Goal: Task Accomplishment & Management: Use online tool/utility

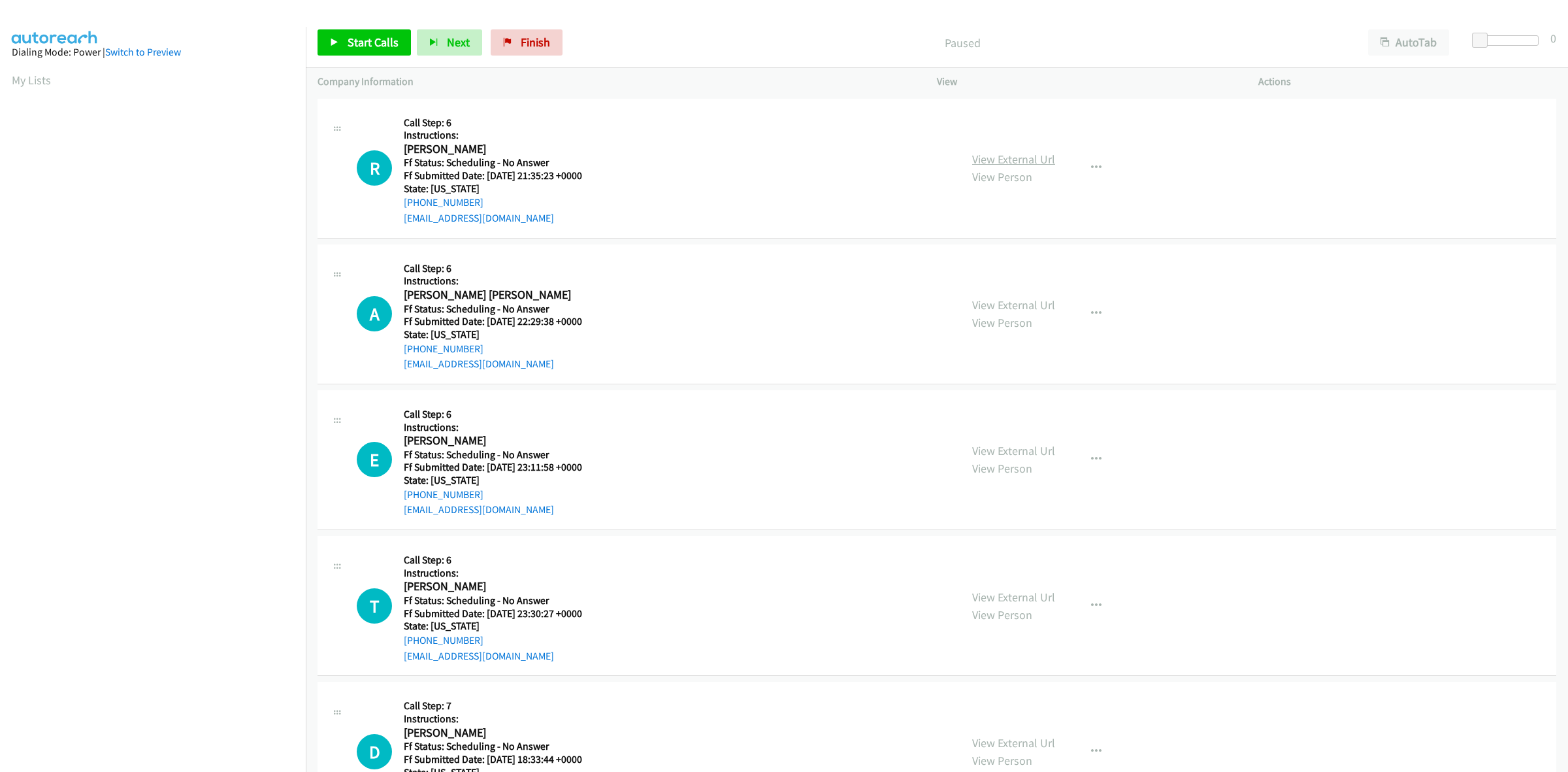
click at [1004, 155] on link "View External Url" at bounding box center [1013, 159] width 83 height 15
click at [1037, 306] on link "View External Url" at bounding box center [1013, 305] width 83 height 15
click at [1031, 450] on link "View External Url" at bounding box center [1013, 450] width 83 height 15
click at [1043, 595] on link "View External Url" at bounding box center [1013, 597] width 83 height 15
click at [1036, 743] on link "View External Url" at bounding box center [1013, 743] width 83 height 15
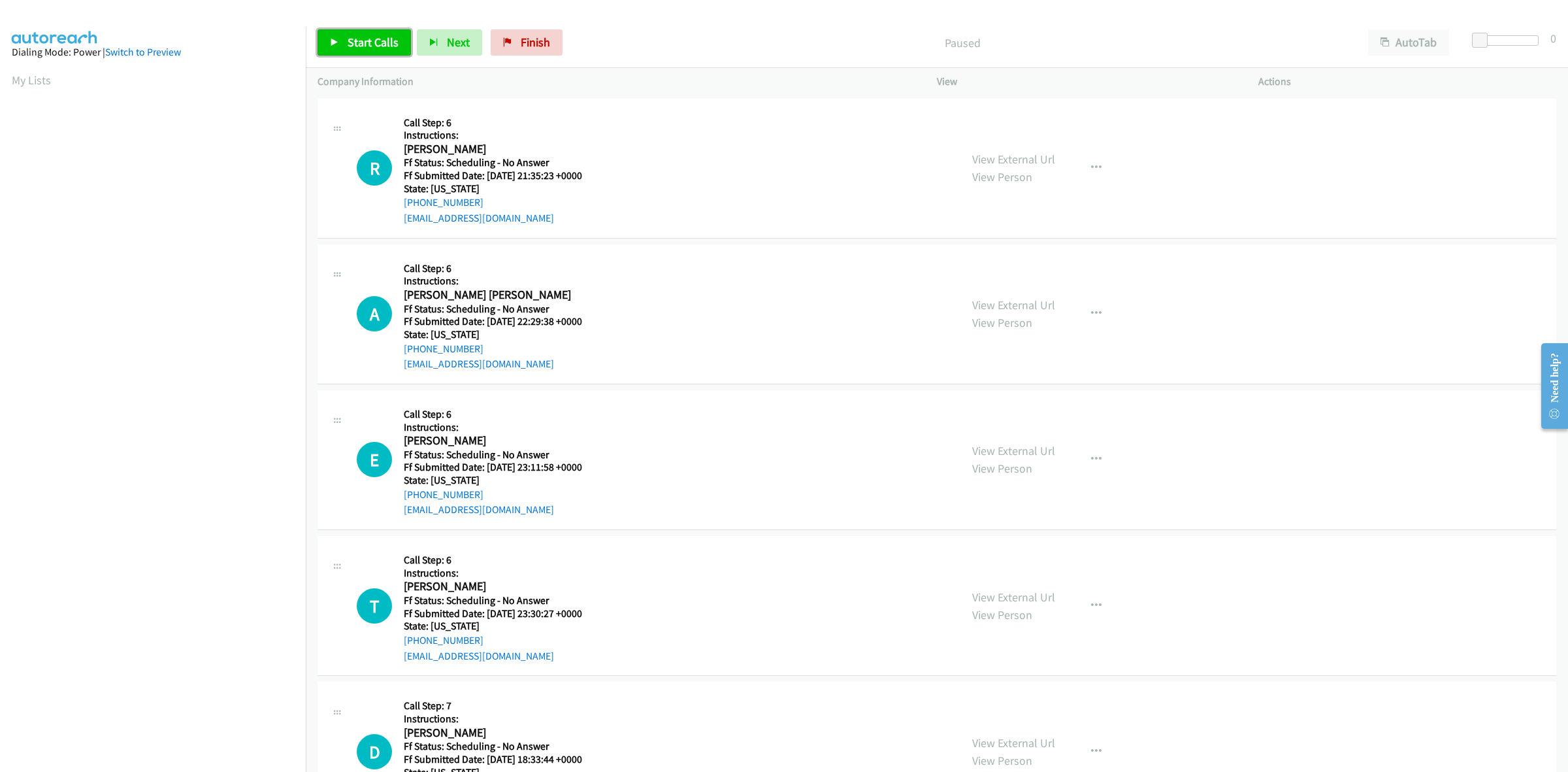
click at [370, 46] on span "Start Calls" at bounding box center [372, 42] width 51 height 15
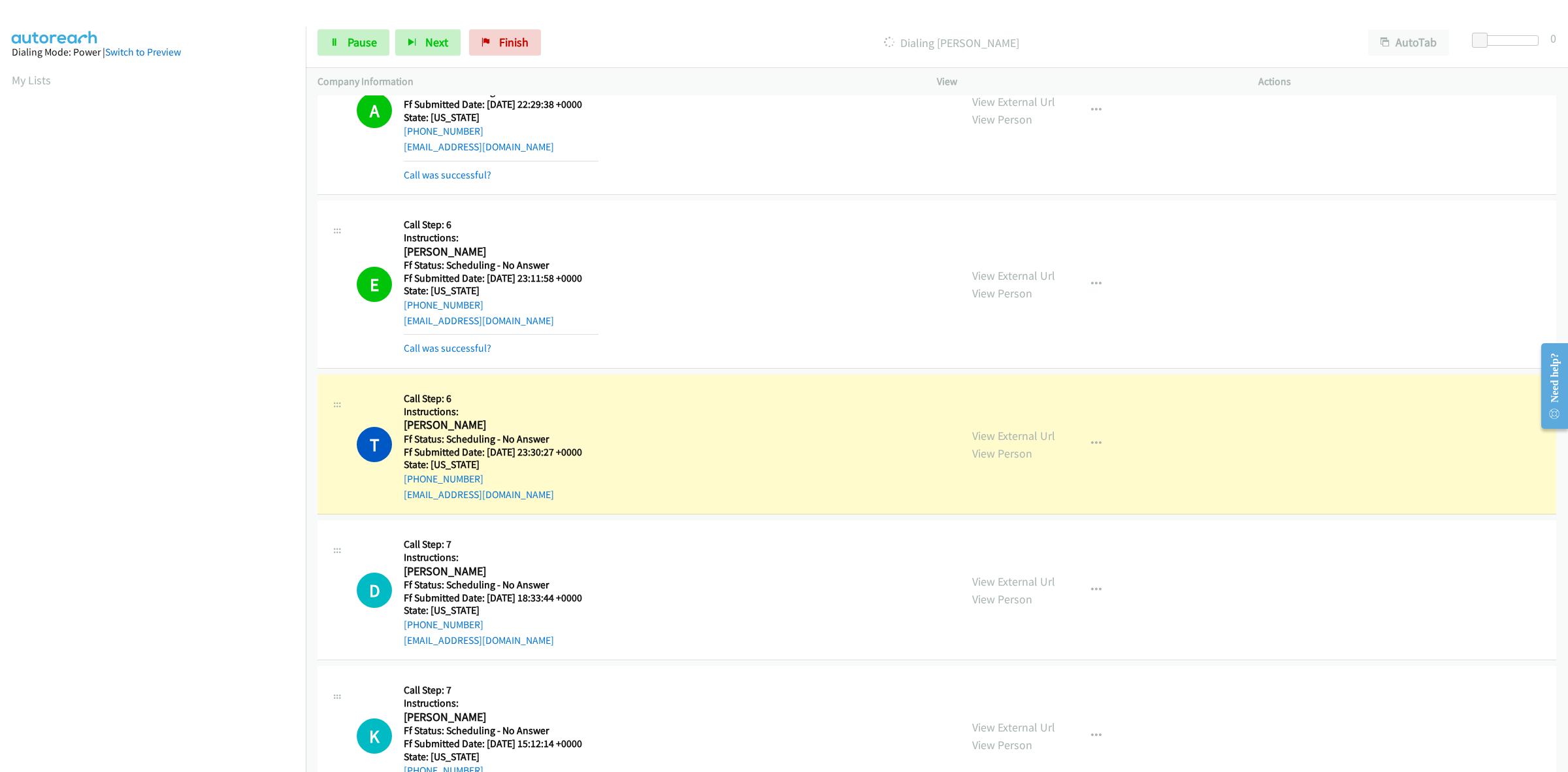
scroll to position [572, 0]
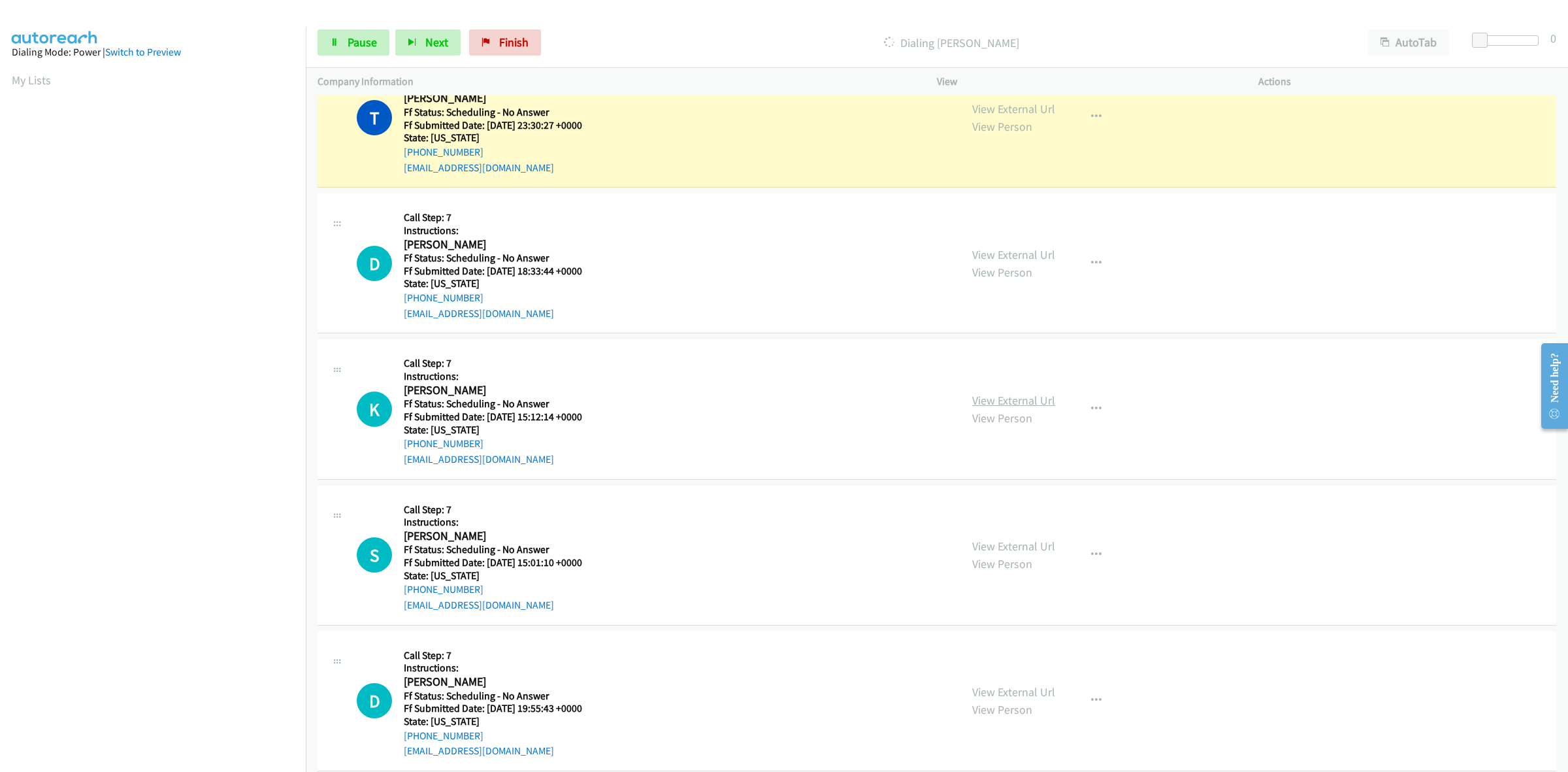
click at [1012, 397] on link "View External Url" at bounding box center [1013, 401] width 83 height 15
click at [981, 546] on link "View External Url" at bounding box center [1013, 546] width 83 height 15
click at [998, 693] on link "View External Url" at bounding box center [1013, 692] width 83 height 15
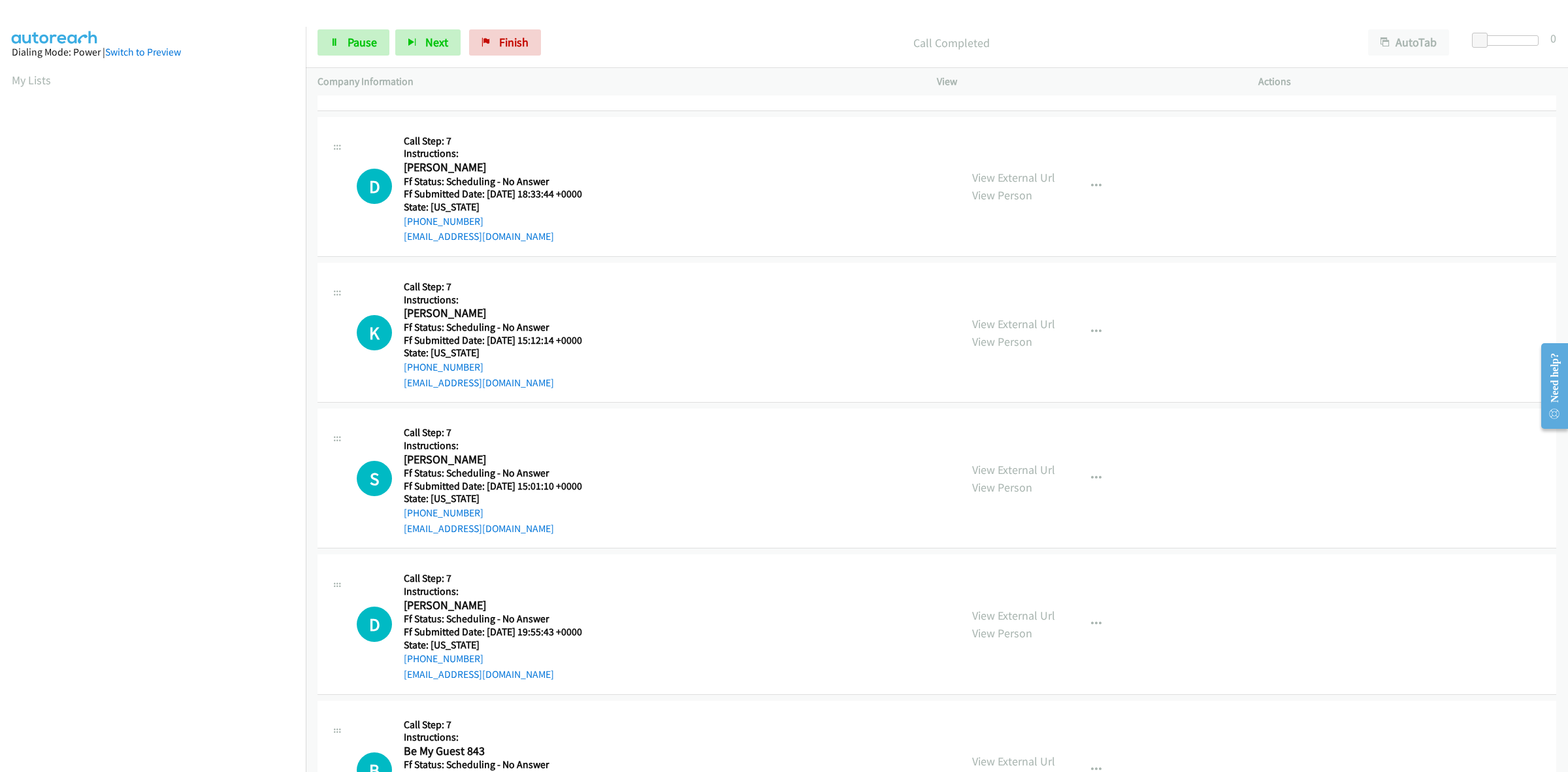
scroll to position [831, 0]
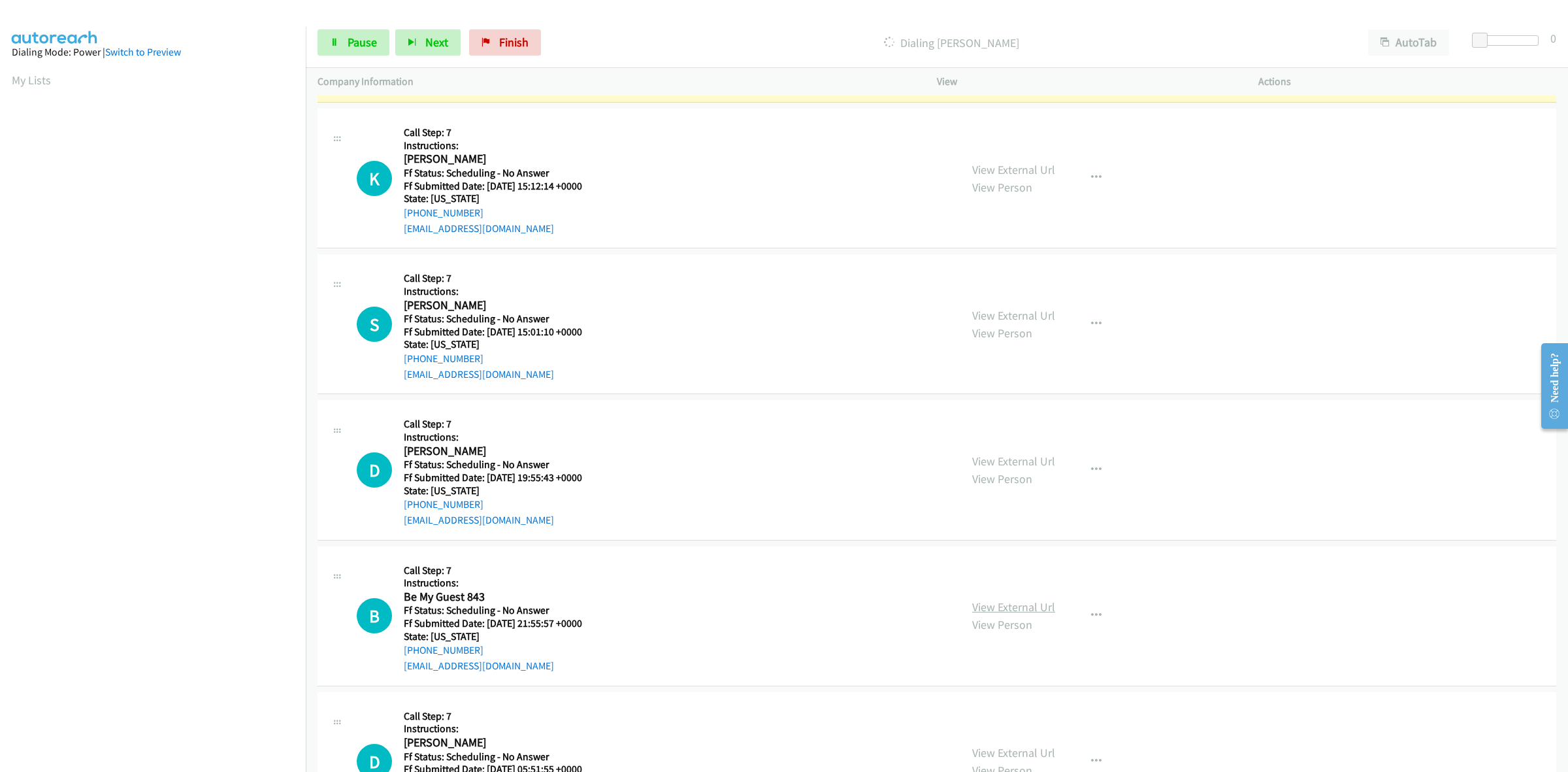
click at [1017, 607] on link "View External Url" at bounding box center [1013, 607] width 83 height 15
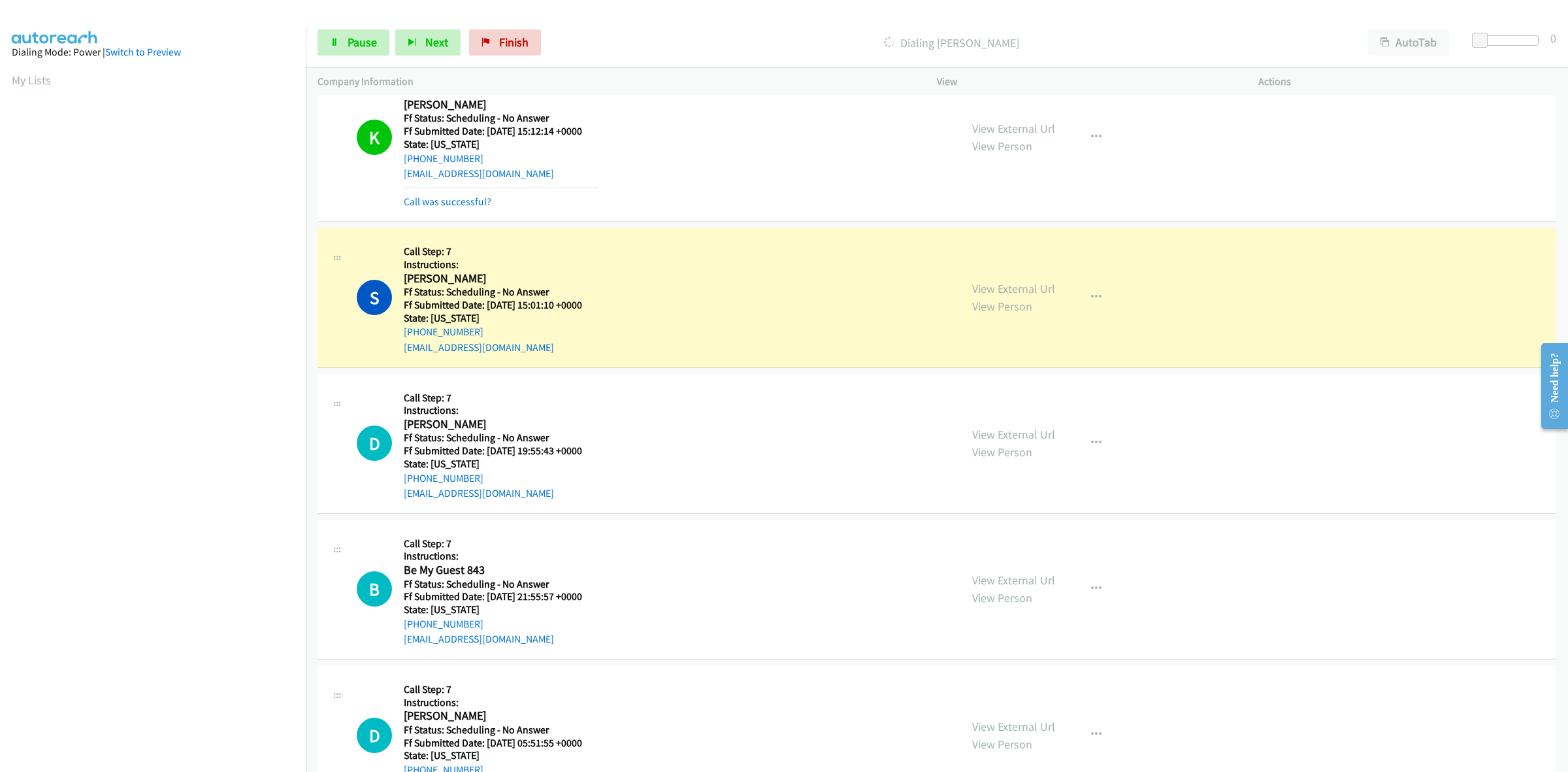
scroll to position [912, 0]
click at [987, 723] on link "View External Url" at bounding box center [1013, 727] width 83 height 15
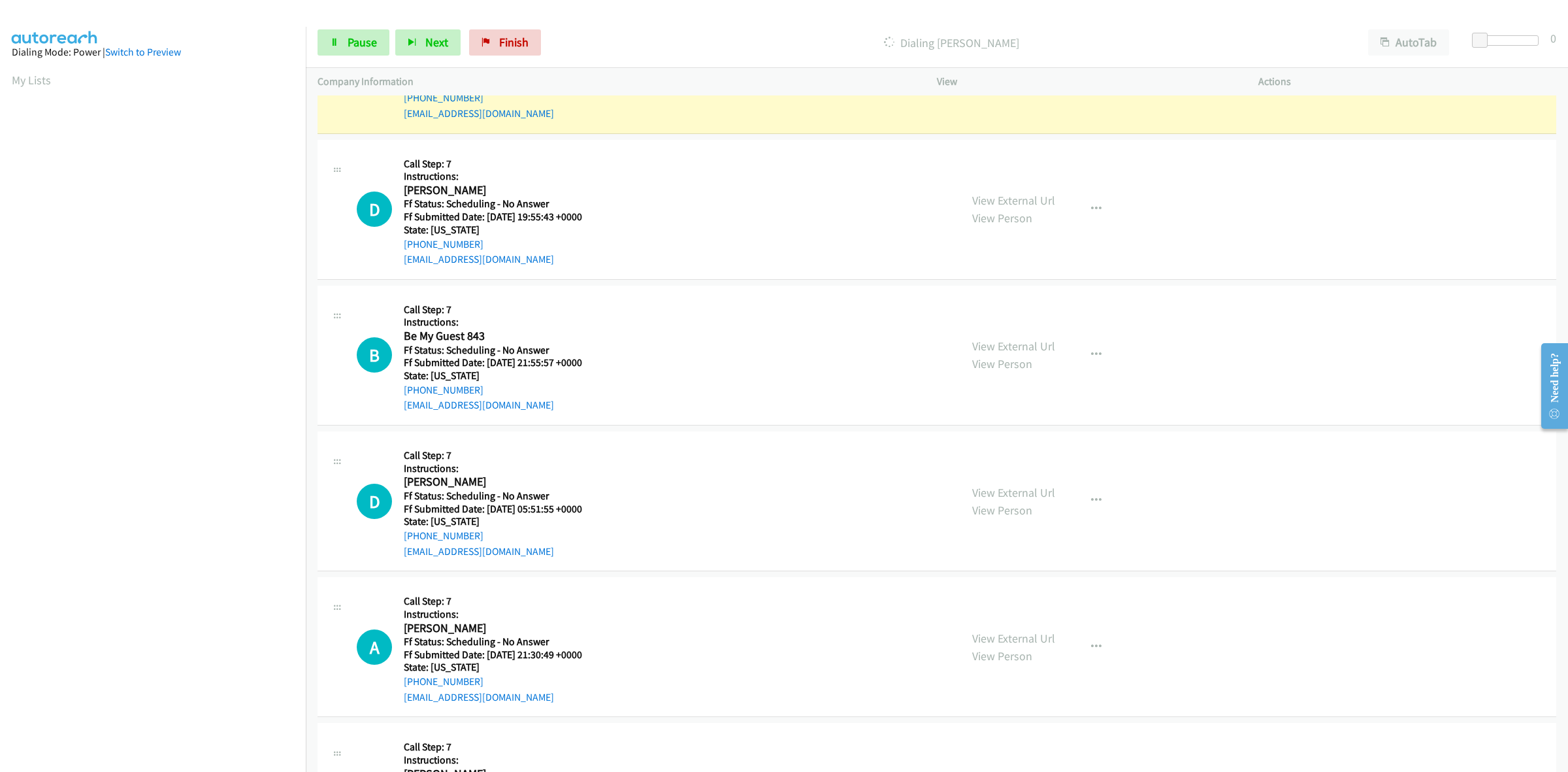
scroll to position [1158, 0]
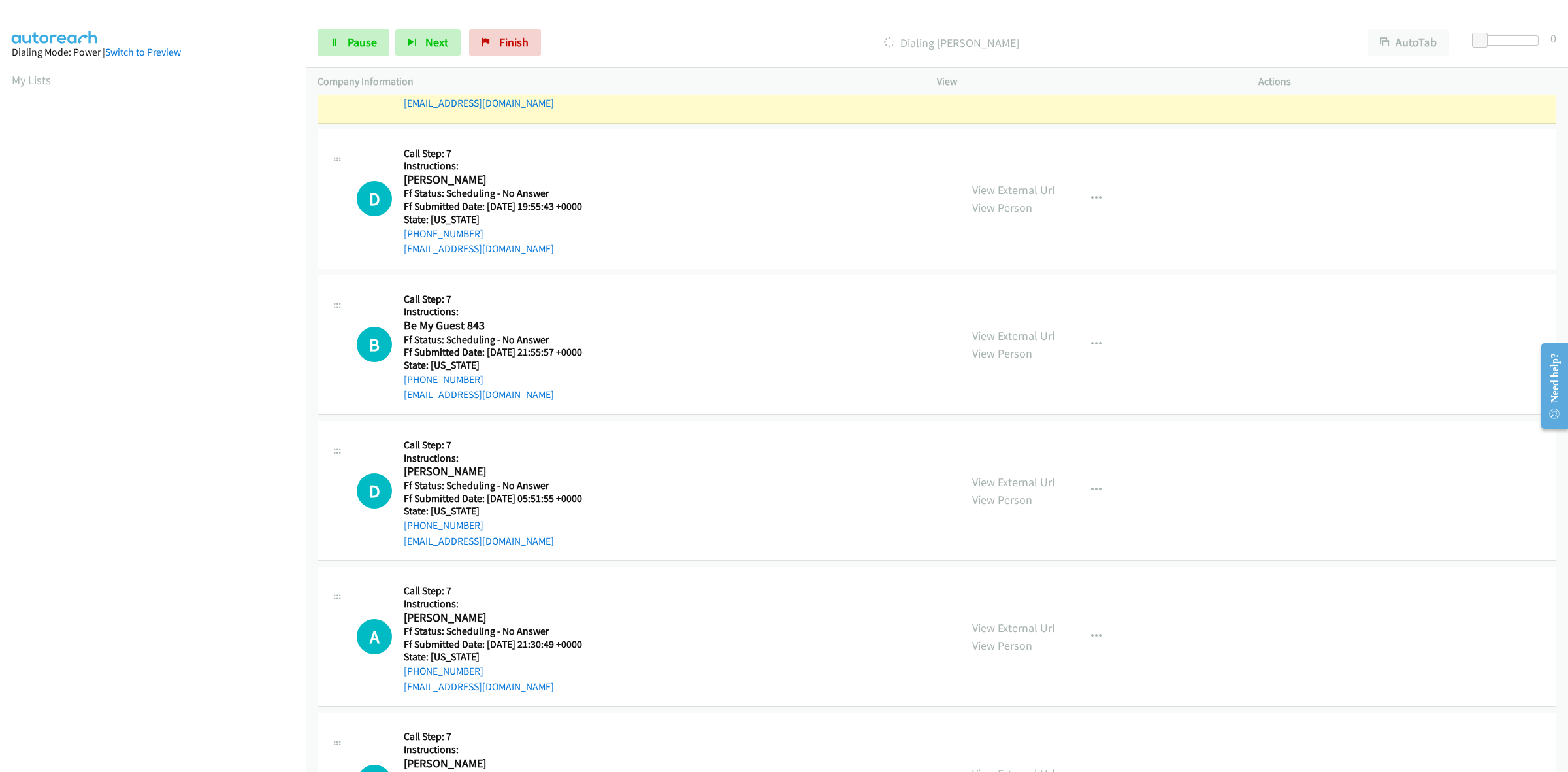
click at [1022, 627] on link "View External Url" at bounding box center [1013, 627] width 83 height 15
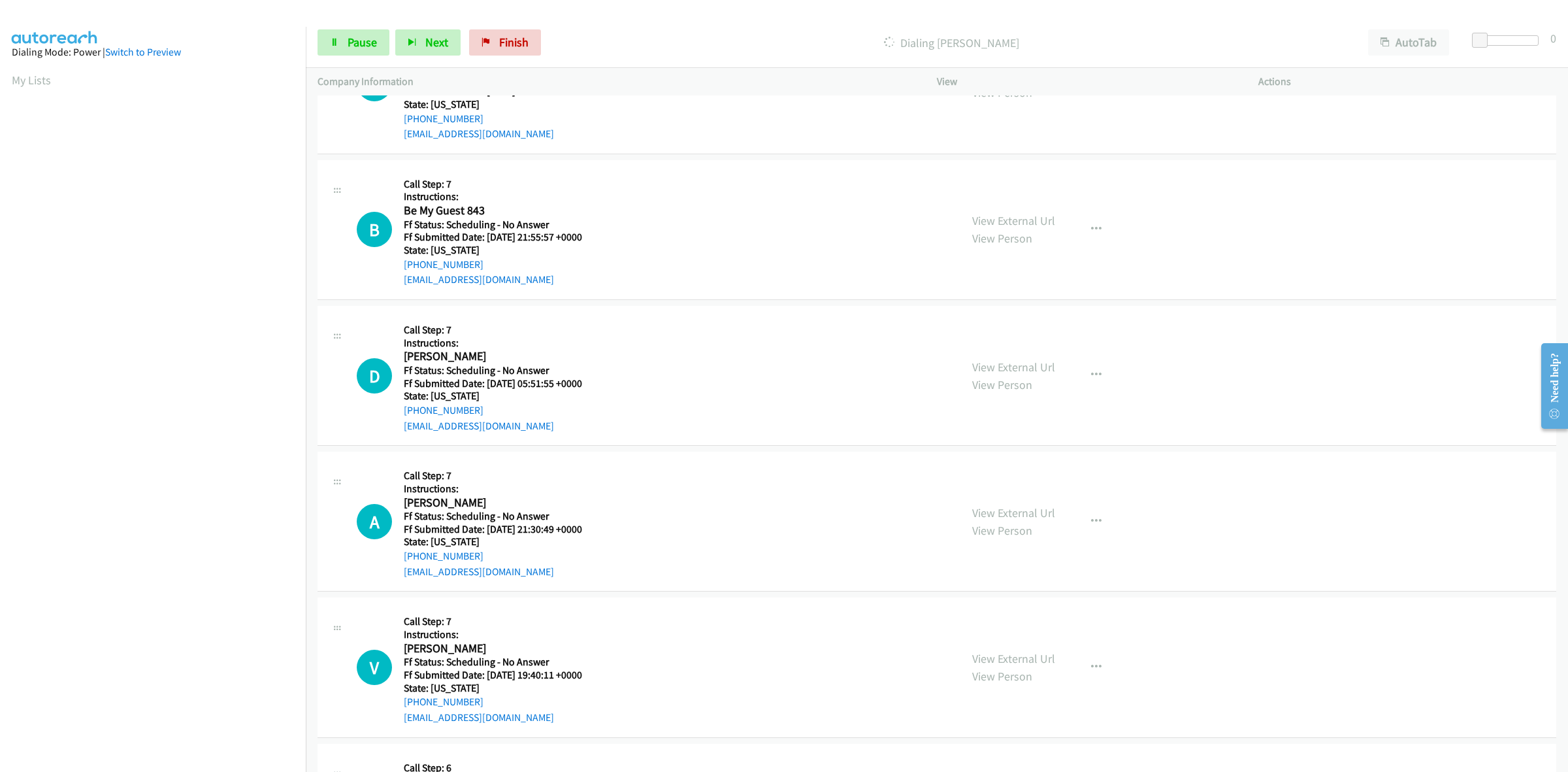
scroll to position [1321, 0]
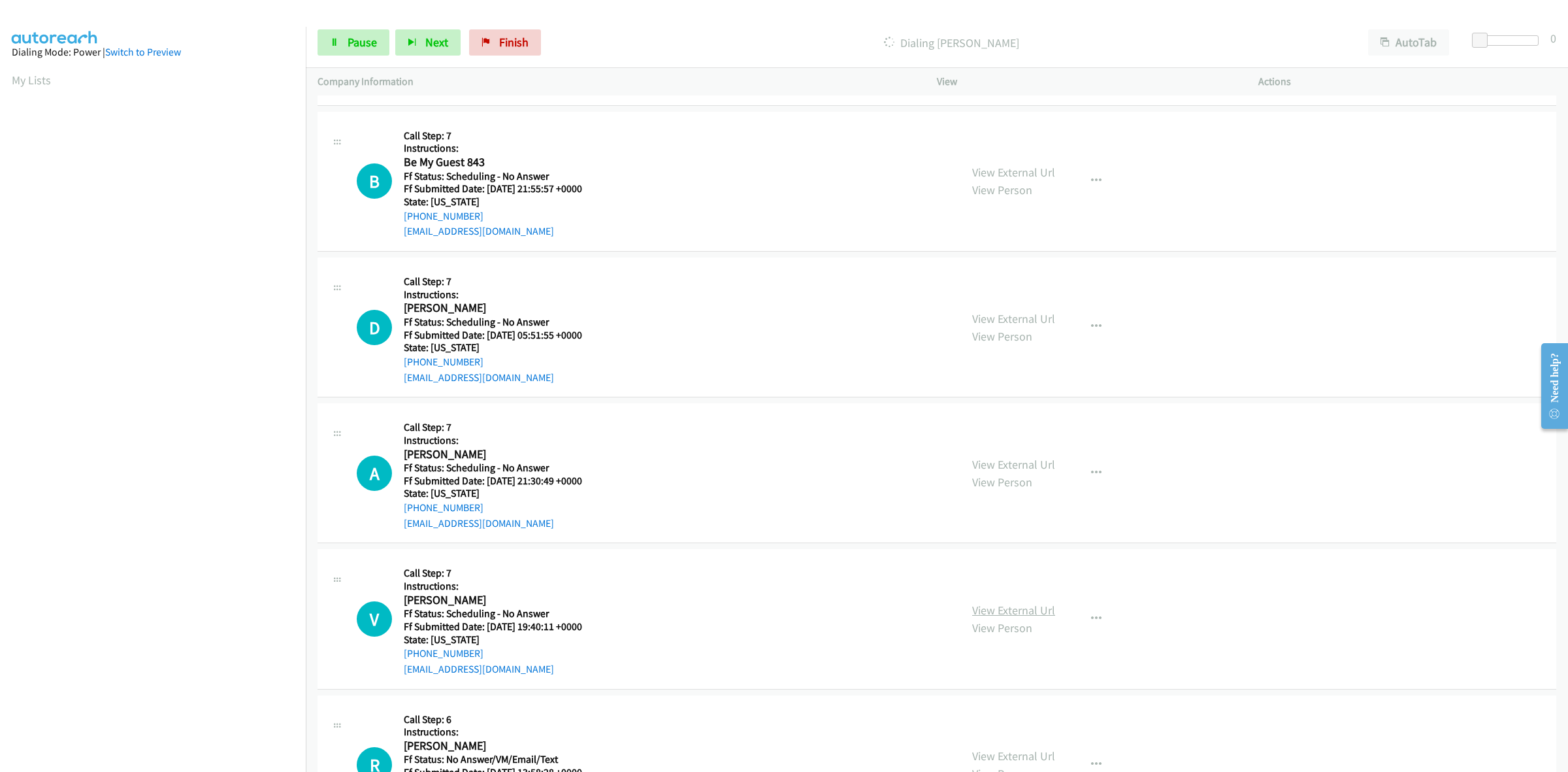
click at [1026, 612] on link "View External Url" at bounding box center [1013, 610] width 83 height 15
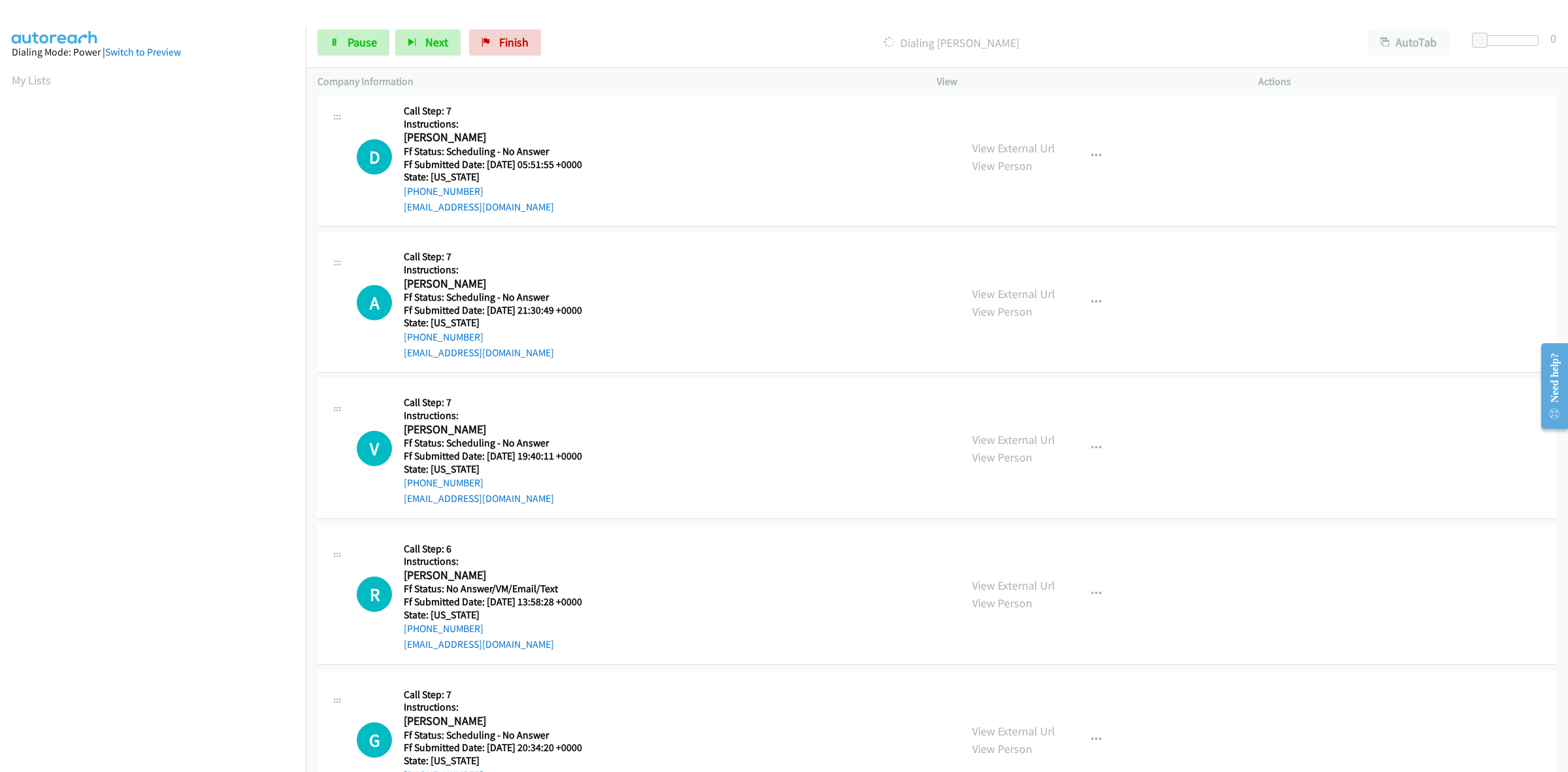
scroll to position [1566, 0]
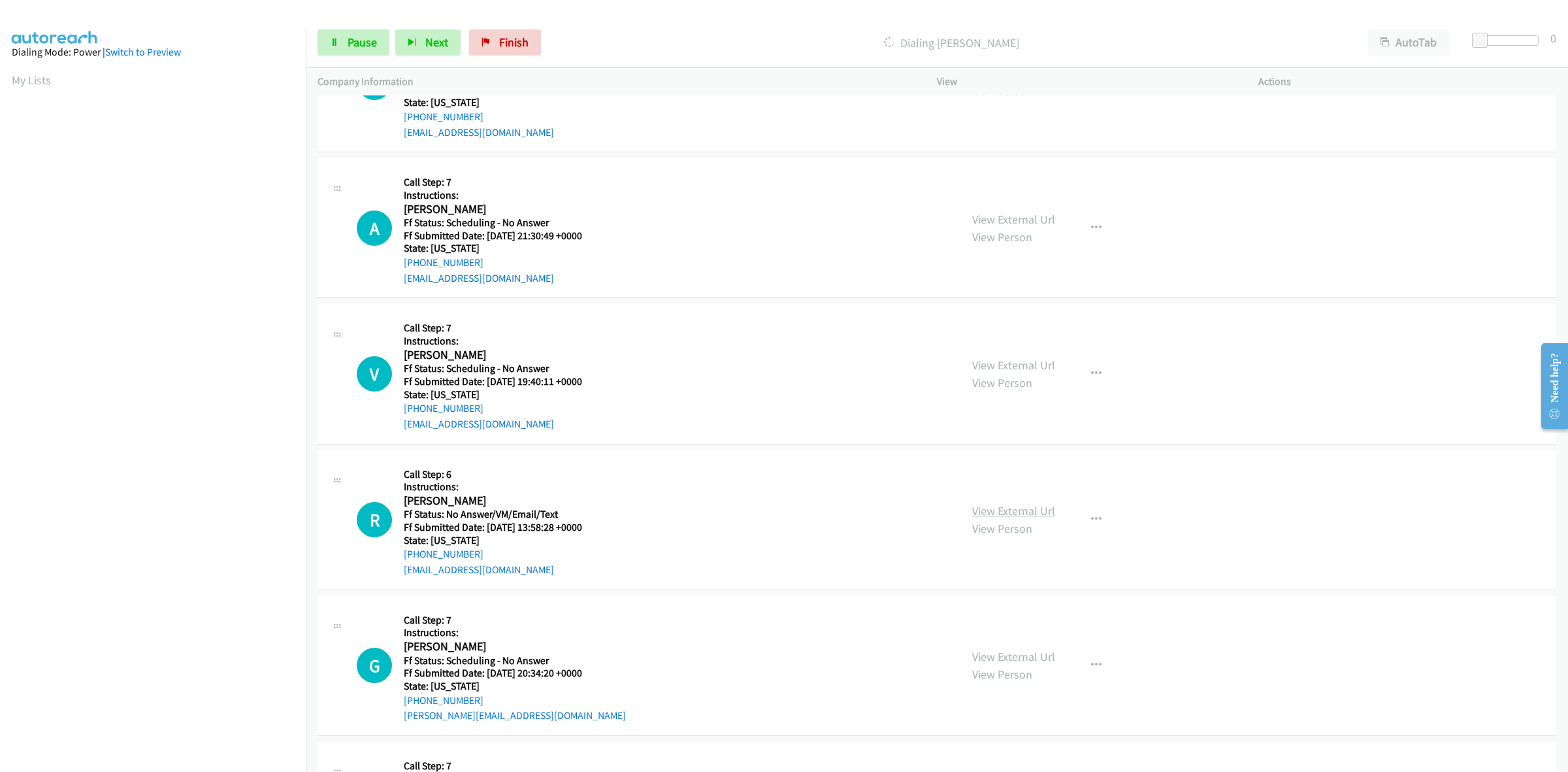
click at [1042, 515] on link "View External Url" at bounding box center [1013, 511] width 83 height 15
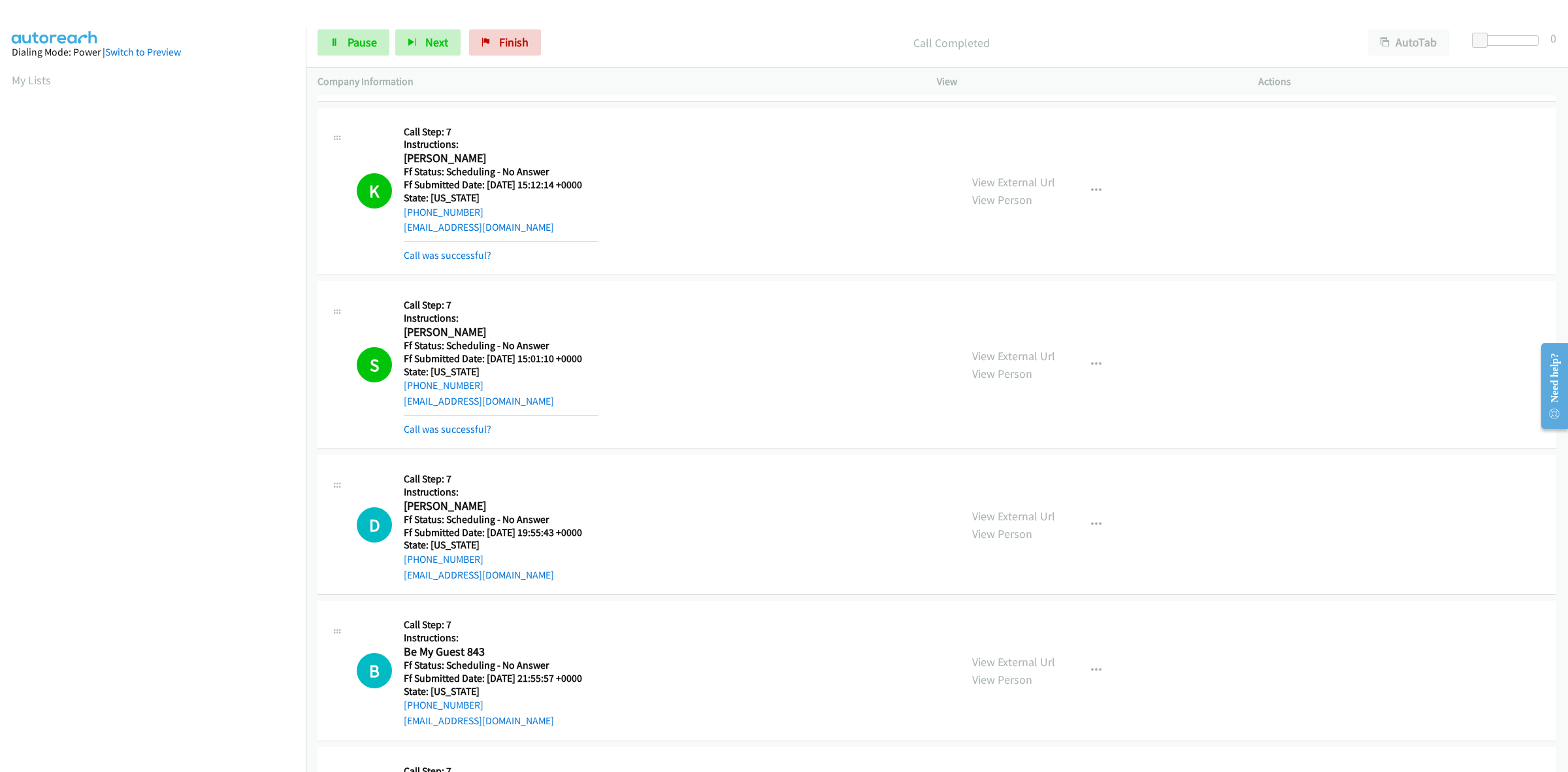
scroll to position [1076, 0]
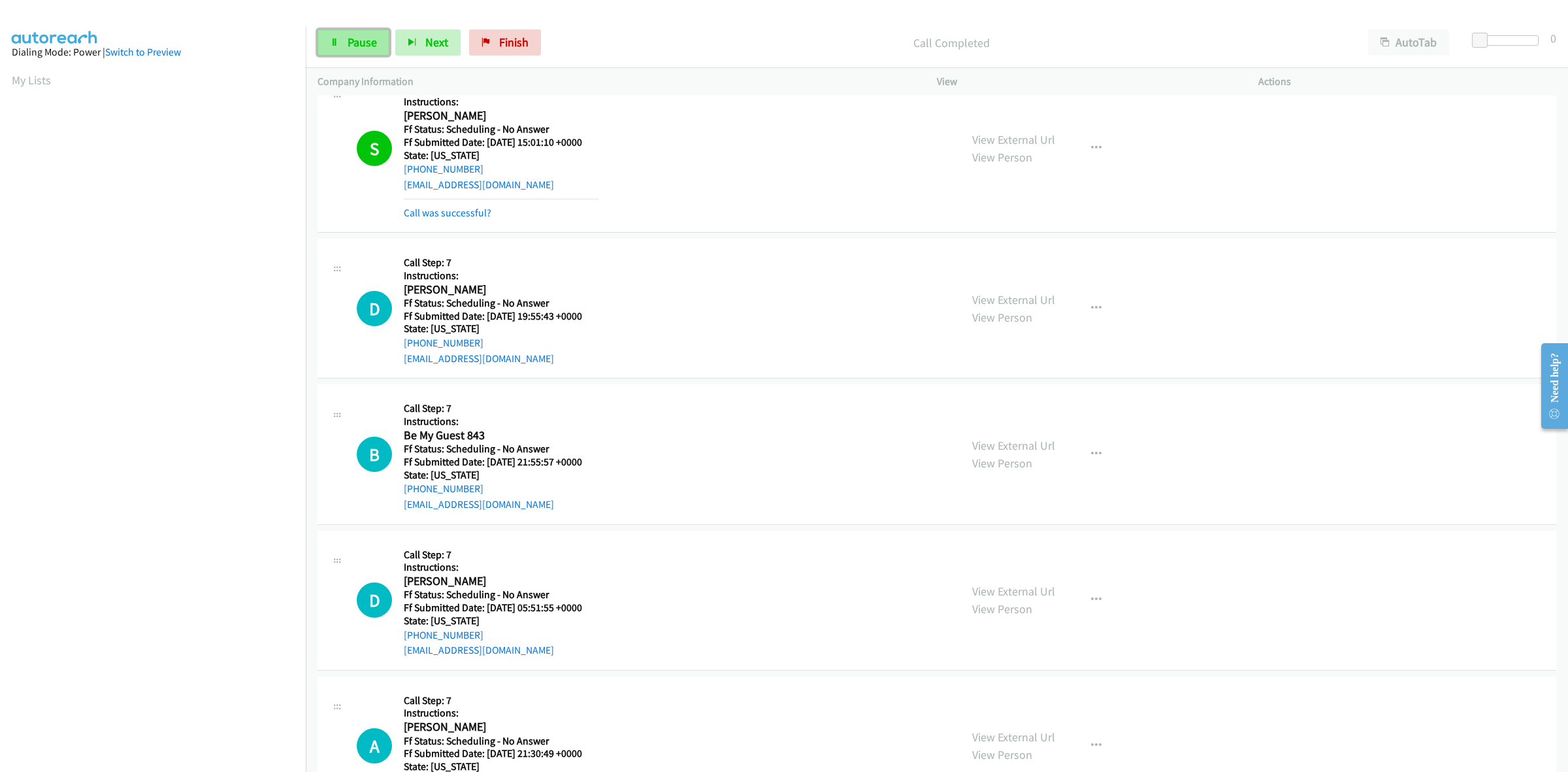
drag, startPoint x: 375, startPoint y: 31, endPoint x: 369, endPoint y: 36, distance: 7.8
click at [375, 31] on link "Pause" at bounding box center [353, 42] width 72 height 26
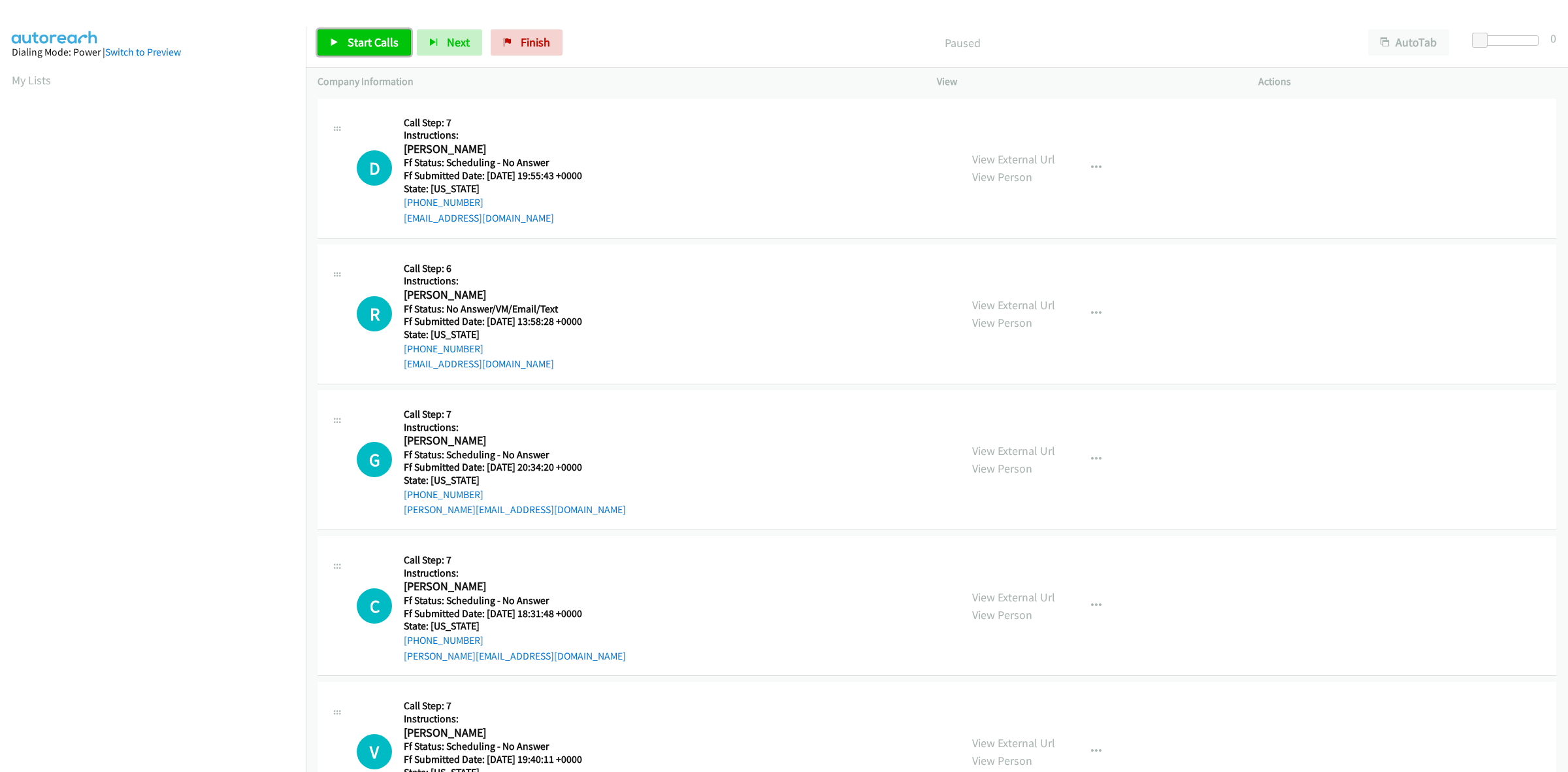
click at [377, 47] on span "Start Calls" at bounding box center [372, 42] width 51 height 15
drag, startPoint x: 498, startPoint y: 33, endPoint x: 835, endPoint y: 79, distance: 340.1
click at [498, 33] on link "Finish" at bounding box center [505, 42] width 72 height 26
click at [1036, 158] on link "View External Url" at bounding box center [1013, 159] width 83 height 15
click at [1001, 304] on link "View External Url" at bounding box center [1013, 305] width 83 height 15
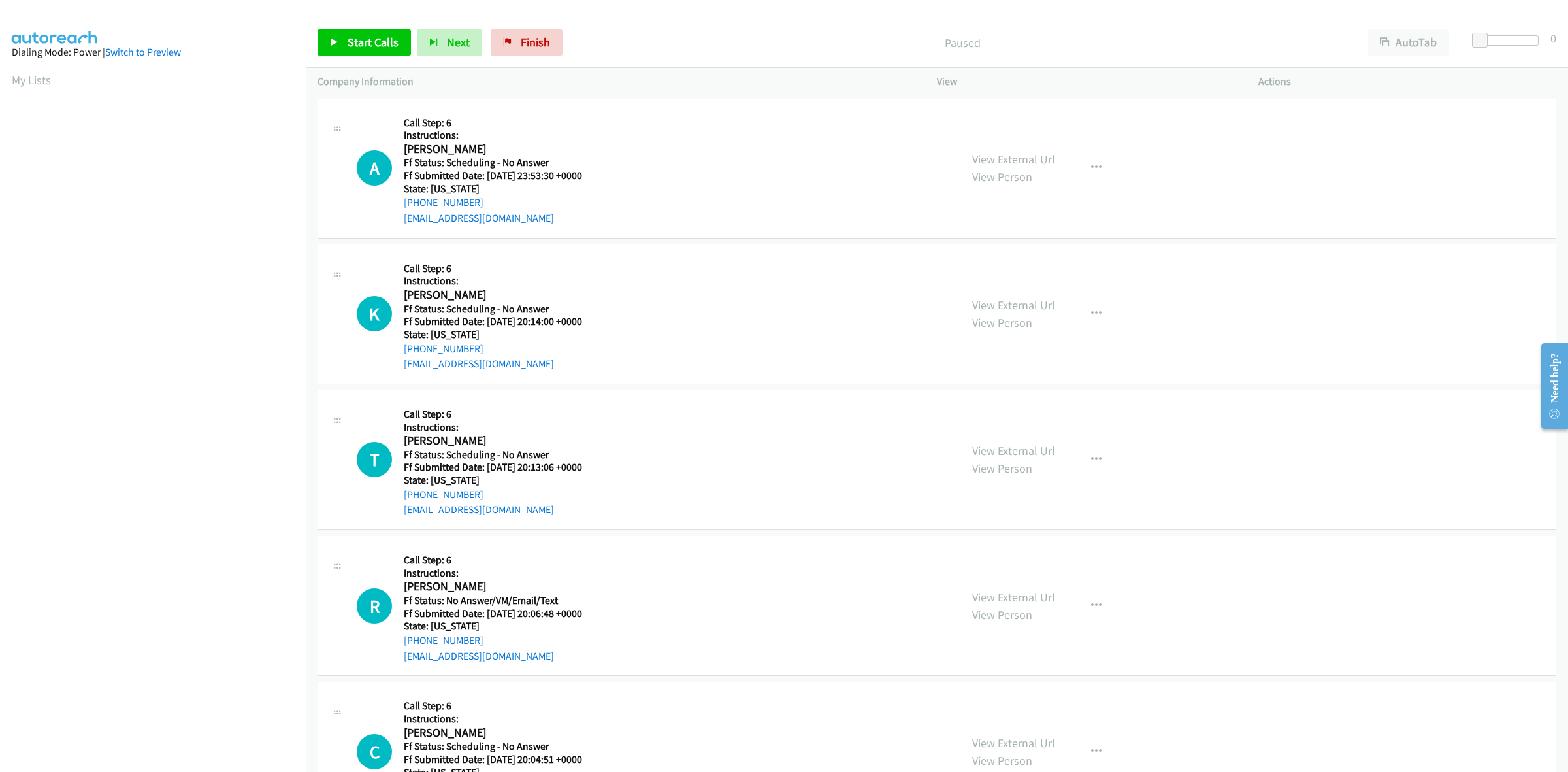
click at [1017, 446] on link "View External Url" at bounding box center [1013, 450] width 83 height 15
click at [1036, 593] on link "View External Url" at bounding box center [1013, 597] width 83 height 15
click at [1024, 739] on link "View External Url" at bounding box center [1013, 743] width 83 height 15
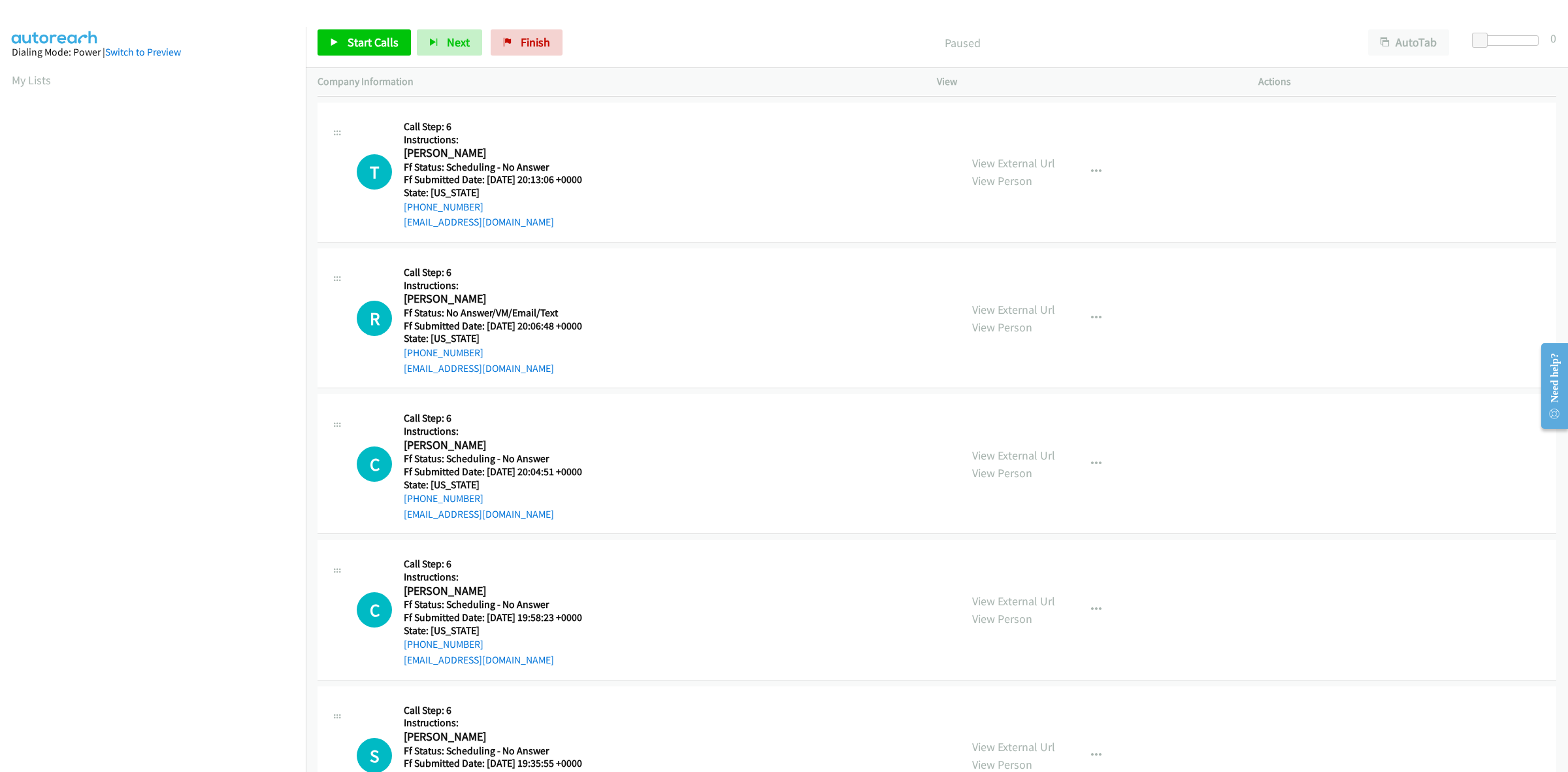
scroll to position [327, 0]
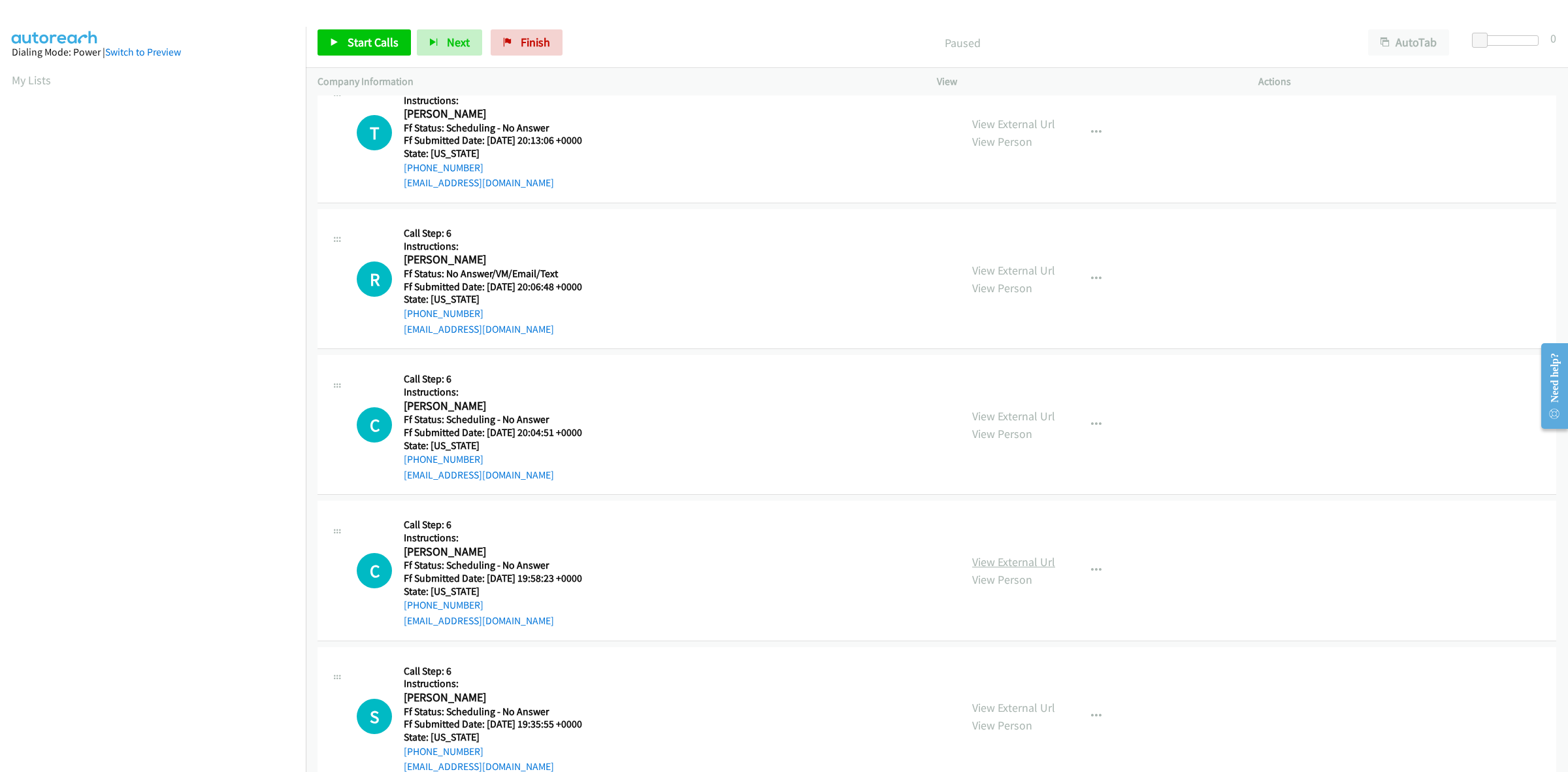
click at [1010, 567] on link "View External Url" at bounding box center [1013, 562] width 83 height 15
click at [1024, 709] on link "View External Url" at bounding box center [1013, 707] width 83 height 15
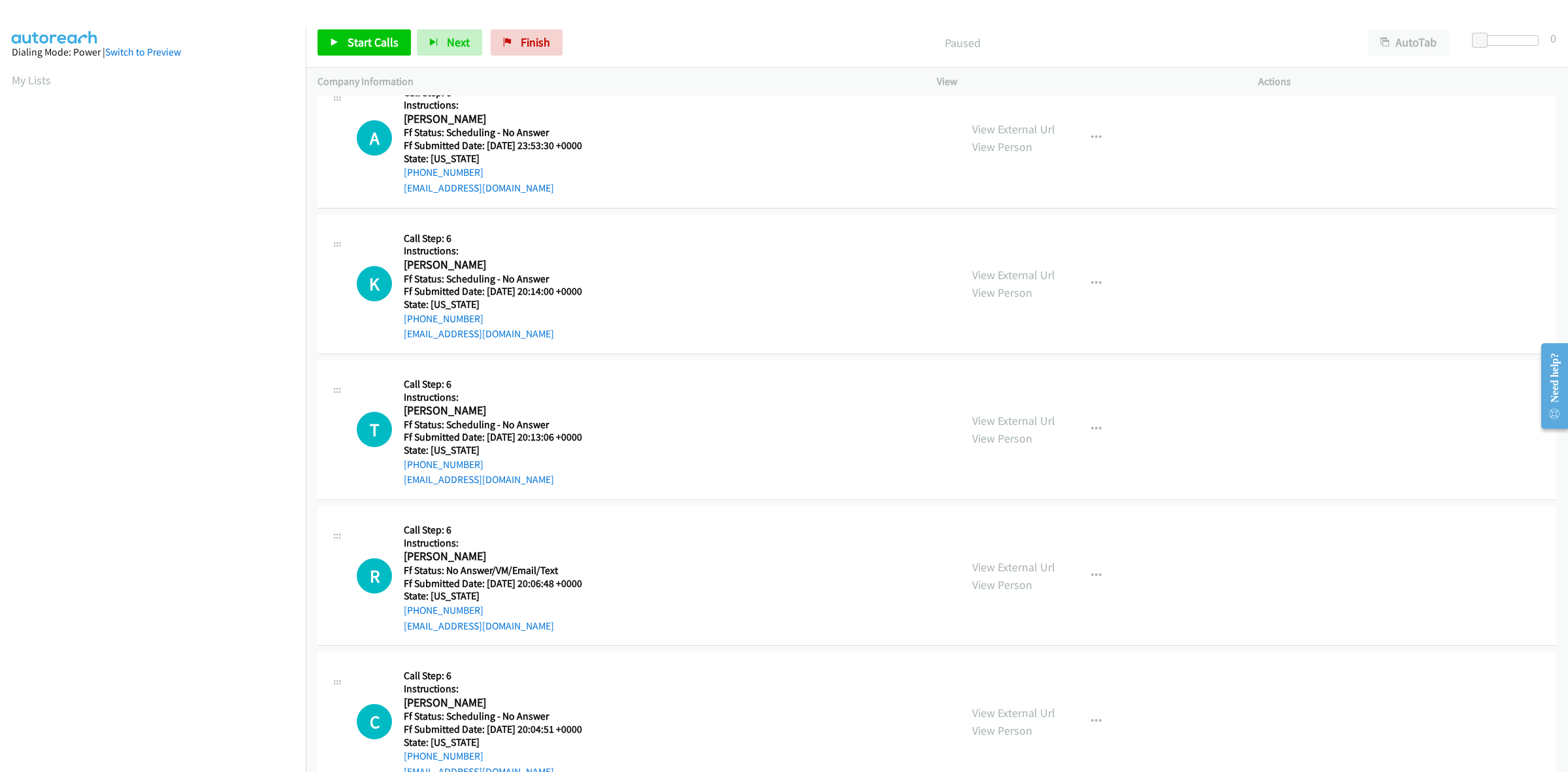
scroll to position [0, 0]
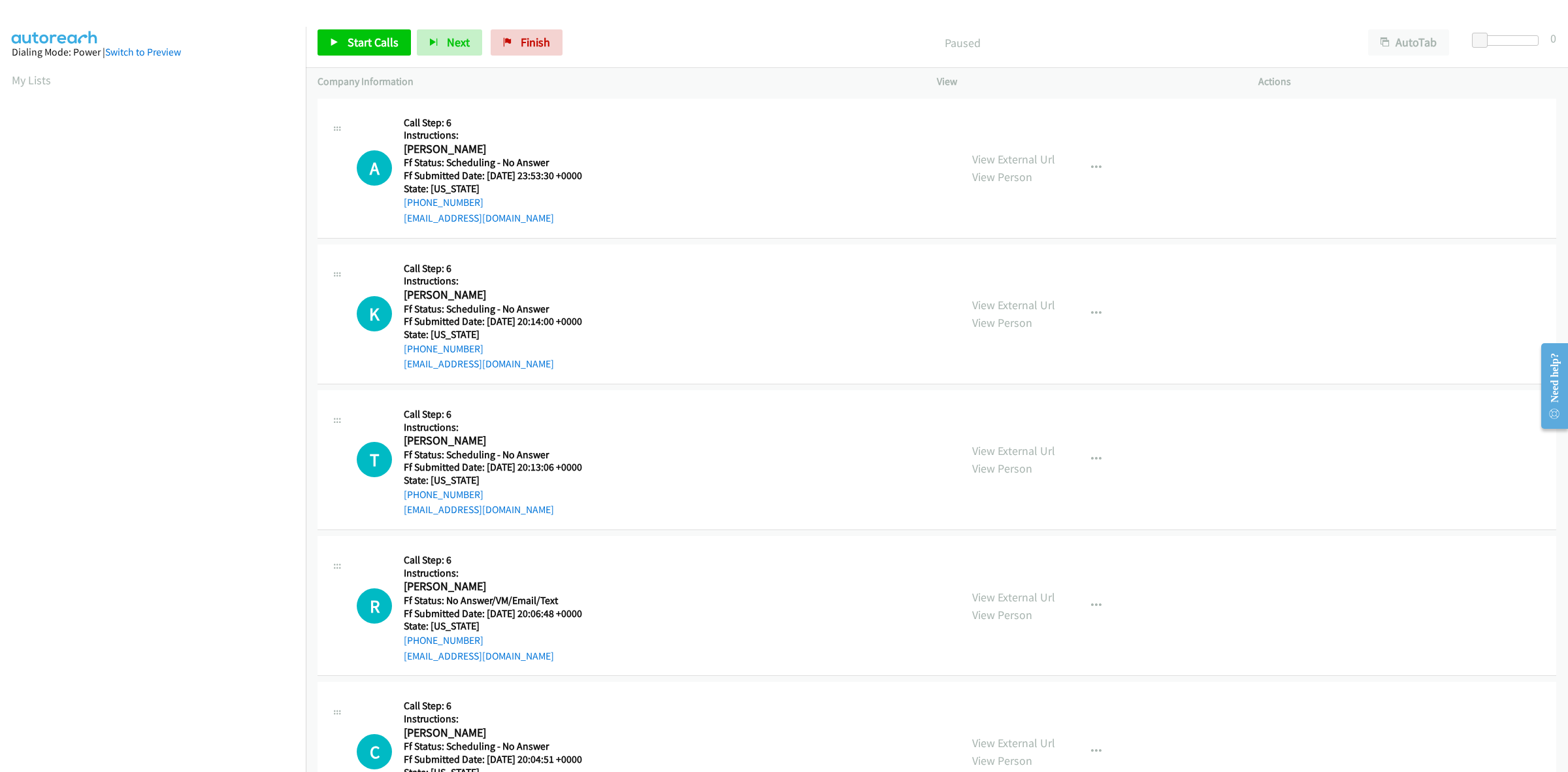
click at [341, 26] on div "Start Calls Pause Next Finish Paused AutoTab AutoTab 0" at bounding box center [937, 42] width 1262 height 51
click at [363, 44] on span "Start Calls" at bounding box center [372, 42] width 51 height 15
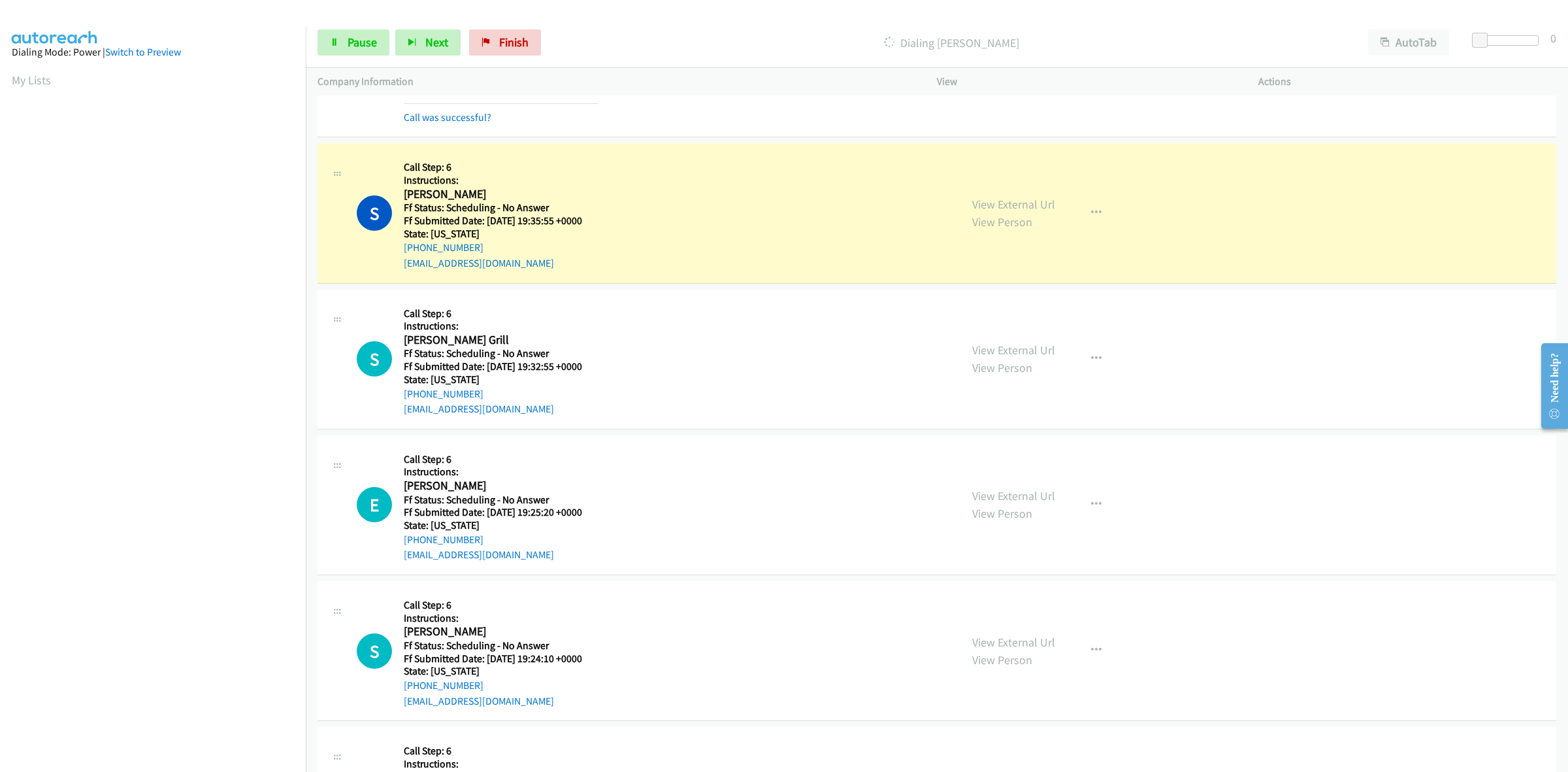
scroll to position [1062, 0]
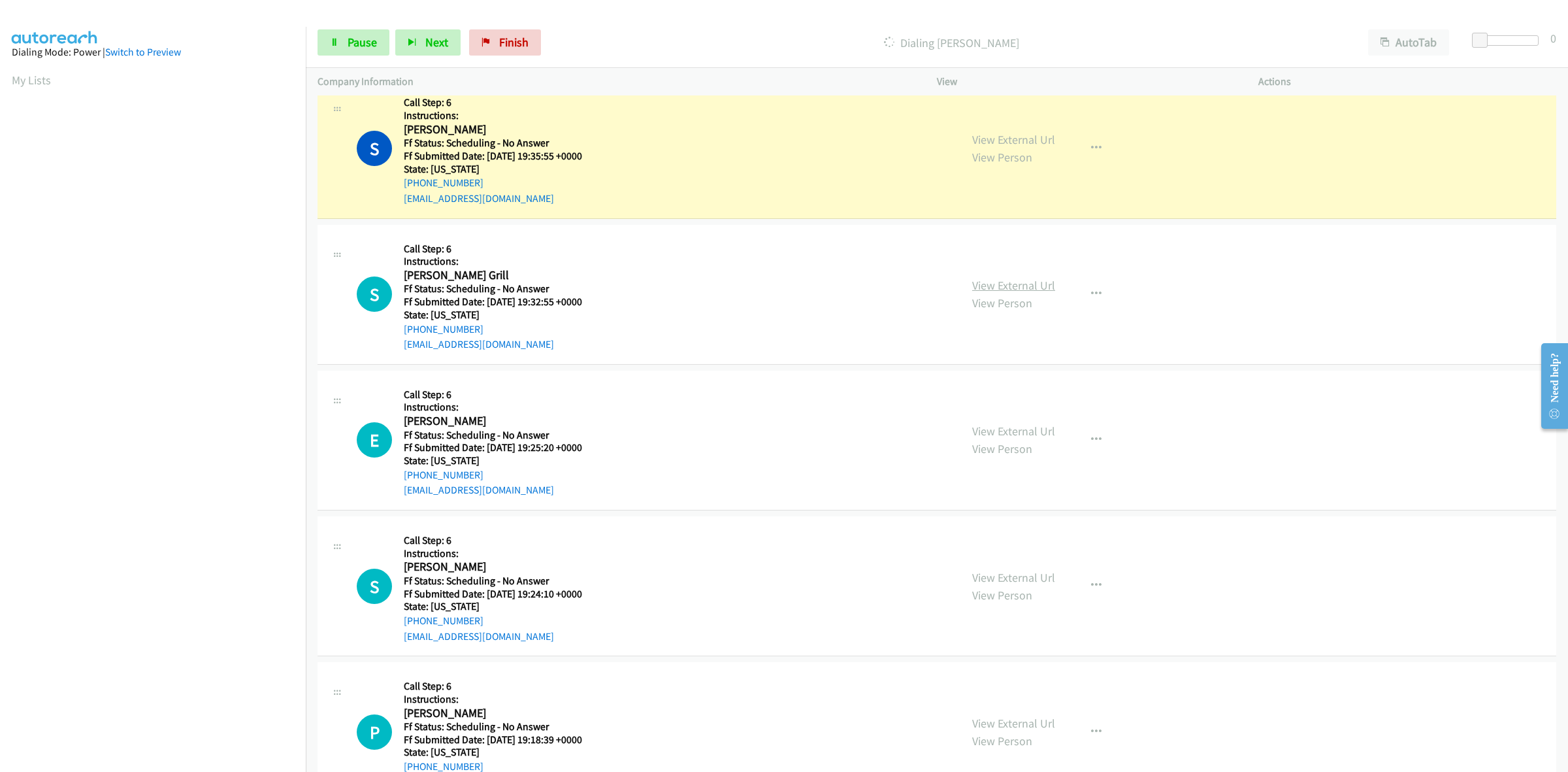
click at [990, 283] on link "View External Url" at bounding box center [1013, 285] width 83 height 15
click at [1002, 430] on link "View External Url" at bounding box center [1013, 431] width 83 height 15
click at [1020, 576] on link "View External Url" at bounding box center [1013, 578] width 83 height 15
click at [1042, 724] on link "View External Url" at bounding box center [1013, 723] width 83 height 15
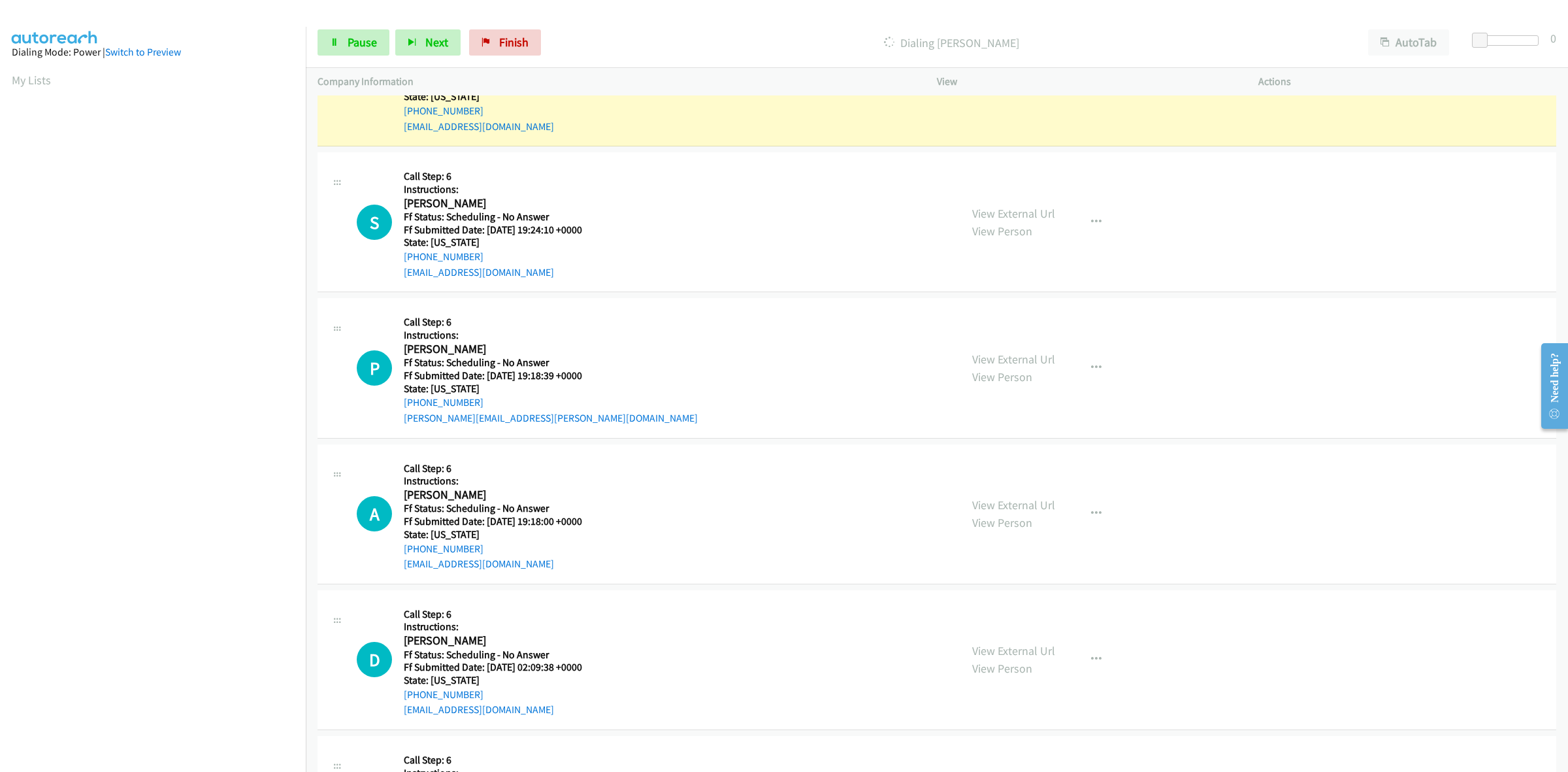
scroll to position [1552, 0]
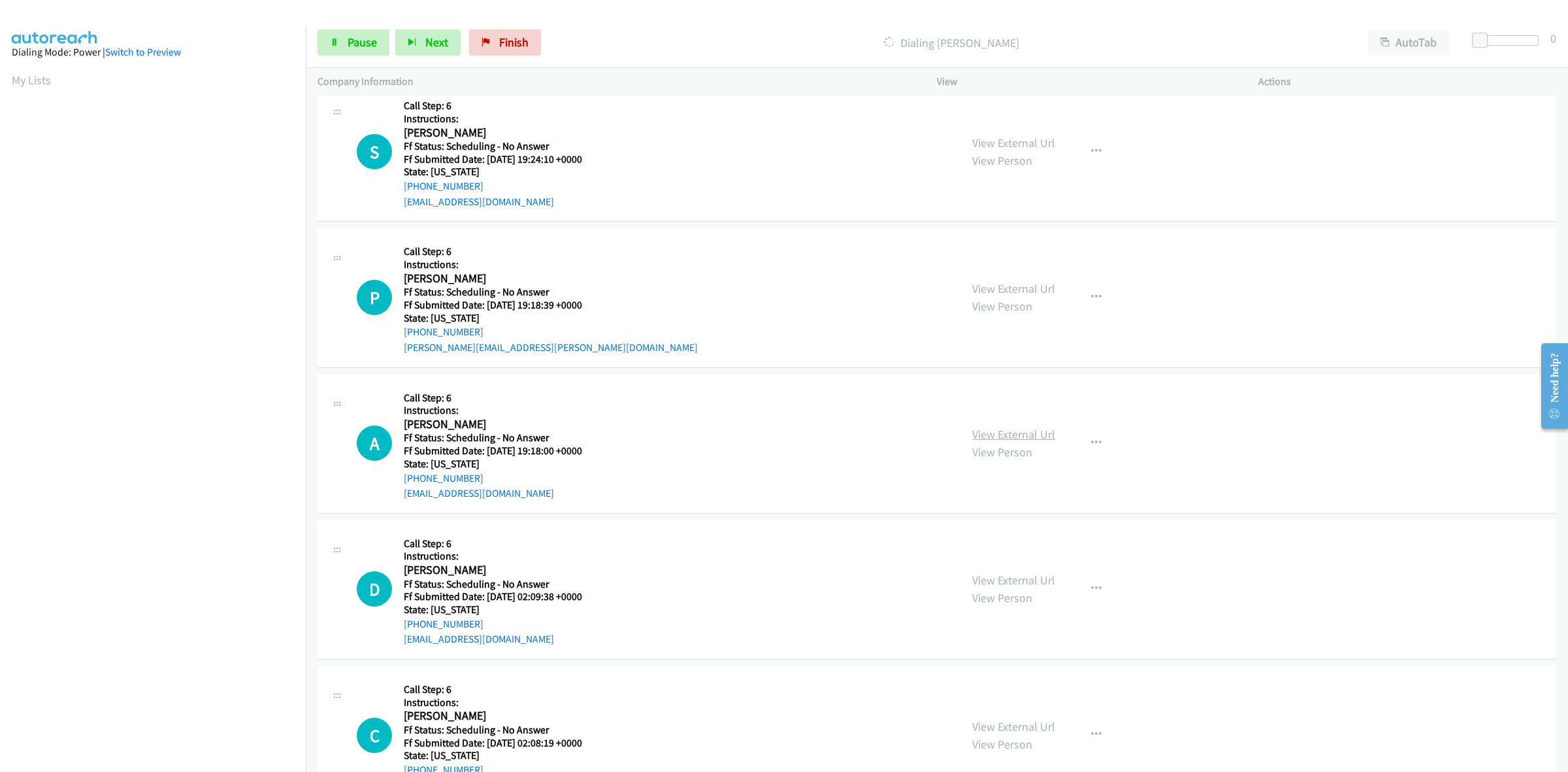
click at [997, 429] on link "View External Url" at bounding box center [1013, 435] width 83 height 15
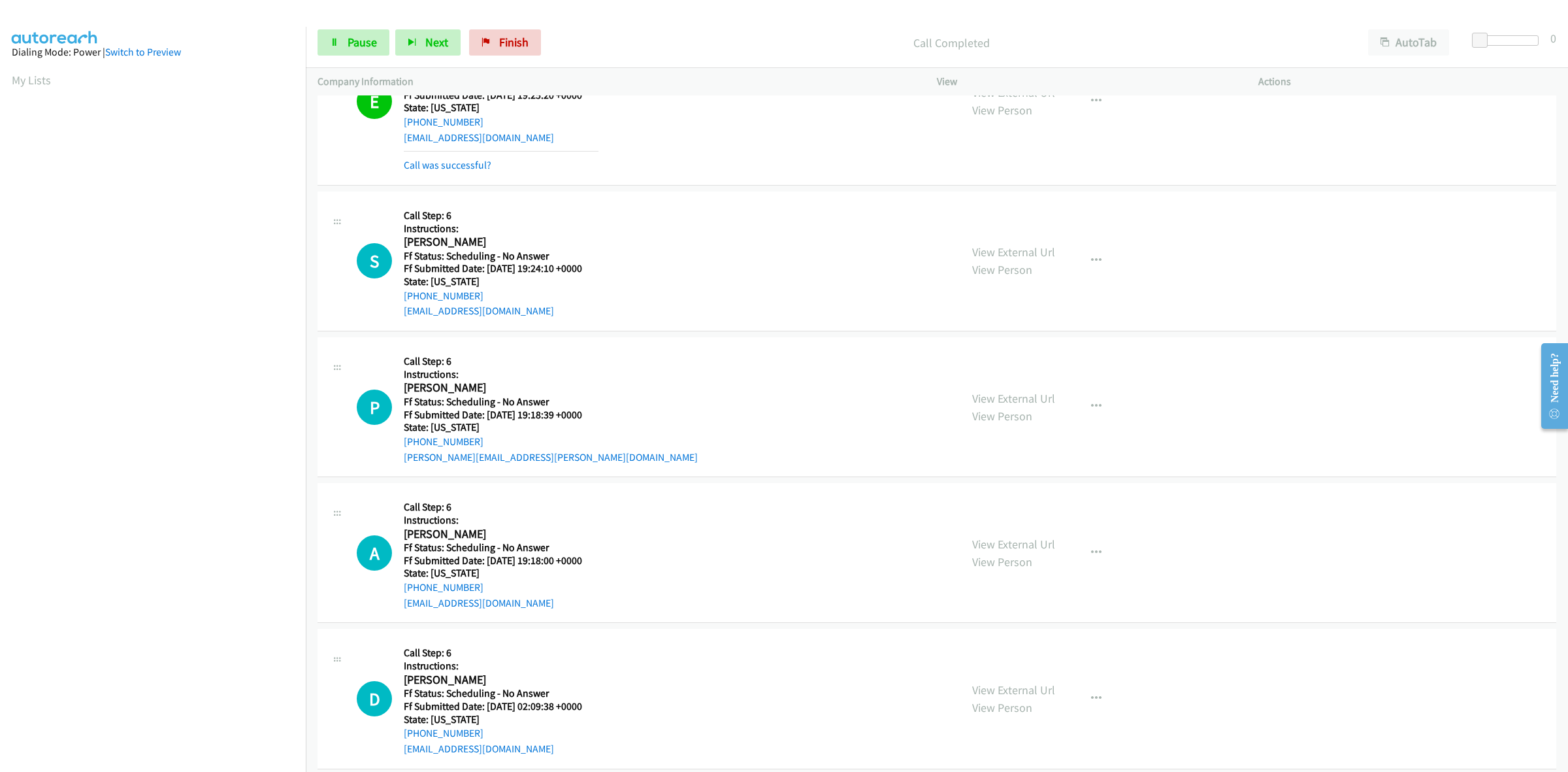
scroll to position [1484, 0]
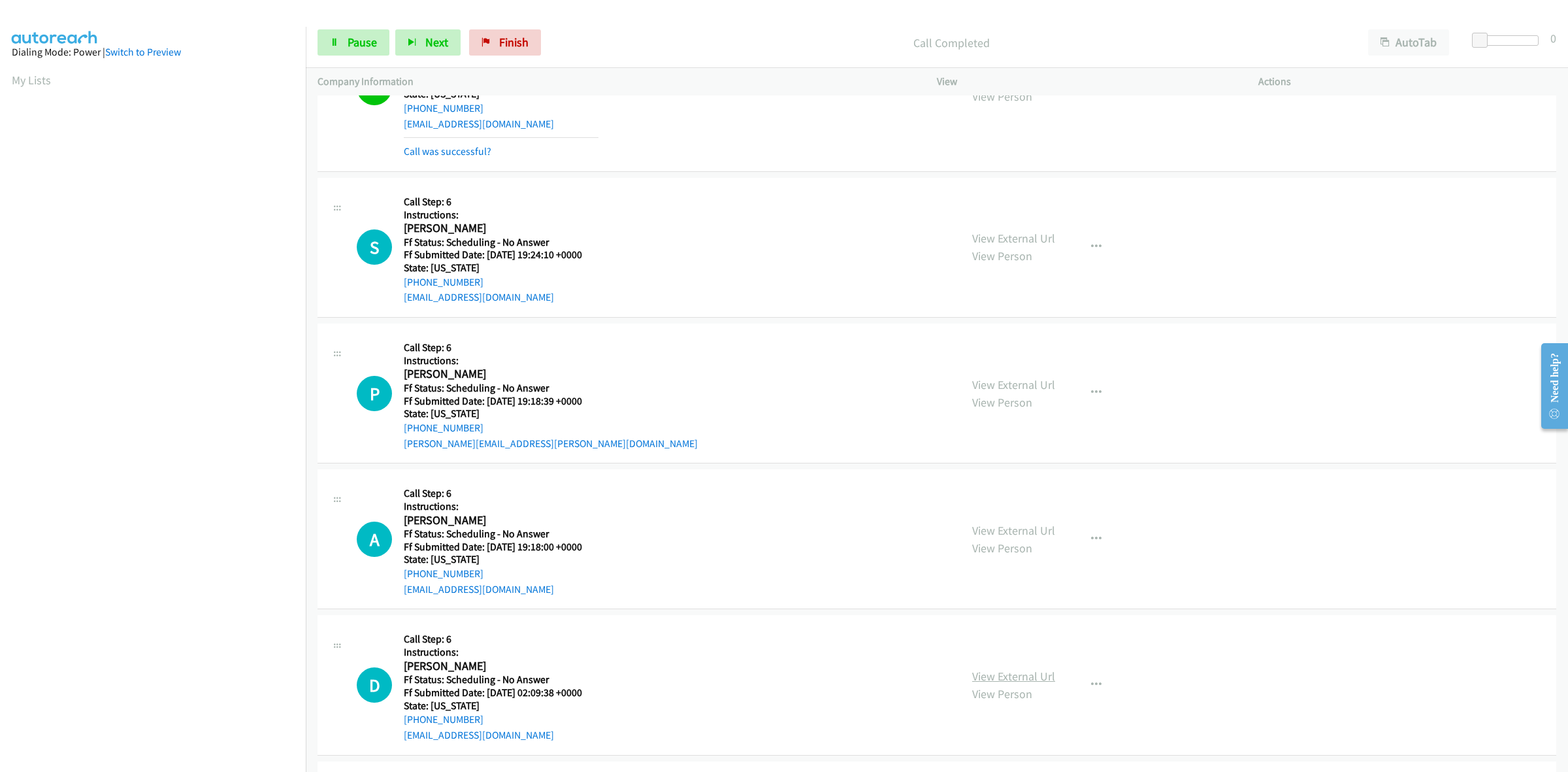
click at [978, 676] on link "View External Url" at bounding box center [1013, 676] width 83 height 15
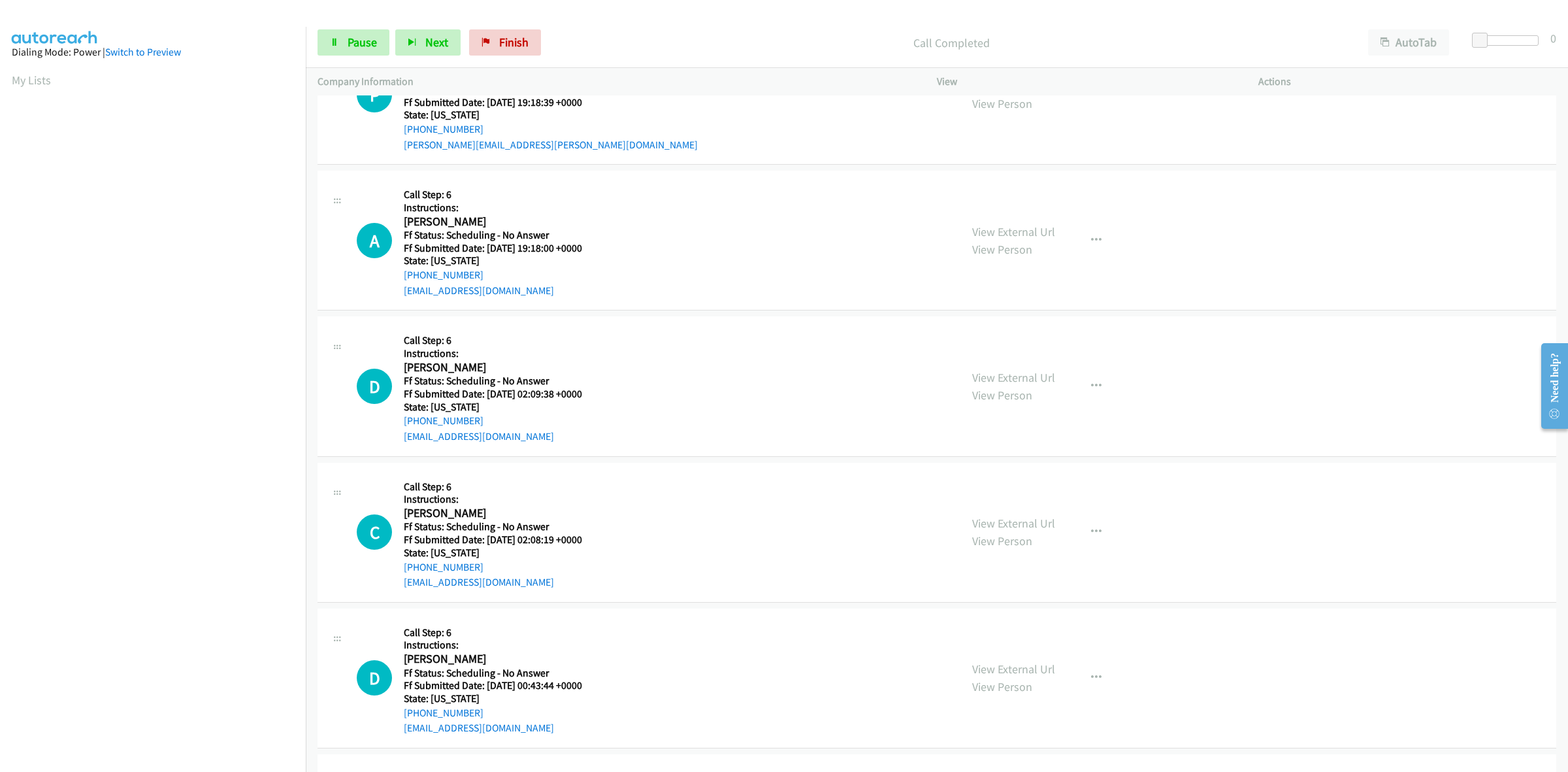
scroll to position [1812, 0]
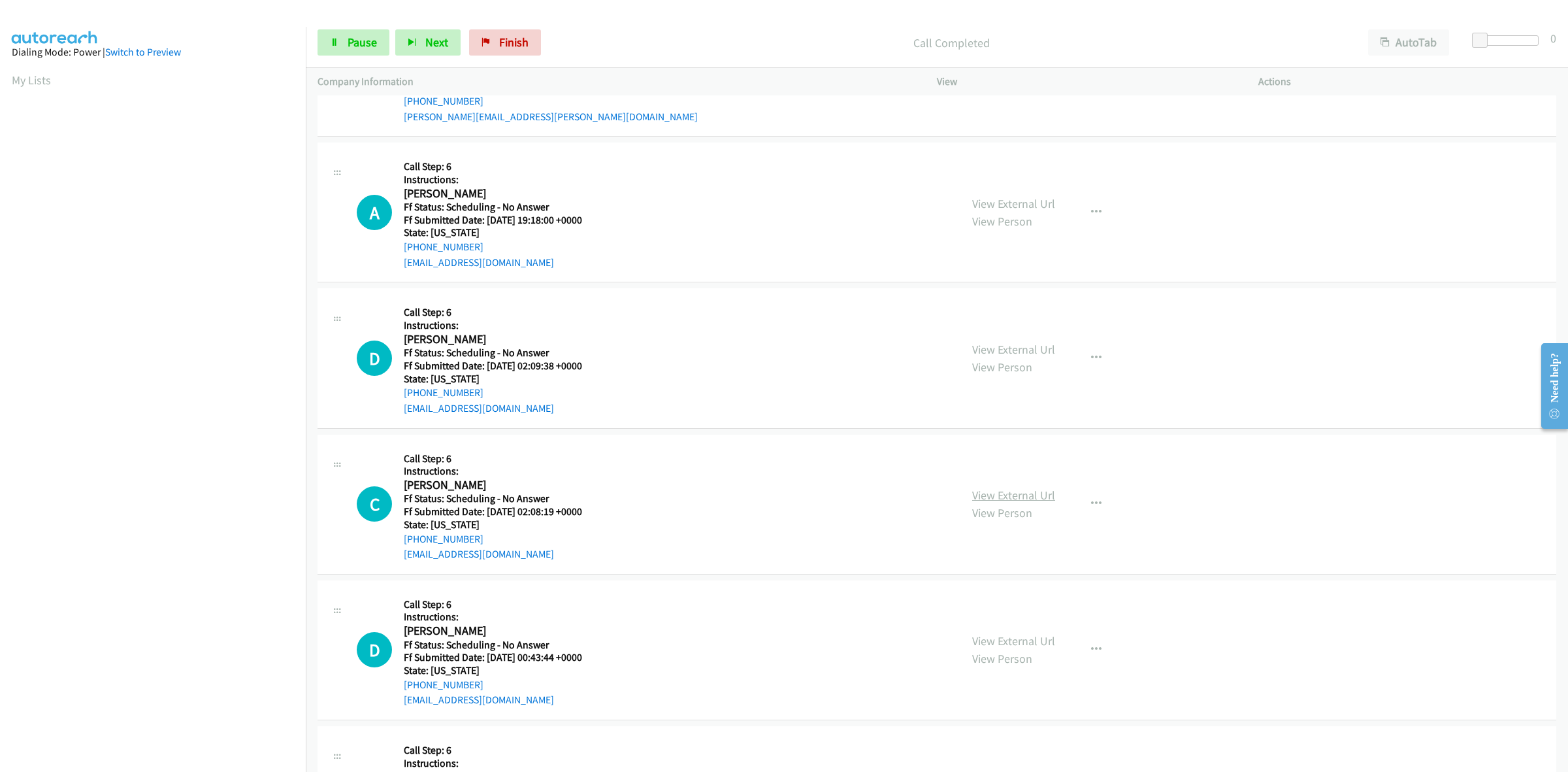
click at [1012, 498] on link "View External Url" at bounding box center [1013, 495] width 83 height 15
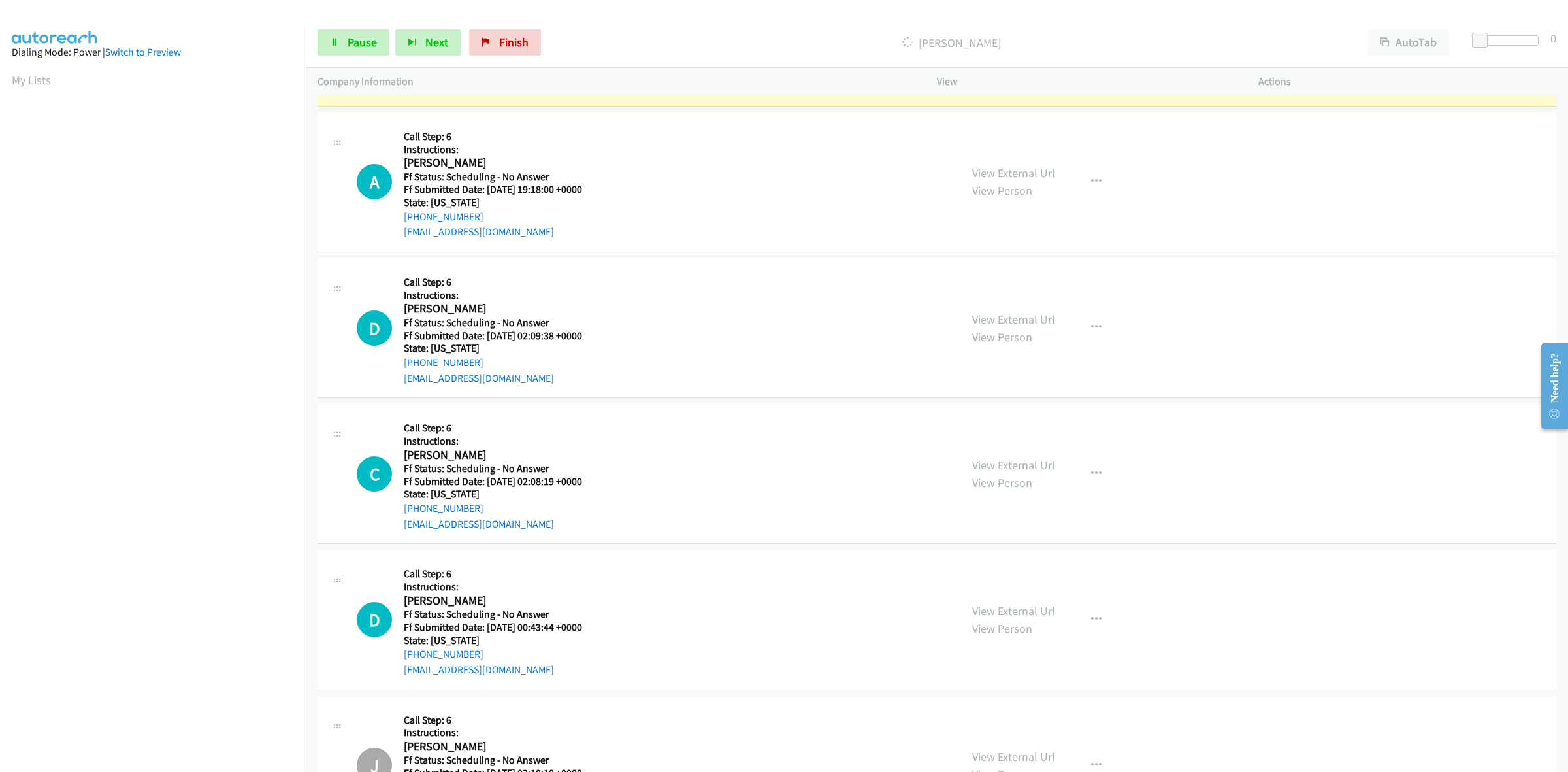
scroll to position [1893, 0]
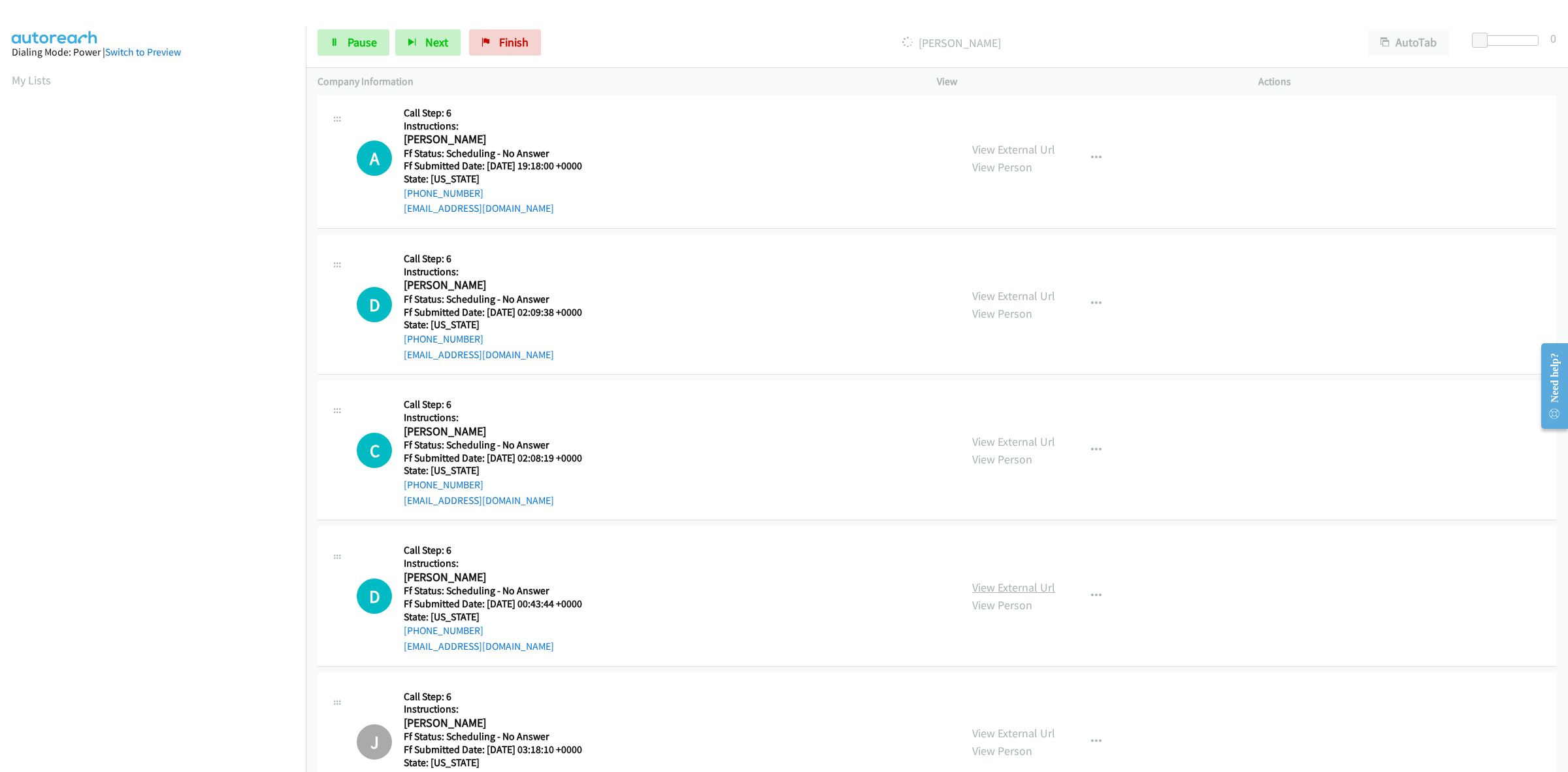
click at [1030, 593] on link "View External Url" at bounding box center [1013, 588] width 83 height 15
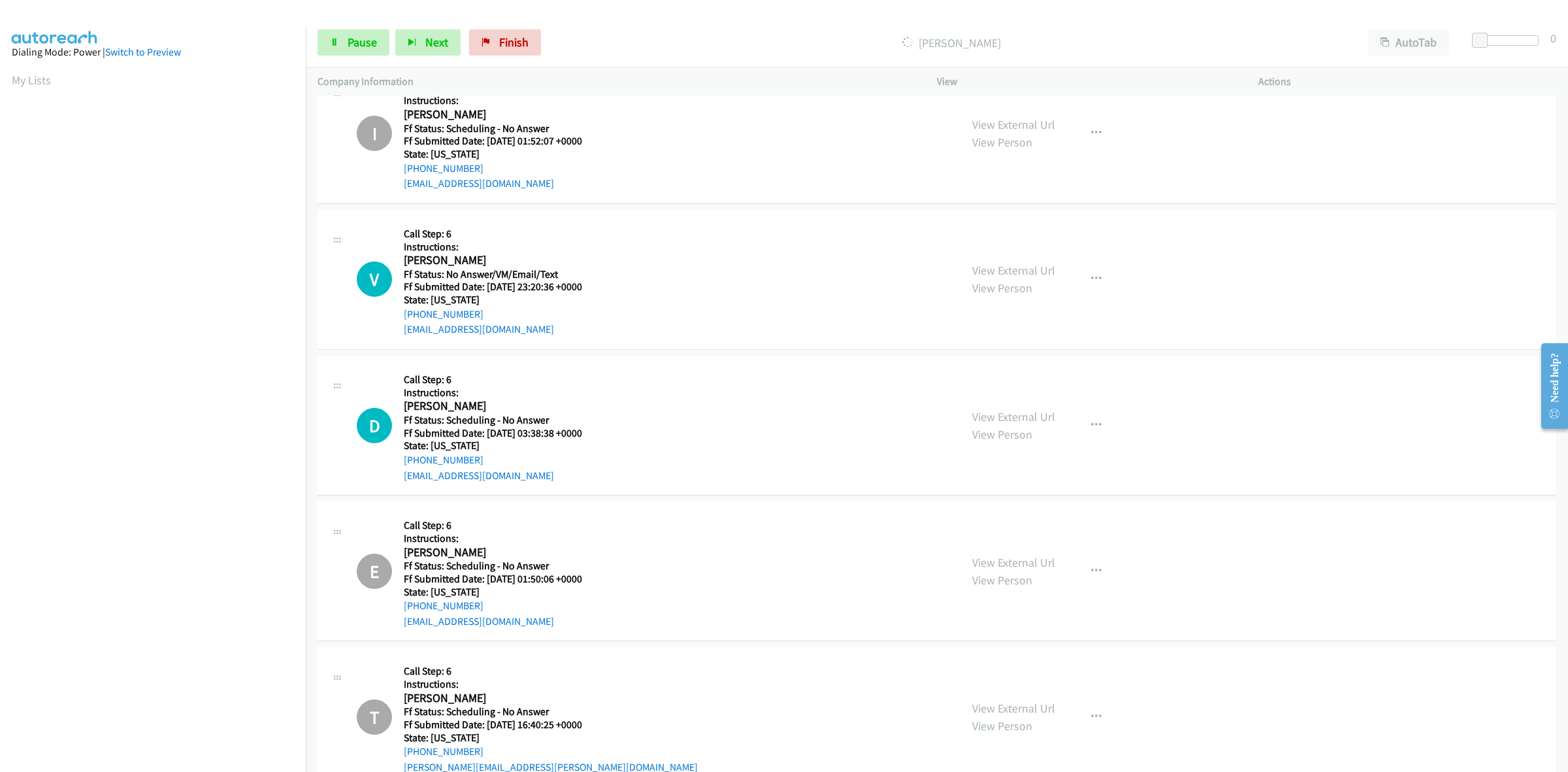
scroll to position [3282, 0]
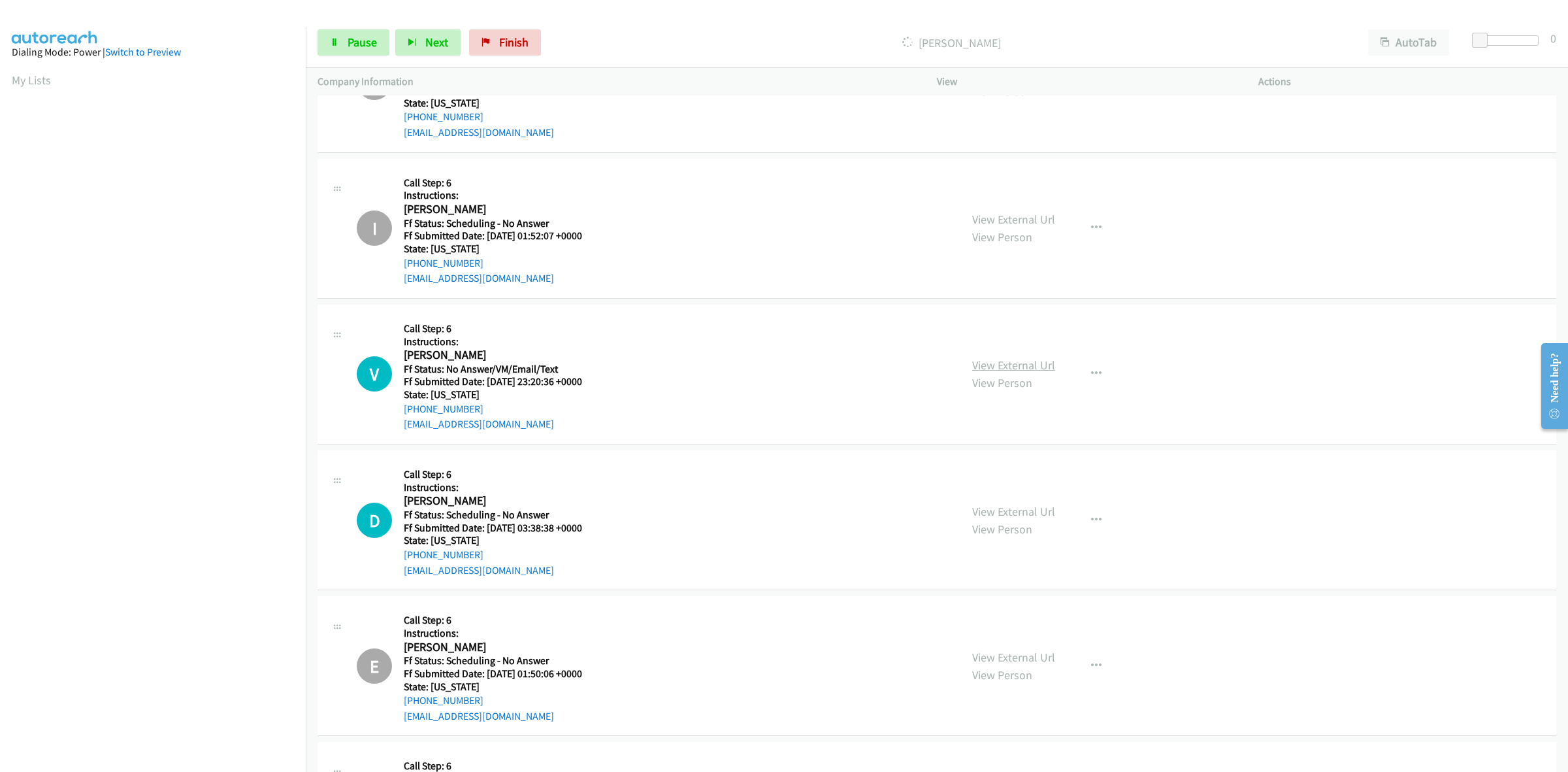
click at [984, 365] on link "View External Url" at bounding box center [1013, 365] width 83 height 15
click at [1007, 512] on link "View External Url" at bounding box center [1013, 511] width 83 height 15
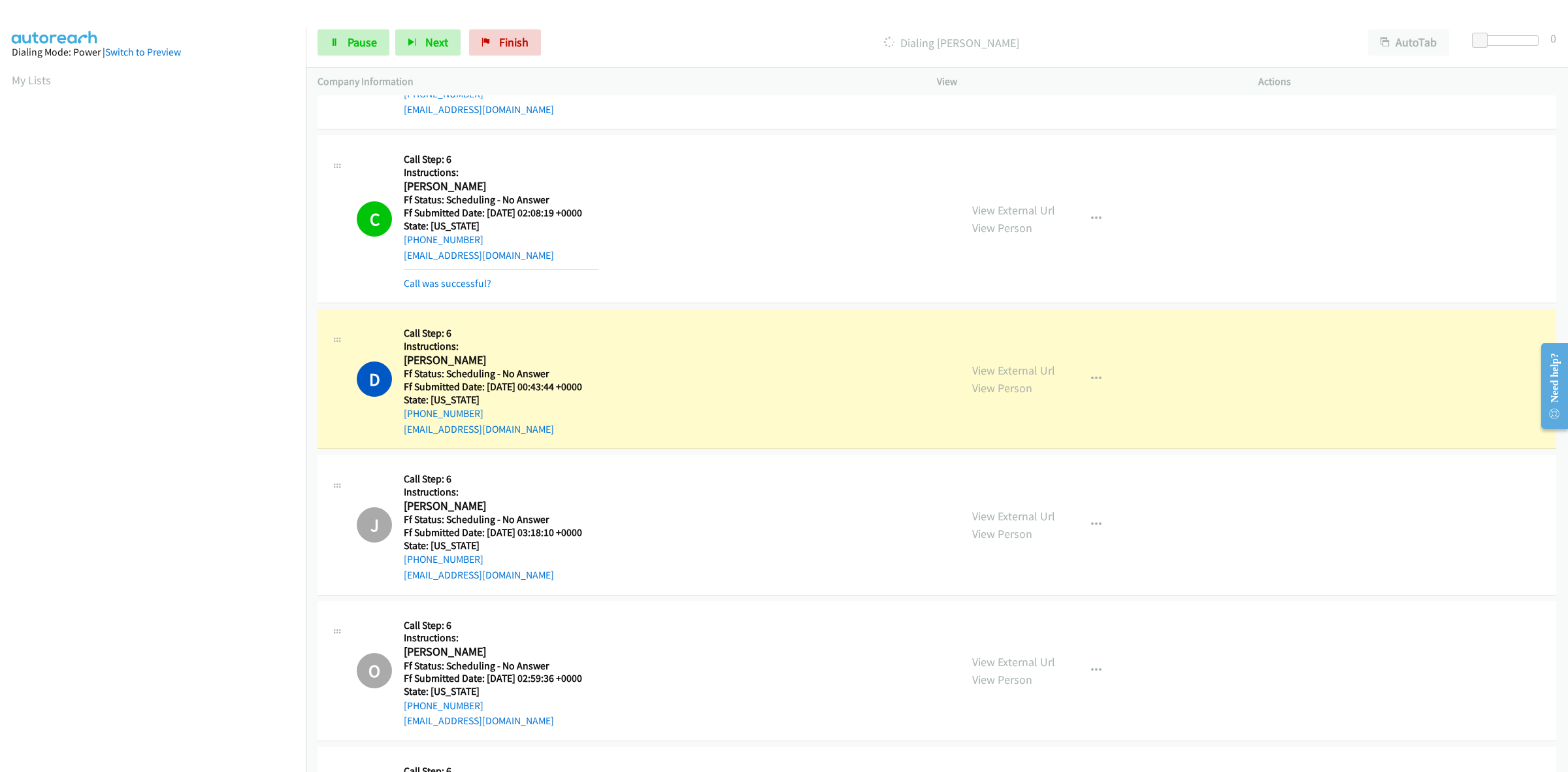
scroll to position [2275, 0]
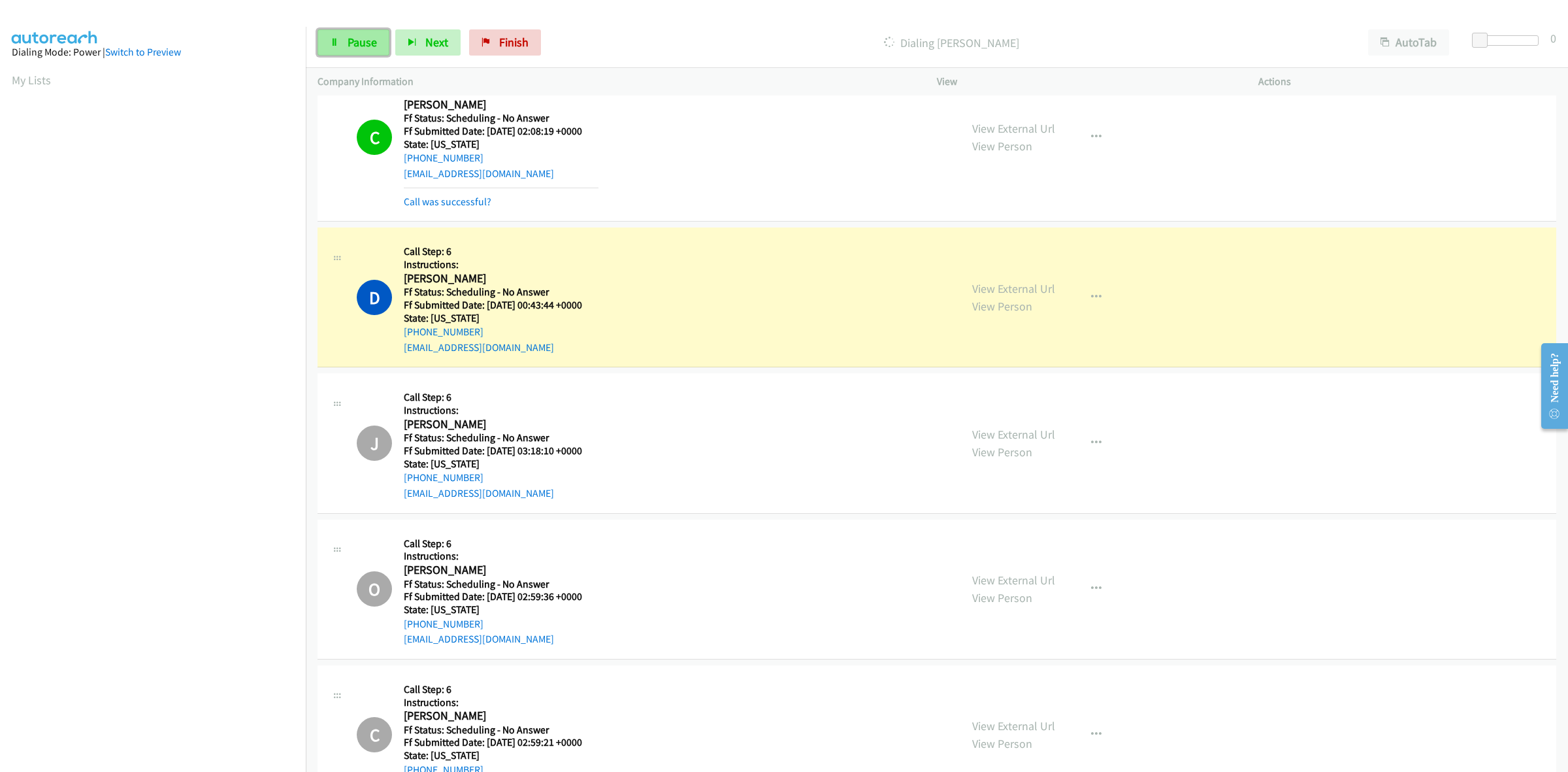
click at [366, 37] on span "Pause" at bounding box center [361, 42] width 29 height 15
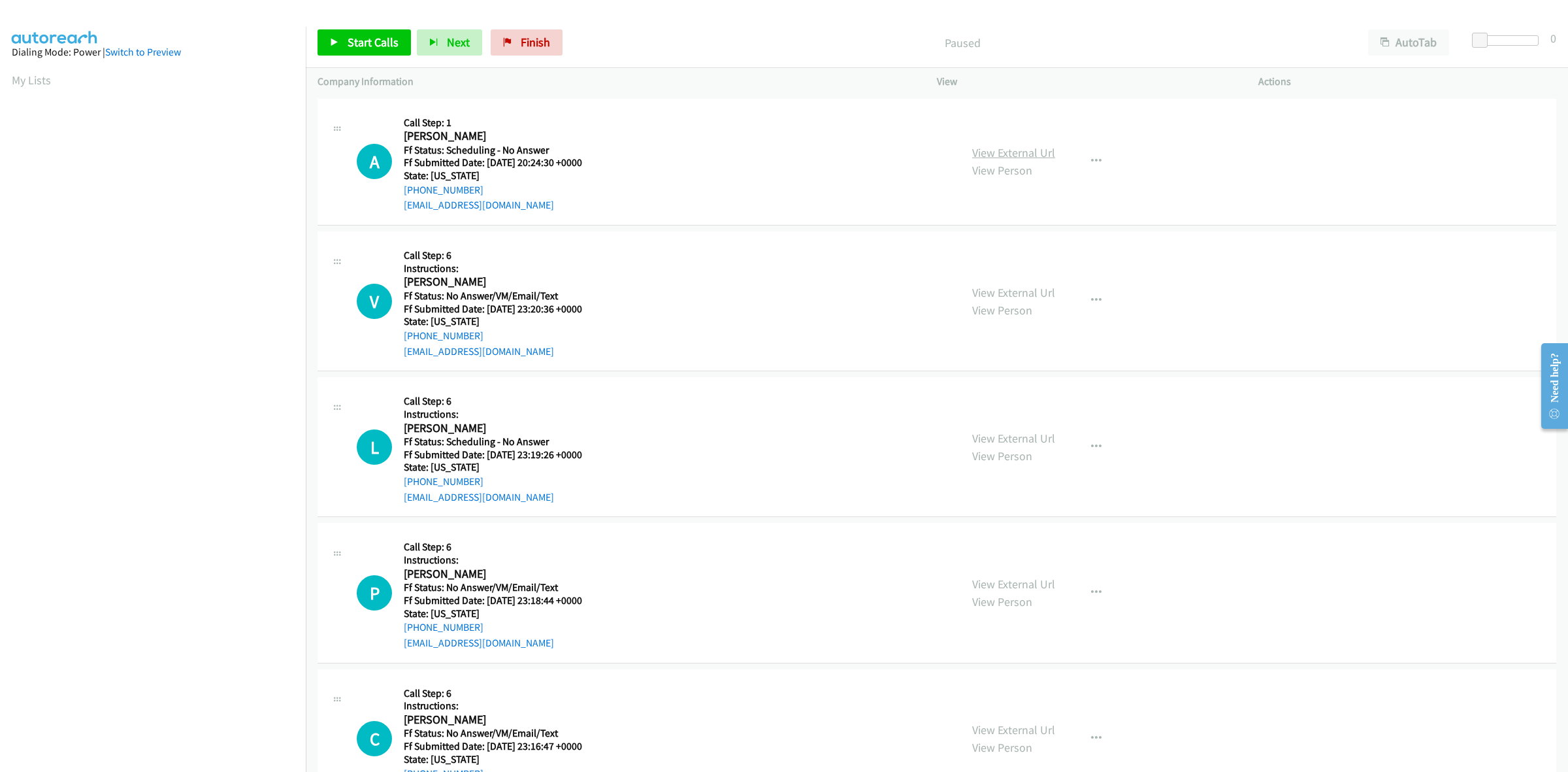
click at [1043, 145] on link "View External Url" at bounding box center [1013, 153] width 83 height 15
click at [1009, 438] on link "View External Url" at bounding box center [1013, 438] width 83 height 15
click at [1017, 589] on link "View External Url" at bounding box center [1013, 584] width 83 height 15
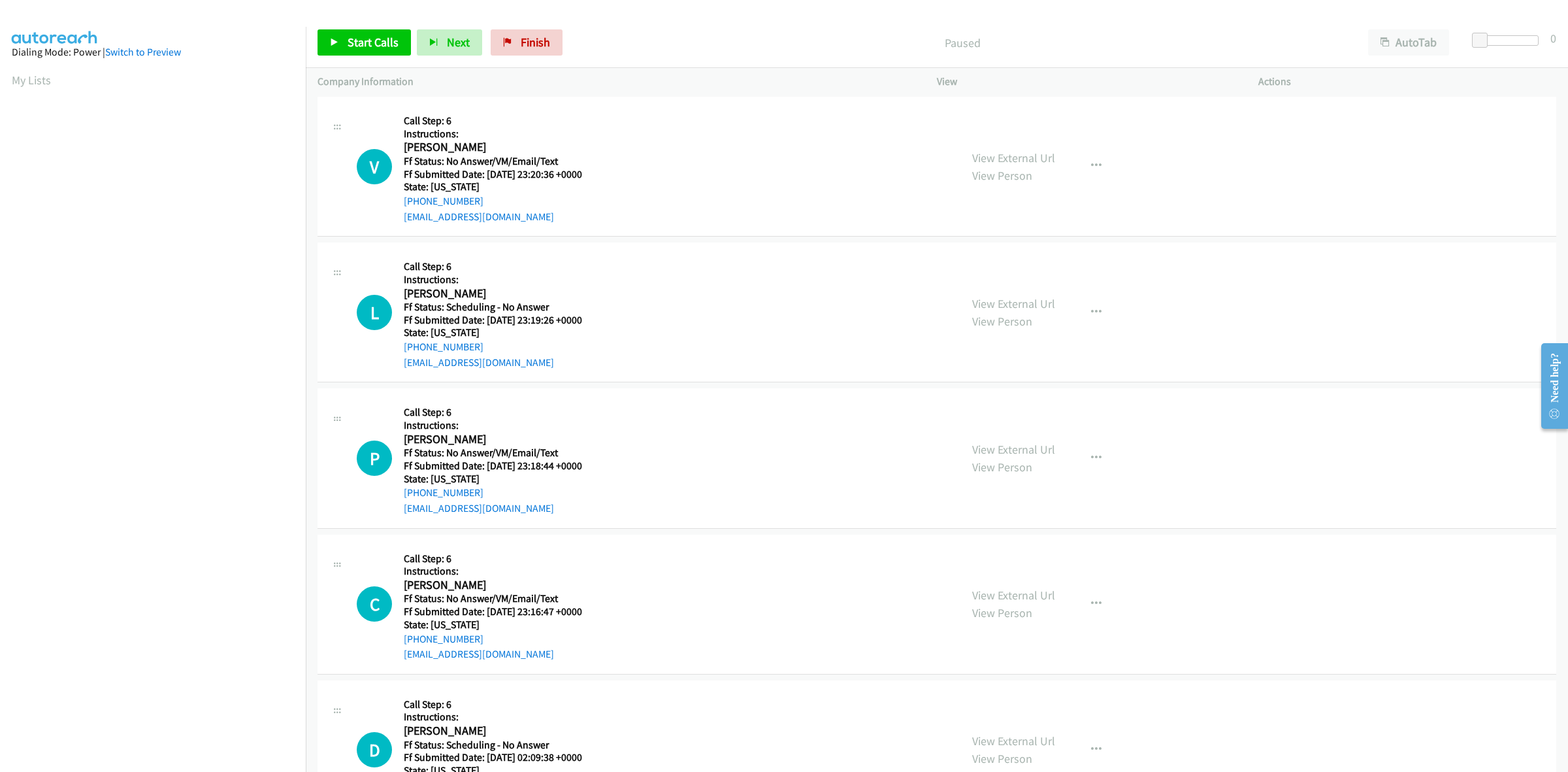
scroll to position [164, 0]
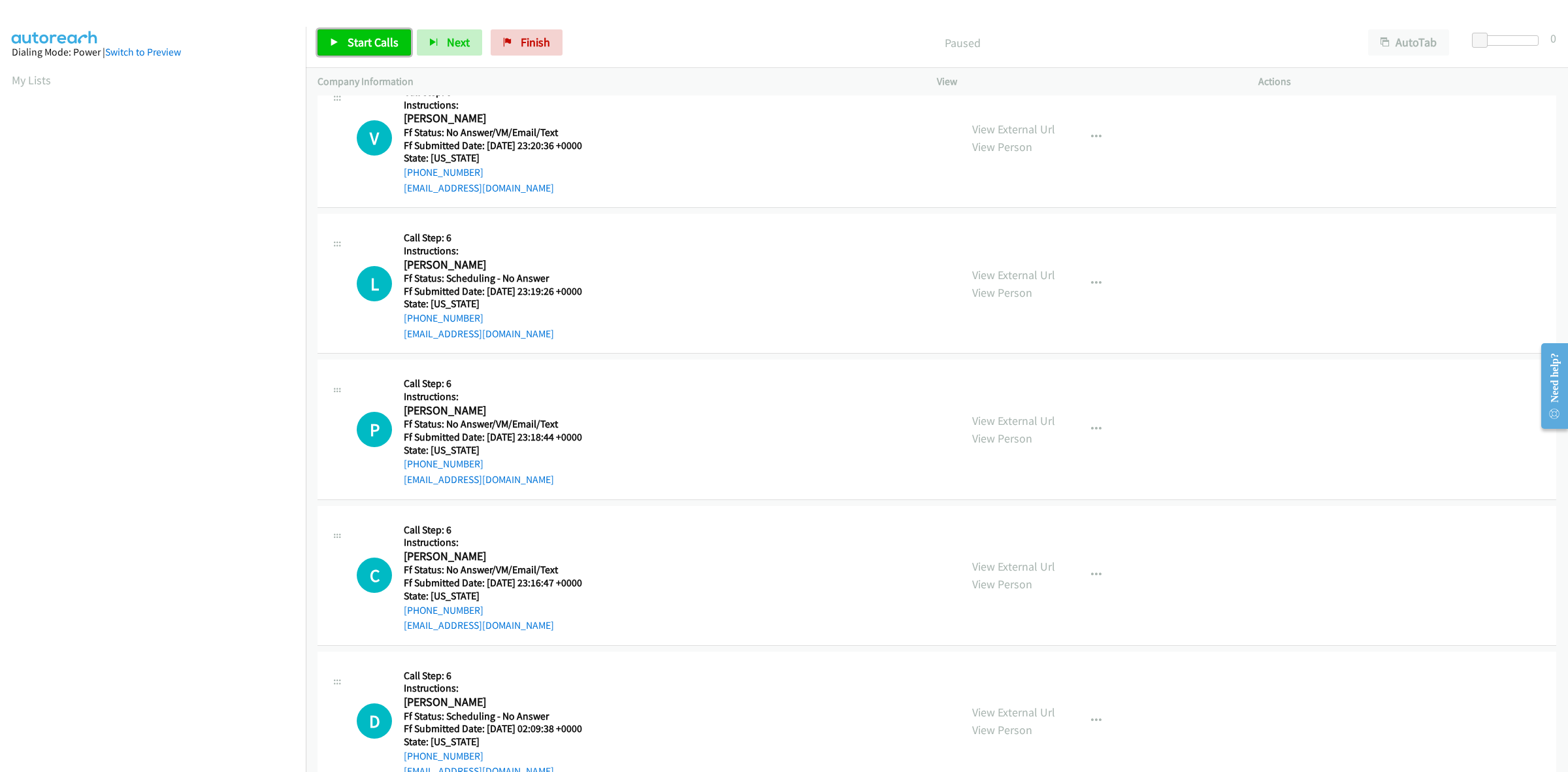
click at [369, 33] on link "Start Calls" at bounding box center [364, 42] width 93 height 26
click at [1023, 565] on link "View External Url" at bounding box center [1013, 566] width 83 height 15
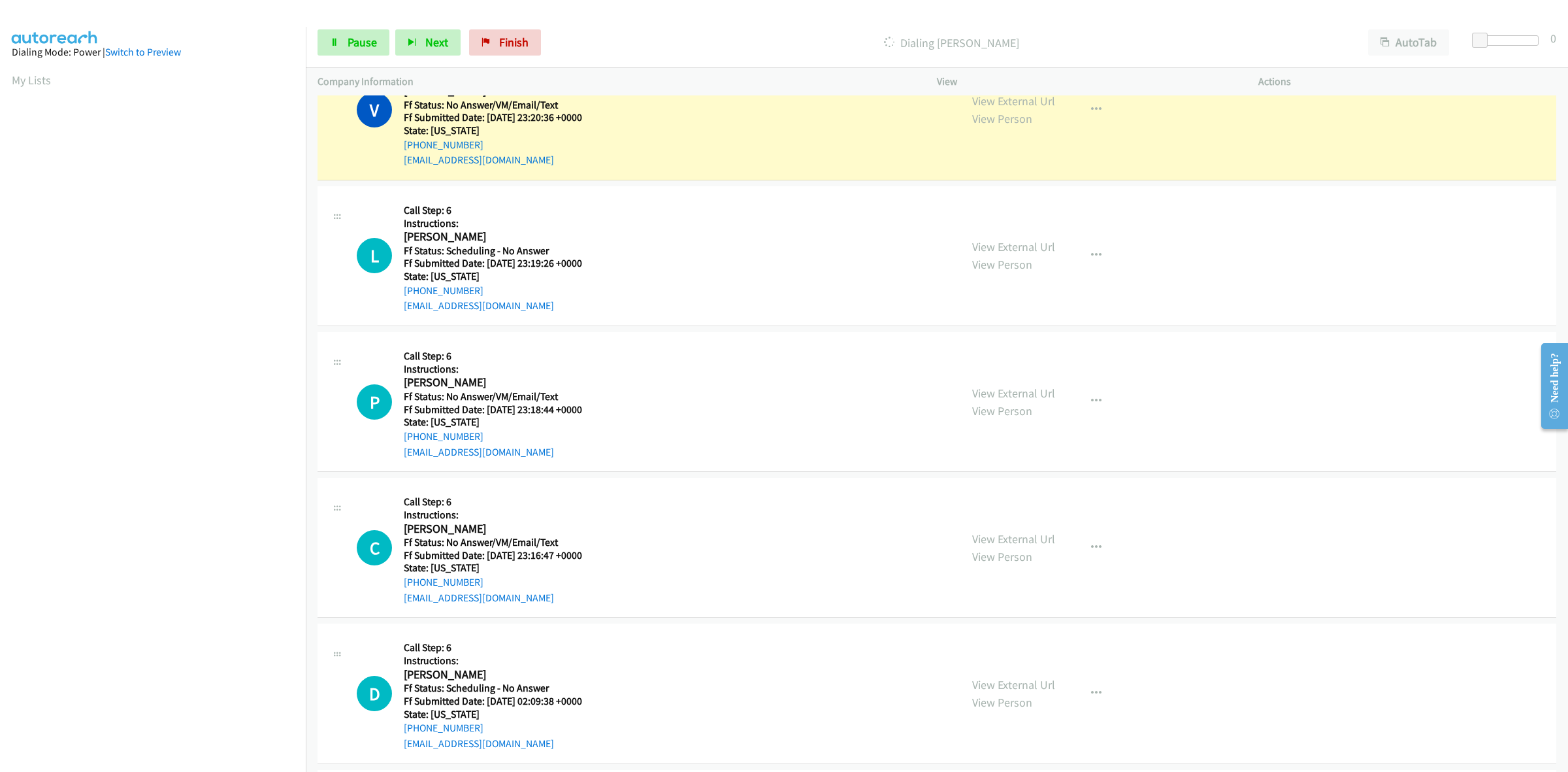
scroll to position [245, 0]
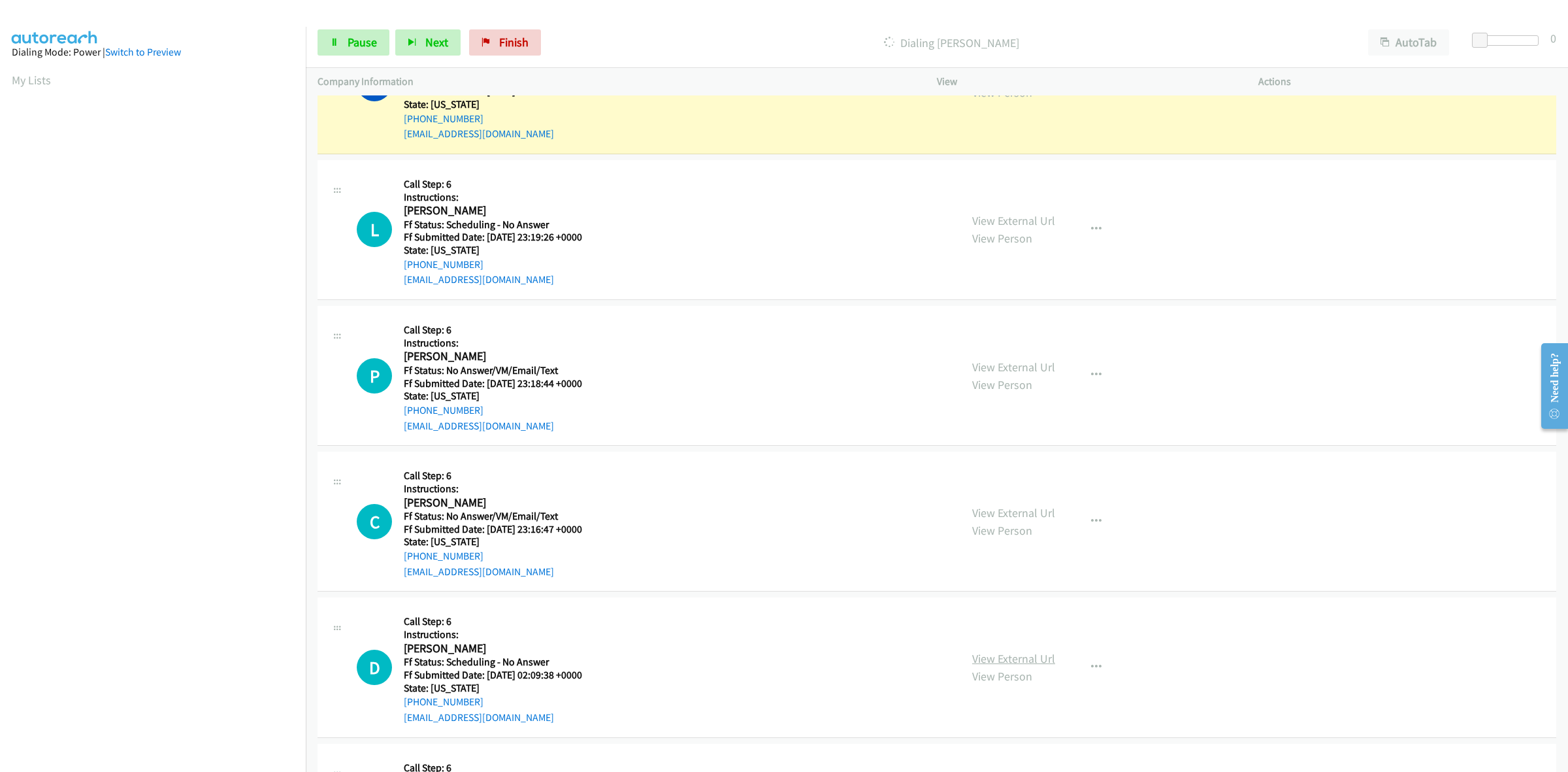
click at [991, 654] on link "View External Url" at bounding box center [1013, 658] width 83 height 15
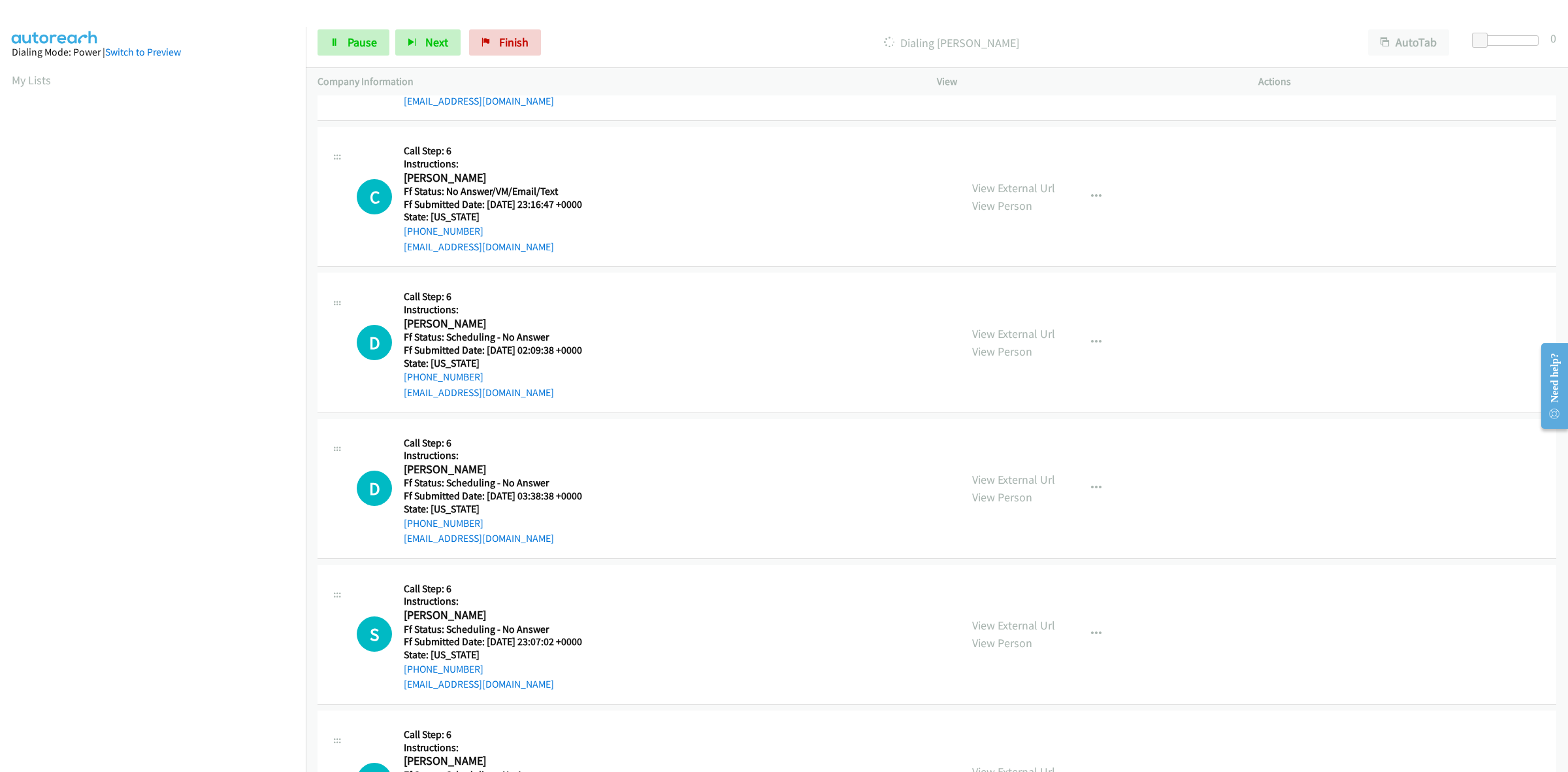
scroll to position [572, 0]
click at [1007, 624] on link "View External Url" at bounding box center [1013, 623] width 83 height 15
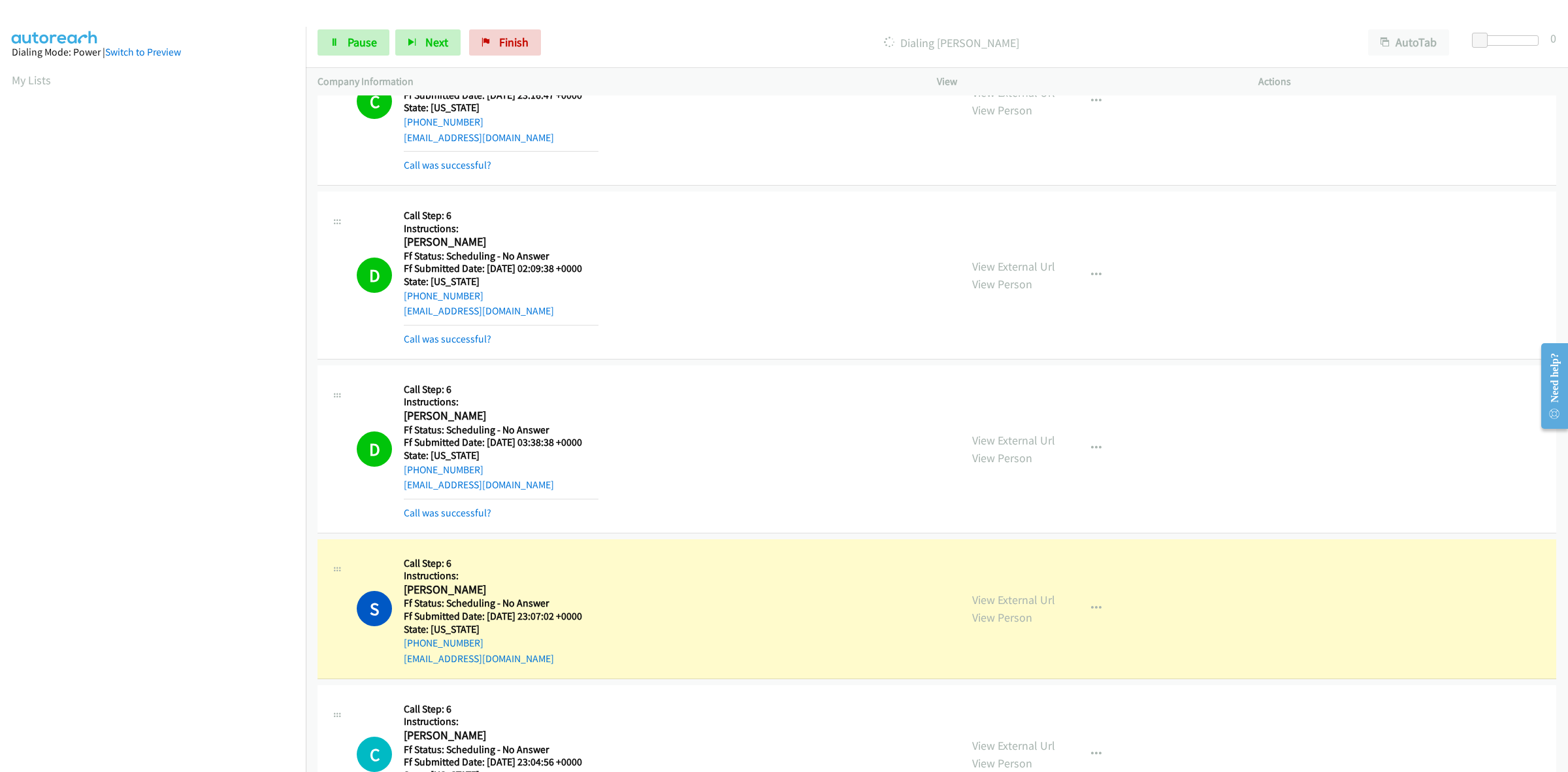
scroll to position [1008, 0]
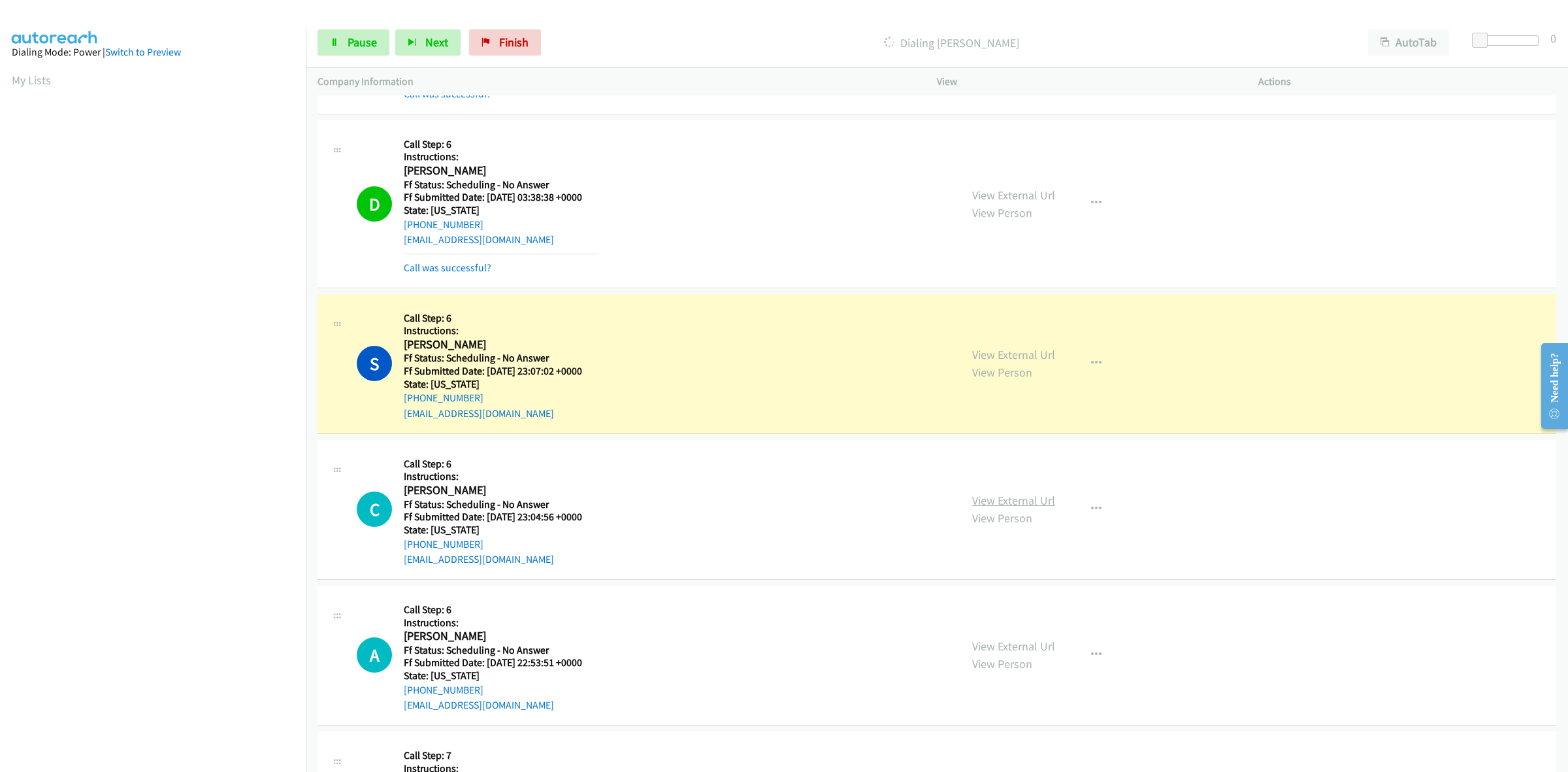
click at [1039, 504] on link "View External Url" at bounding box center [1013, 500] width 83 height 15
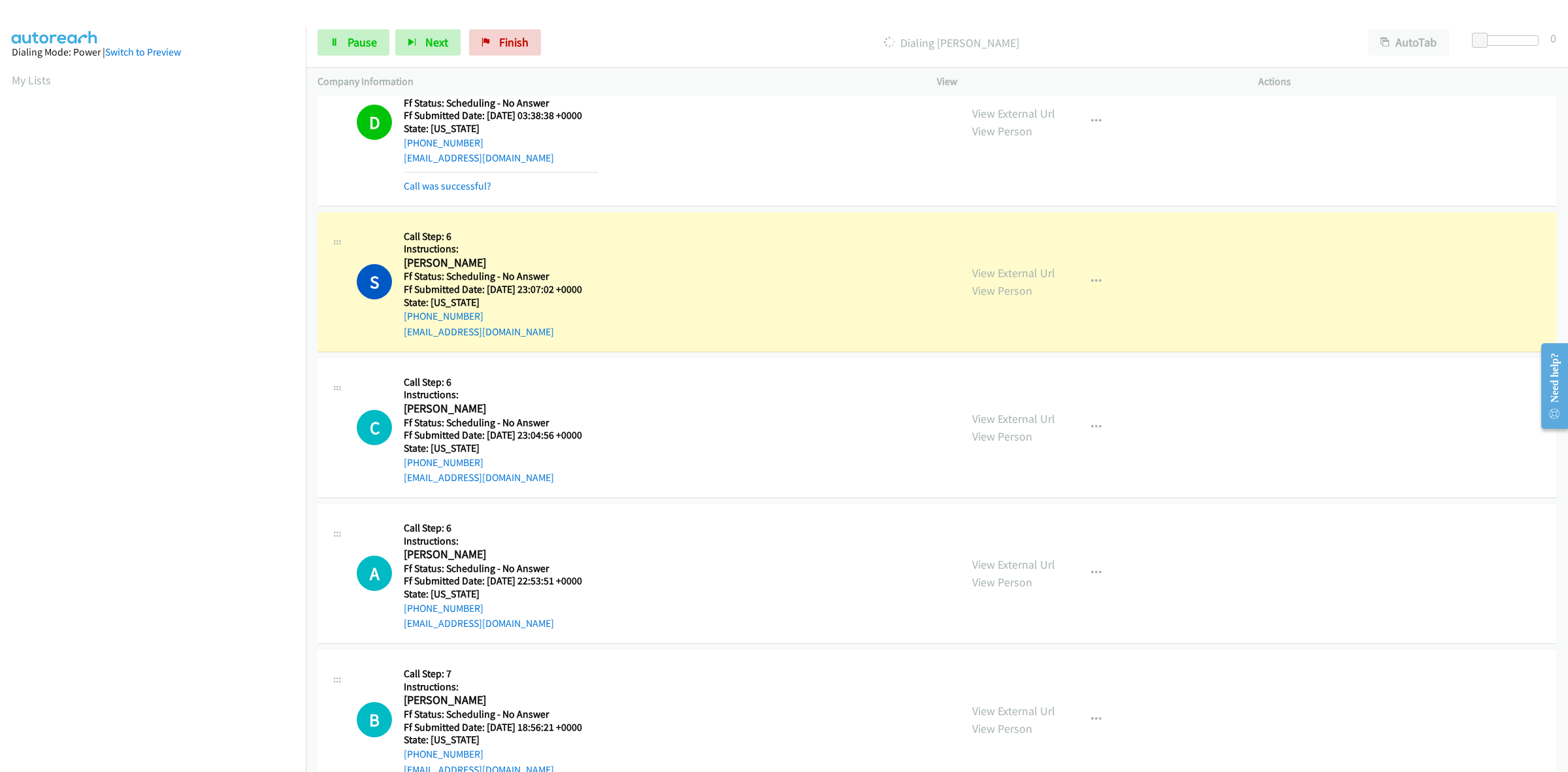
scroll to position [1253, 0]
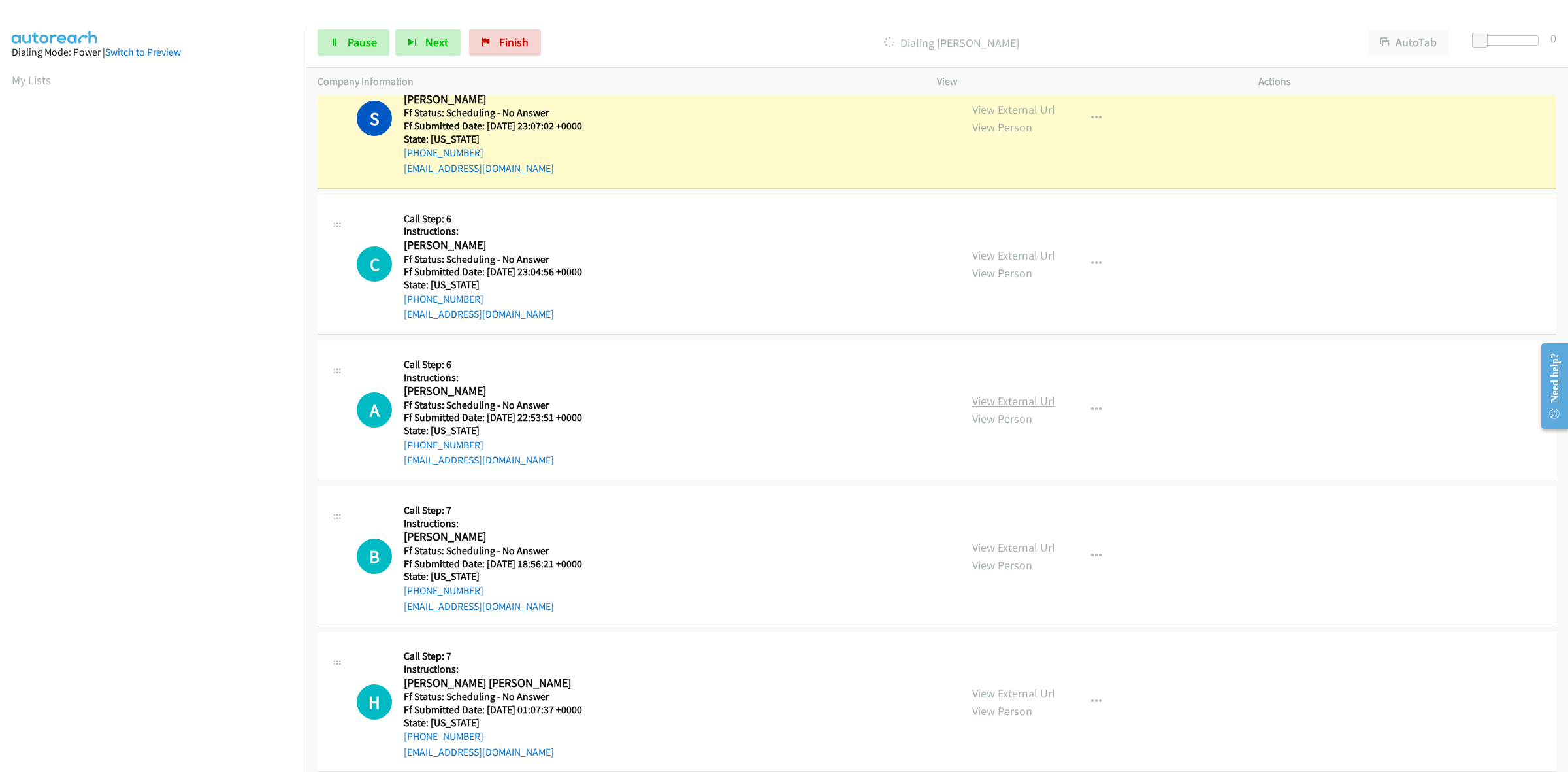
click at [1004, 404] on link "View External Url" at bounding box center [1013, 401] width 83 height 15
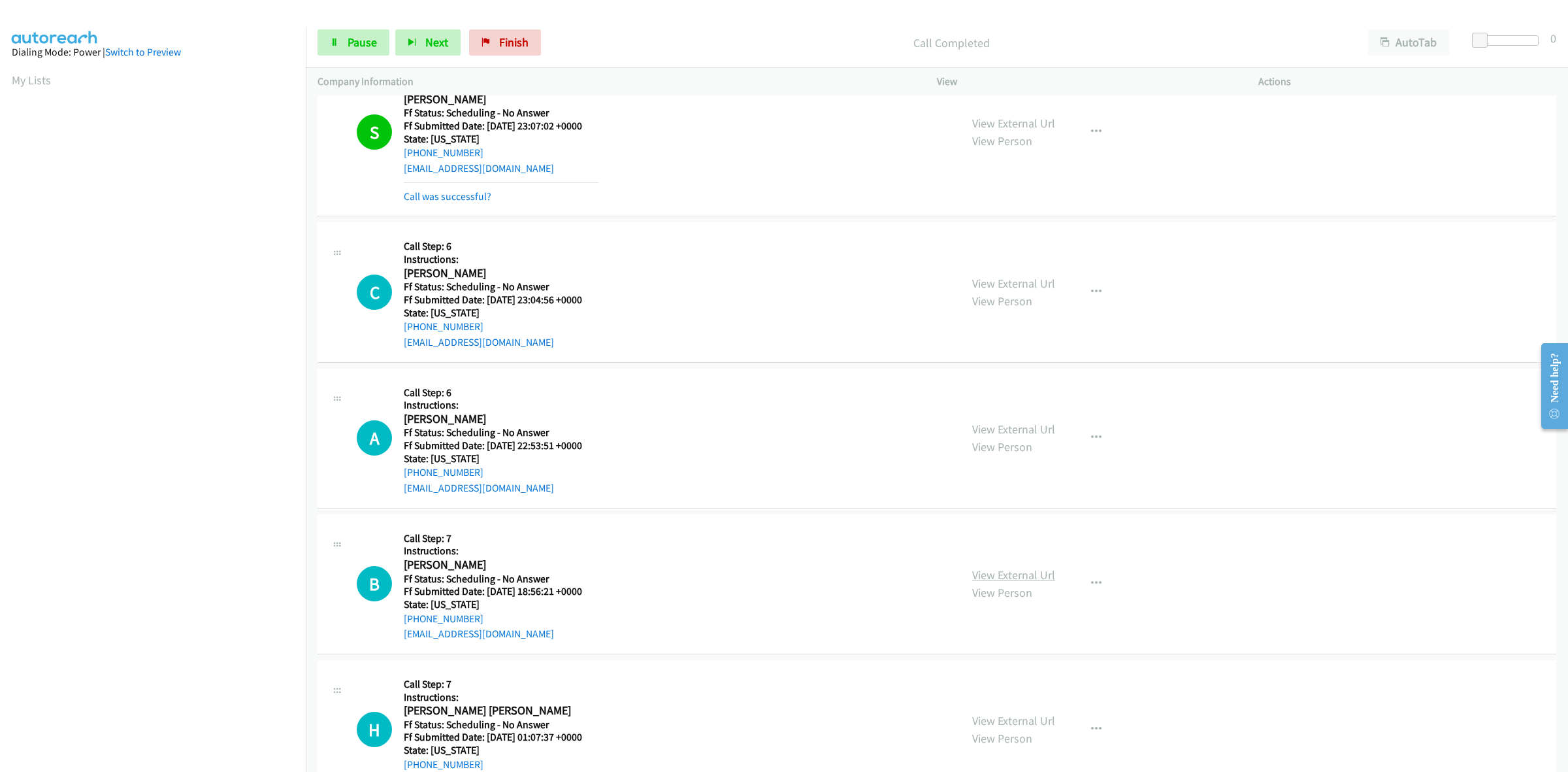
click at [1001, 579] on link "View External Url" at bounding box center [1013, 575] width 83 height 15
click at [1001, 716] on link "View External Url" at bounding box center [1013, 720] width 83 height 15
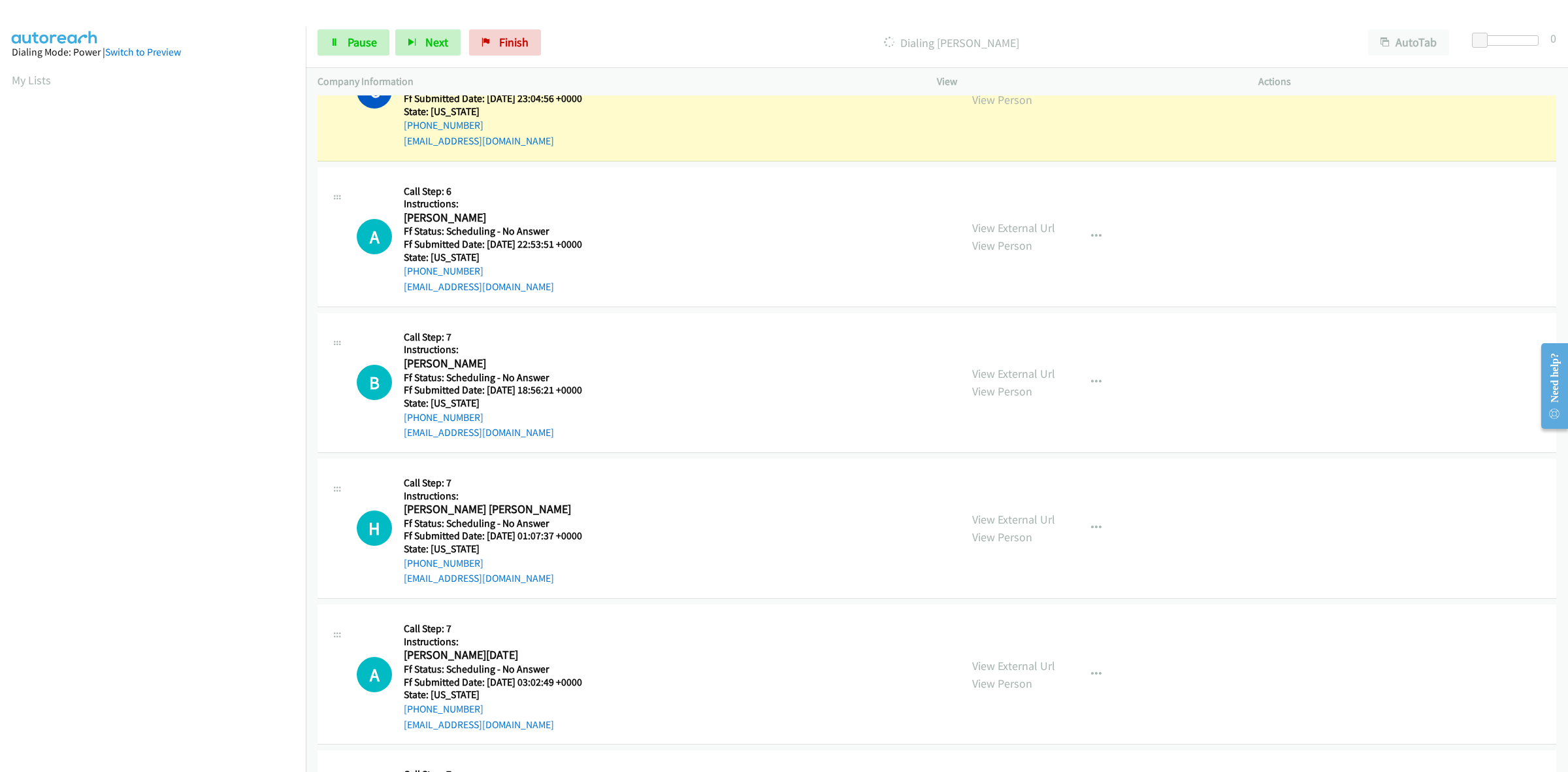
scroll to position [1416, 0]
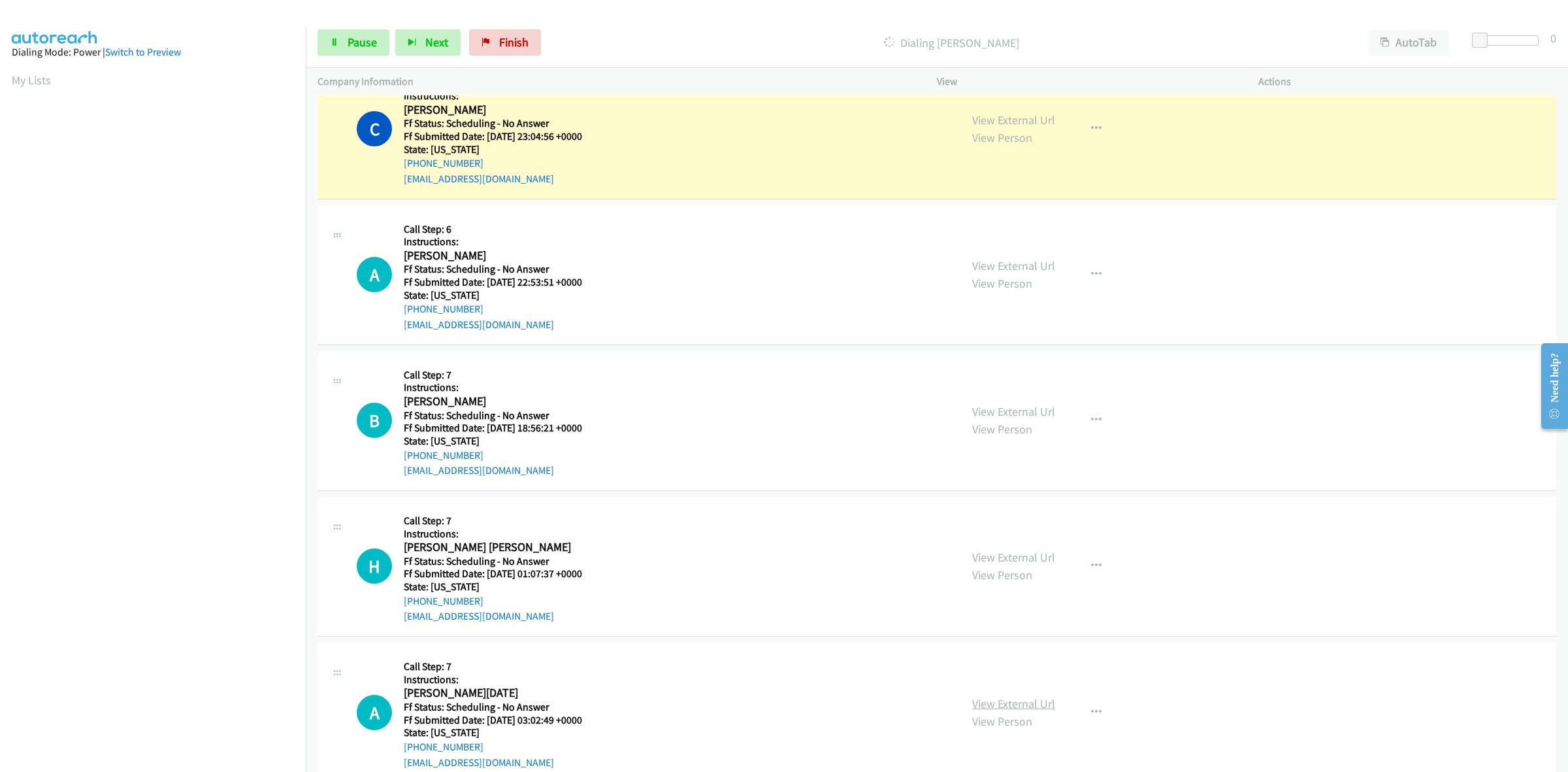
click at [997, 700] on link "View External Url" at bounding box center [1013, 704] width 83 height 15
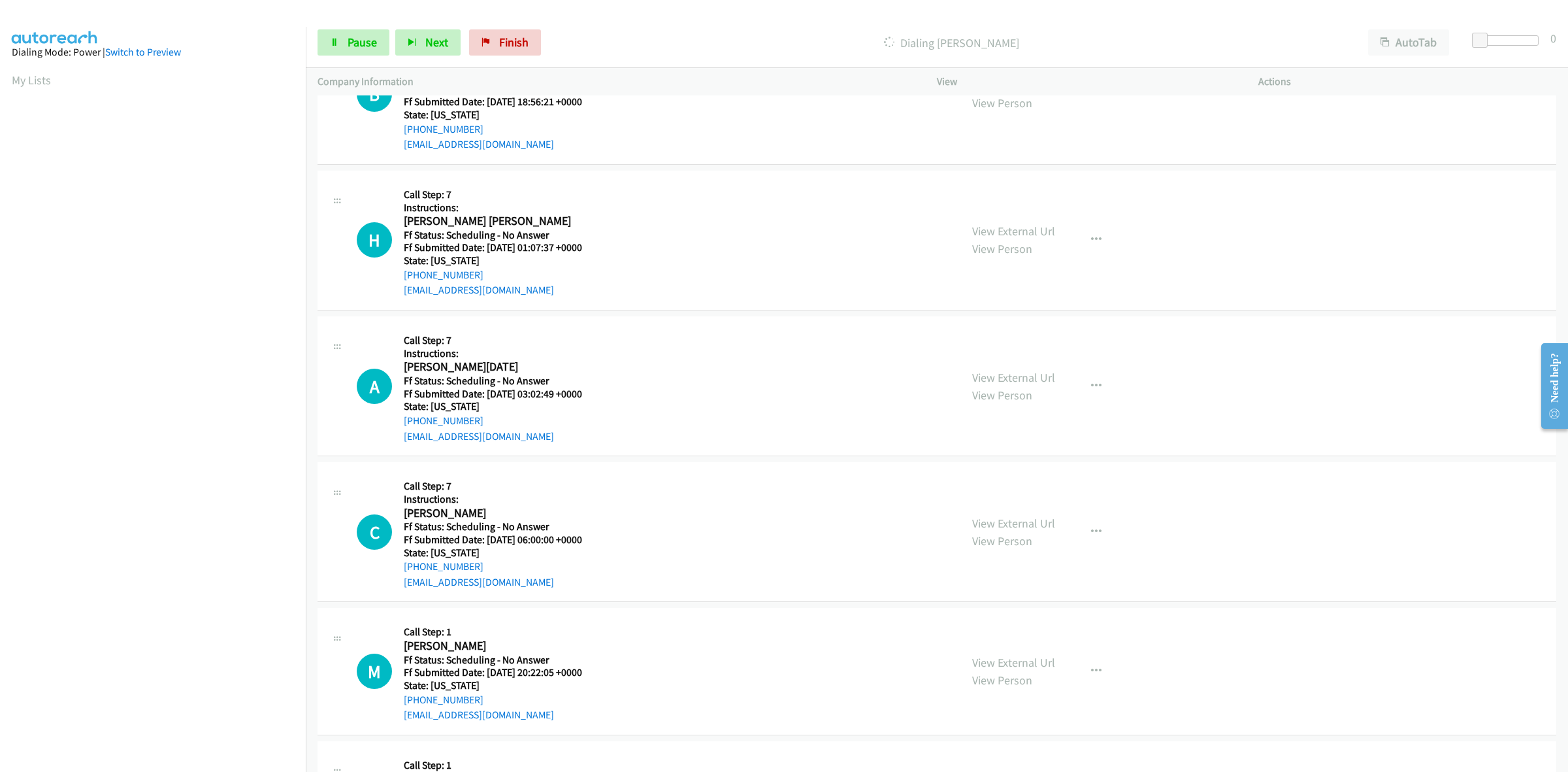
scroll to position [1743, 0]
click at [1002, 526] on link "View External Url" at bounding box center [1013, 523] width 83 height 15
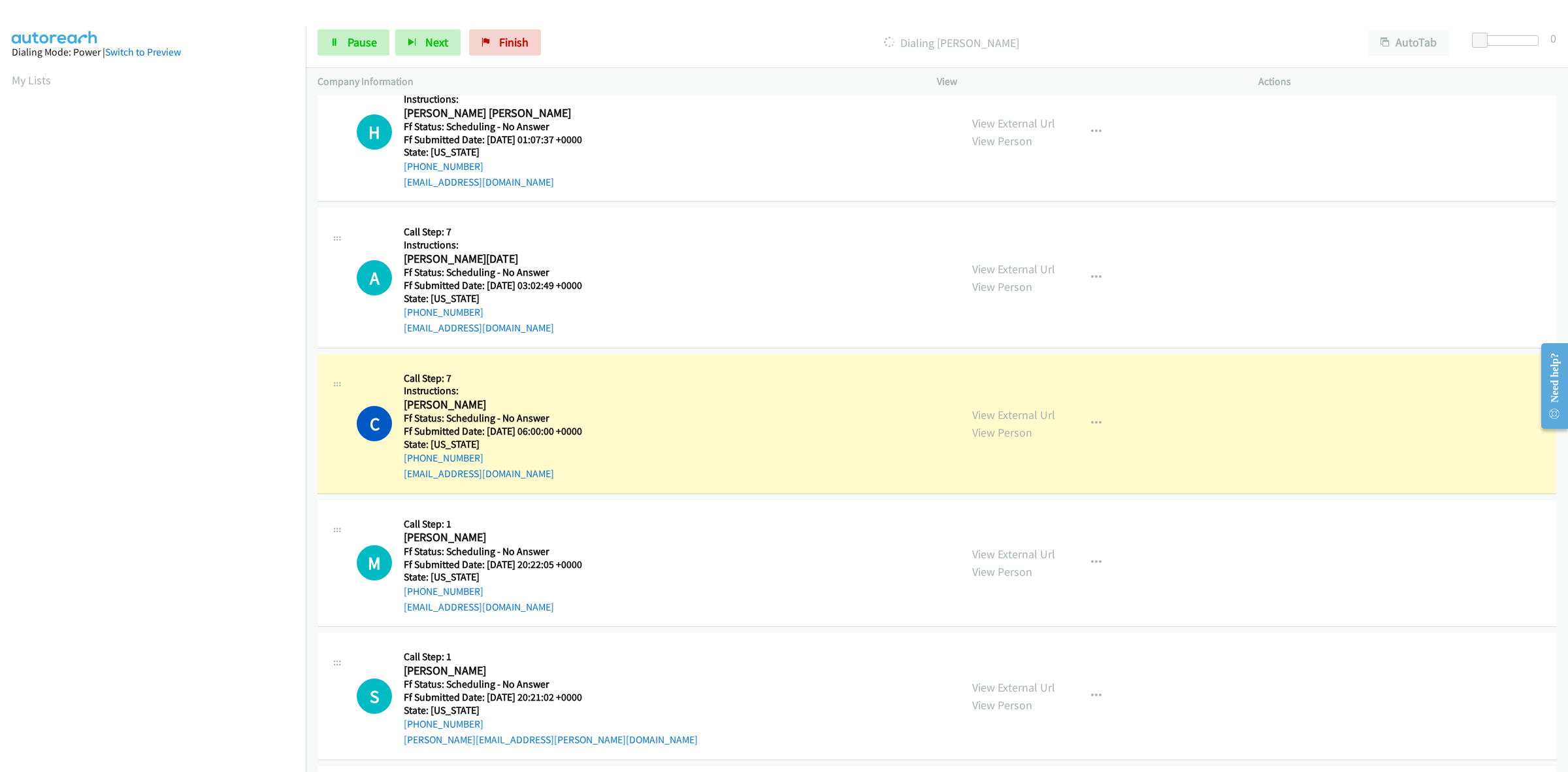
scroll to position [2070, 0]
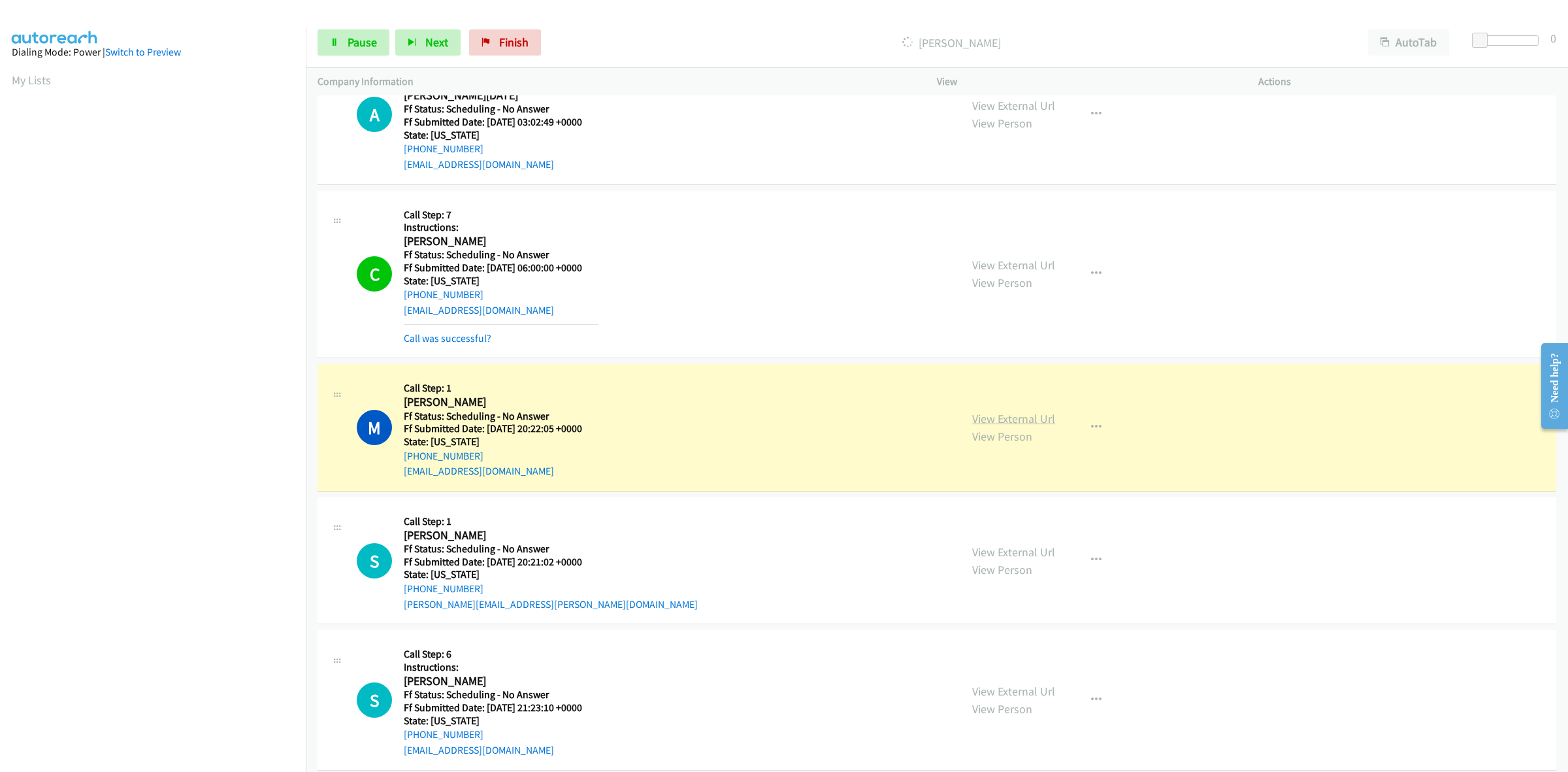
click at [1014, 413] on link "View External Url" at bounding box center [1013, 419] width 83 height 15
click at [1016, 553] on link "View External Url" at bounding box center [1013, 552] width 83 height 15
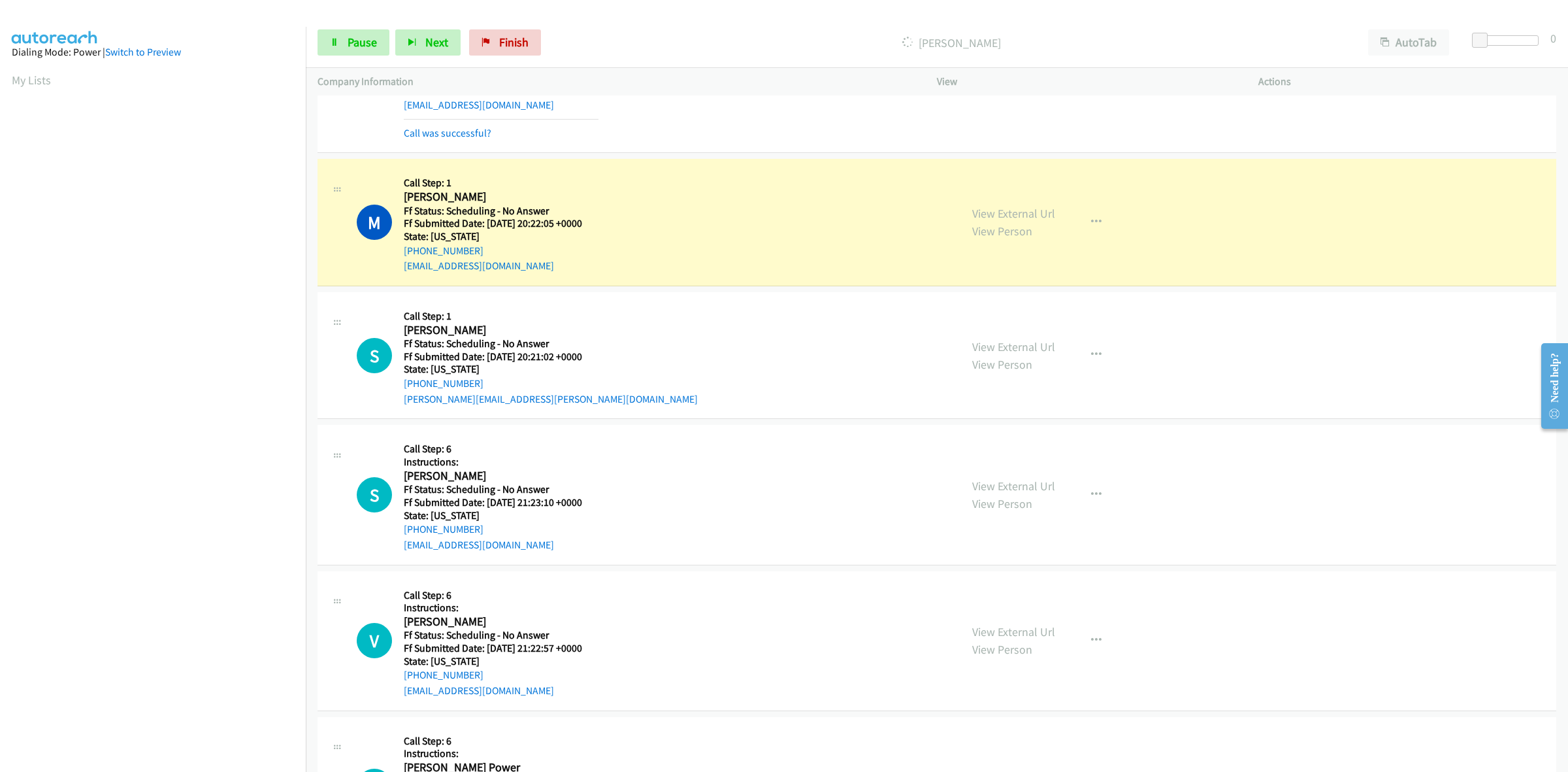
scroll to position [2315, 0]
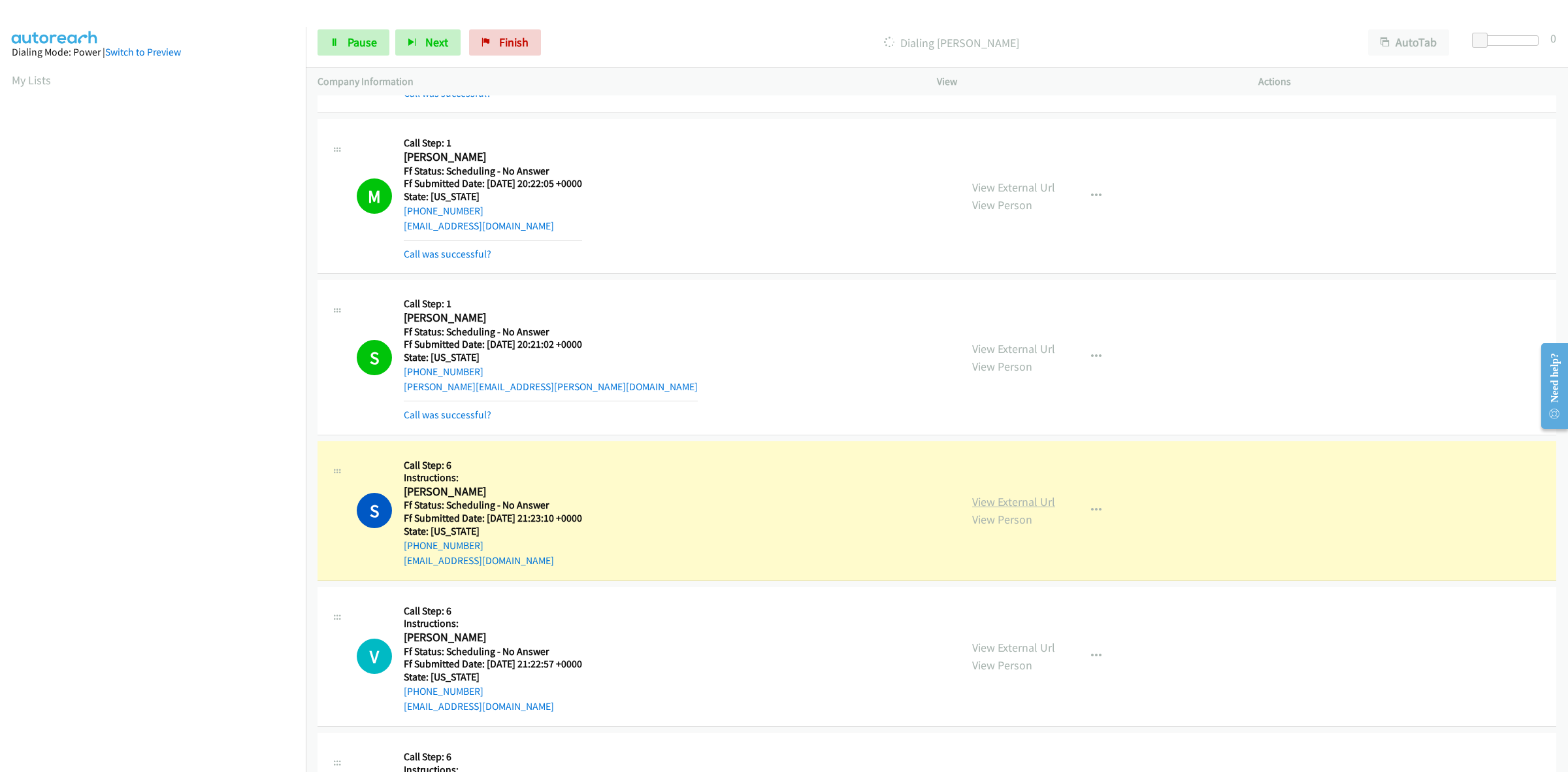
click at [1027, 504] on link "View External Url" at bounding box center [1013, 502] width 83 height 15
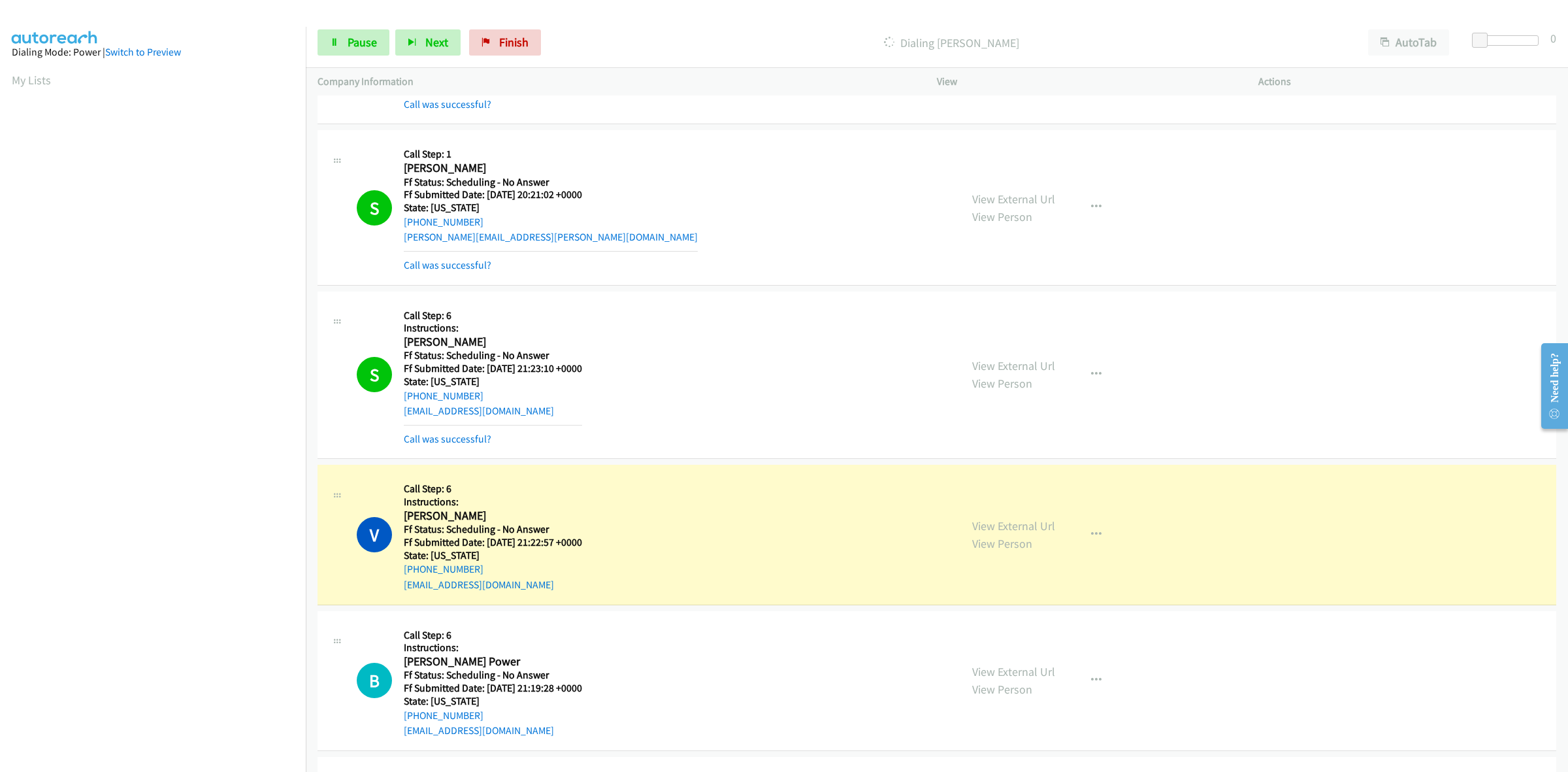
scroll to position [2724, 0]
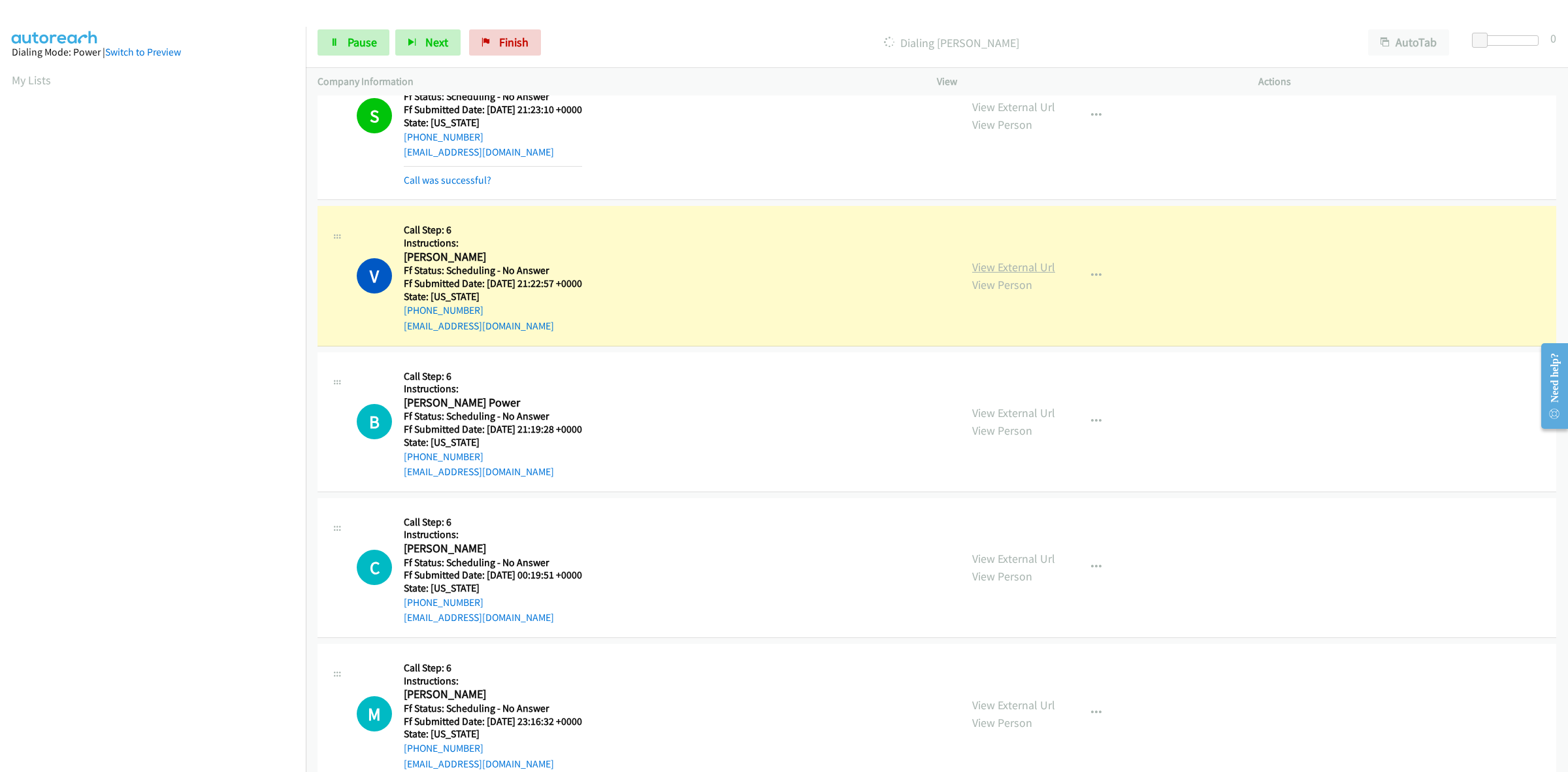
click at [1015, 268] on link "View External Url" at bounding box center [1013, 267] width 83 height 15
click at [1024, 416] on link "View External Url" at bounding box center [1013, 413] width 83 height 15
click at [1029, 553] on div "View External Url View Person" at bounding box center [1013, 567] width 83 height 35
click at [1033, 553] on link "View External Url" at bounding box center [1013, 558] width 83 height 15
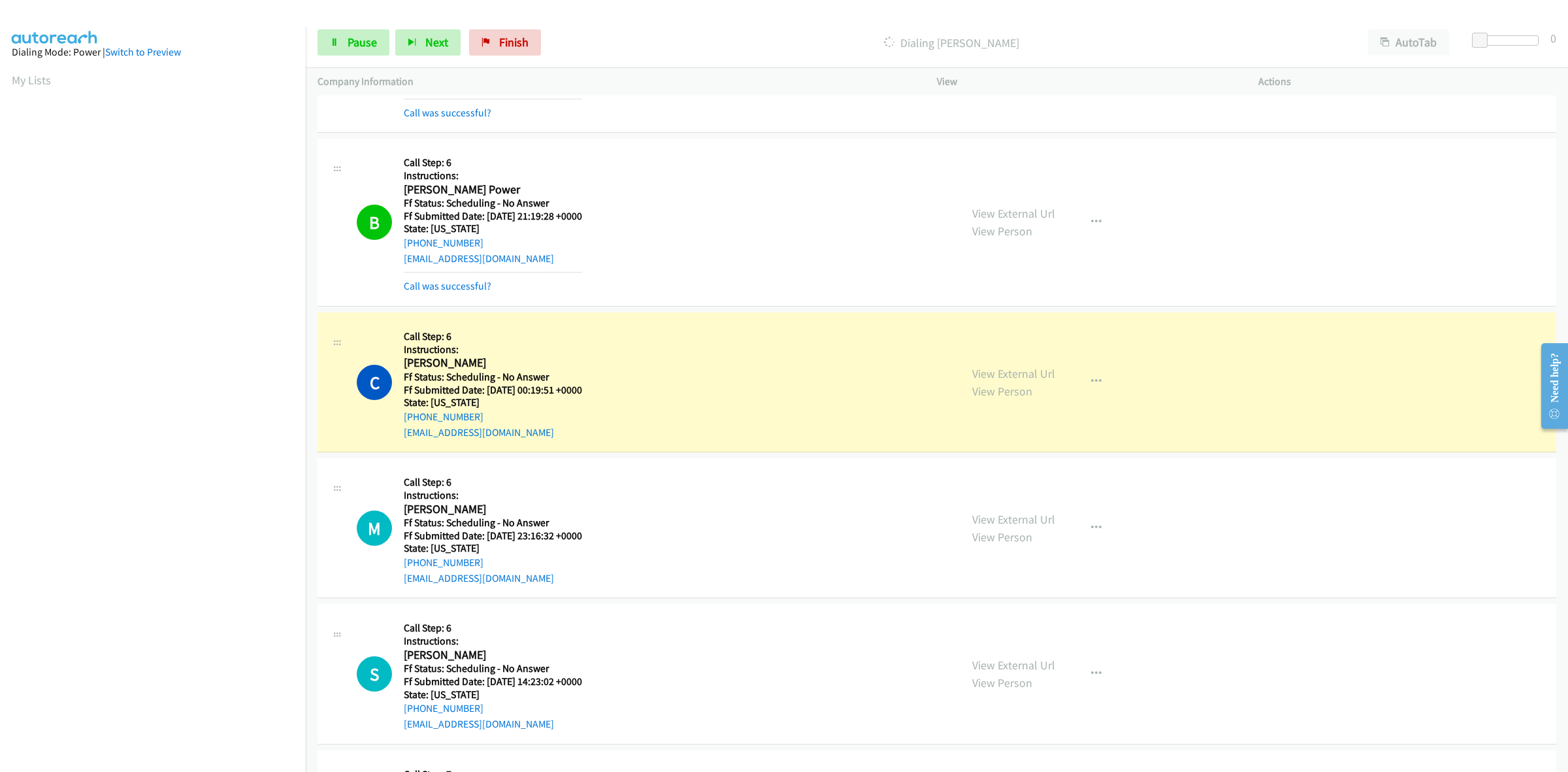
scroll to position [2968, 0]
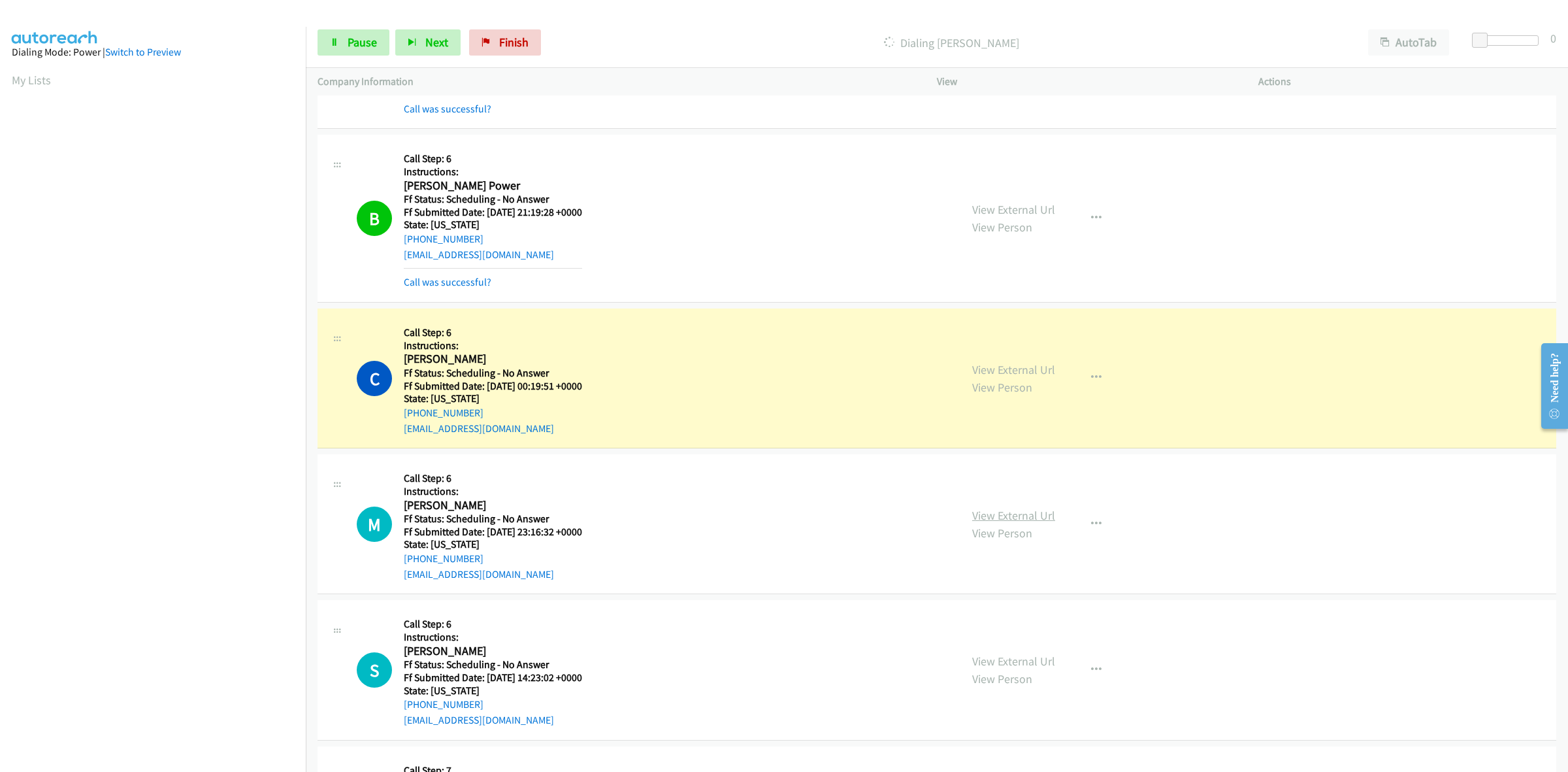
click at [1009, 520] on link "View External Url" at bounding box center [1013, 515] width 83 height 15
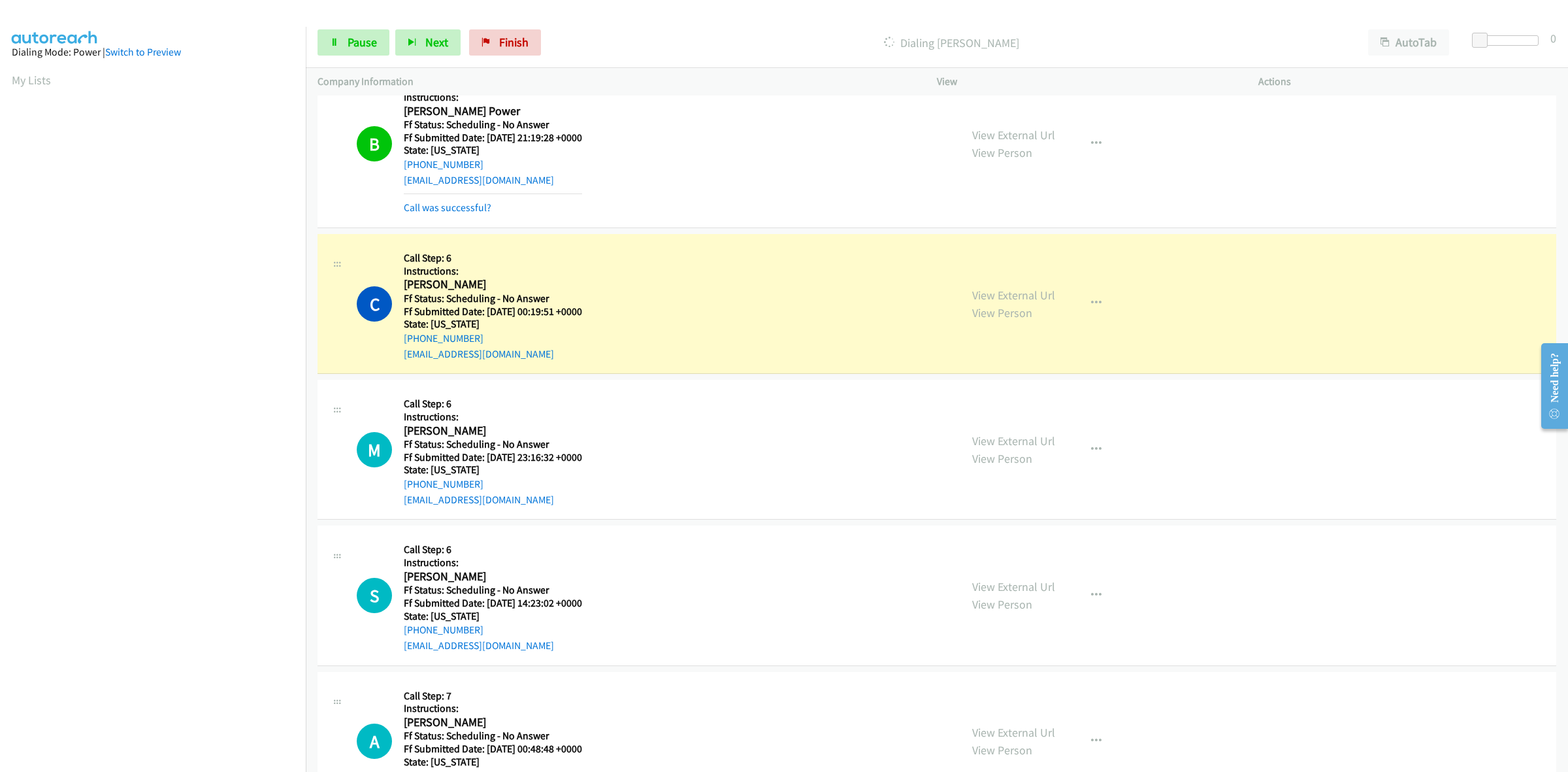
scroll to position [3132, 0]
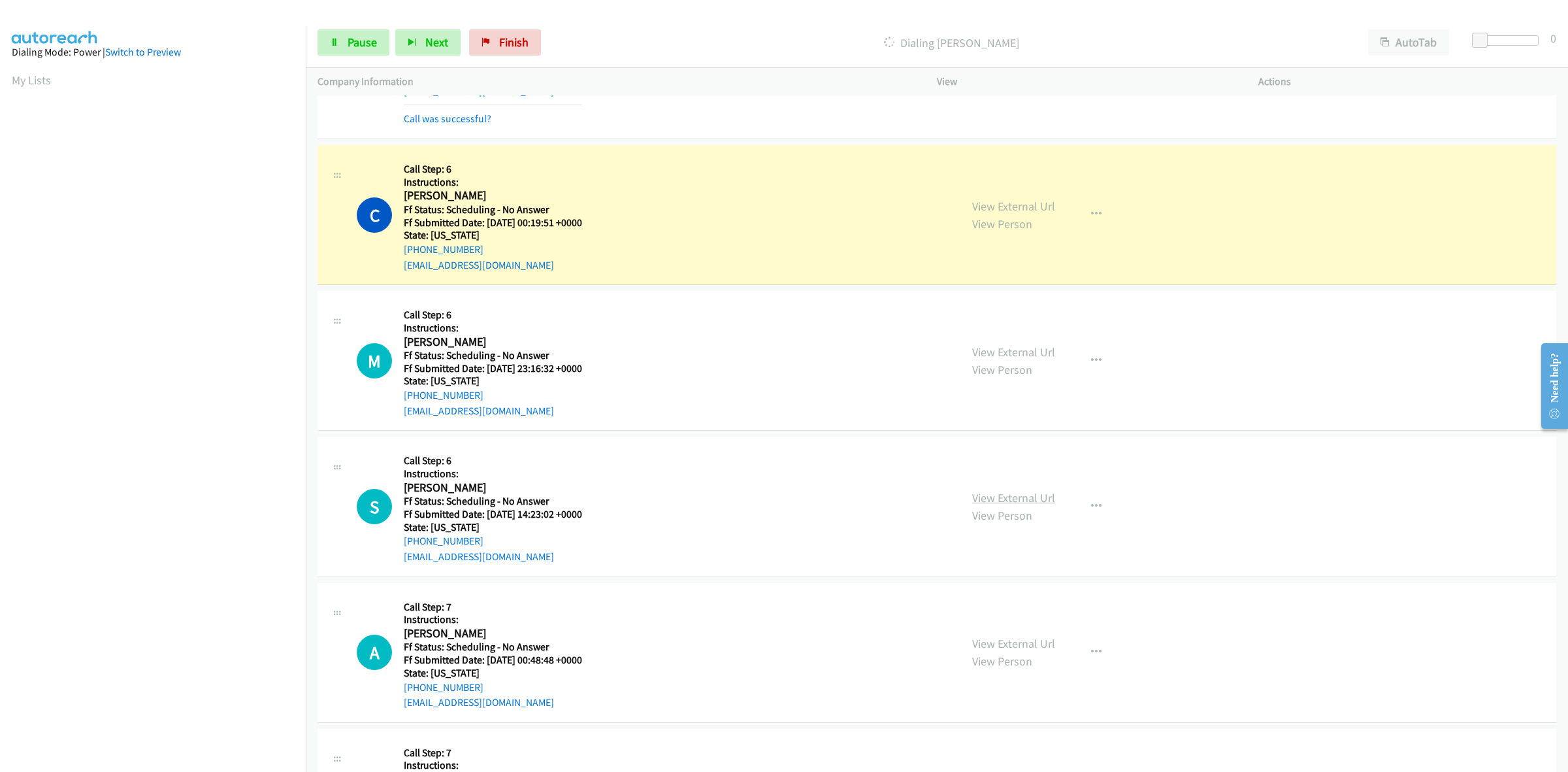
click at [974, 498] on link "View External Url" at bounding box center [1013, 498] width 83 height 15
click at [1033, 642] on link "View External Url" at bounding box center [1013, 643] width 83 height 15
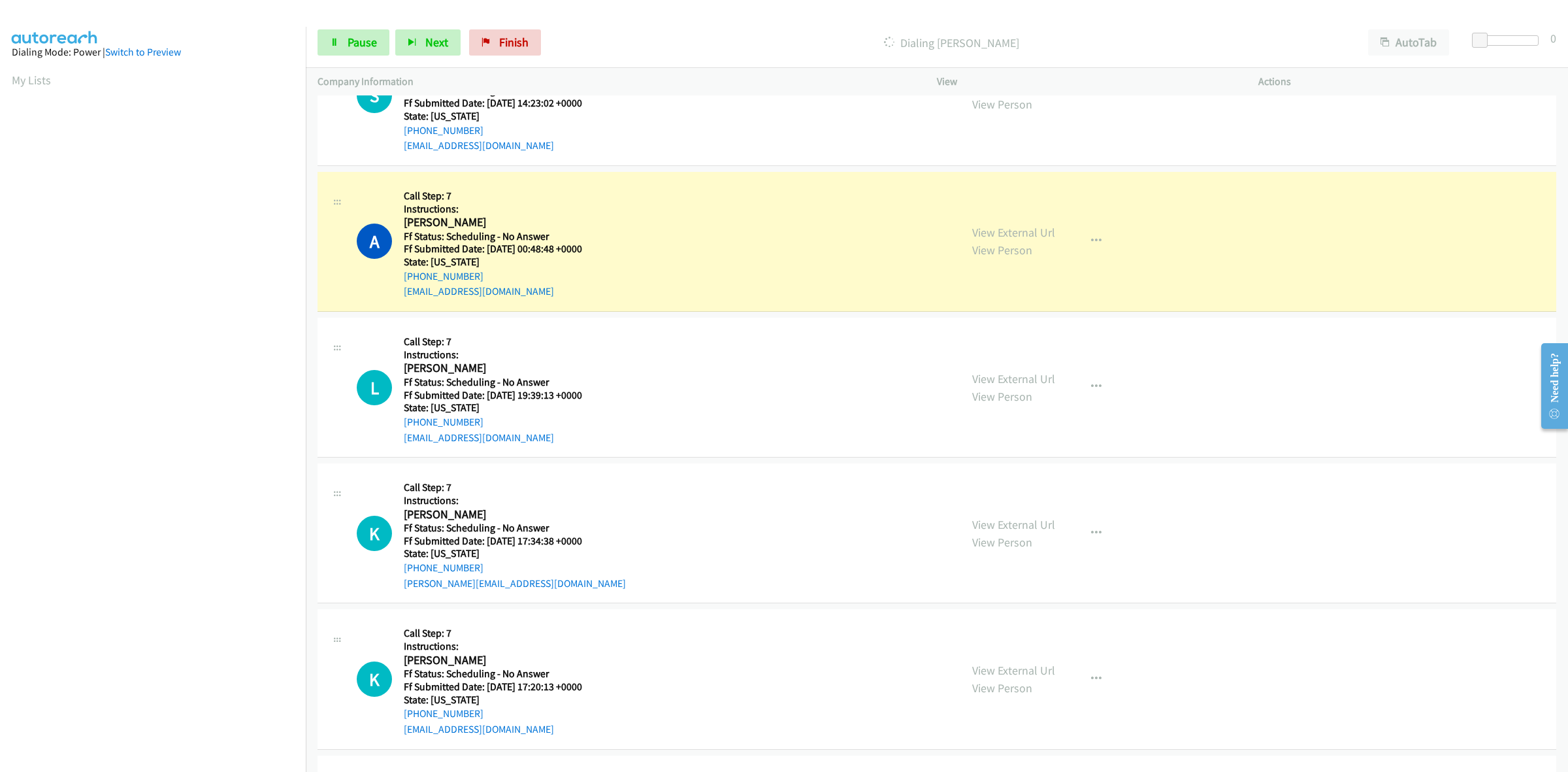
scroll to position [3622, 0]
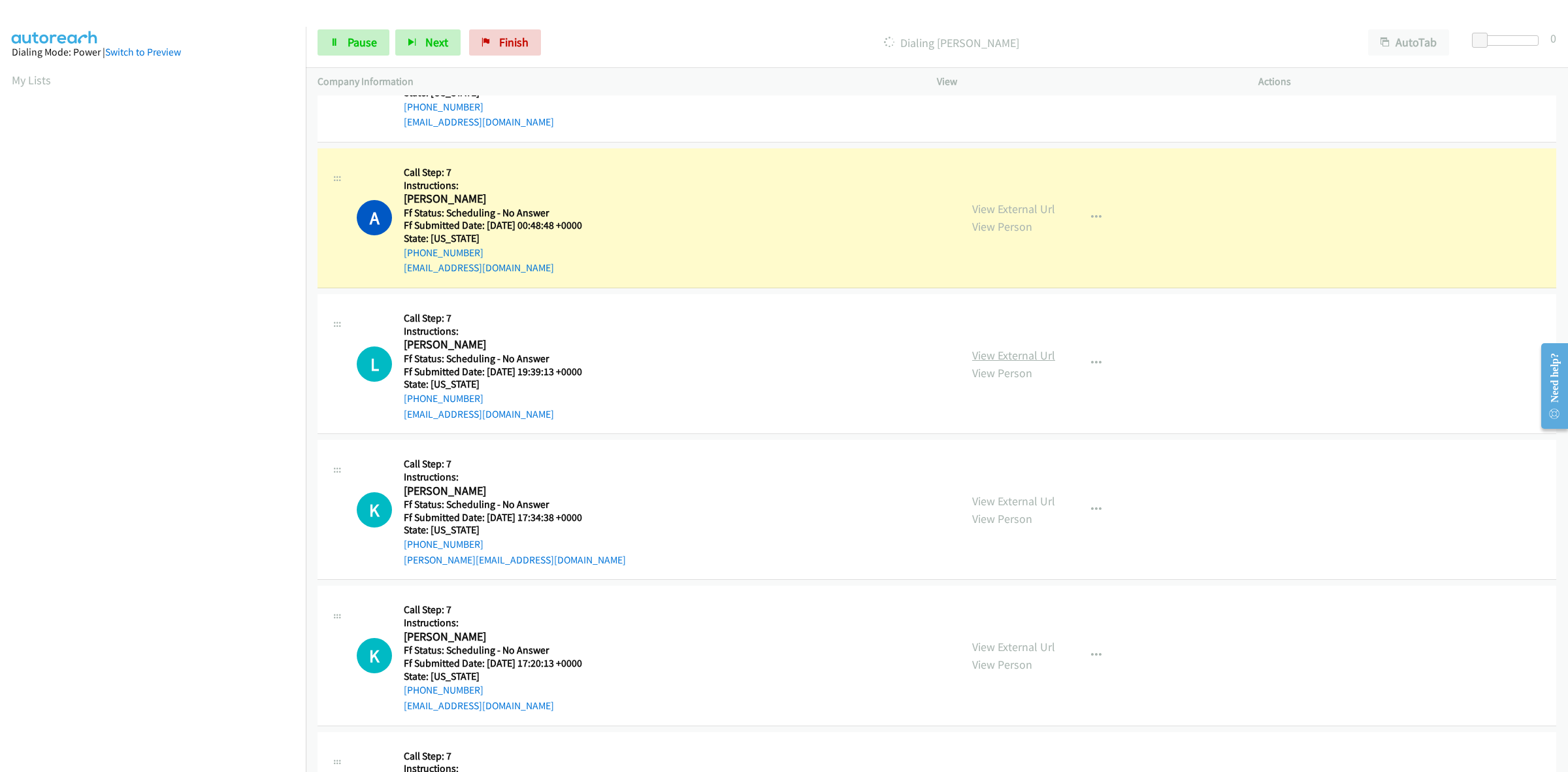
click at [1029, 358] on link "View External Url" at bounding box center [1013, 355] width 83 height 15
click at [997, 504] on link "View External Url" at bounding box center [1013, 501] width 83 height 15
click at [1016, 645] on link "View External Url" at bounding box center [1013, 647] width 83 height 15
drag, startPoint x: 366, startPoint y: 39, endPoint x: 354, endPoint y: 75, distance: 37.9
click at [366, 40] on span "Pause" at bounding box center [361, 42] width 29 height 15
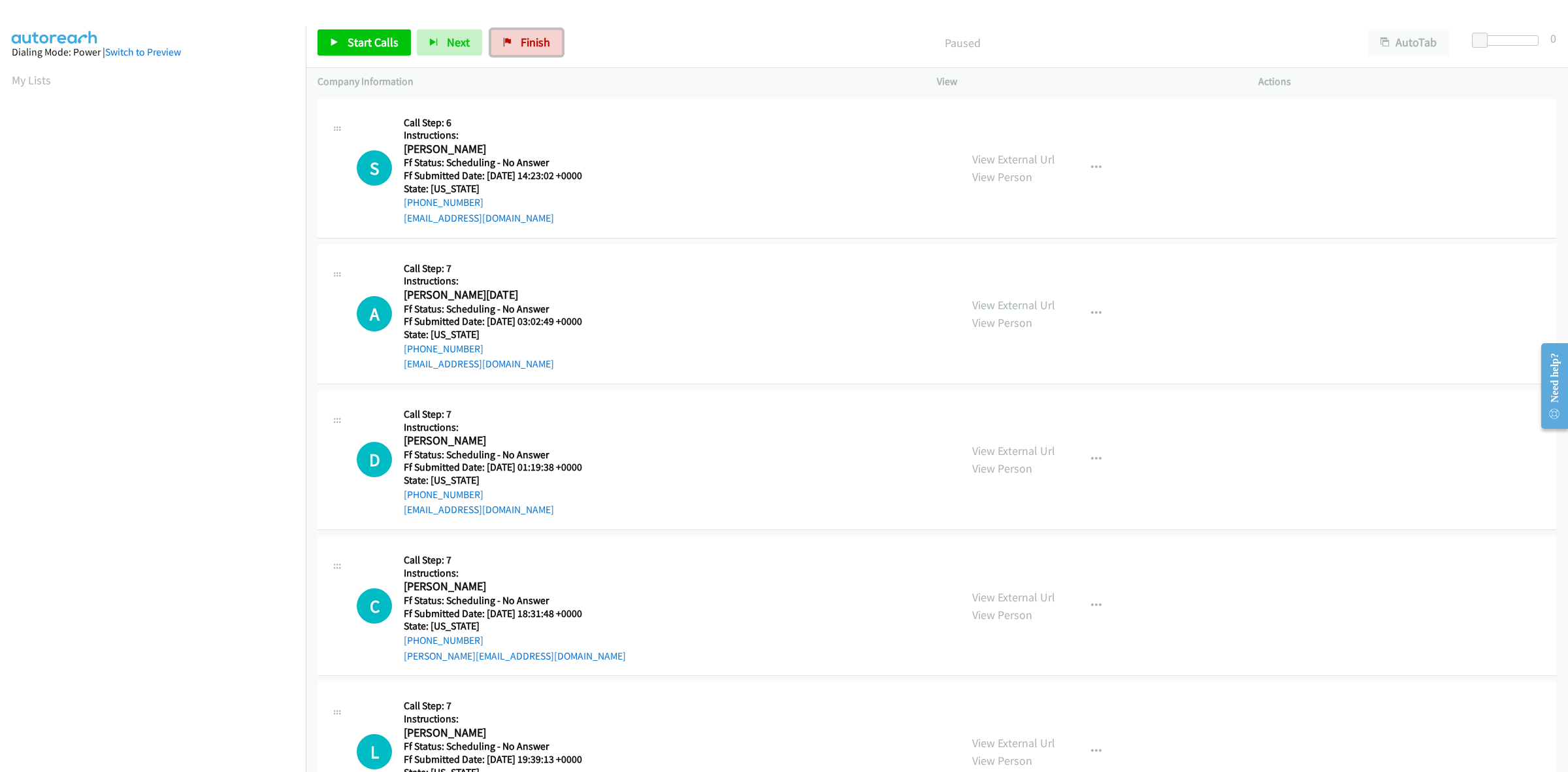
click at [546, 36] on span "Finish" at bounding box center [535, 42] width 29 height 15
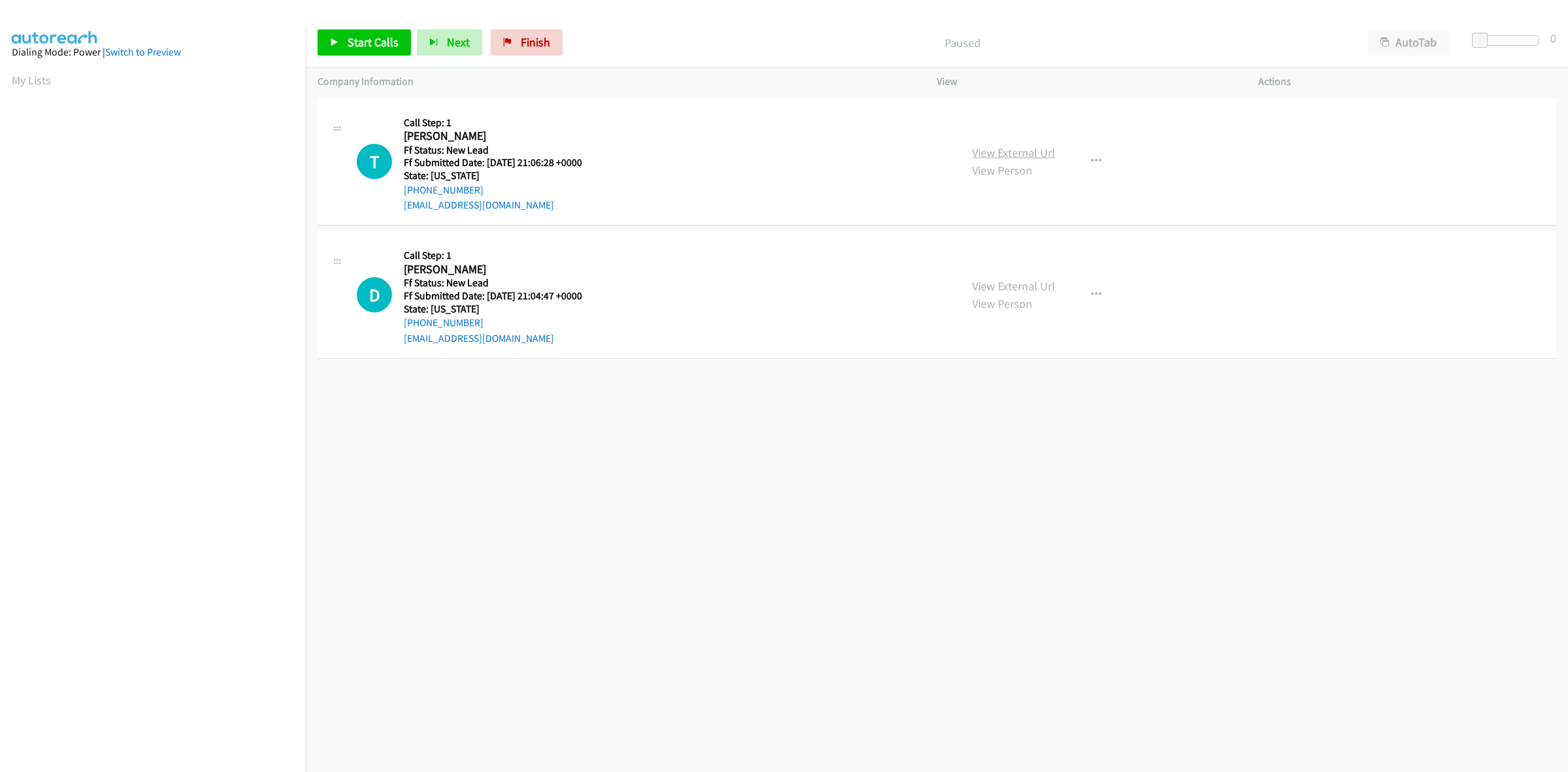
click at [1021, 150] on link "View External Url" at bounding box center [1013, 153] width 83 height 15
click at [1007, 286] on link "View External Url" at bounding box center [1013, 286] width 83 height 15
click at [375, 29] on link "Start Calls" at bounding box center [364, 42] width 93 height 26
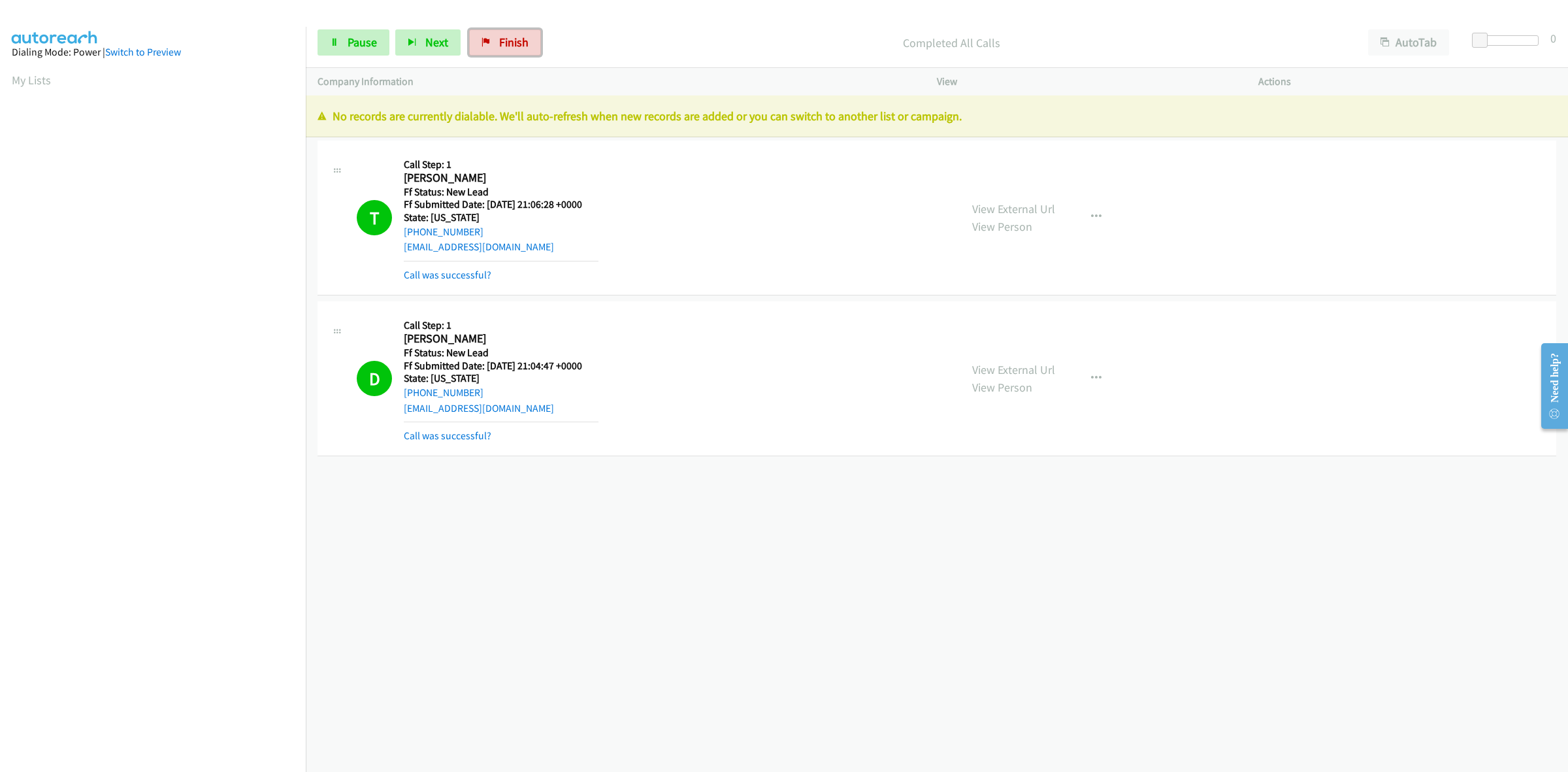
drag, startPoint x: 512, startPoint y: 44, endPoint x: 840, endPoint y: 85, distance: 330.6
click at [512, 44] on span "Finish" at bounding box center [513, 42] width 29 height 15
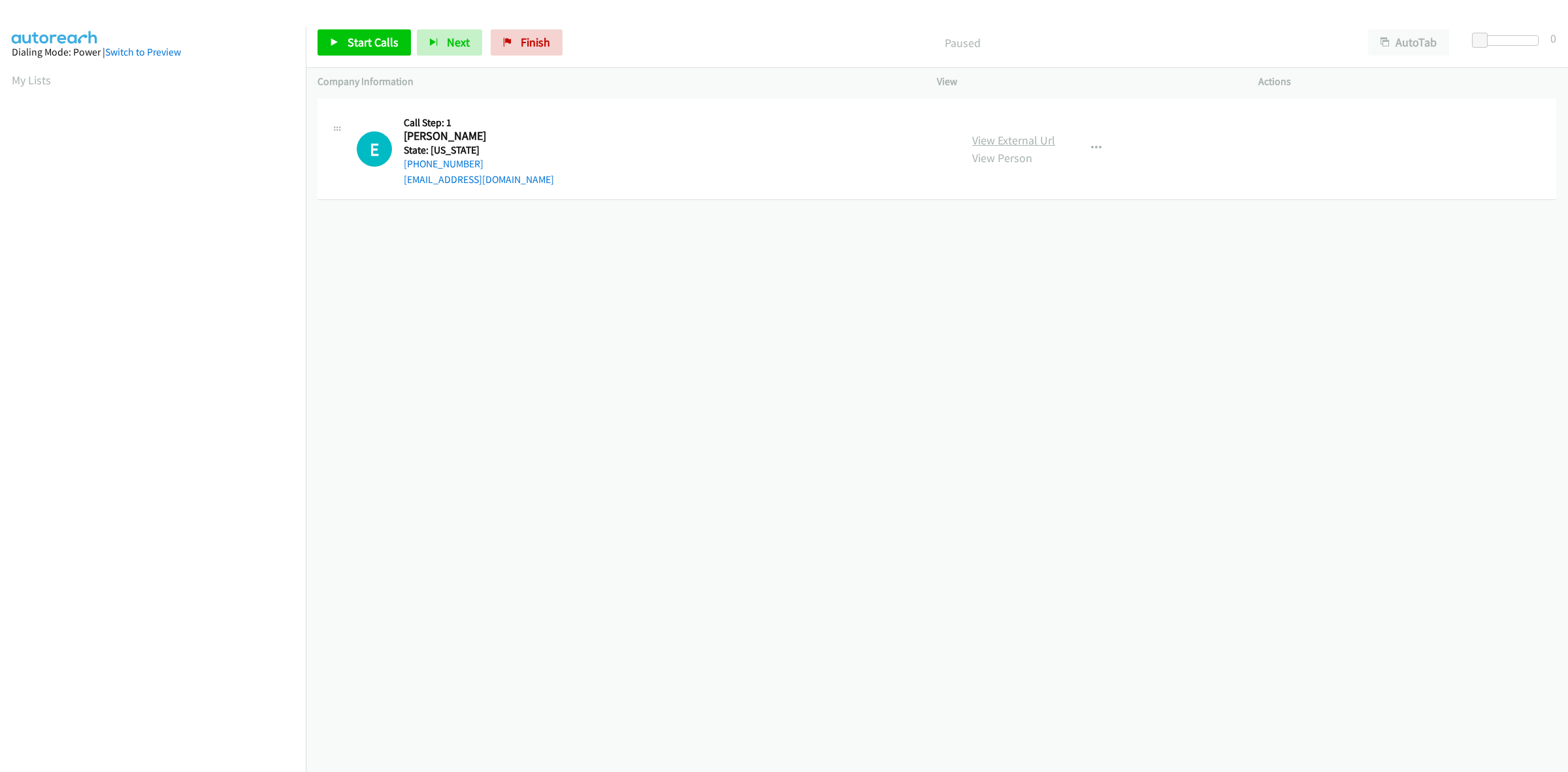
click at [1032, 138] on link "View External Url" at bounding box center [1013, 140] width 83 height 15
click at [365, 38] on span "Start Calls" at bounding box center [372, 42] width 51 height 15
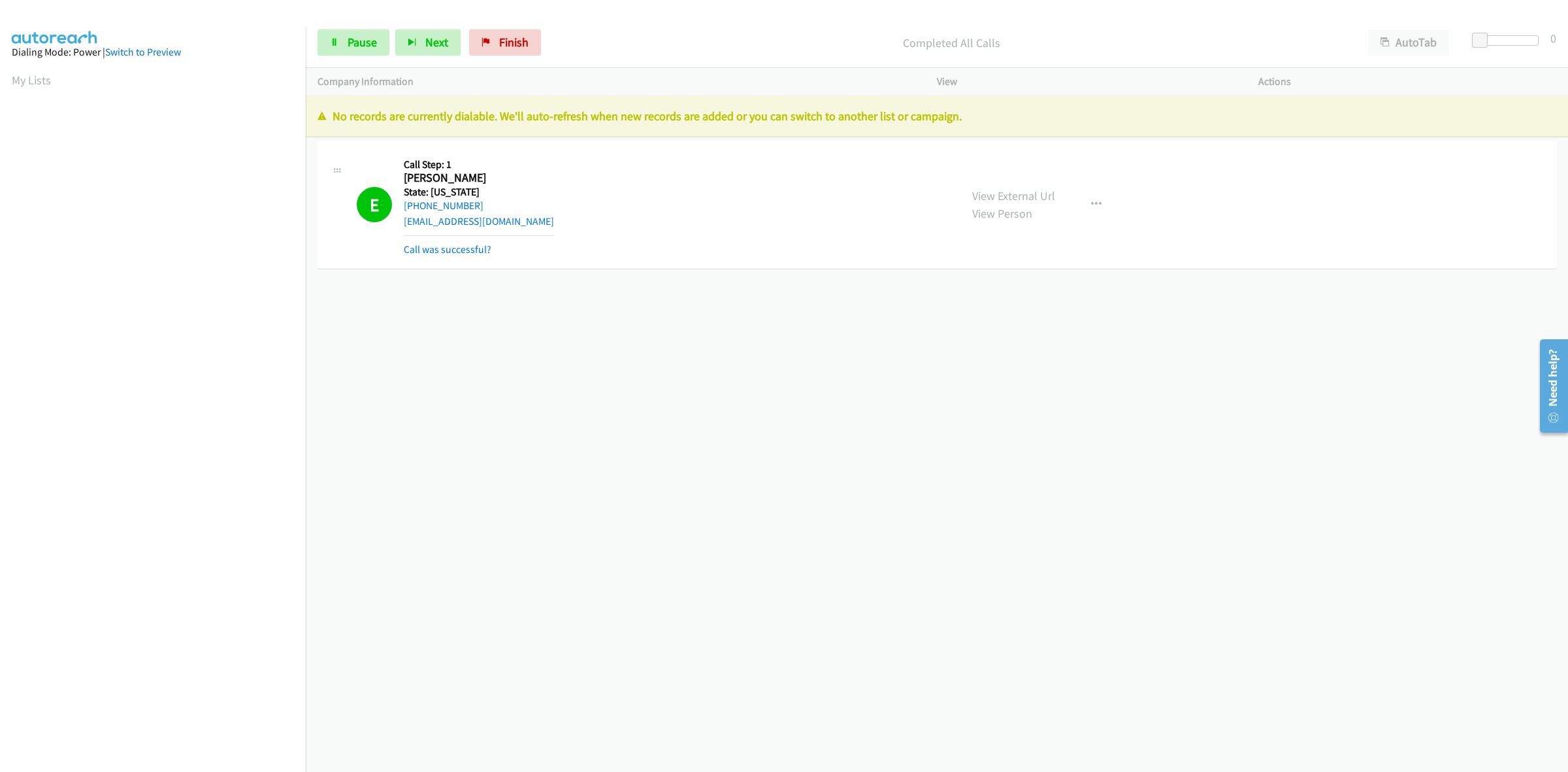
click at [500, 63] on div "Start Calls Pause Next Finish Completed All Calls AutoTab AutoTab 0" at bounding box center [937, 42] width 1262 height 51
click at [524, 30] on link "Finish" at bounding box center [505, 42] width 72 height 26
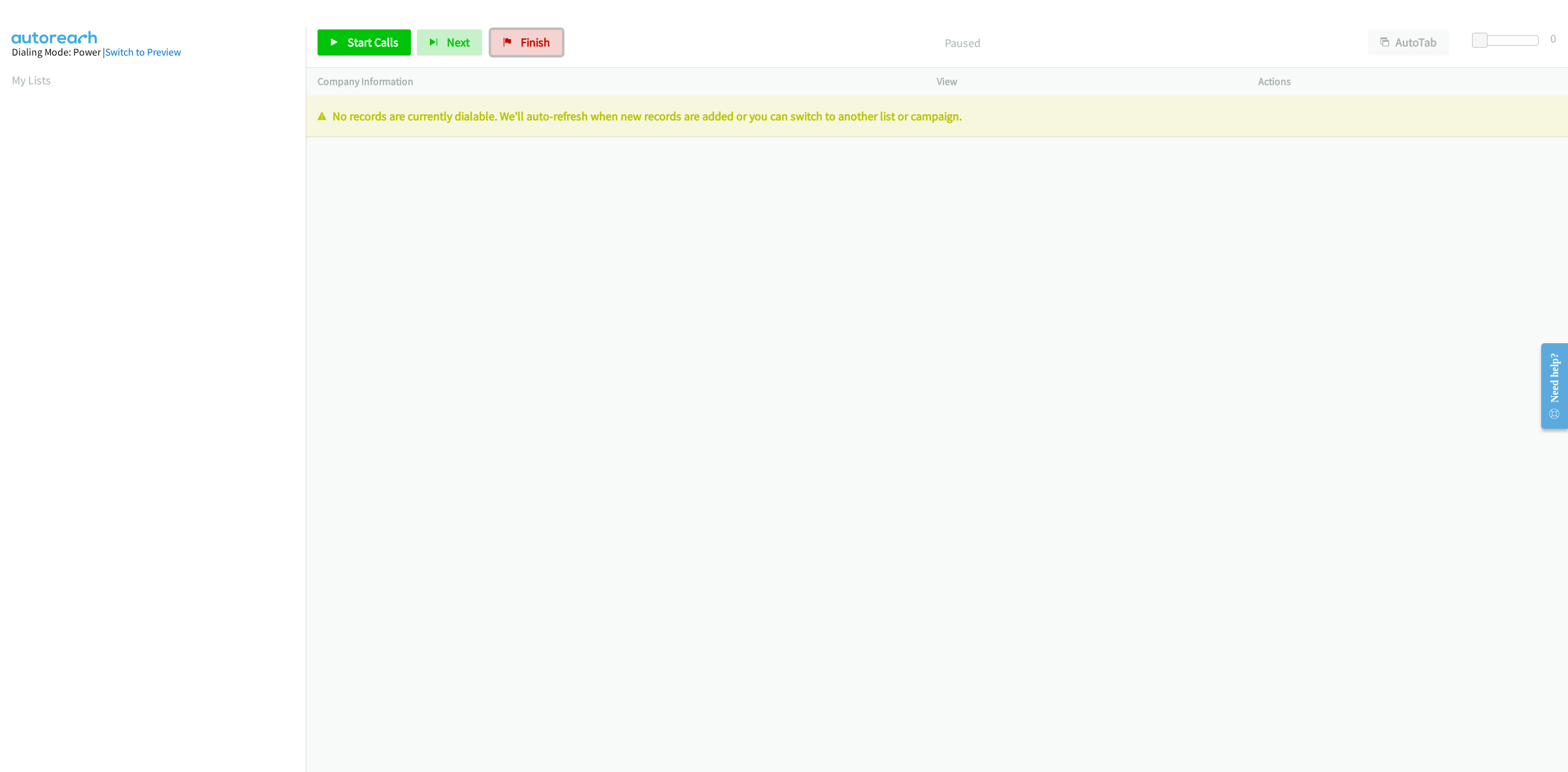
click at [528, 34] on link "Finish" at bounding box center [527, 42] width 72 height 26
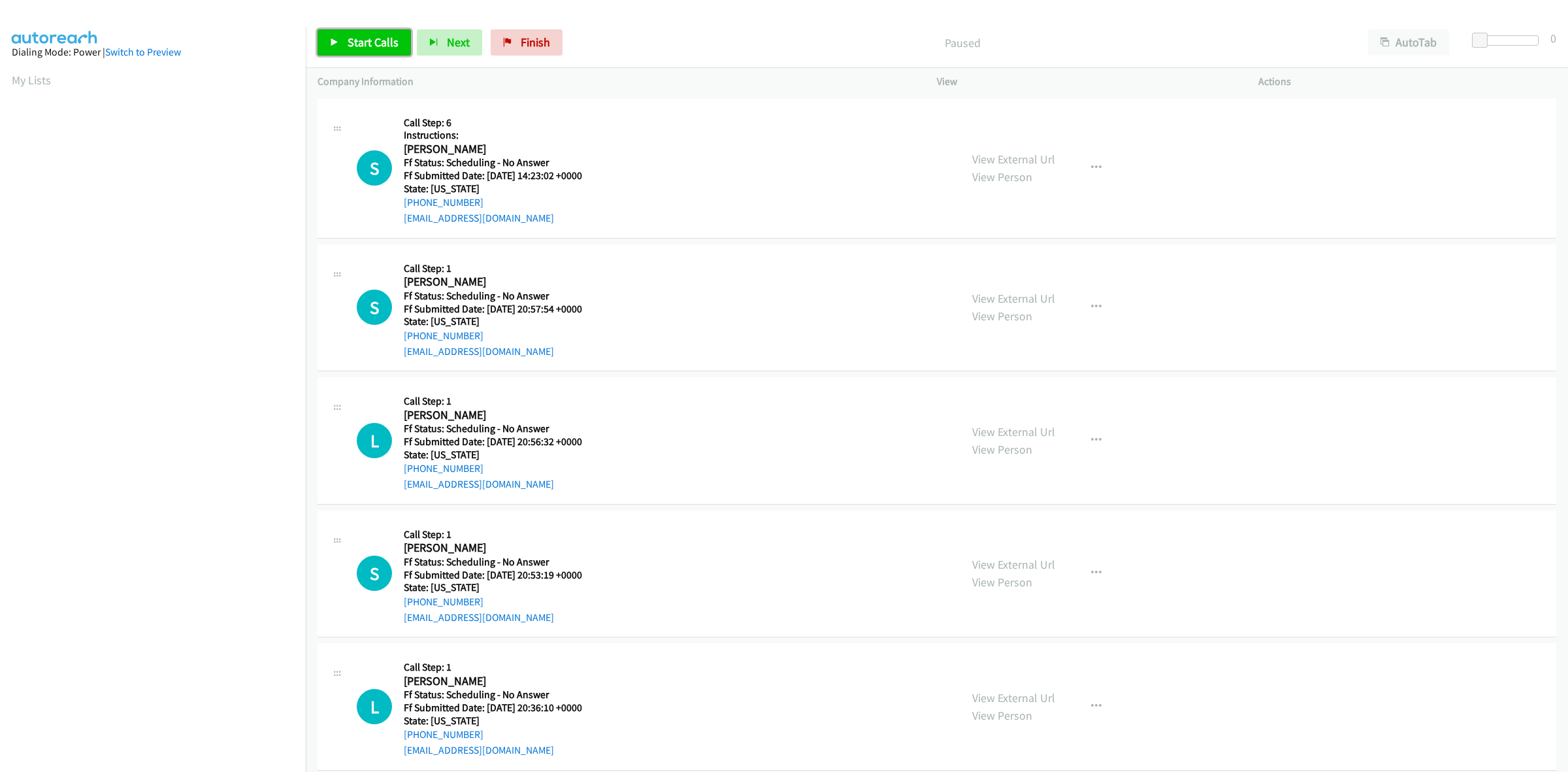
click at [355, 30] on link "Start Calls" at bounding box center [364, 42] width 93 height 26
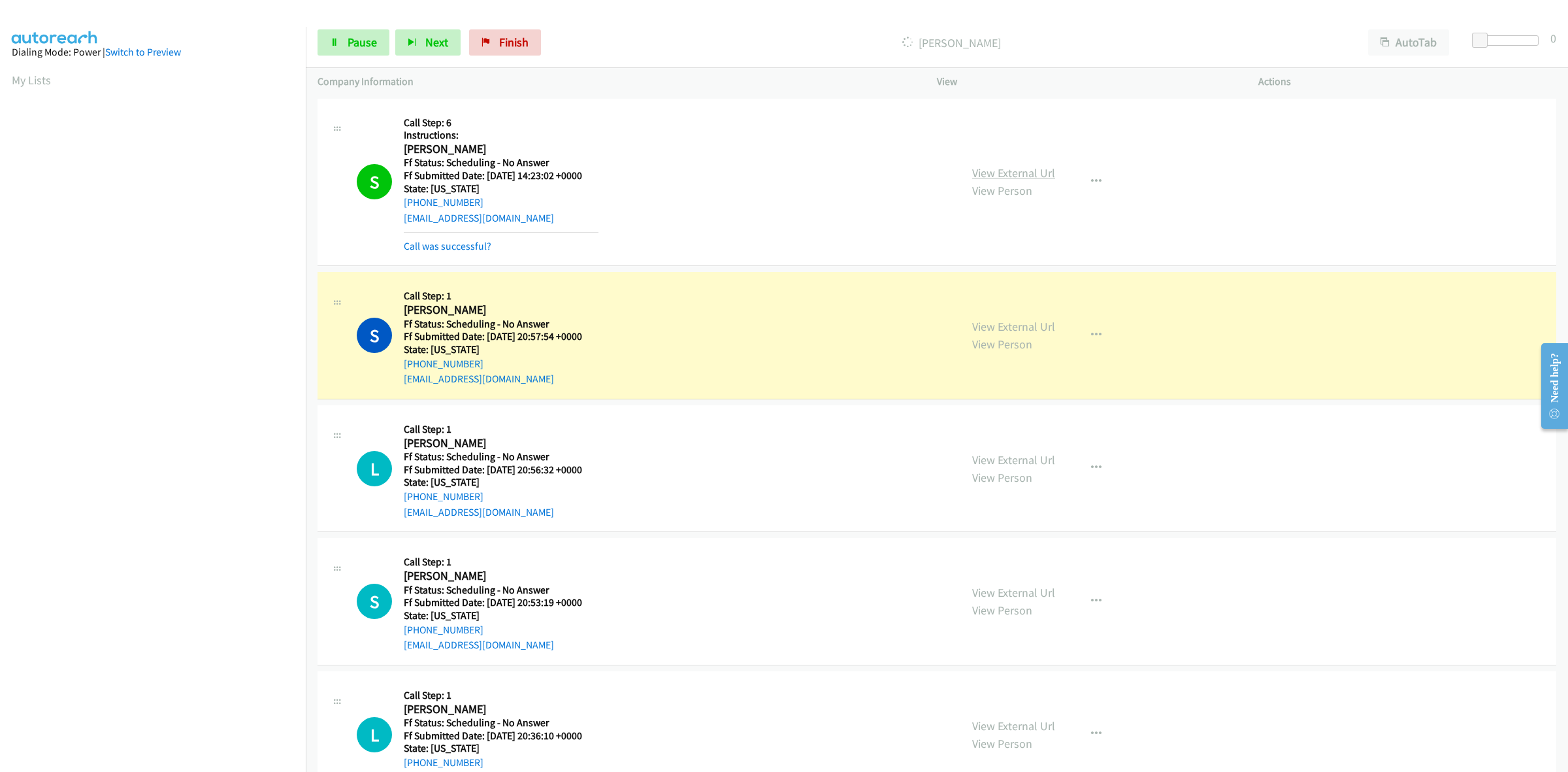
click at [1030, 165] on link "View External Url" at bounding box center [1013, 173] width 83 height 15
click at [994, 322] on link "View External Url" at bounding box center [1013, 327] width 83 height 15
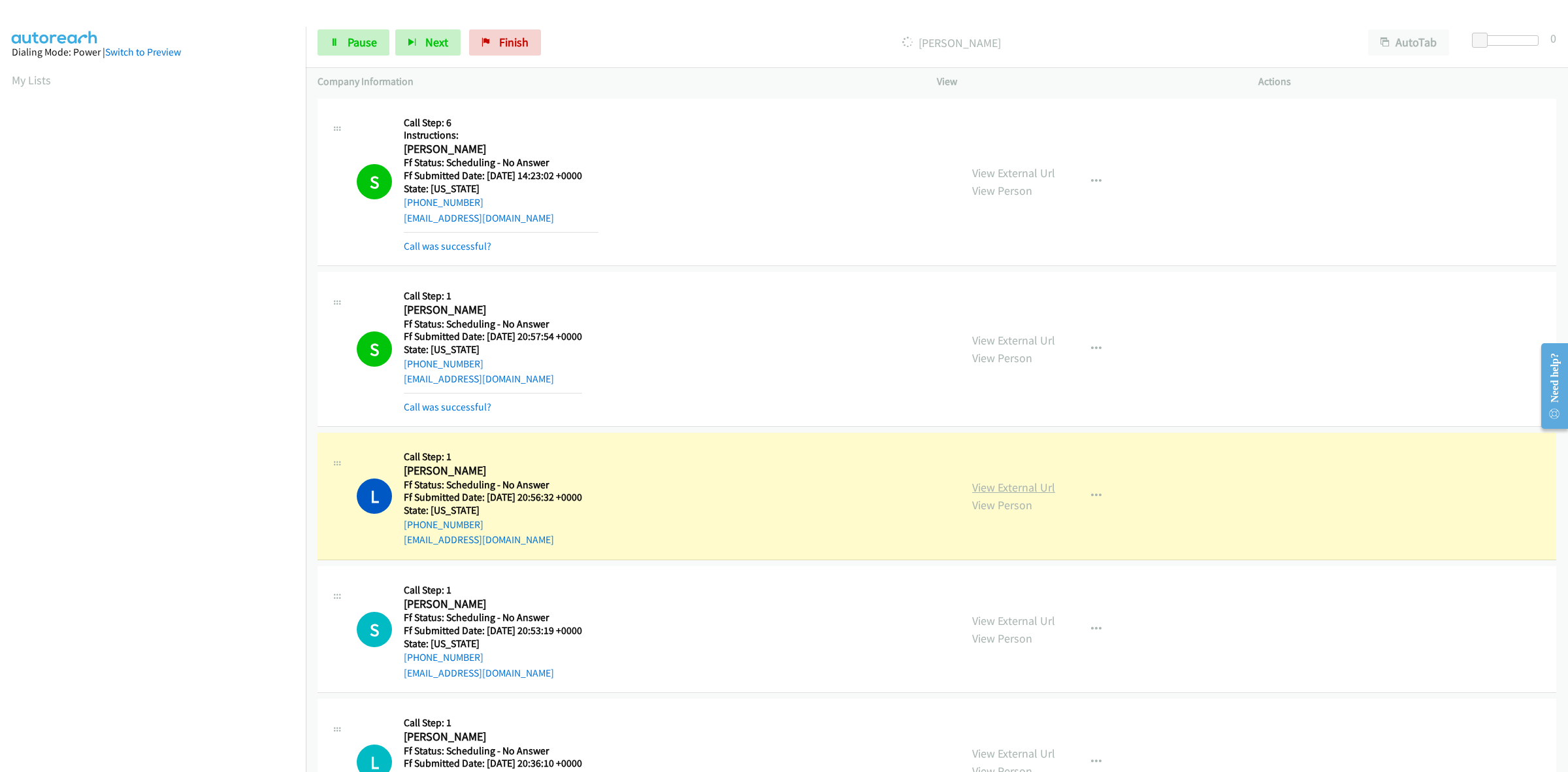
click at [1024, 491] on link "View External Url" at bounding box center [1013, 487] width 83 height 15
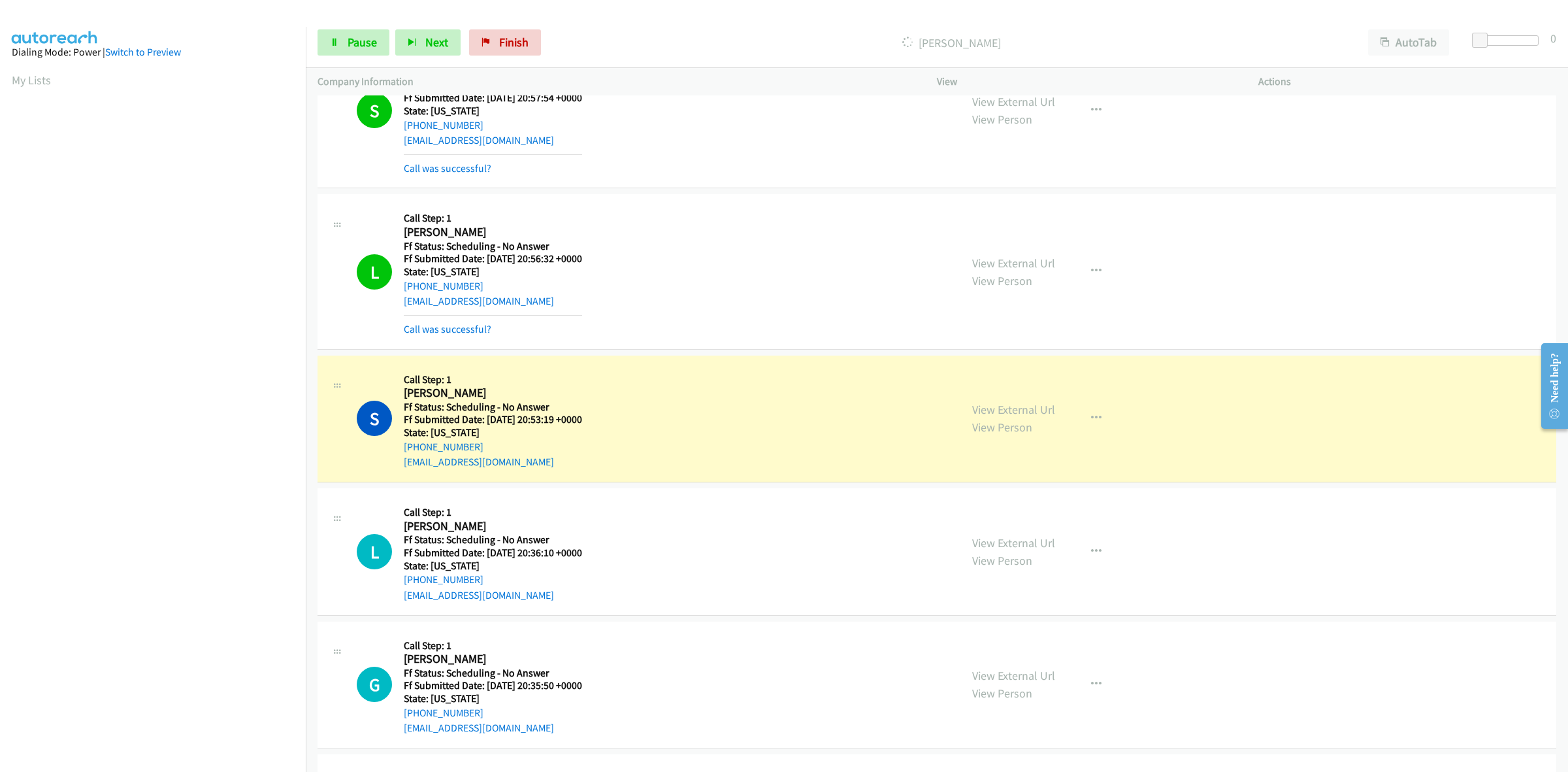
scroll to position [409, 0]
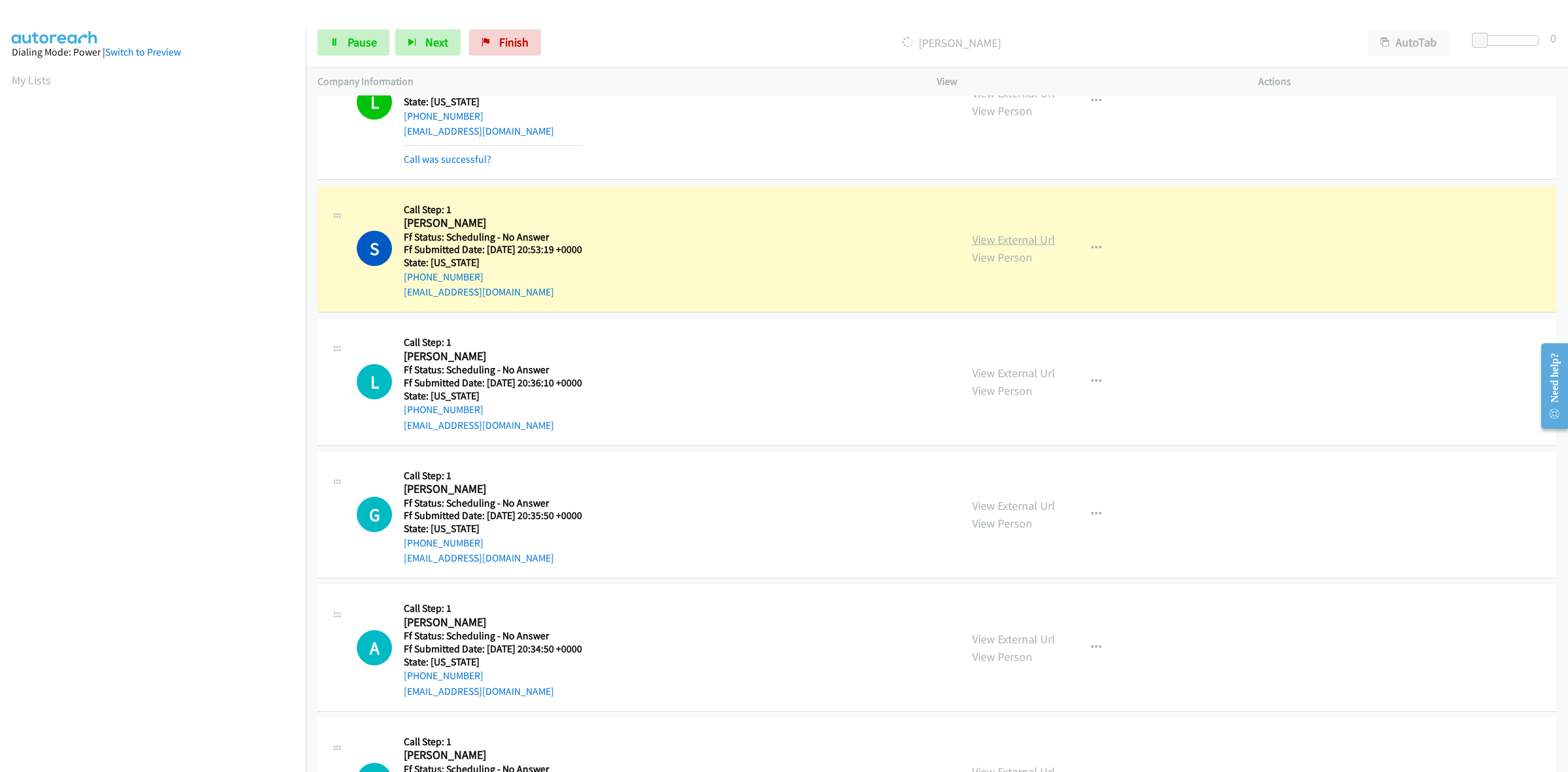
click at [1030, 238] on link "View External Url" at bounding box center [1013, 239] width 83 height 15
click at [999, 366] on link "View External Url" at bounding box center [1013, 373] width 83 height 15
click at [1020, 510] on link "View External Url" at bounding box center [1013, 505] width 83 height 15
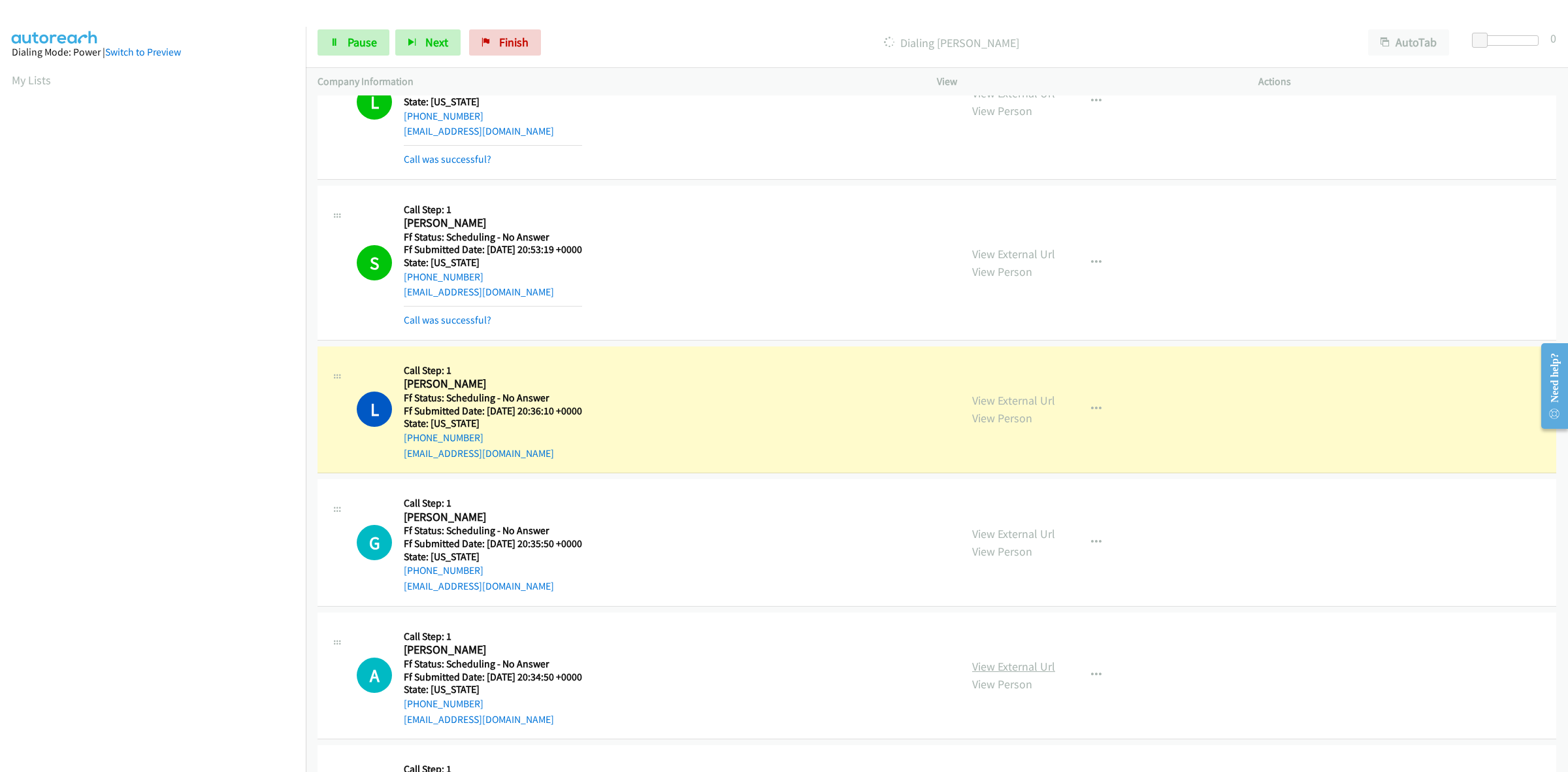
click at [998, 671] on link "View External Url" at bounding box center [1013, 666] width 83 height 15
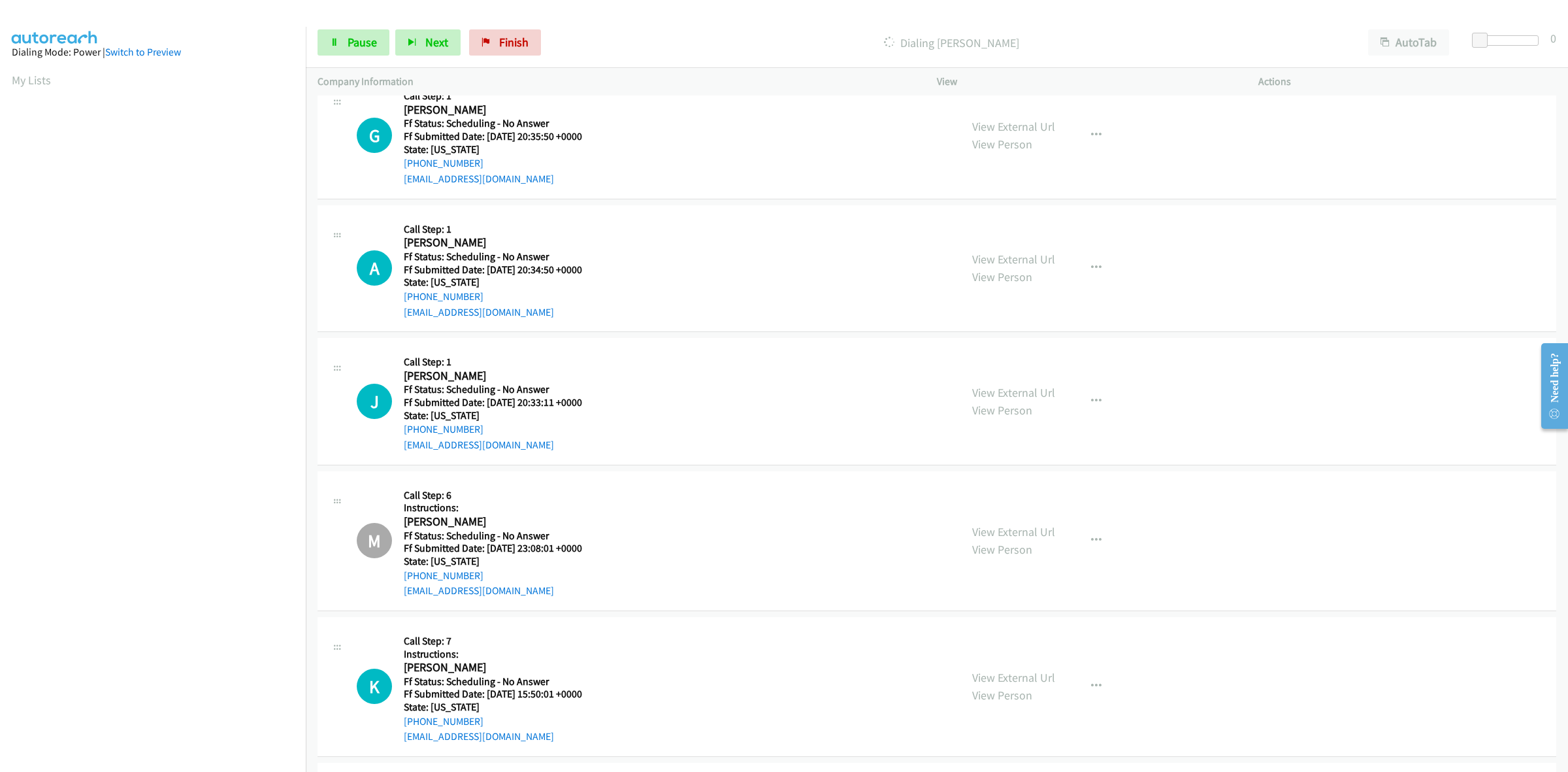
scroll to position [817, 0]
click at [1015, 391] on link "View External Url" at bounding box center [1013, 391] width 83 height 15
click at [1091, 268] on icon "button" at bounding box center [1096, 267] width 11 height 11
click at [990, 347] on link "Skip Call" at bounding box center [1026, 352] width 174 height 26
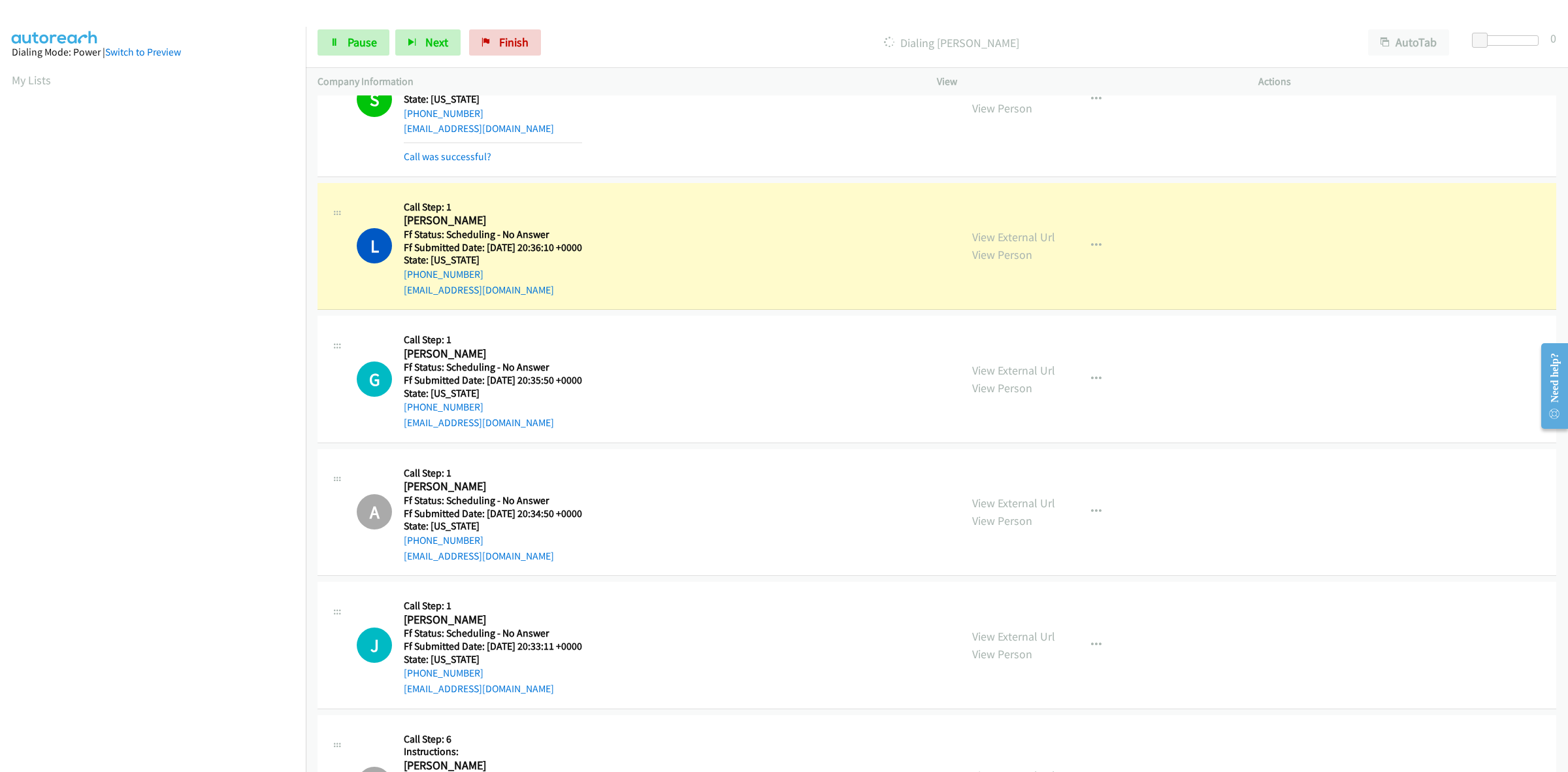
scroll to position [0, 2]
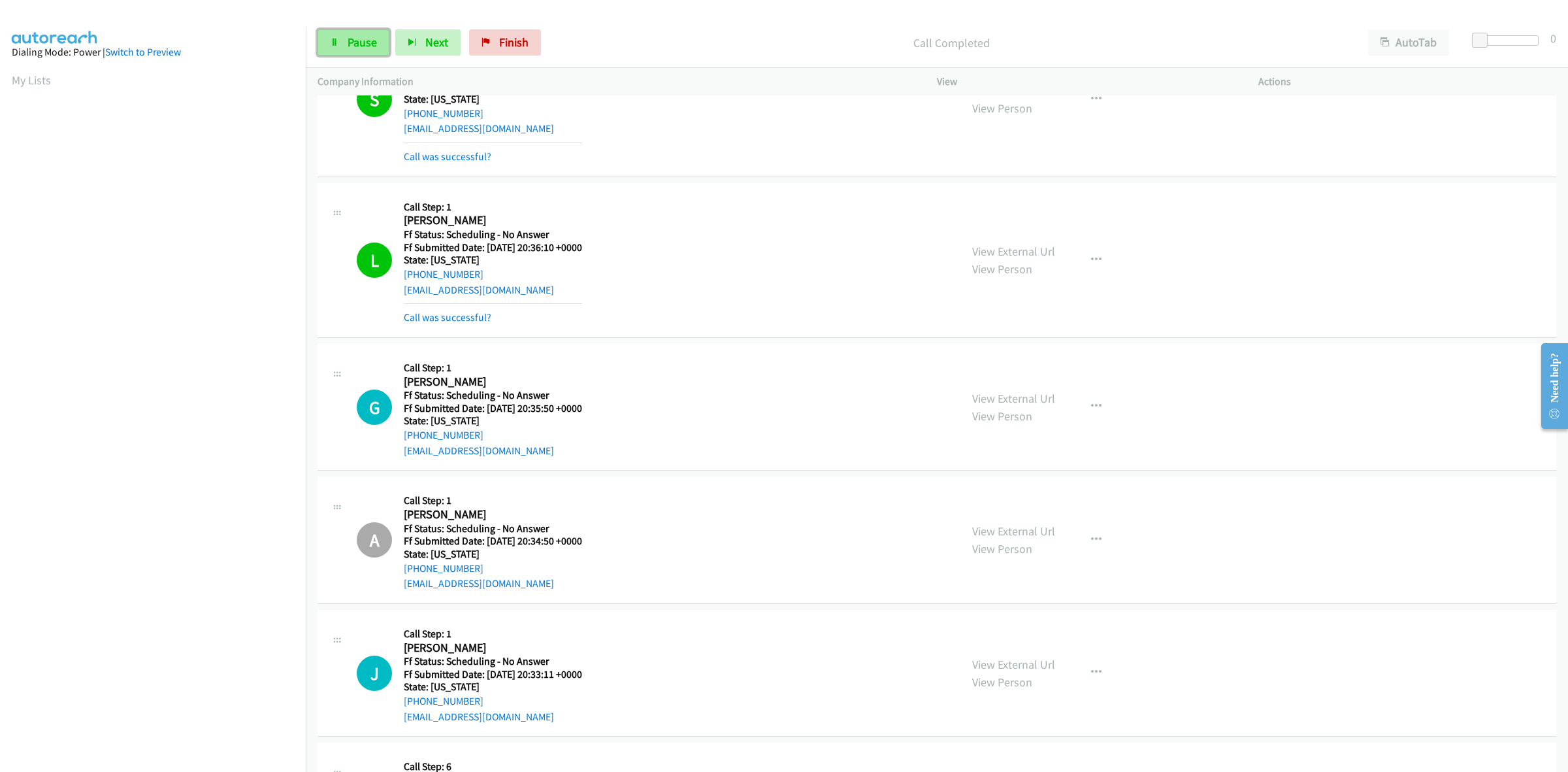
click at [360, 47] on span "Pause" at bounding box center [361, 42] width 29 height 15
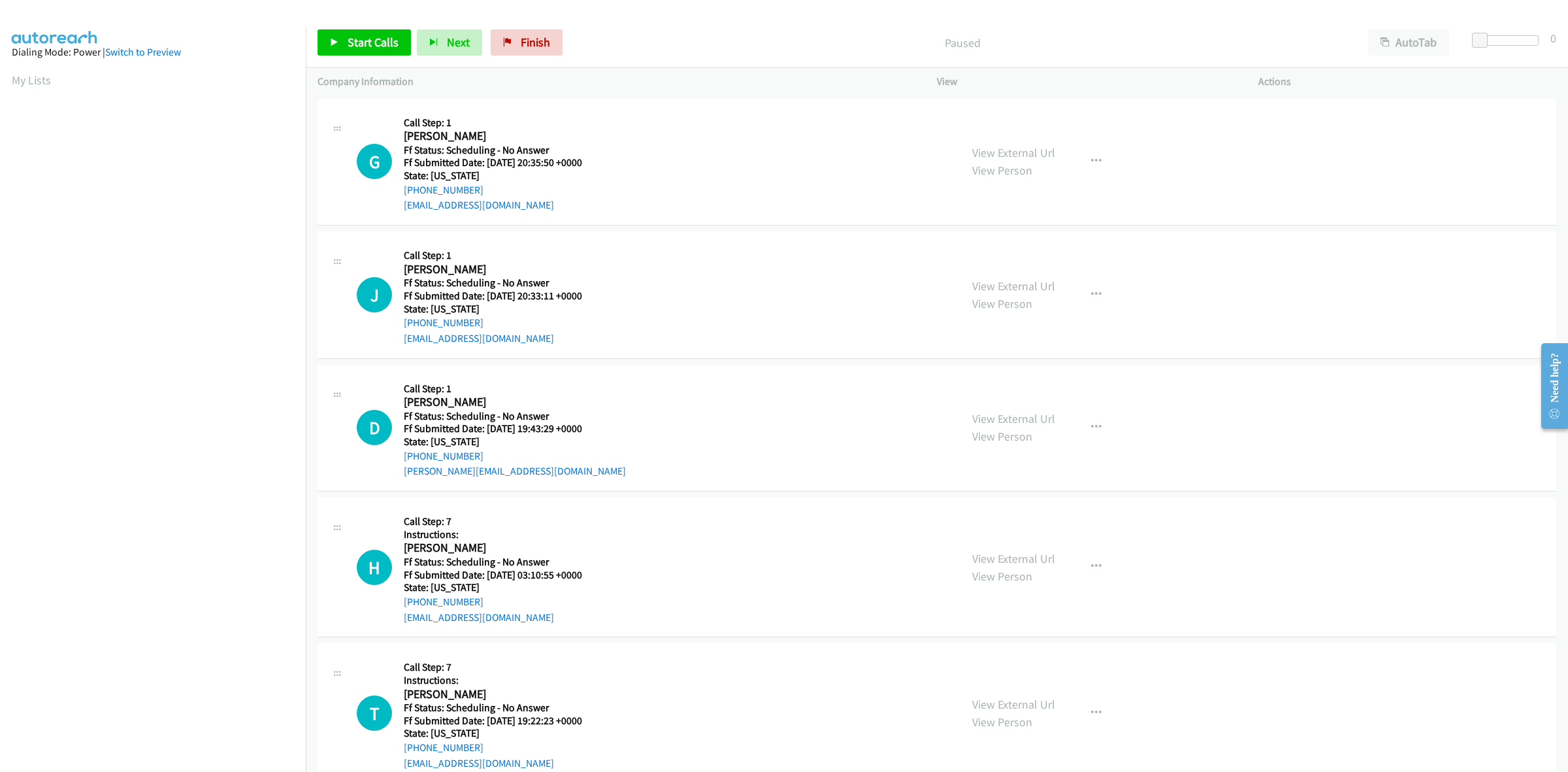
click at [993, 425] on div "View External Url View Person" at bounding box center [1013, 427] width 83 height 35
click at [1007, 416] on link "View External Url" at bounding box center [1013, 419] width 83 height 15
click at [1017, 557] on link "View External Url" at bounding box center [1013, 558] width 83 height 15
click at [1027, 707] on link "View External Url" at bounding box center [1013, 704] width 83 height 15
click at [383, 43] on span "Start Calls" at bounding box center [372, 42] width 51 height 15
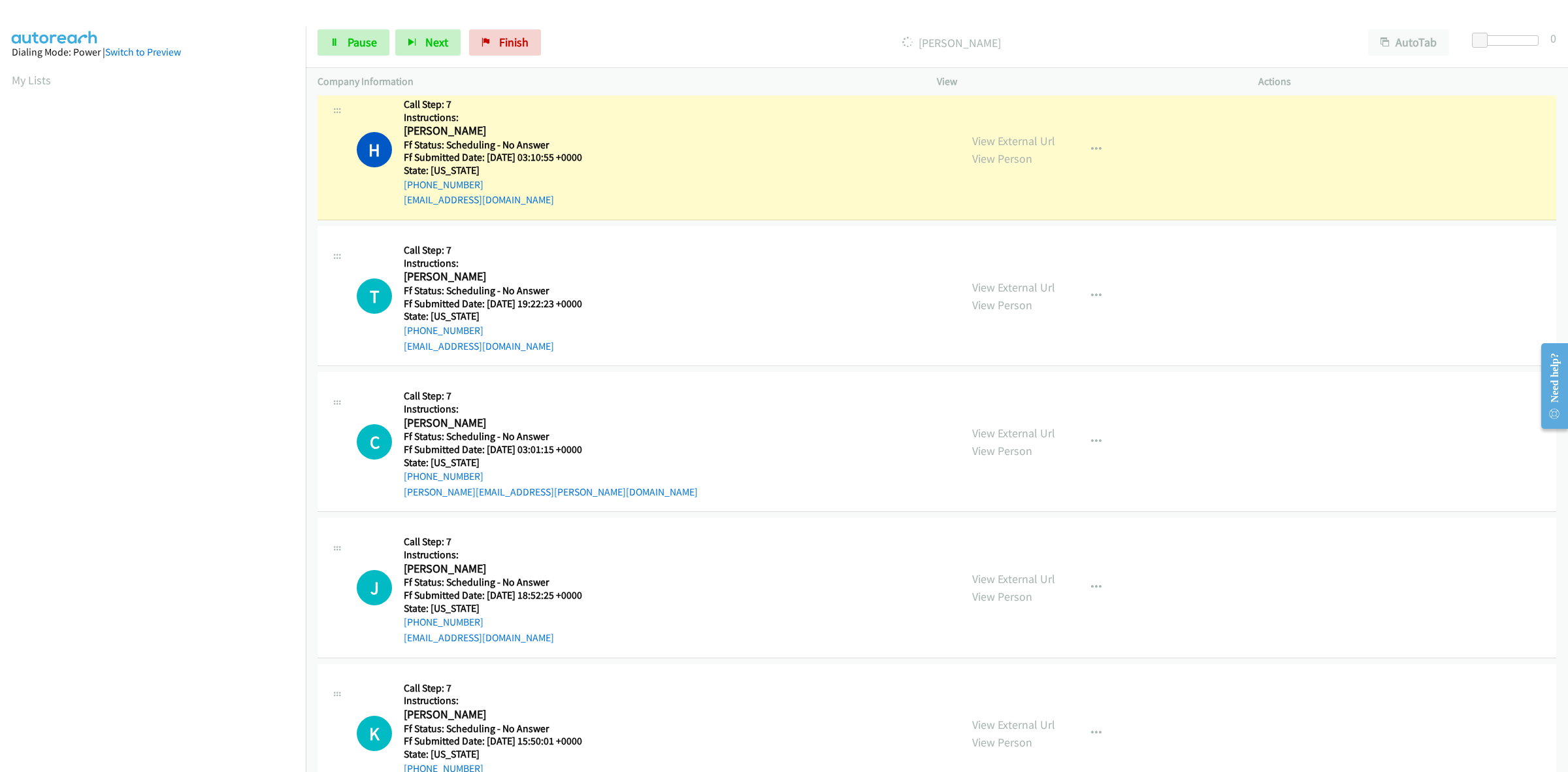
scroll to position [572, 0]
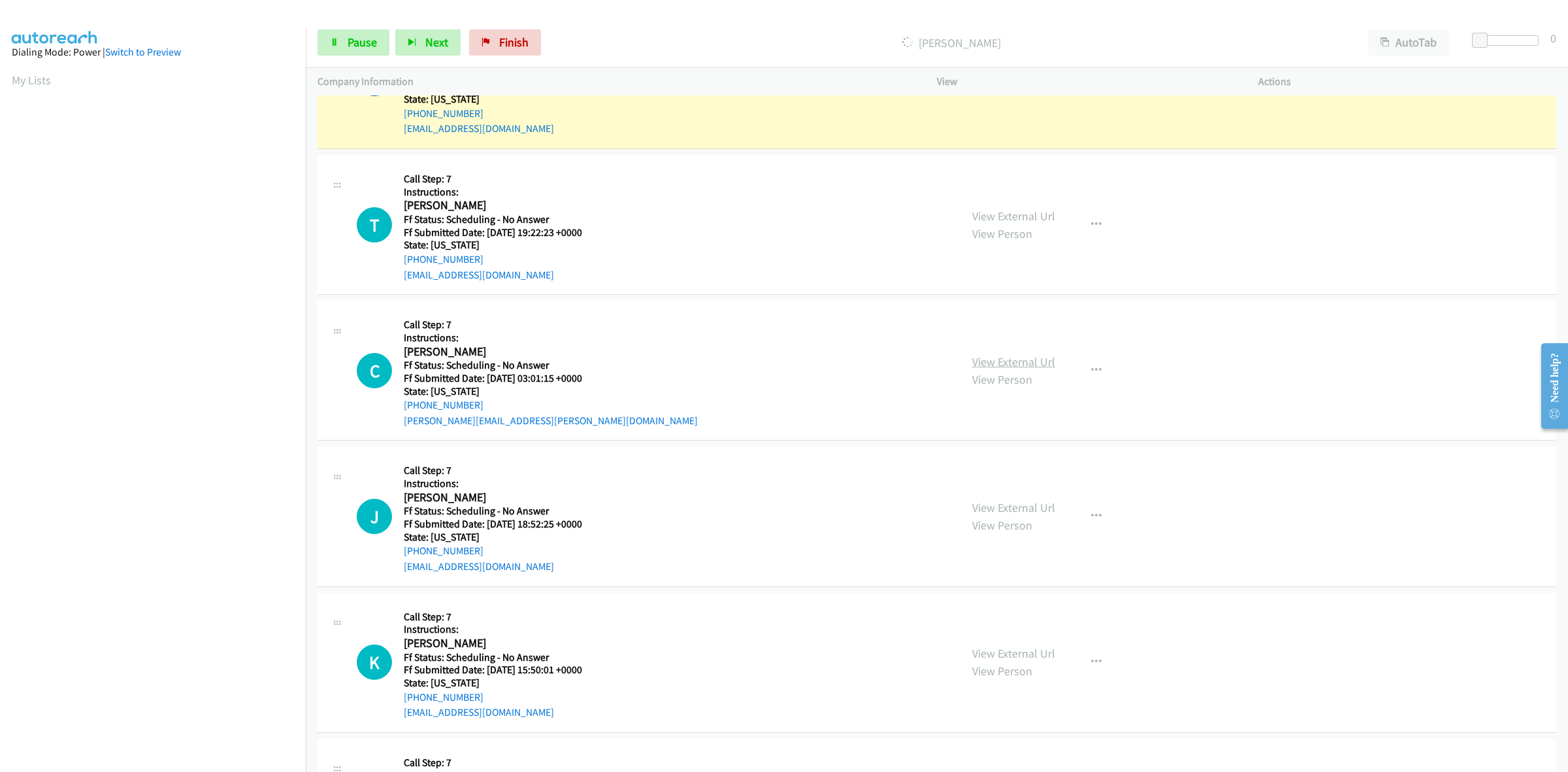
click at [990, 358] on link "View External Url" at bounding box center [1013, 361] width 83 height 15
click at [1034, 507] on link "View External Url" at bounding box center [1013, 508] width 83 height 15
click at [1027, 649] on link "View External Url" at bounding box center [1013, 653] width 83 height 15
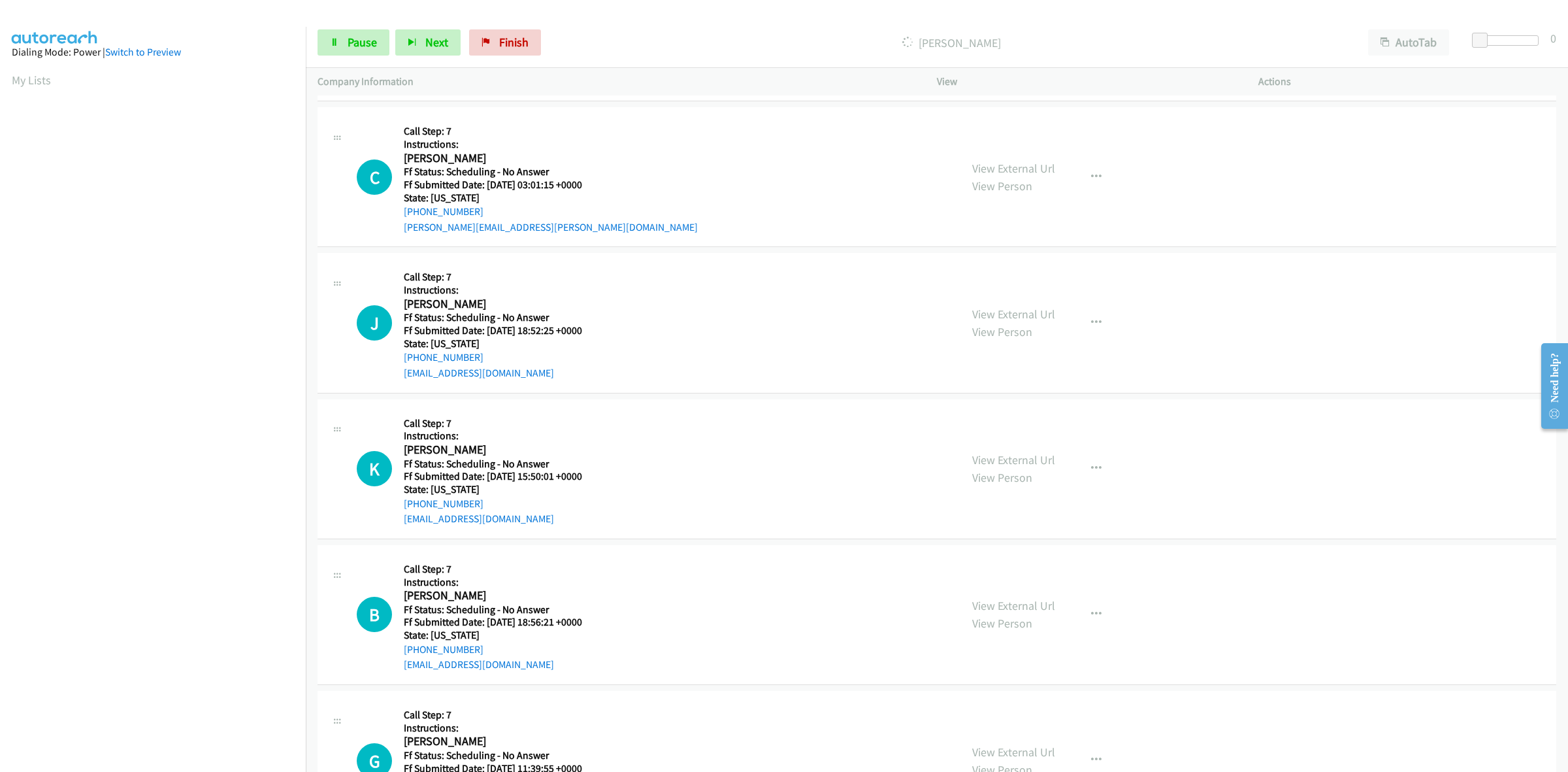
scroll to position [898, 0]
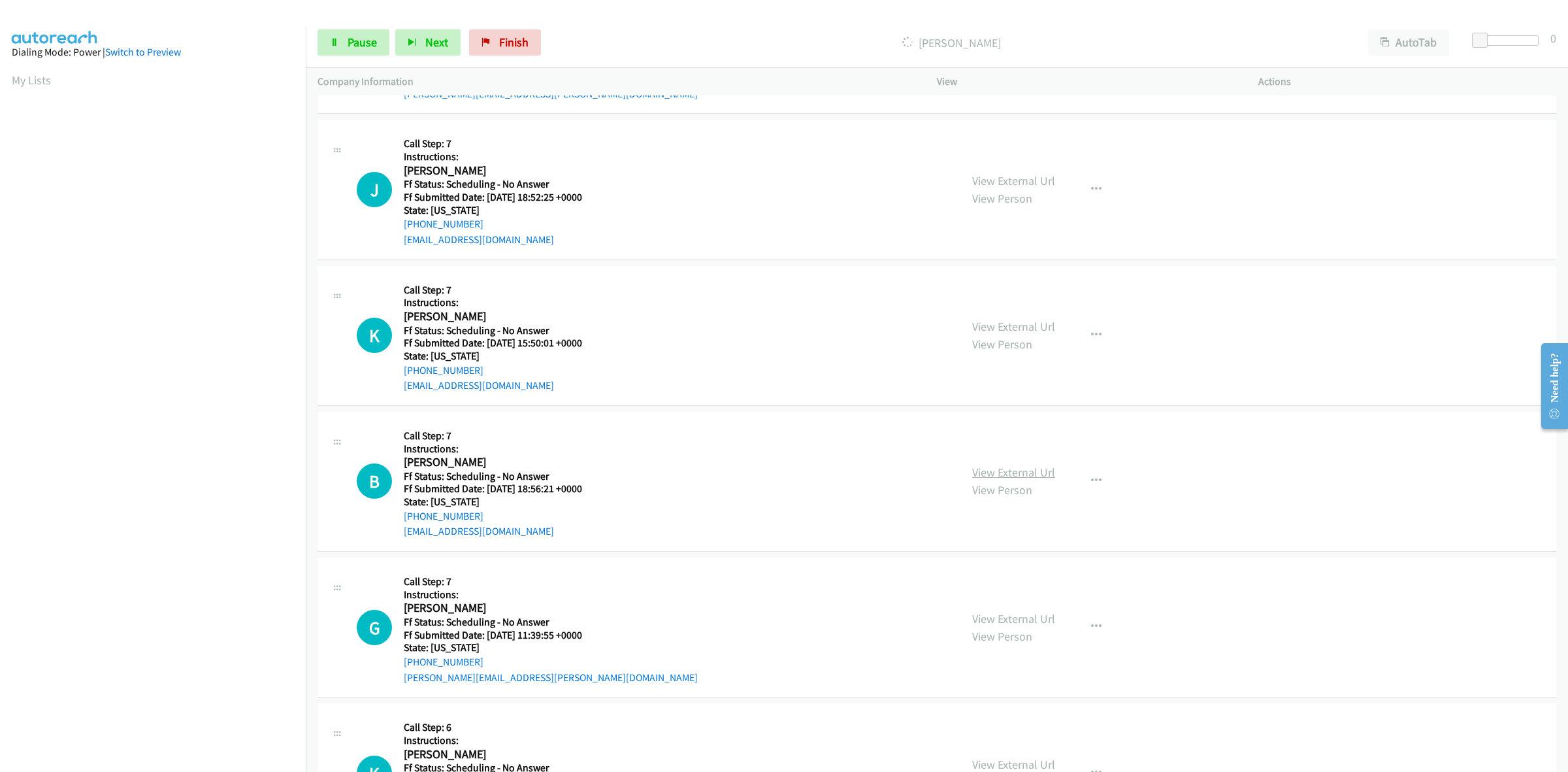
click at [1039, 473] on link "View External Url" at bounding box center [1013, 472] width 83 height 15
click at [1006, 618] on link "View External Url" at bounding box center [1013, 618] width 83 height 15
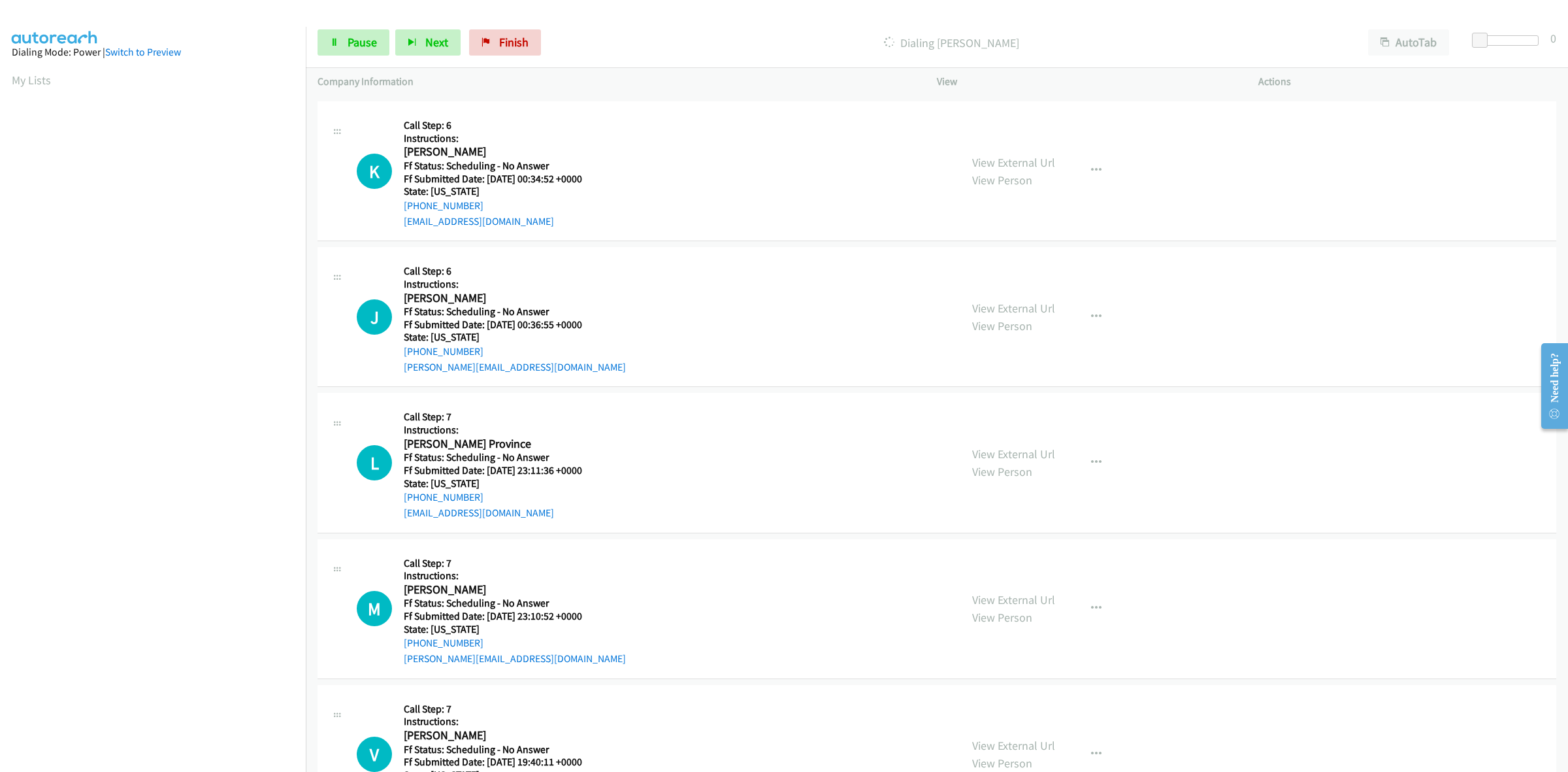
scroll to position [1566, 0]
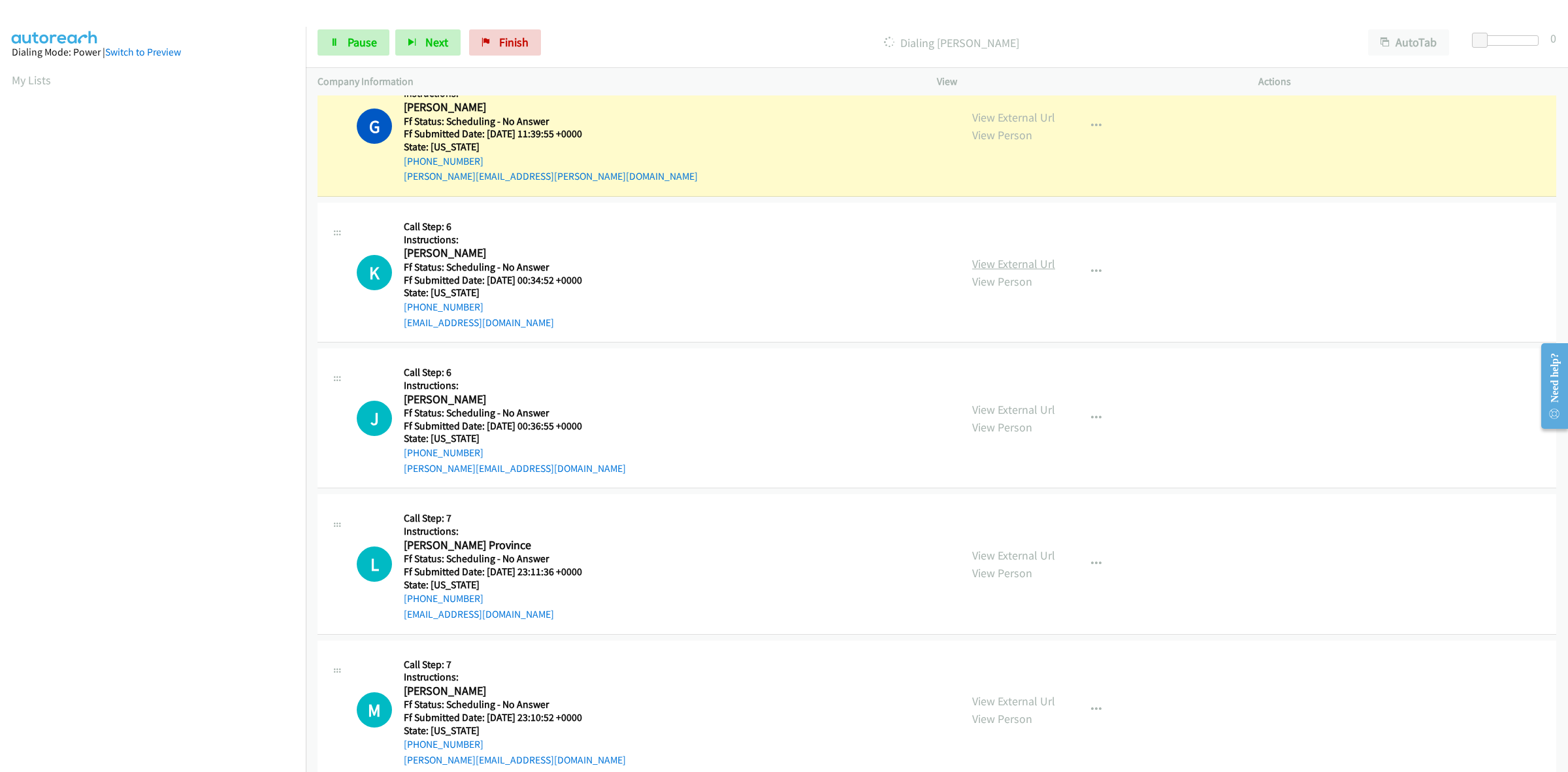
click at [1024, 257] on link "View External Url" at bounding box center [1013, 263] width 83 height 15
click at [1030, 412] on link "View External Url" at bounding box center [1013, 410] width 83 height 15
click at [1007, 559] on link "View External Url" at bounding box center [1013, 555] width 83 height 15
click at [1009, 697] on link "View External Url" at bounding box center [1013, 701] width 83 height 15
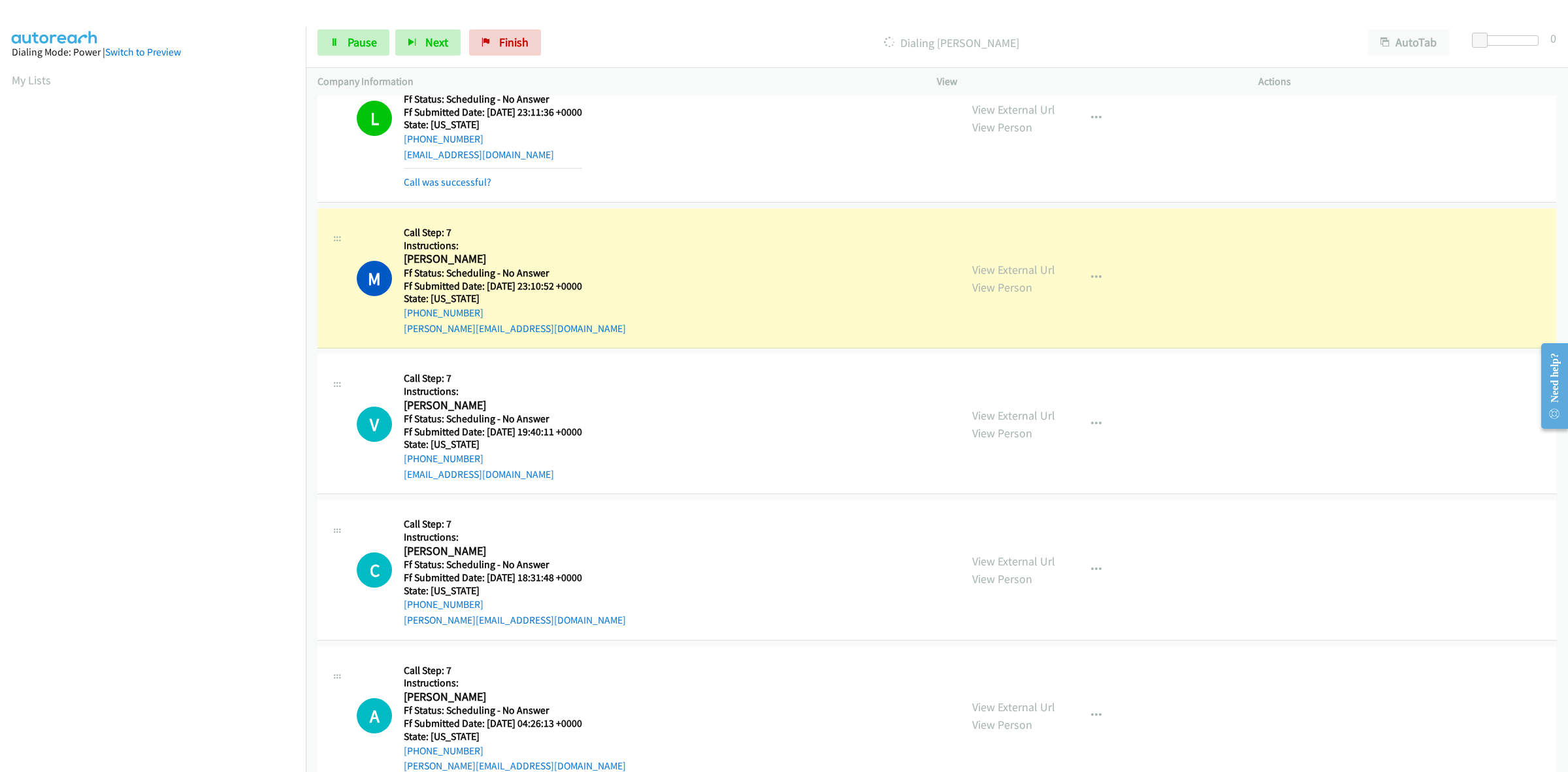
scroll to position [2139, 0]
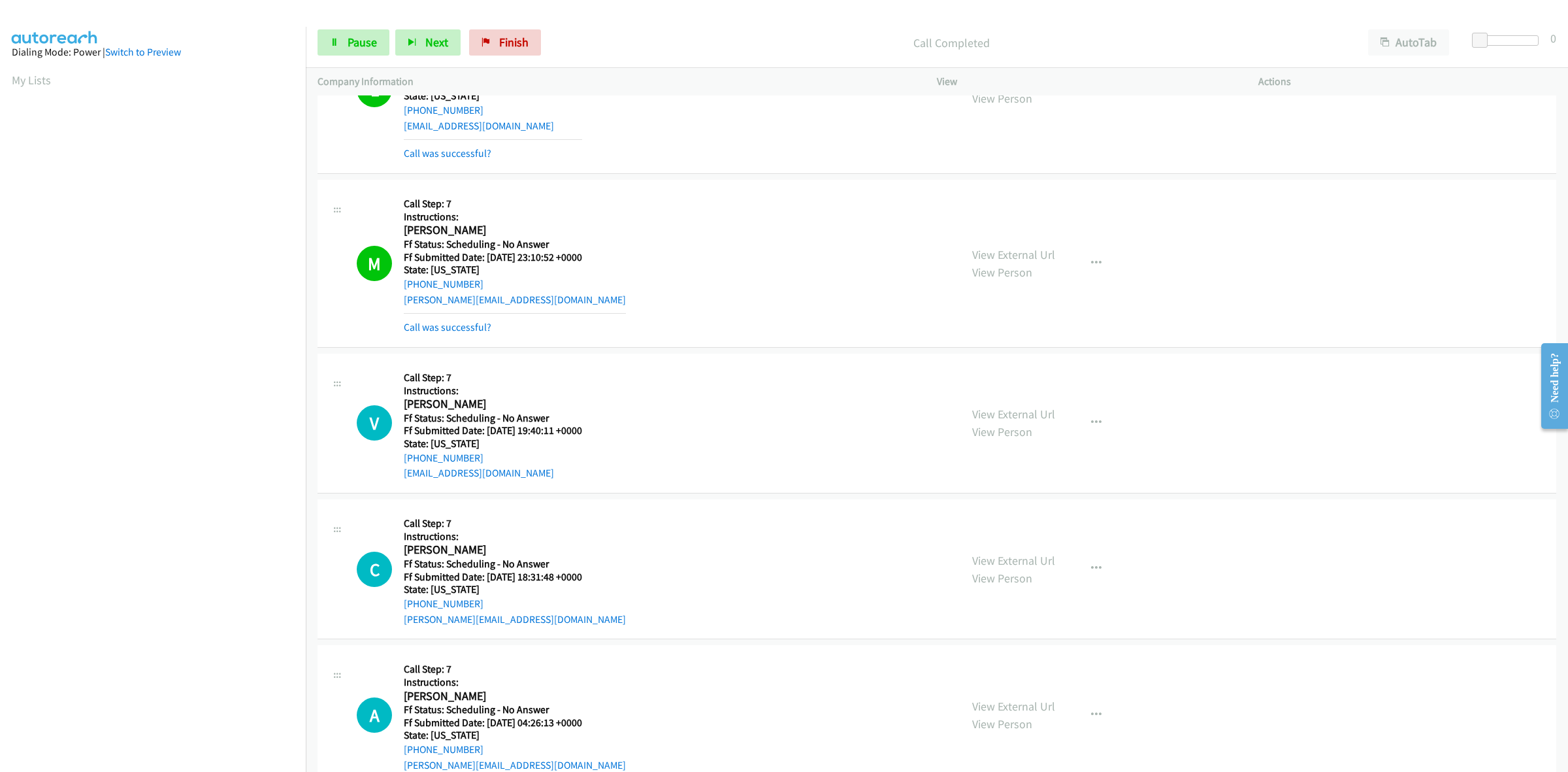
click at [340, 26] on div "Start Calls Pause Next Finish Call Completed AutoTab AutoTab 0" at bounding box center [937, 42] width 1262 height 51
click at [350, 38] on span "Pause" at bounding box center [361, 42] width 29 height 15
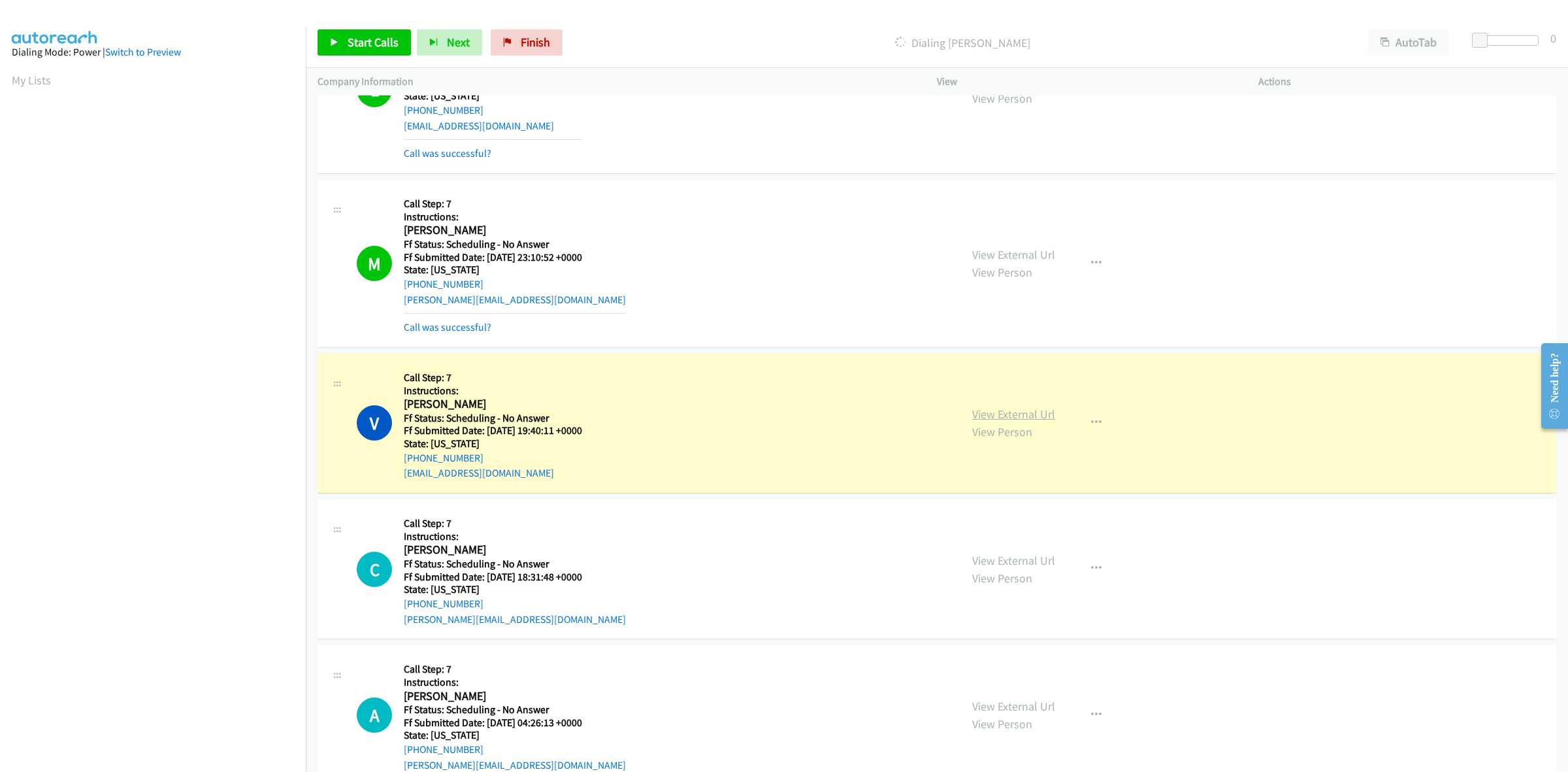
click at [1045, 418] on link "View External Url" at bounding box center [1013, 414] width 83 height 15
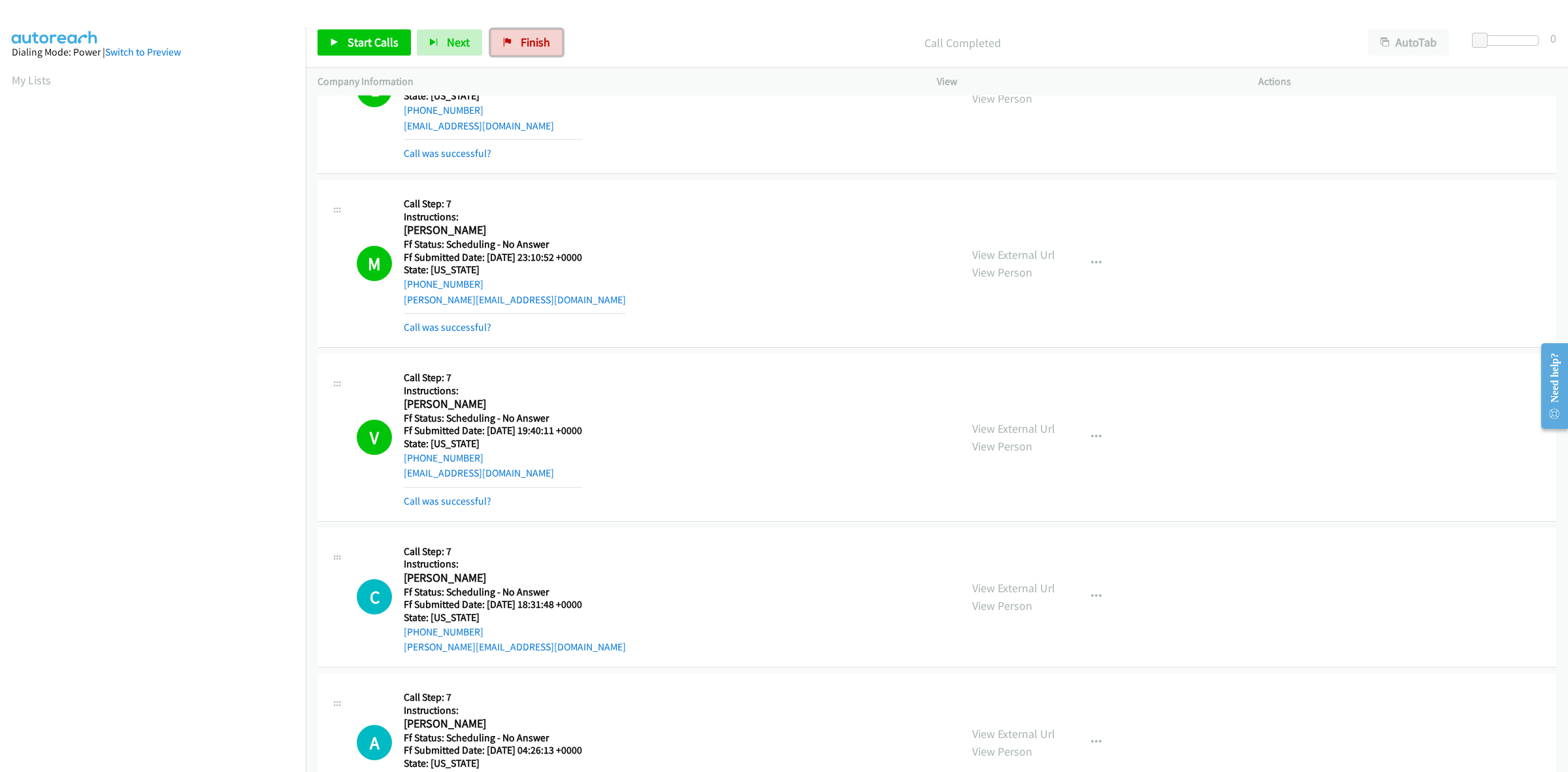
drag, startPoint x: 540, startPoint y: 51, endPoint x: 840, endPoint y: 85, distance: 301.9
click at [540, 51] on link "Finish" at bounding box center [527, 42] width 72 height 26
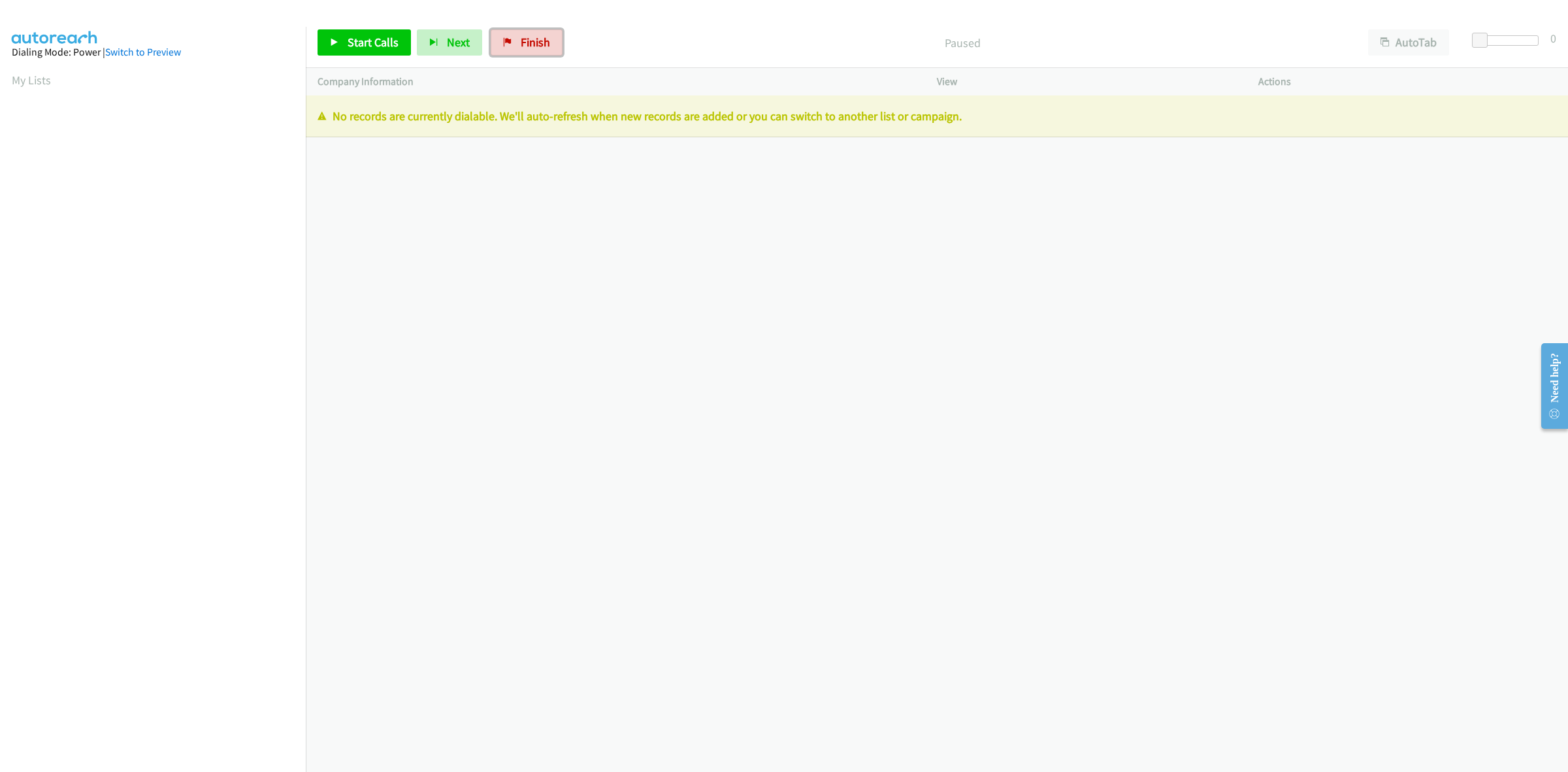
drag, startPoint x: 531, startPoint y: 40, endPoint x: 837, endPoint y: 76, distance: 308.1
click at [531, 40] on span "Finish" at bounding box center [535, 42] width 29 height 15
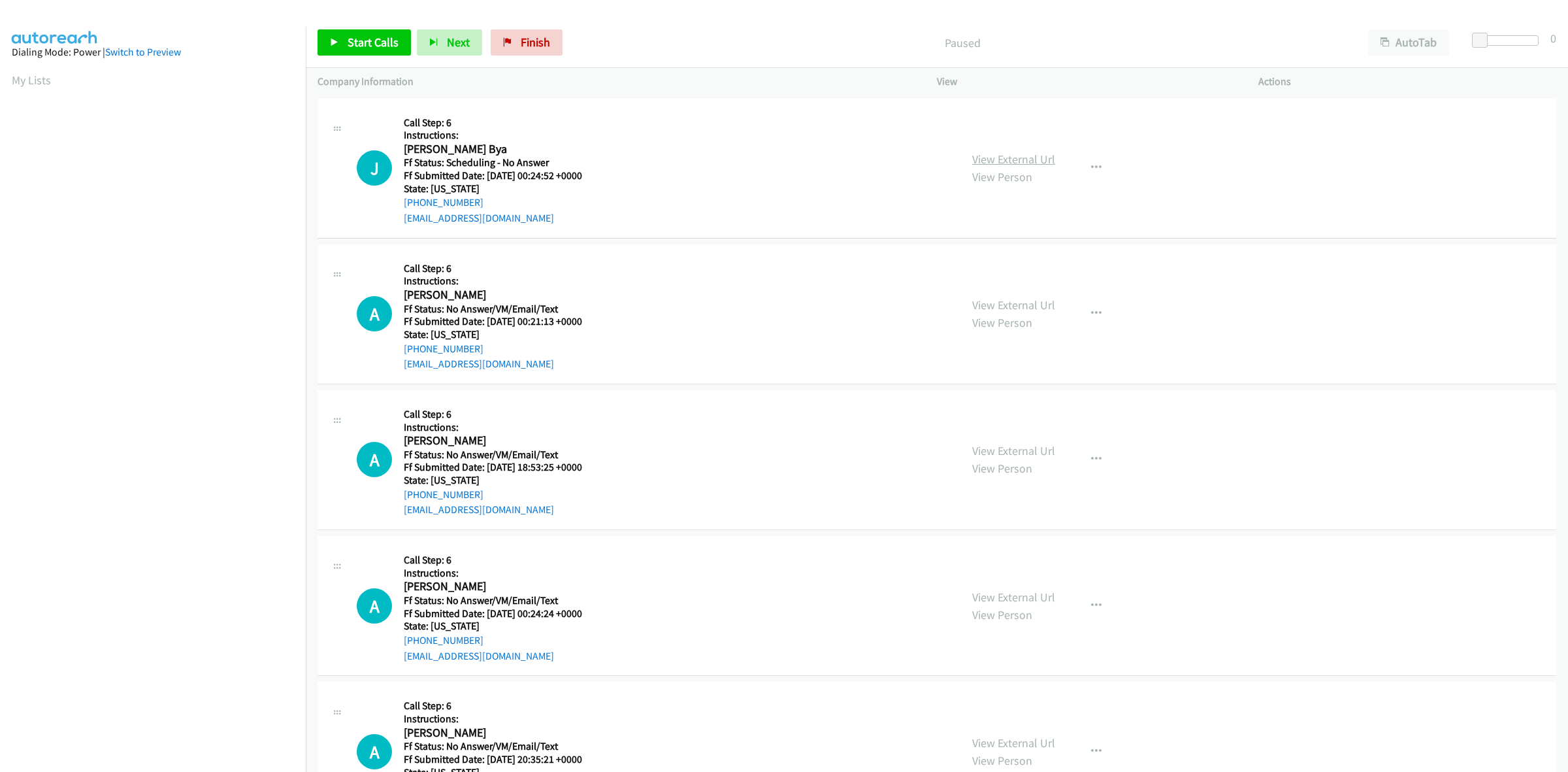
click at [1030, 161] on link "View External Url" at bounding box center [1013, 159] width 83 height 15
click at [1011, 311] on link "View External Url" at bounding box center [1013, 305] width 83 height 15
click at [1030, 446] on link "View External Url" at bounding box center [1013, 450] width 83 height 15
click at [1049, 590] on div "View External Url View Person View External Url Email Schedule/Manage Callback …" at bounding box center [1126, 605] width 333 height 116
click at [1037, 593] on link "View External Url" at bounding box center [1013, 597] width 83 height 15
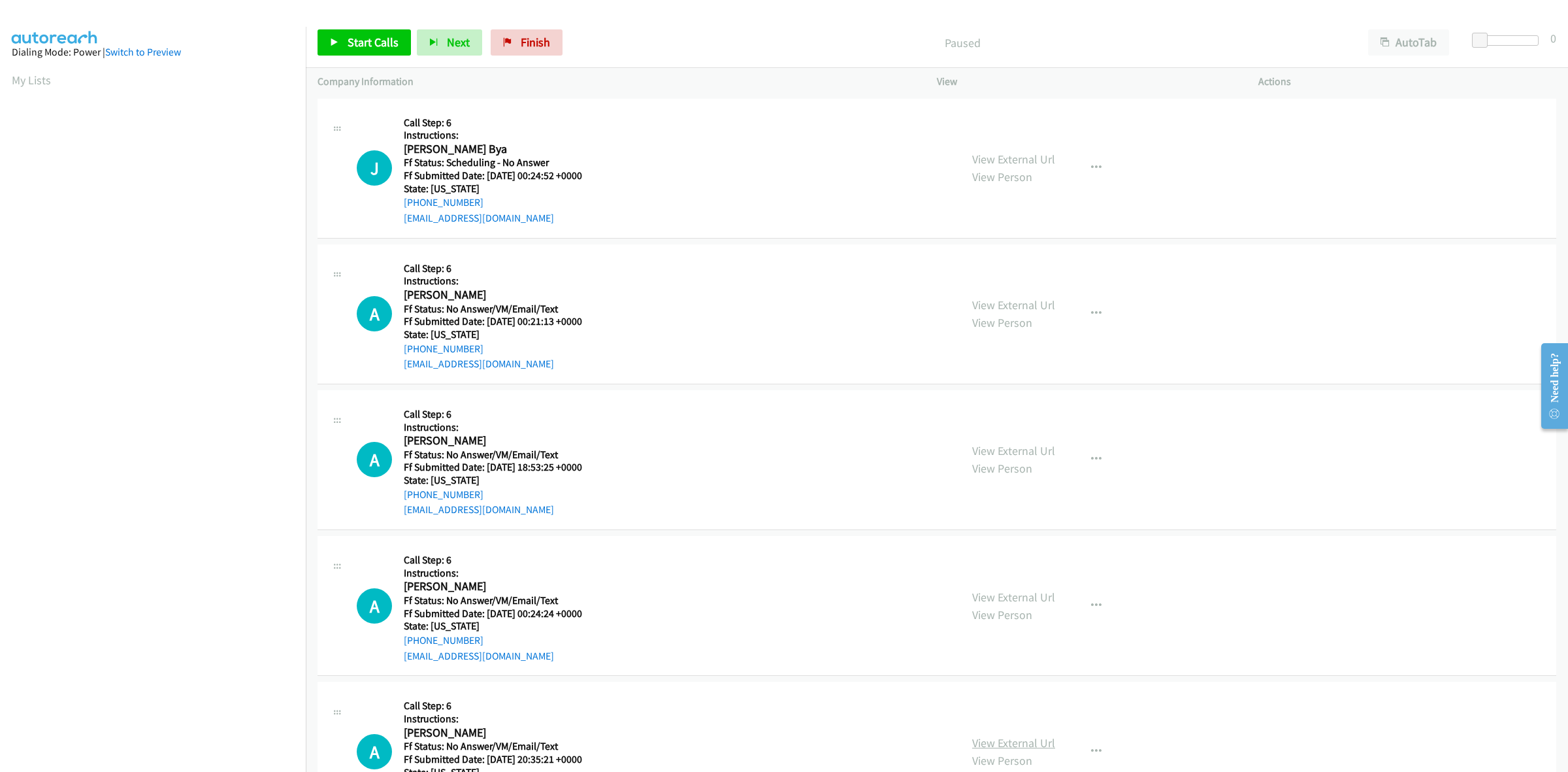
click at [1027, 743] on link "View External Url" at bounding box center [1013, 743] width 83 height 15
click at [341, 38] on link "Start Calls" at bounding box center [364, 42] width 93 height 26
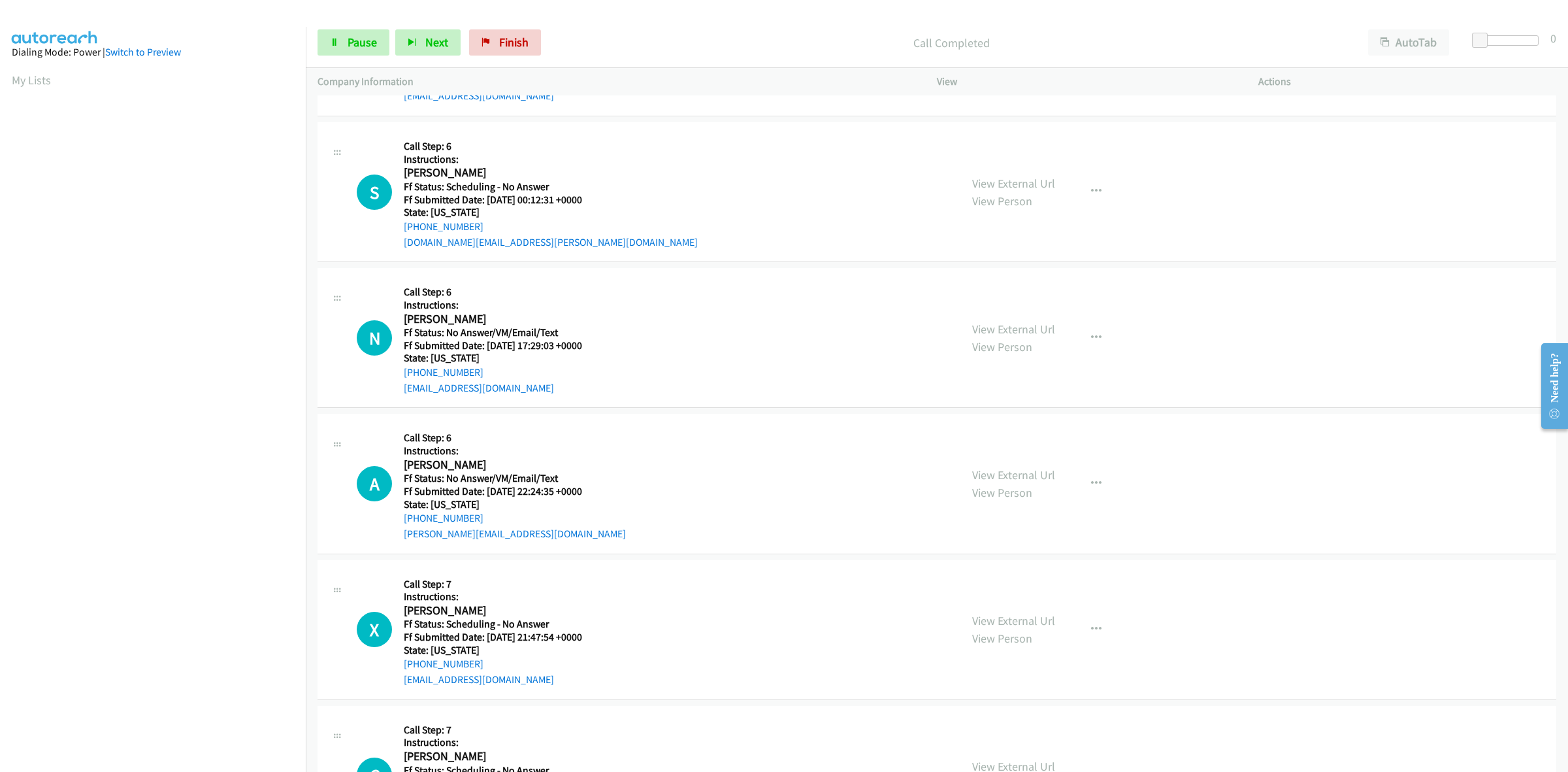
scroll to position [844, 0]
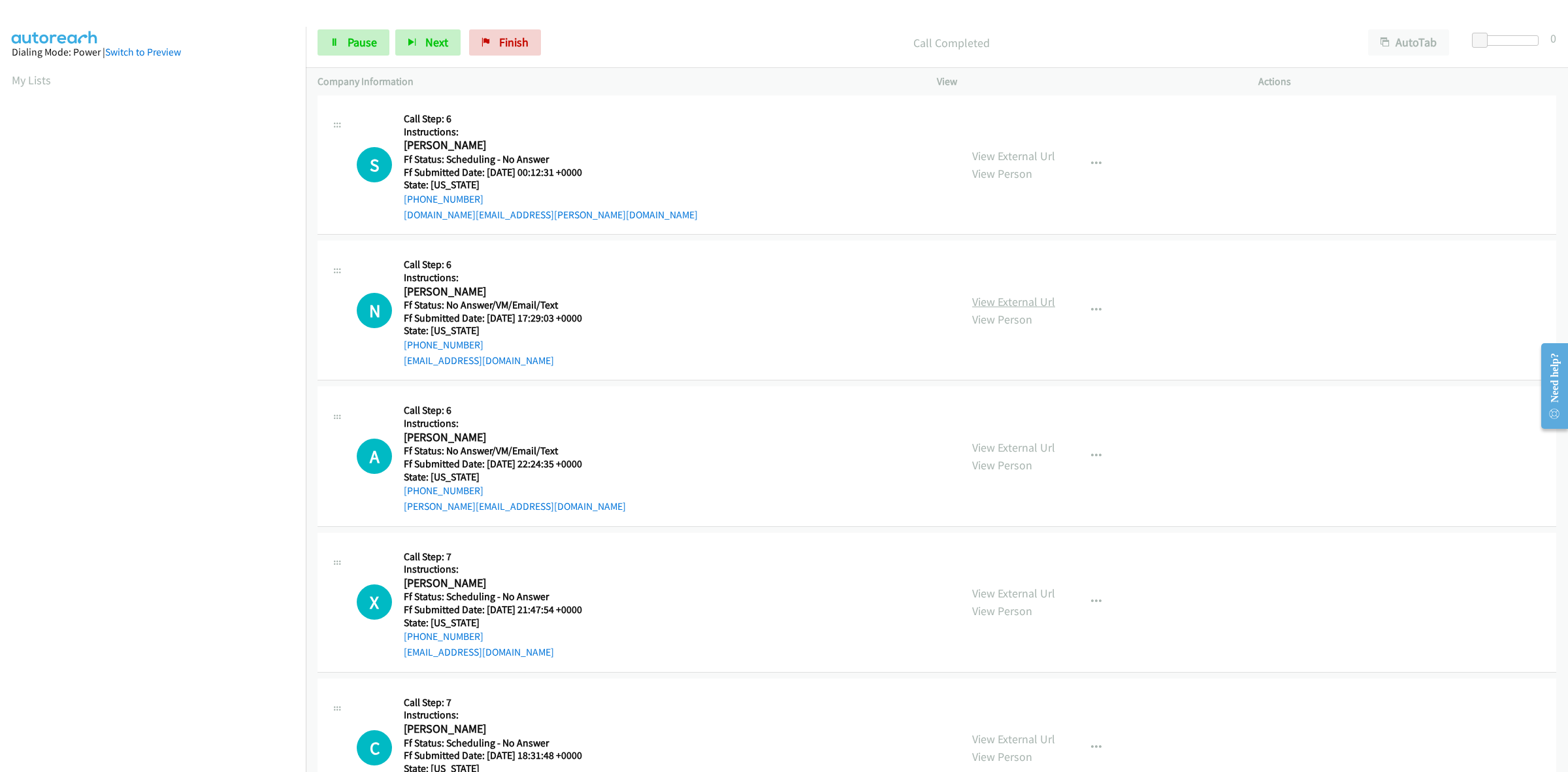
click at [978, 297] on link "View External Url" at bounding box center [1013, 302] width 83 height 15
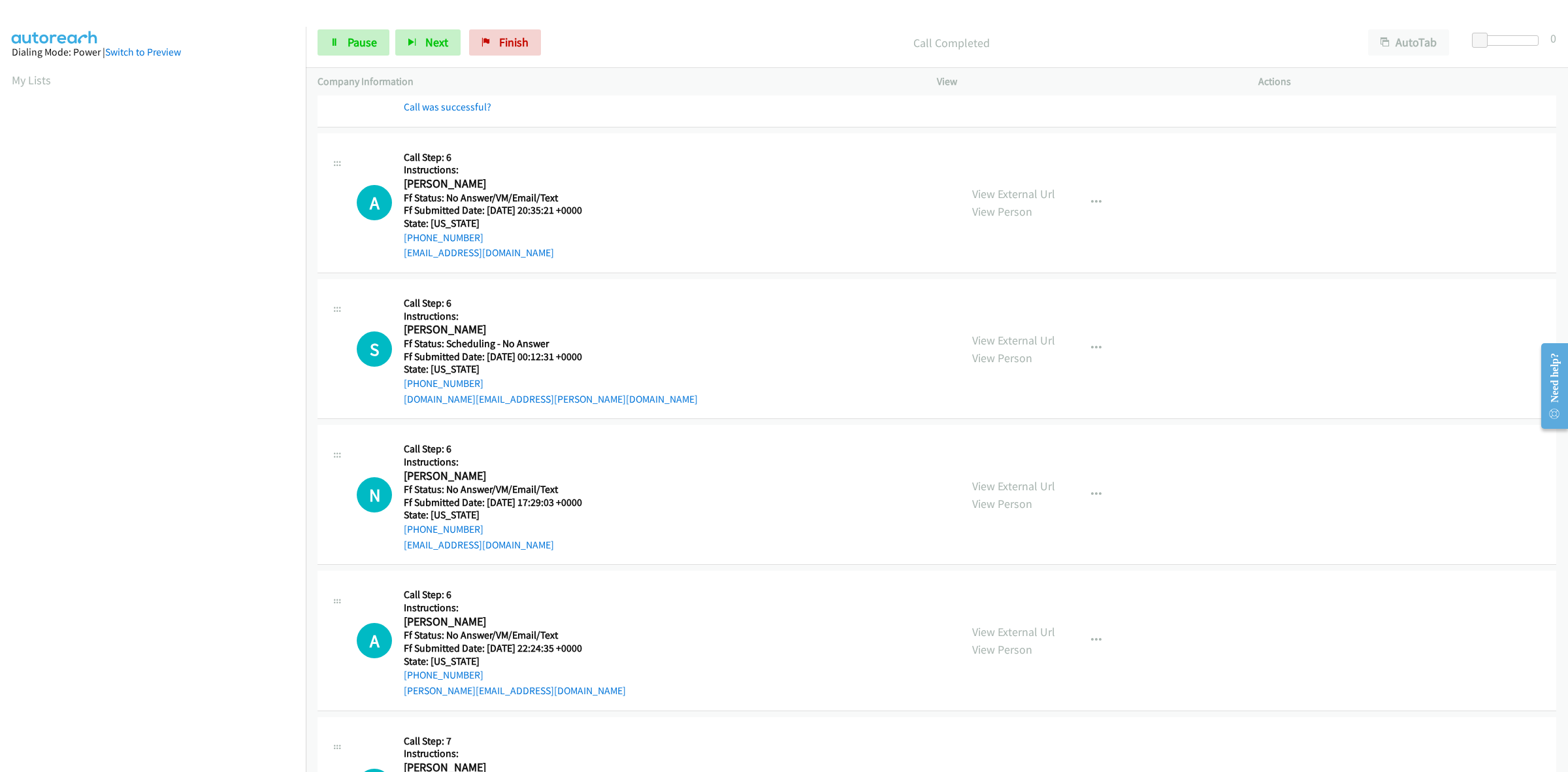
scroll to position [599, 0]
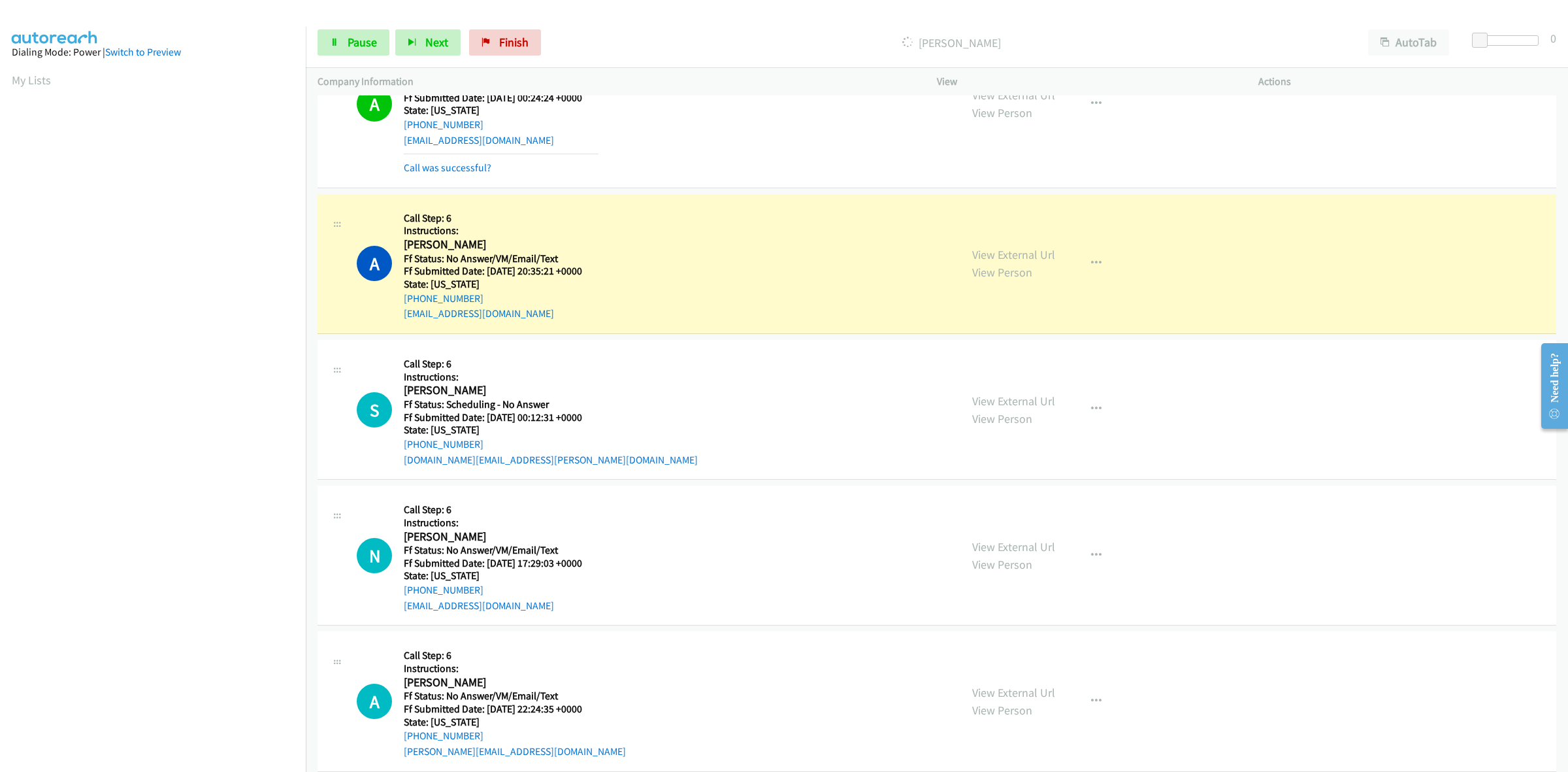
click at [1017, 392] on div "View External Url View Person" at bounding box center [1013, 410] width 83 height 35
click at [1027, 396] on link "View External Url" at bounding box center [1013, 401] width 83 height 15
click at [1032, 540] on link "View External Url" at bounding box center [1013, 547] width 83 height 15
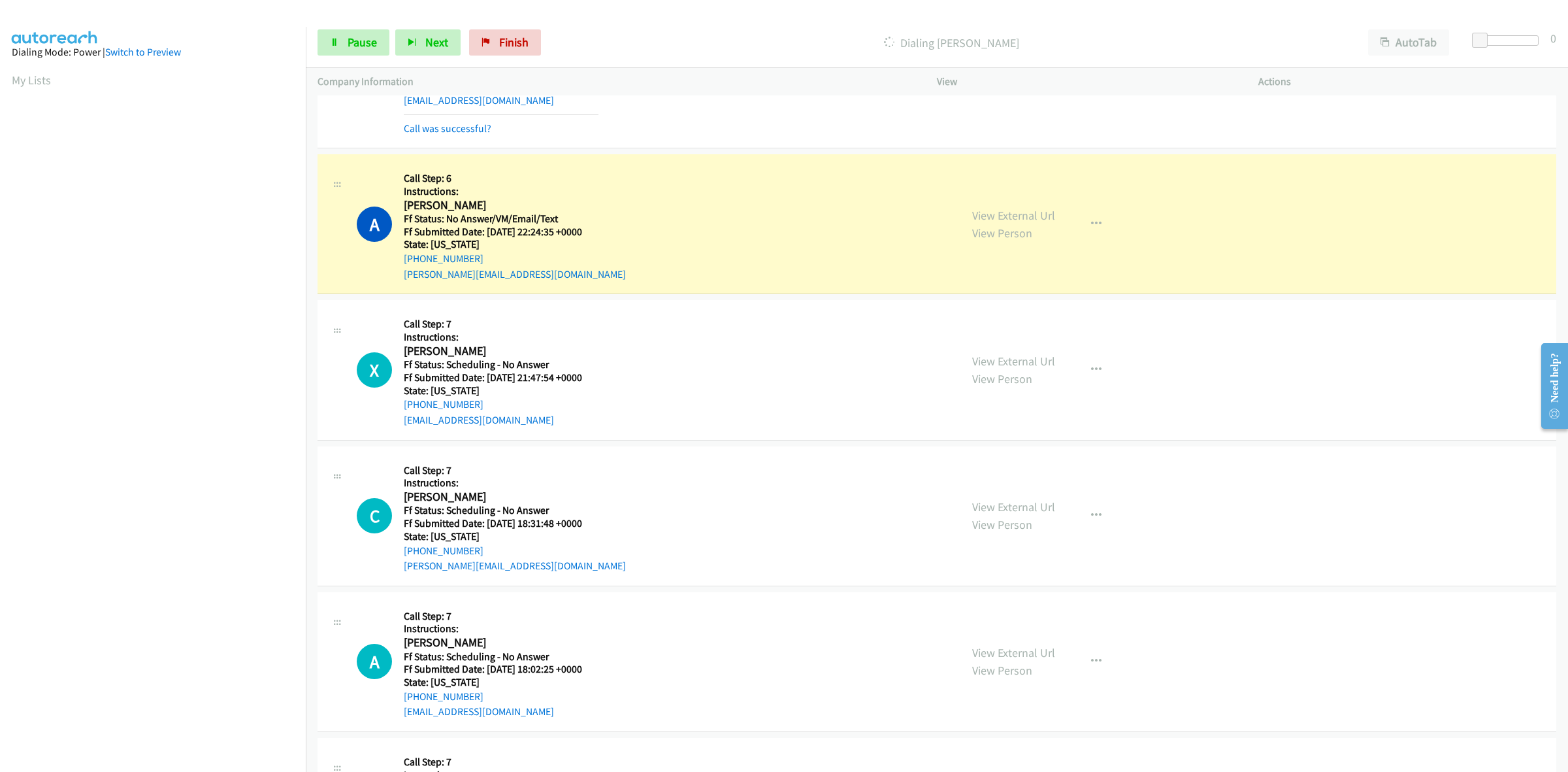
scroll to position [1171, 0]
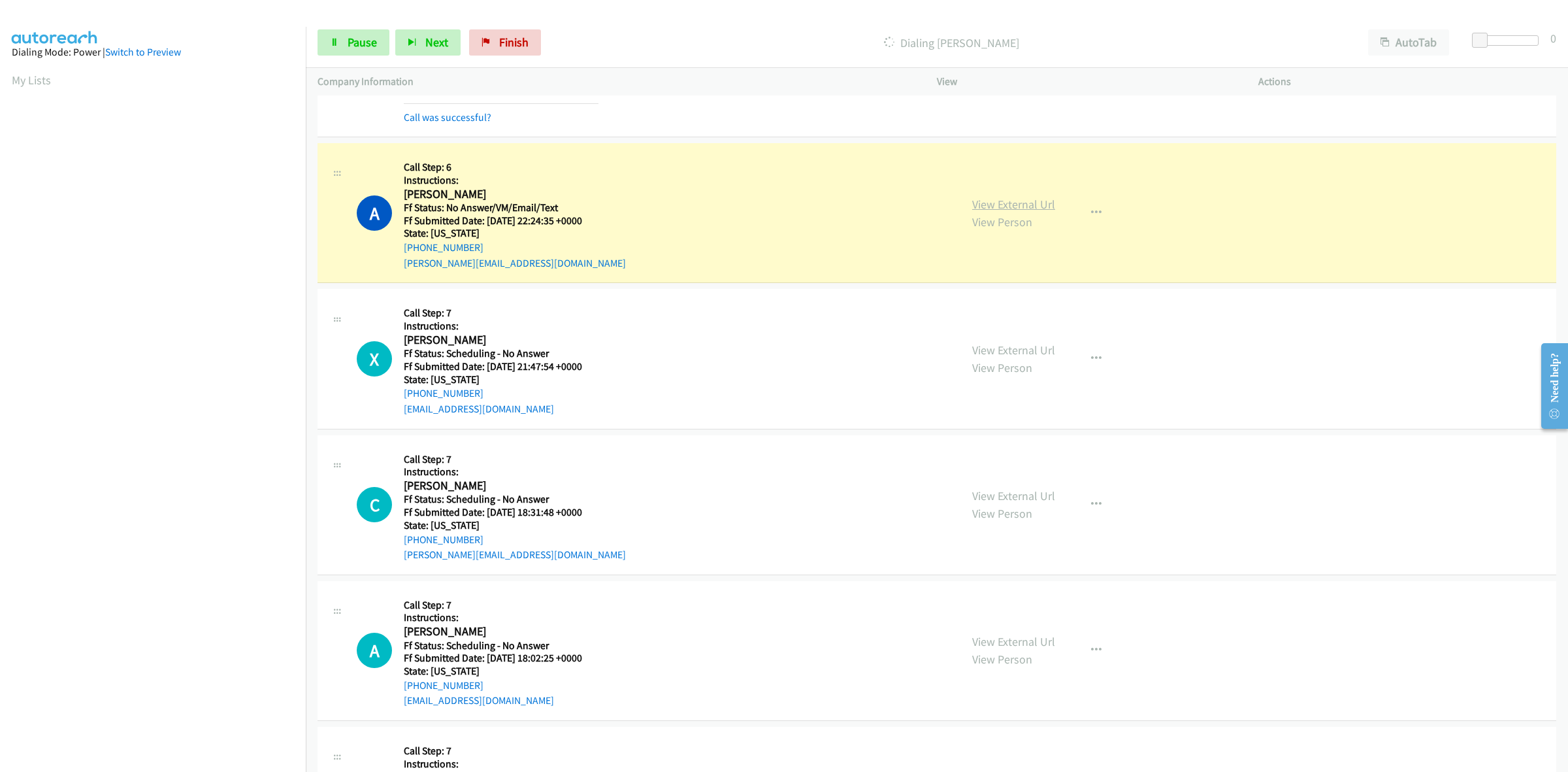
click at [975, 208] on link "View External Url" at bounding box center [1013, 204] width 83 height 15
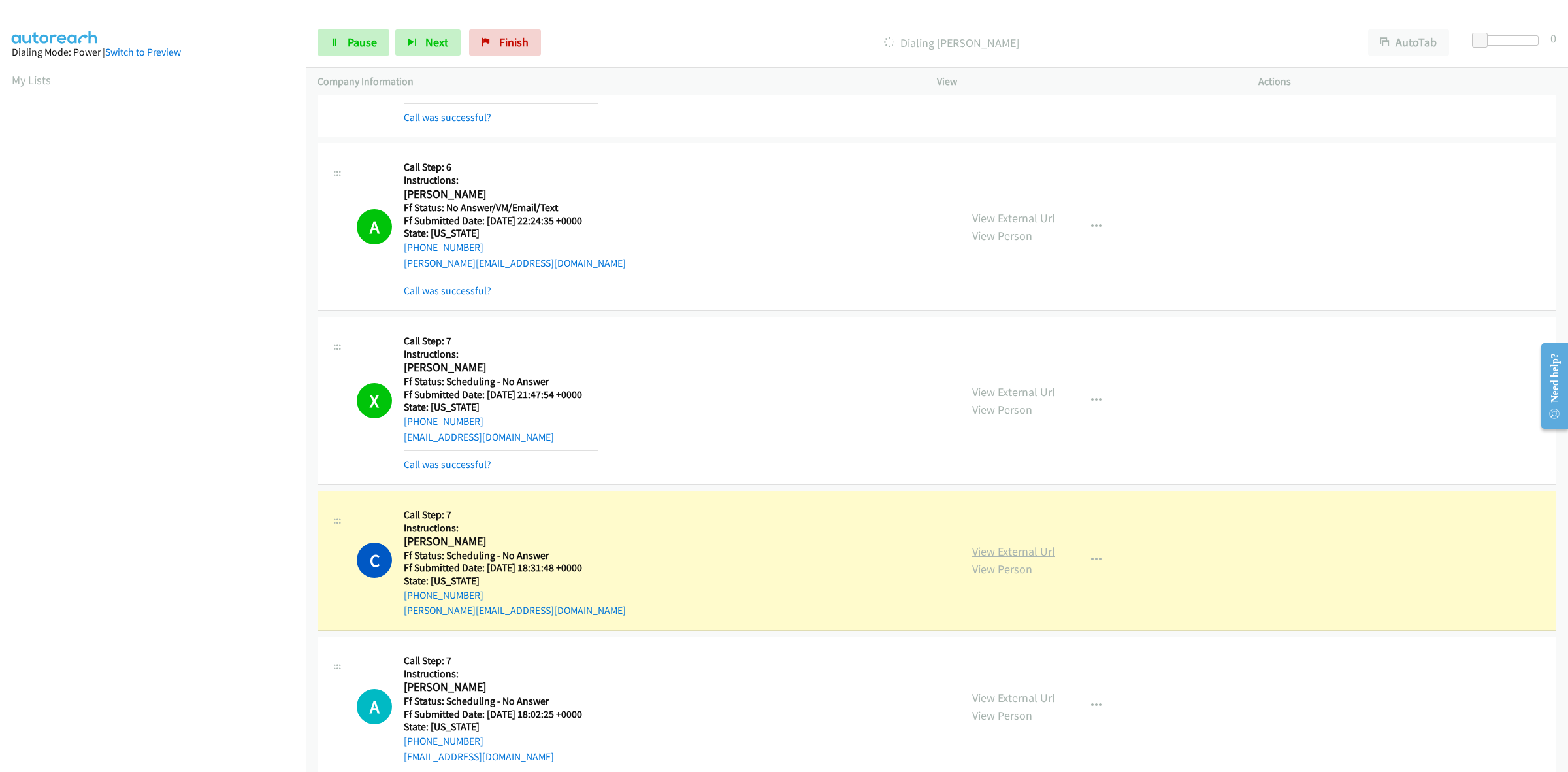
click at [994, 556] on link "View External Url" at bounding box center [1013, 551] width 83 height 15
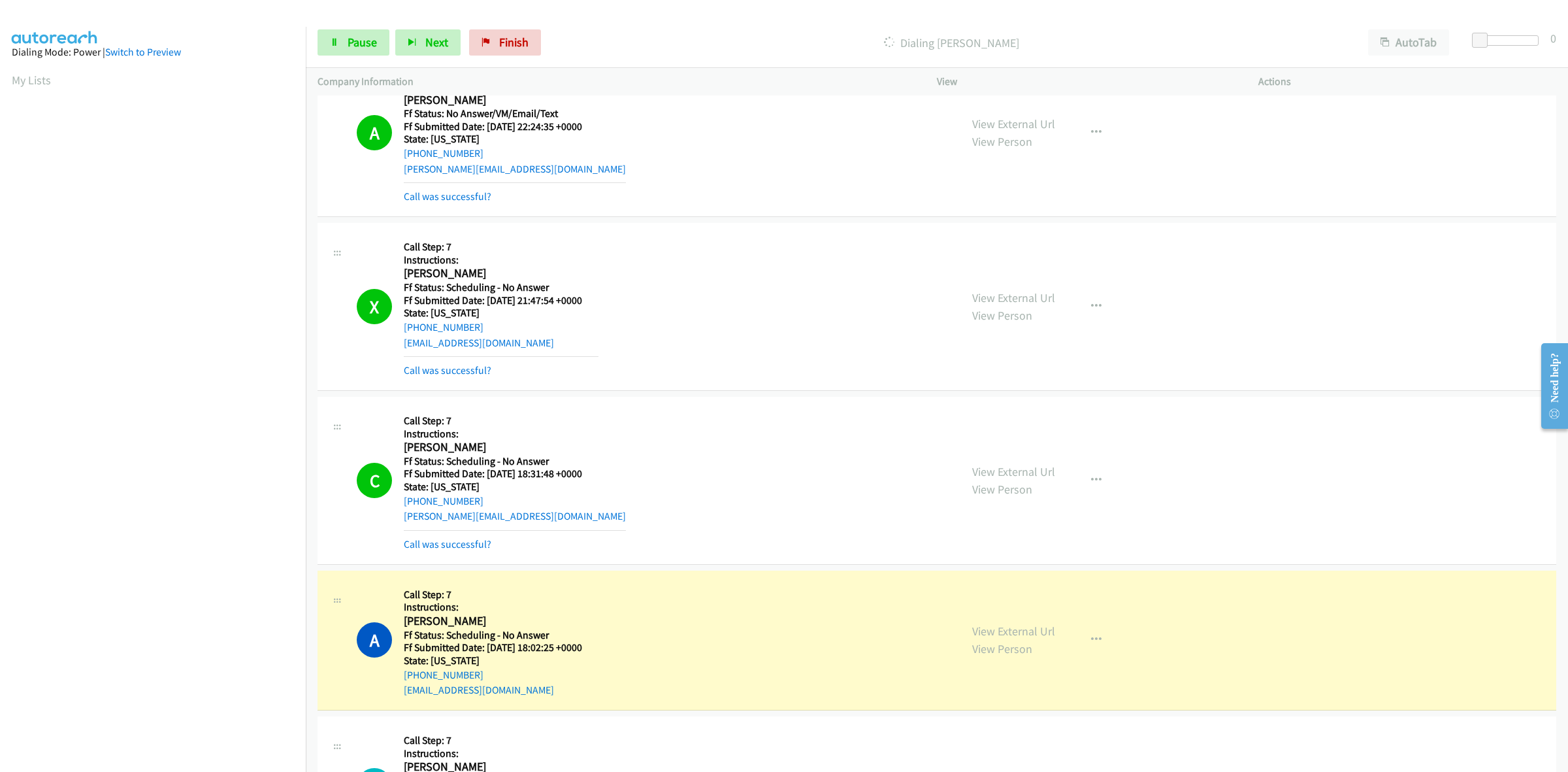
scroll to position [1498, 0]
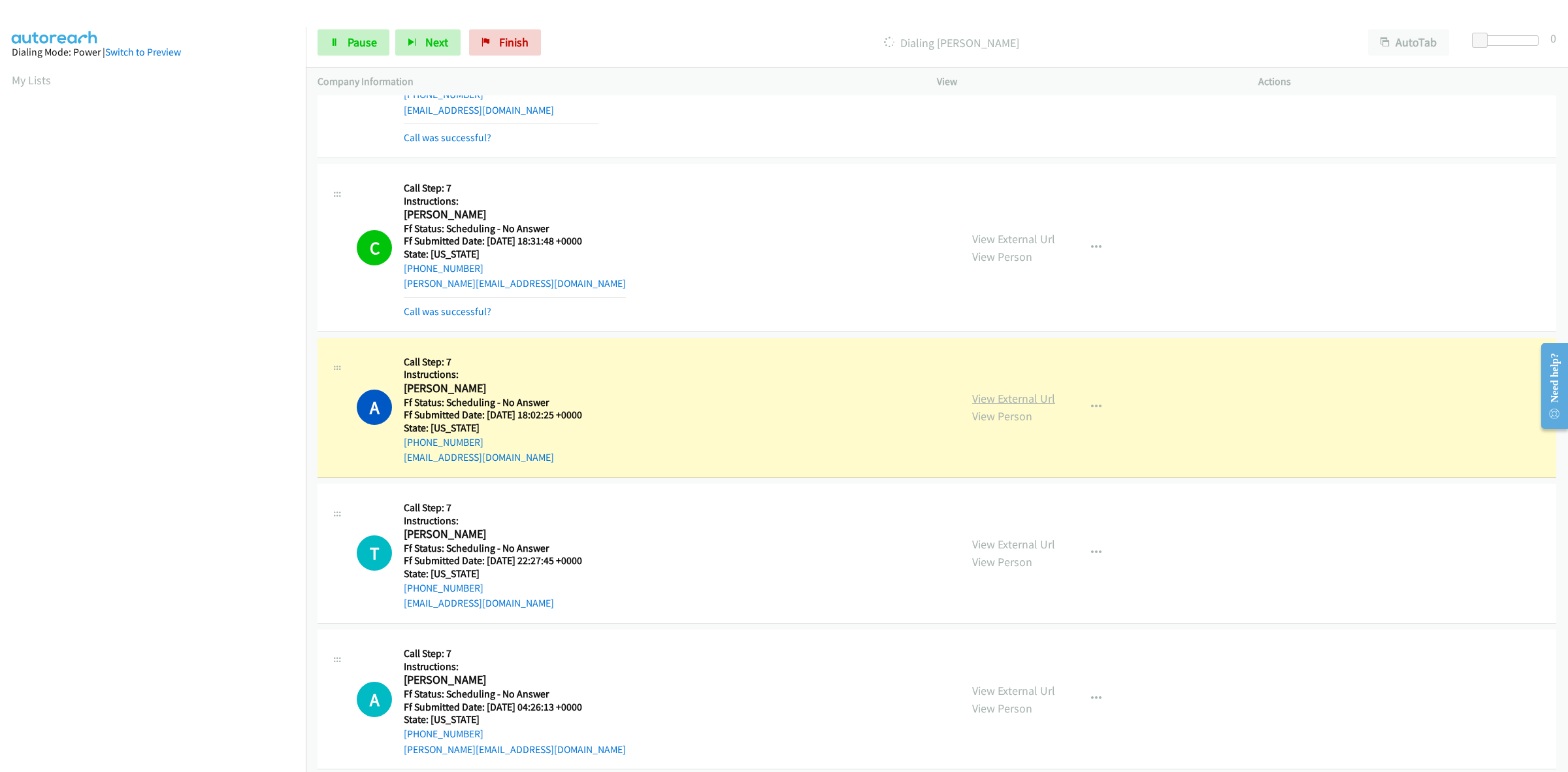
click at [1012, 396] on link "View External Url" at bounding box center [1013, 398] width 83 height 15
click at [993, 543] on link "View External Url" at bounding box center [1013, 544] width 83 height 15
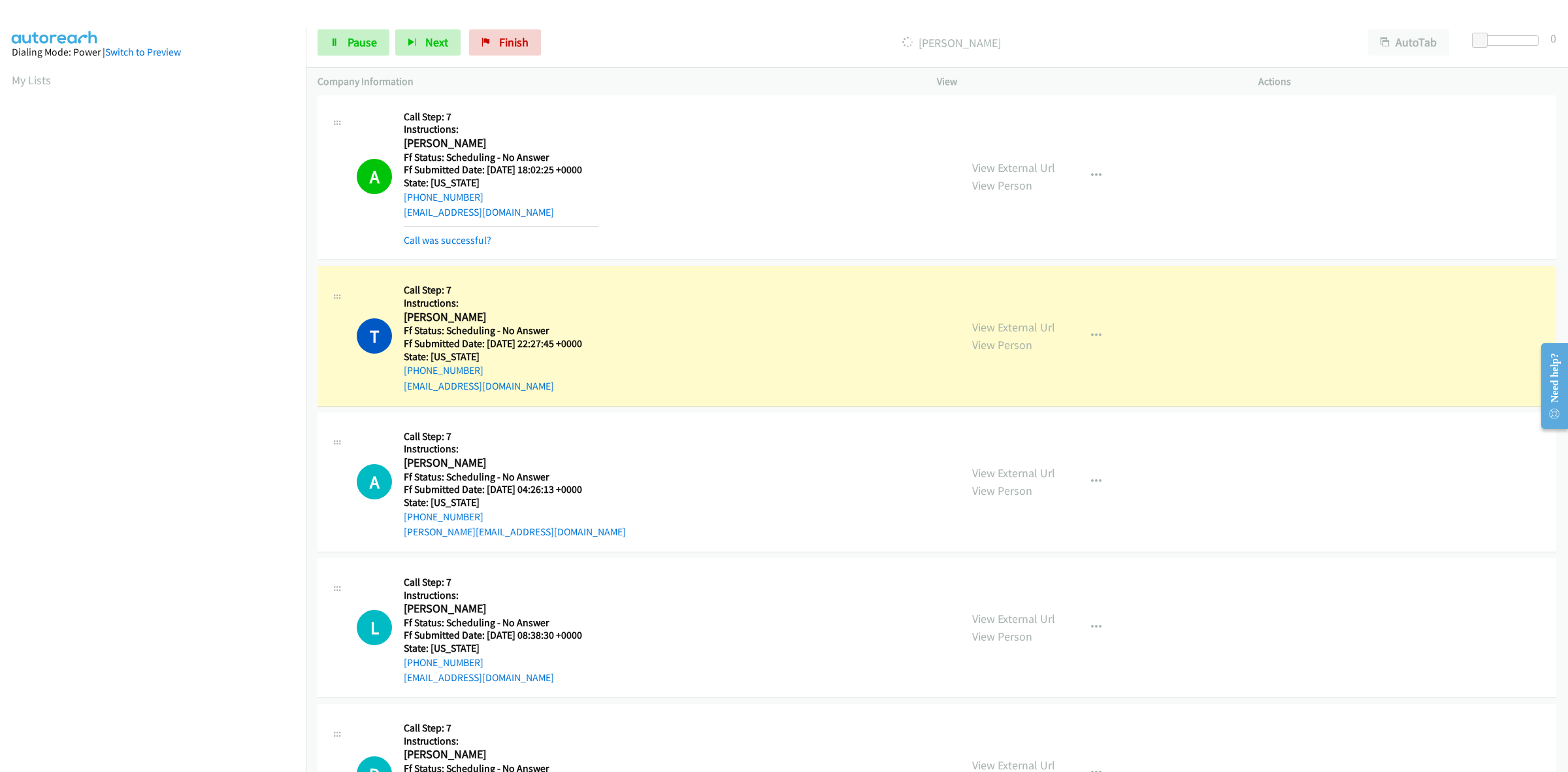
scroll to position [1825, 0]
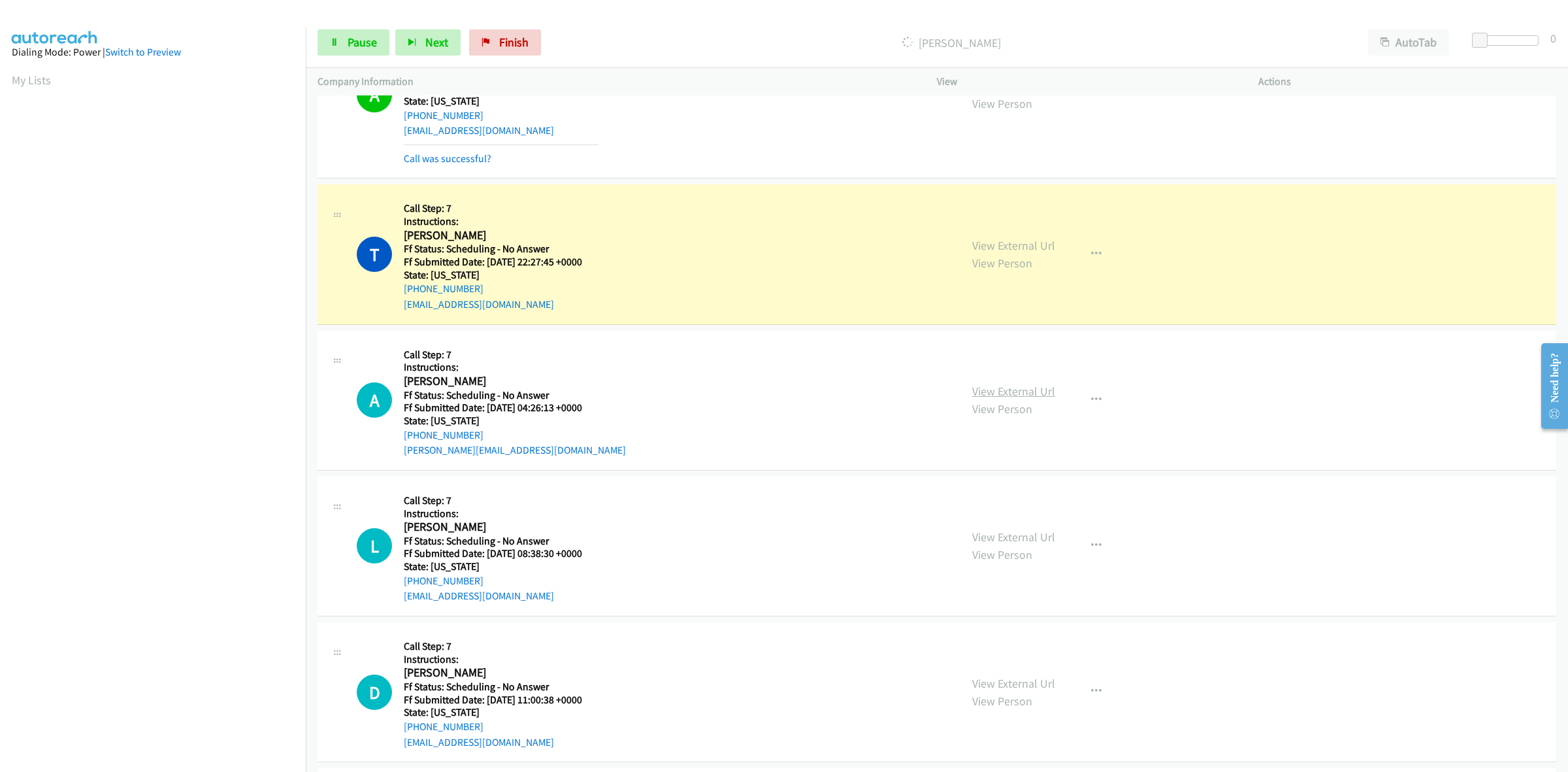
click at [1024, 387] on link "View External Url" at bounding box center [1013, 391] width 83 height 15
click at [981, 538] on link "View External Url" at bounding box center [1013, 537] width 83 height 15
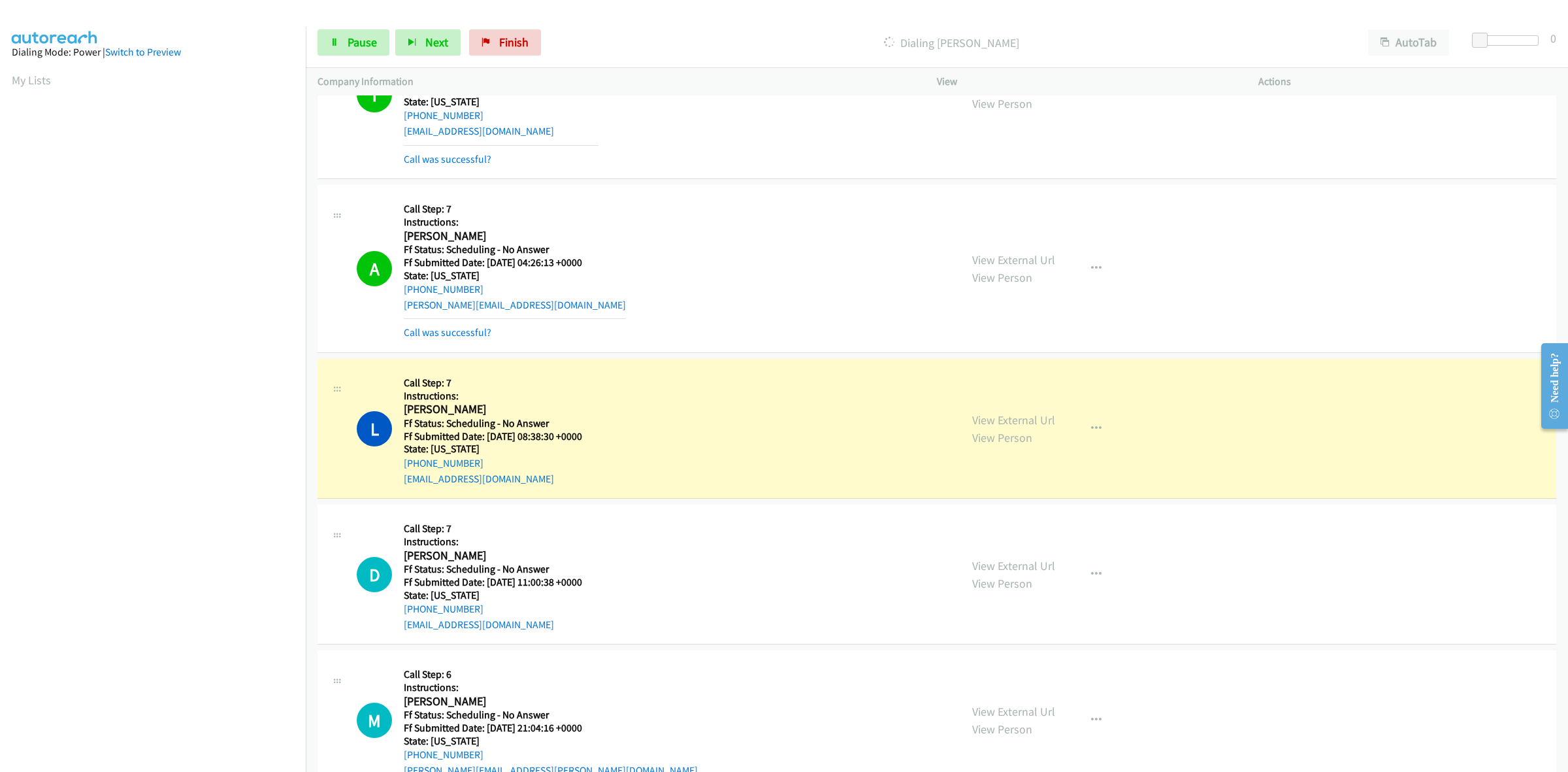
scroll to position [2070, 0]
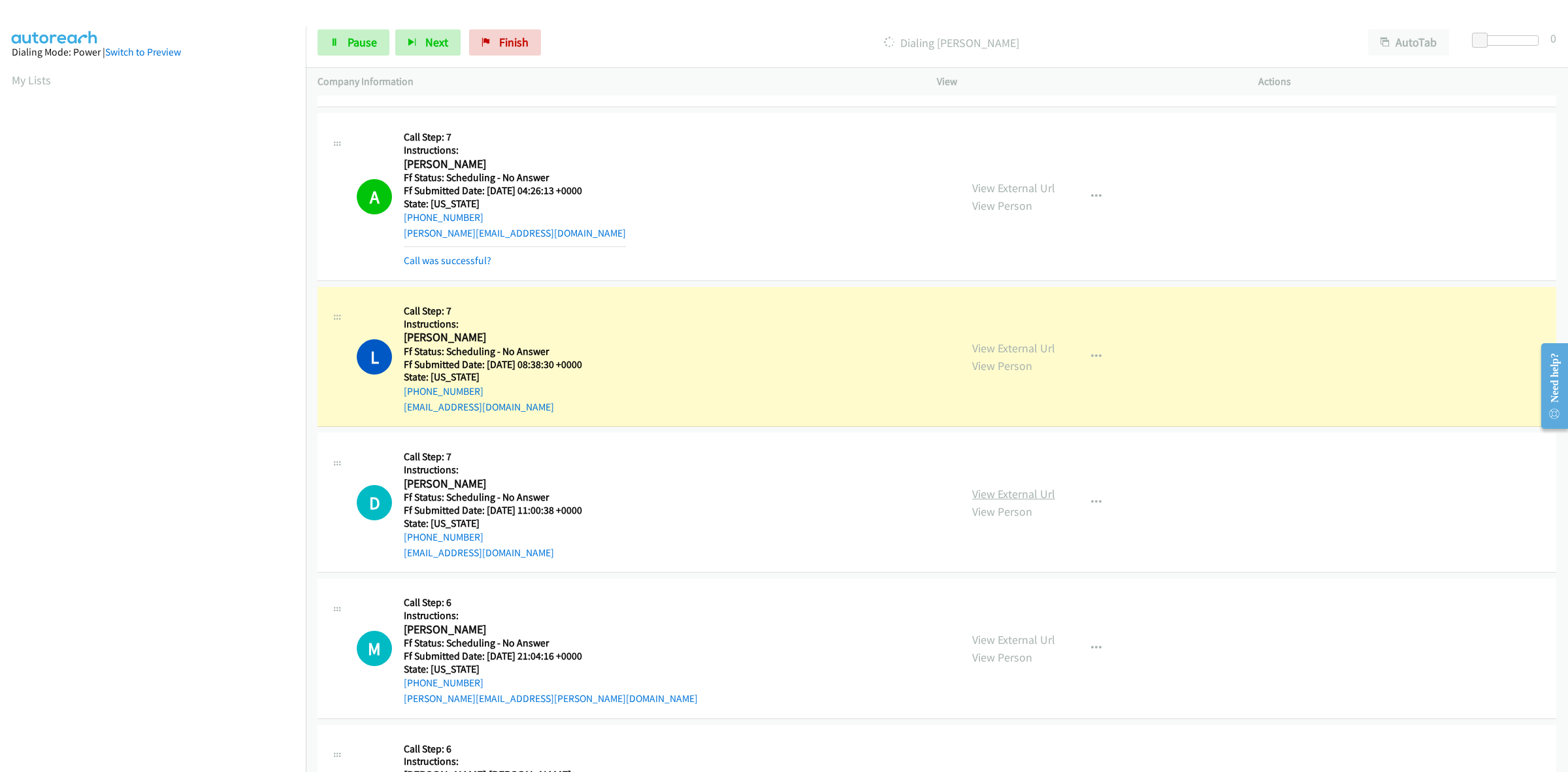
click at [1047, 494] on link "View External Url" at bounding box center [1013, 494] width 83 height 15
click at [1010, 638] on link "View External Url" at bounding box center [1013, 640] width 83 height 15
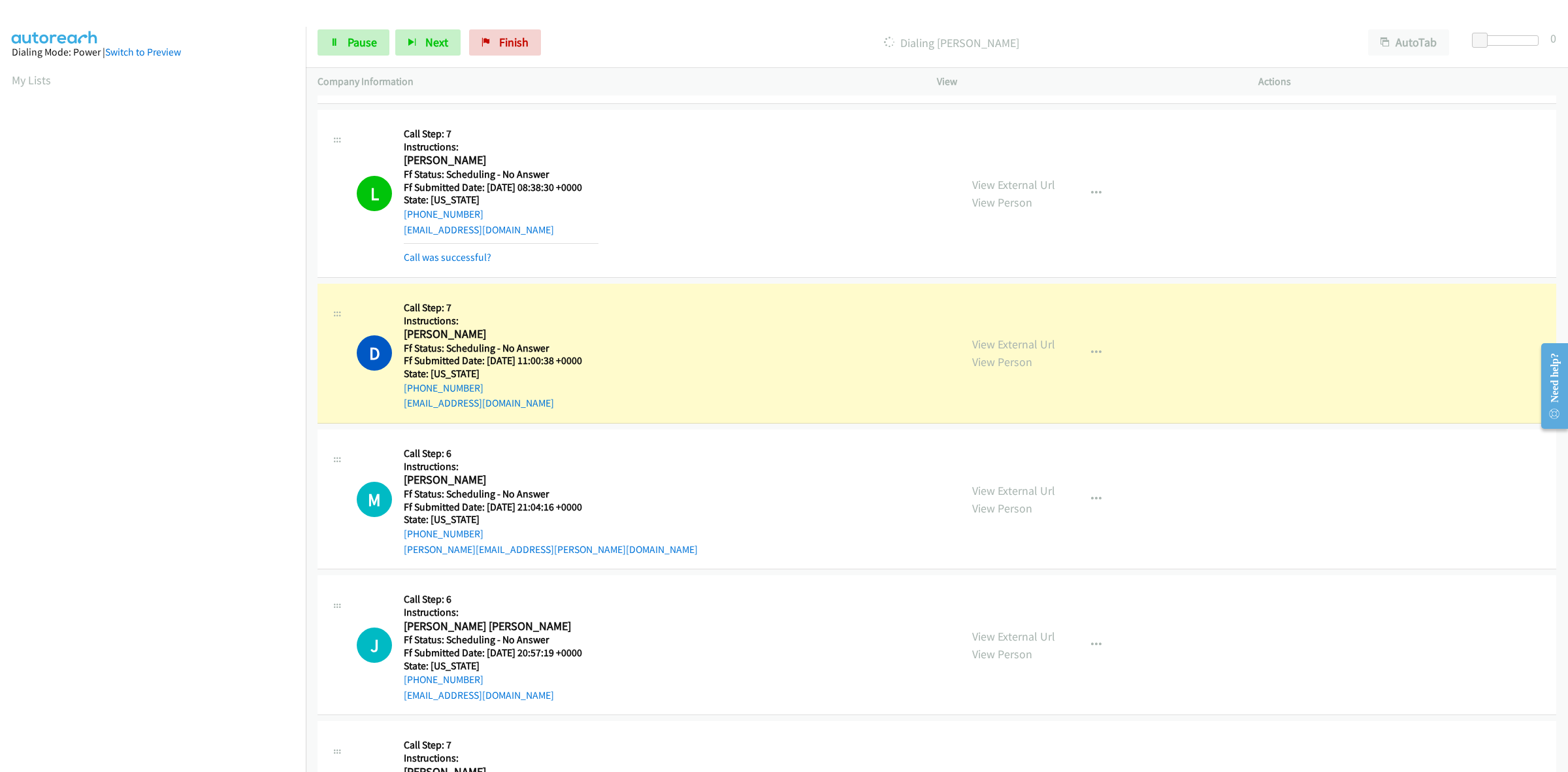
scroll to position [2234, 0]
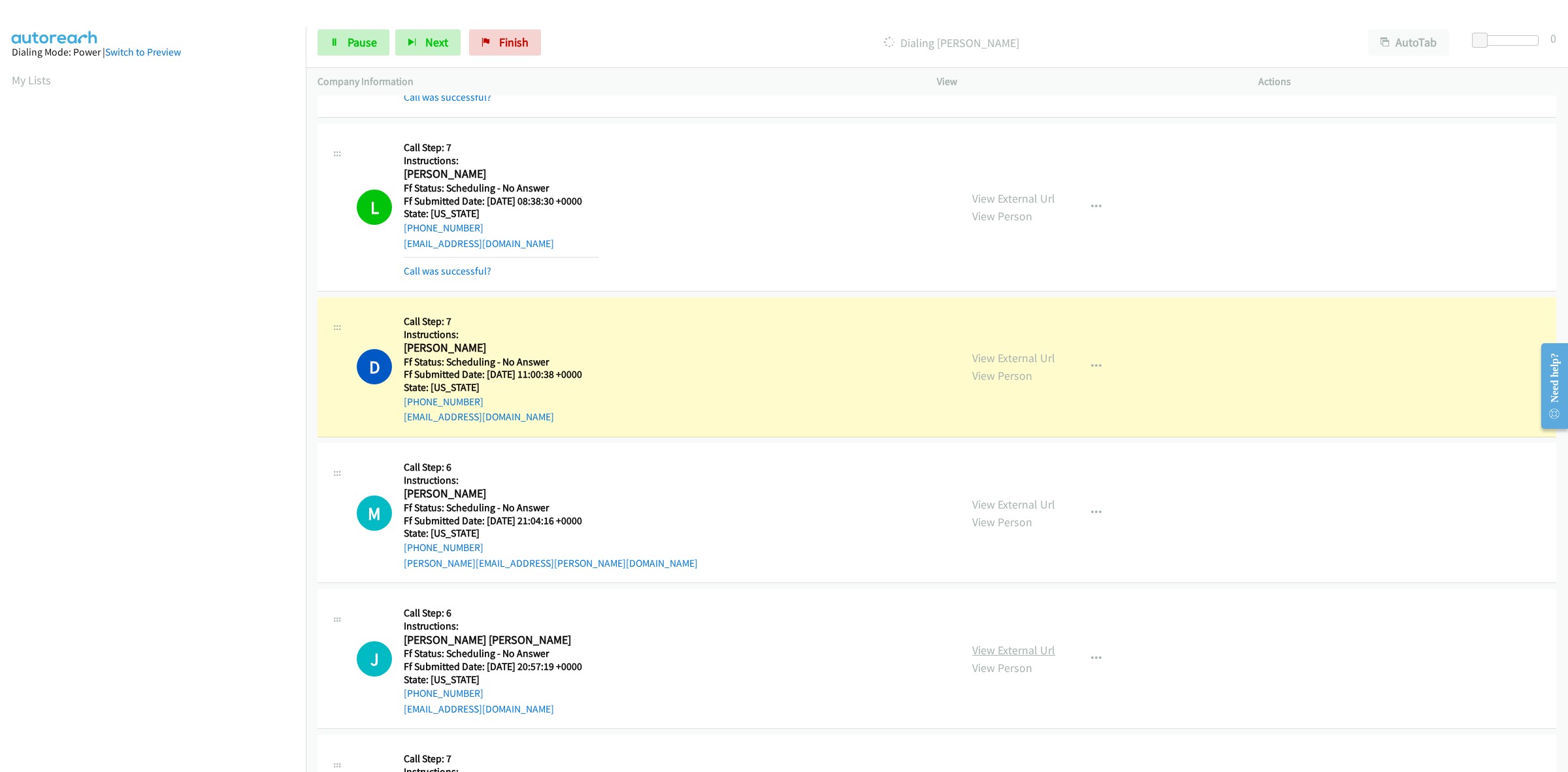
click at [1013, 649] on link "View External Url" at bounding box center [1013, 650] width 83 height 15
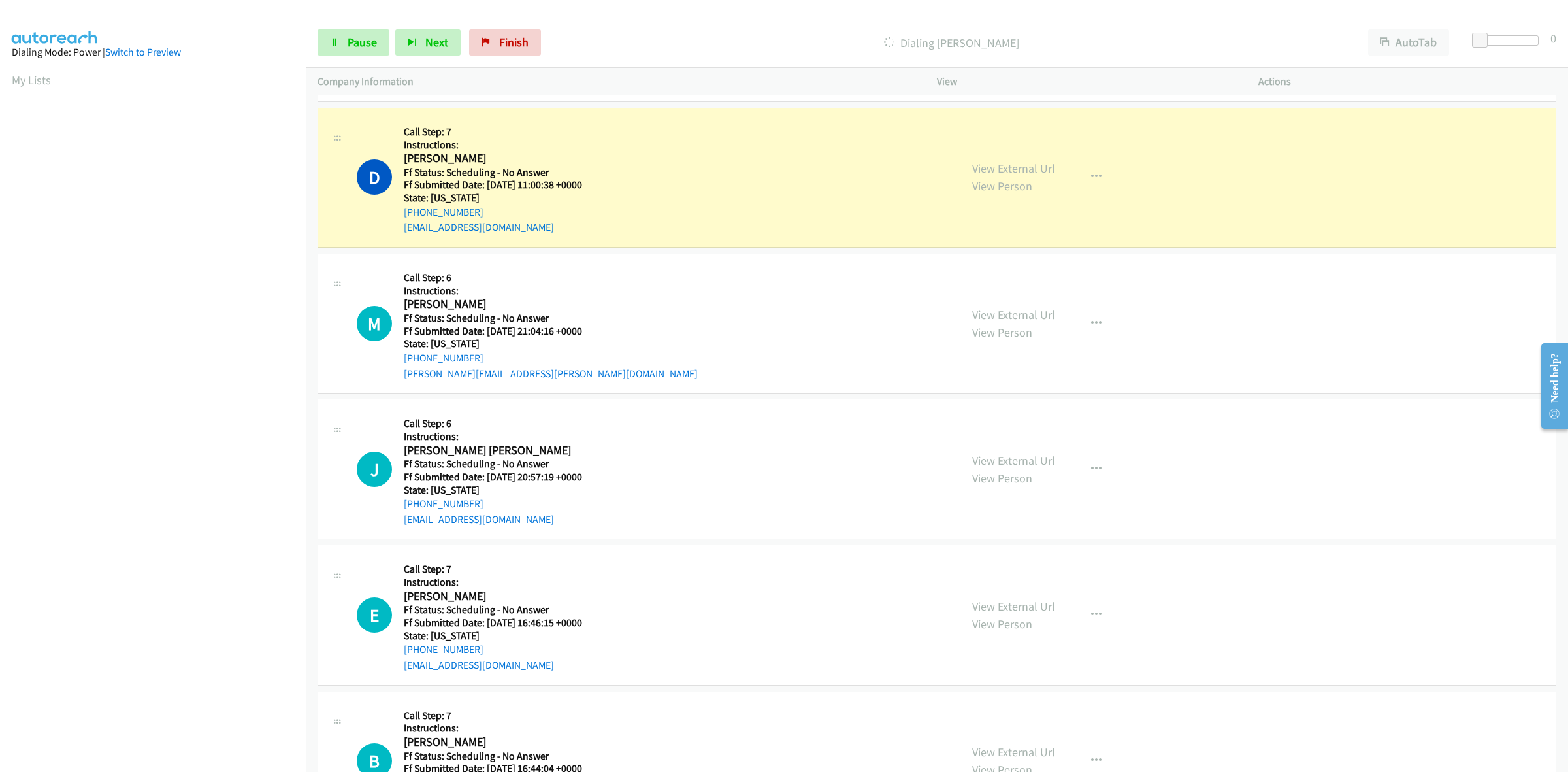
scroll to position [2479, 0]
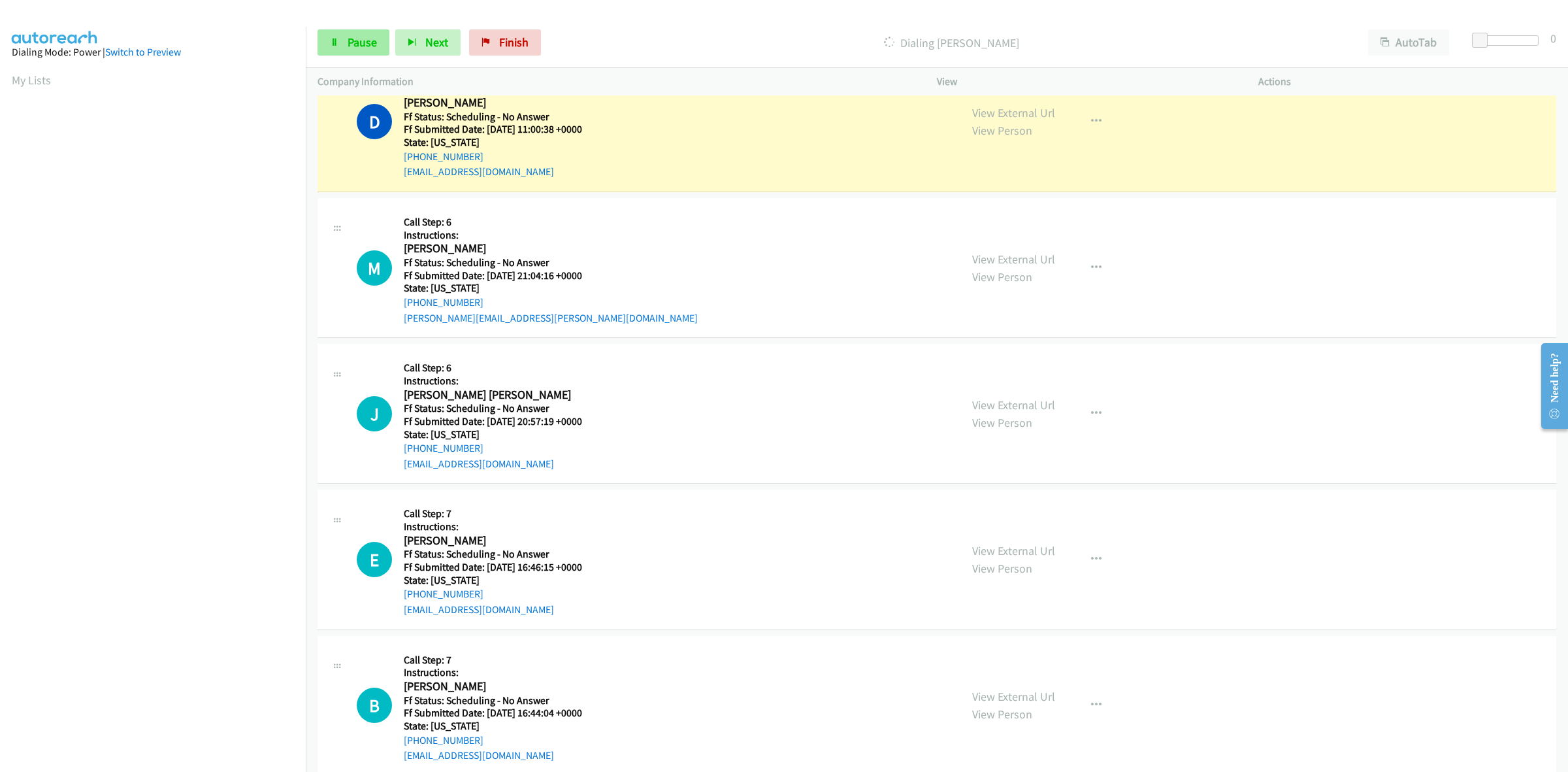
click at [365, 34] on link "Pause" at bounding box center [353, 42] width 72 height 26
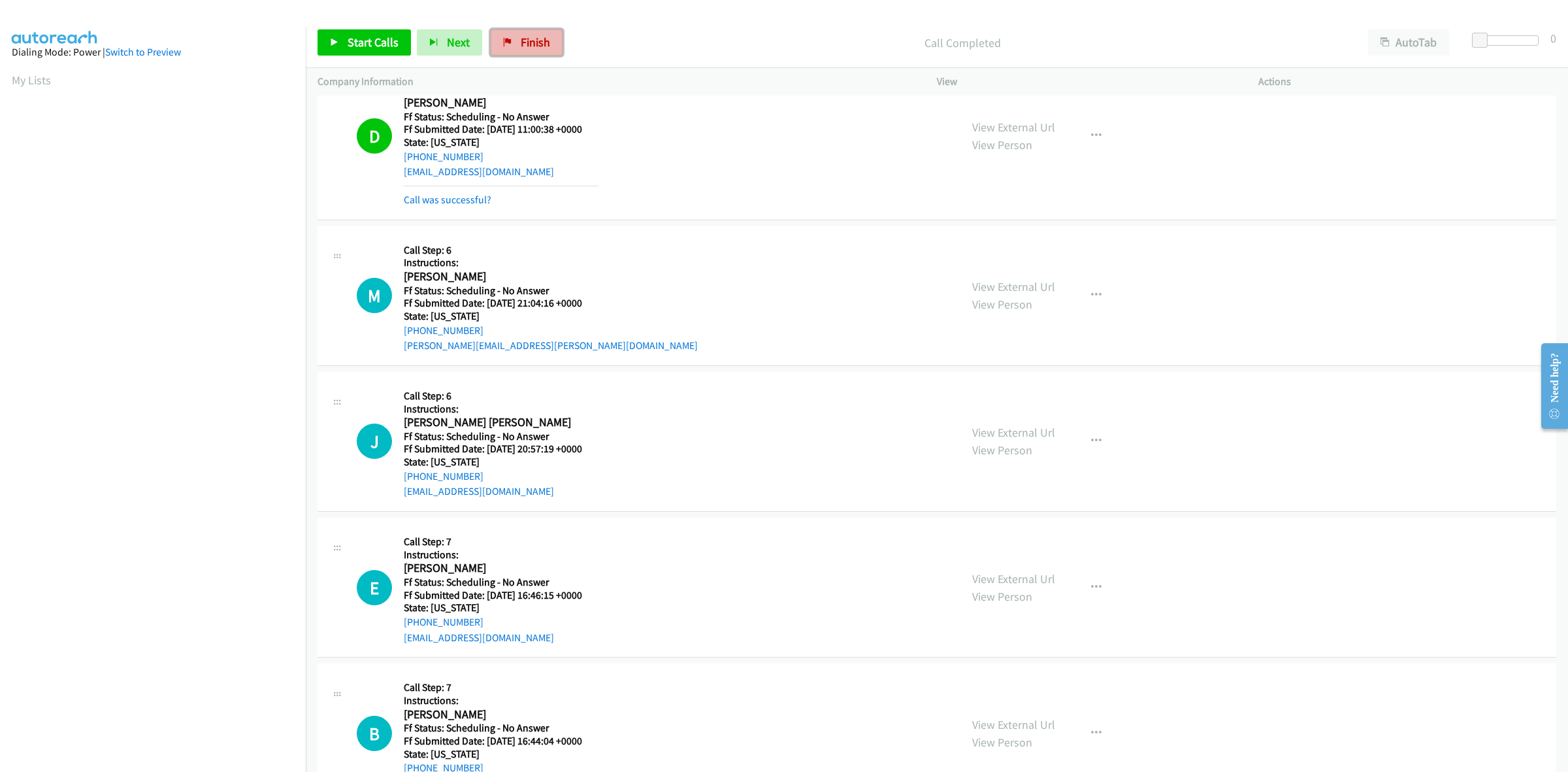
click at [534, 40] on span "Finish" at bounding box center [535, 42] width 29 height 15
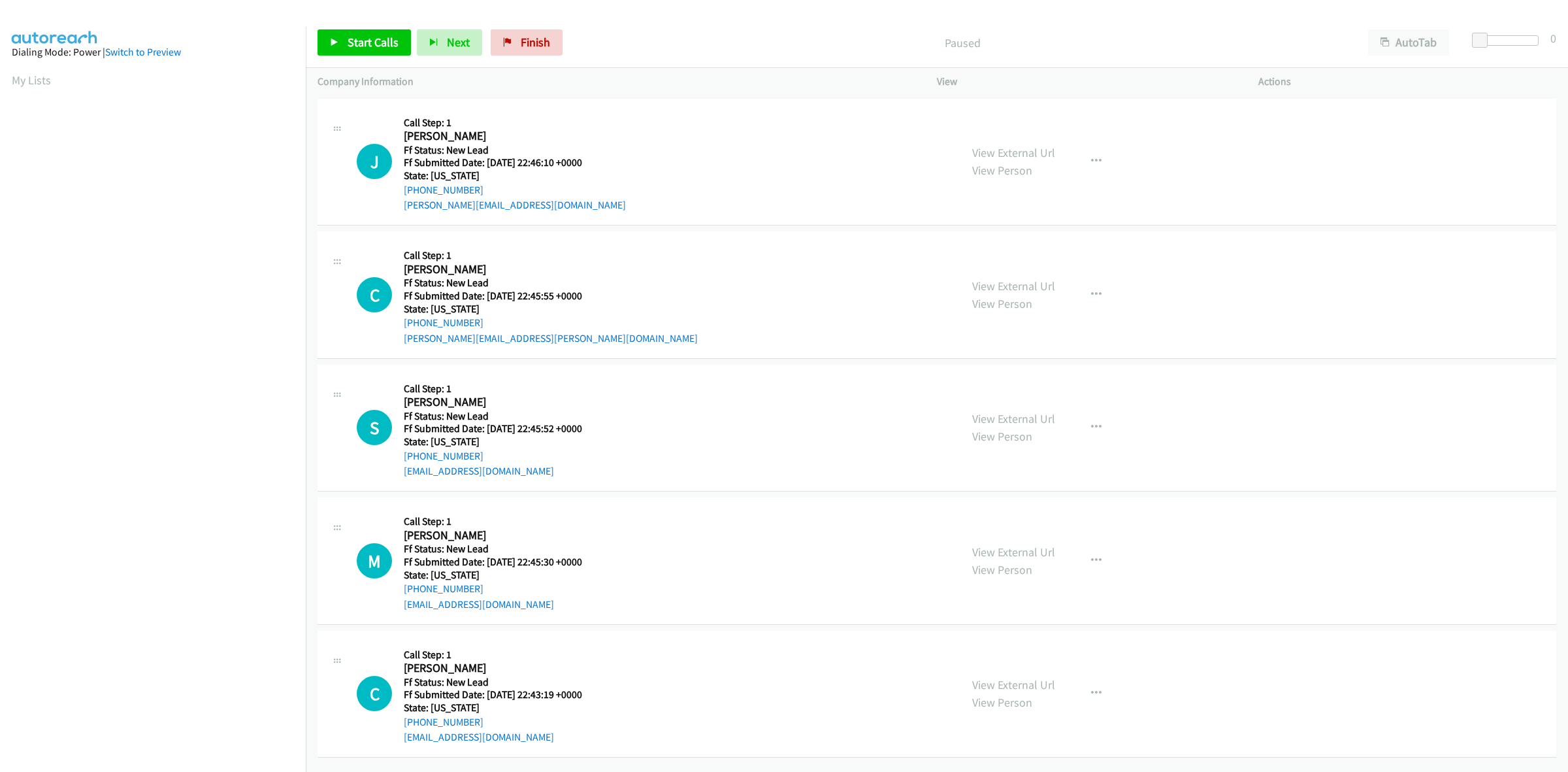
drag, startPoint x: 1027, startPoint y: 149, endPoint x: 946, endPoint y: 116, distance: 87.5
click at [1015, 149] on link "View External Url" at bounding box center [1013, 153] width 83 height 15
click at [1022, 285] on link "View External Url" at bounding box center [1013, 286] width 83 height 15
click at [1033, 418] on link "View External Url" at bounding box center [1013, 419] width 83 height 15
click at [1009, 548] on link "View External Url" at bounding box center [1013, 552] width 83 height 15
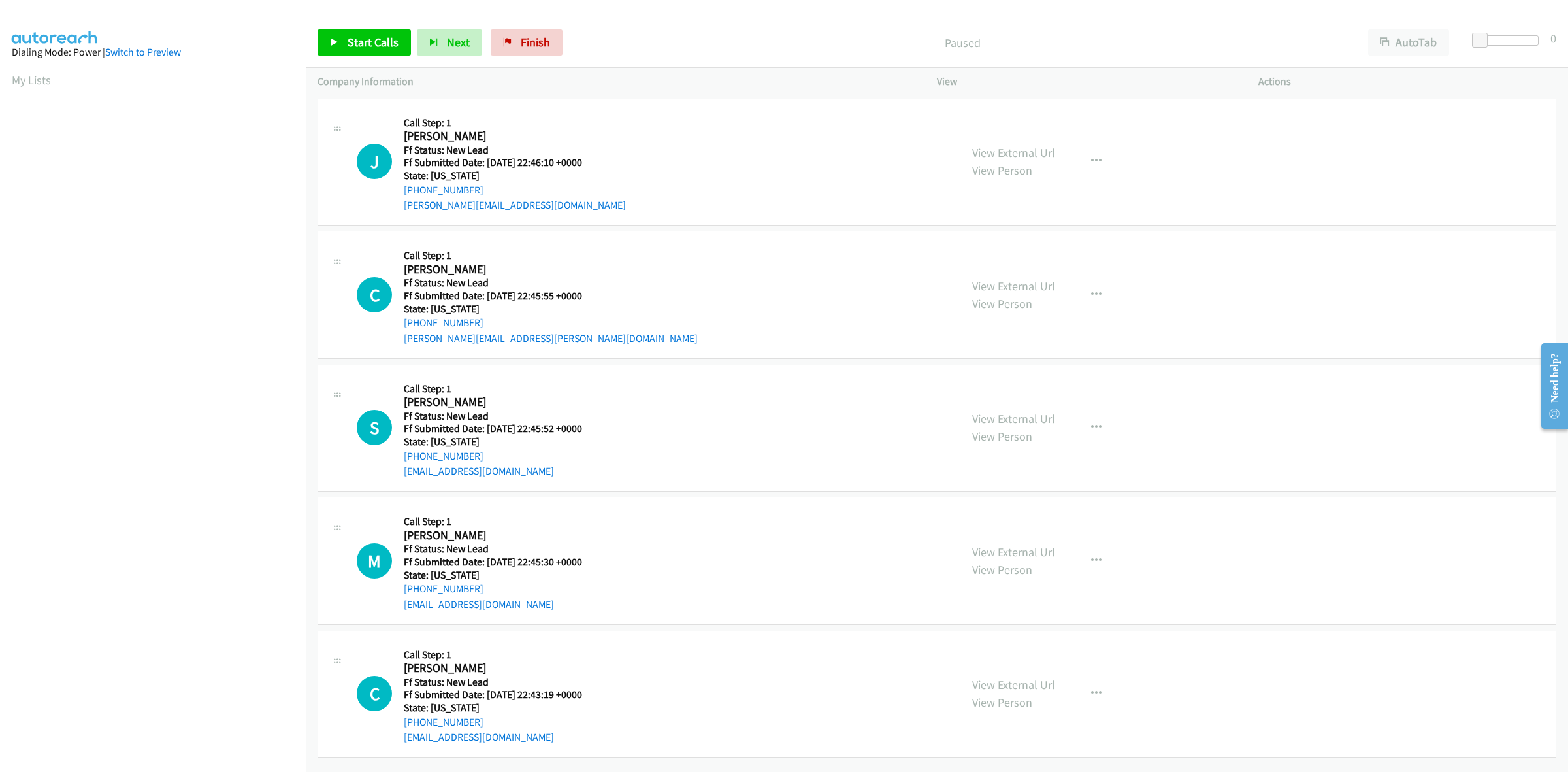
click at [1024, 681] on link "View External Url" at bounding box center [1013, 685] width 83 height 15
click at [350, 61] on div "Start Calls Pause Next Finish Paused AutoTab AutoTab 0" at bounding box center [937, 42] width 1262 height 51
click at [367, 37] on span "Start Calls" at bounding box center [372, 42] width 51 height 15
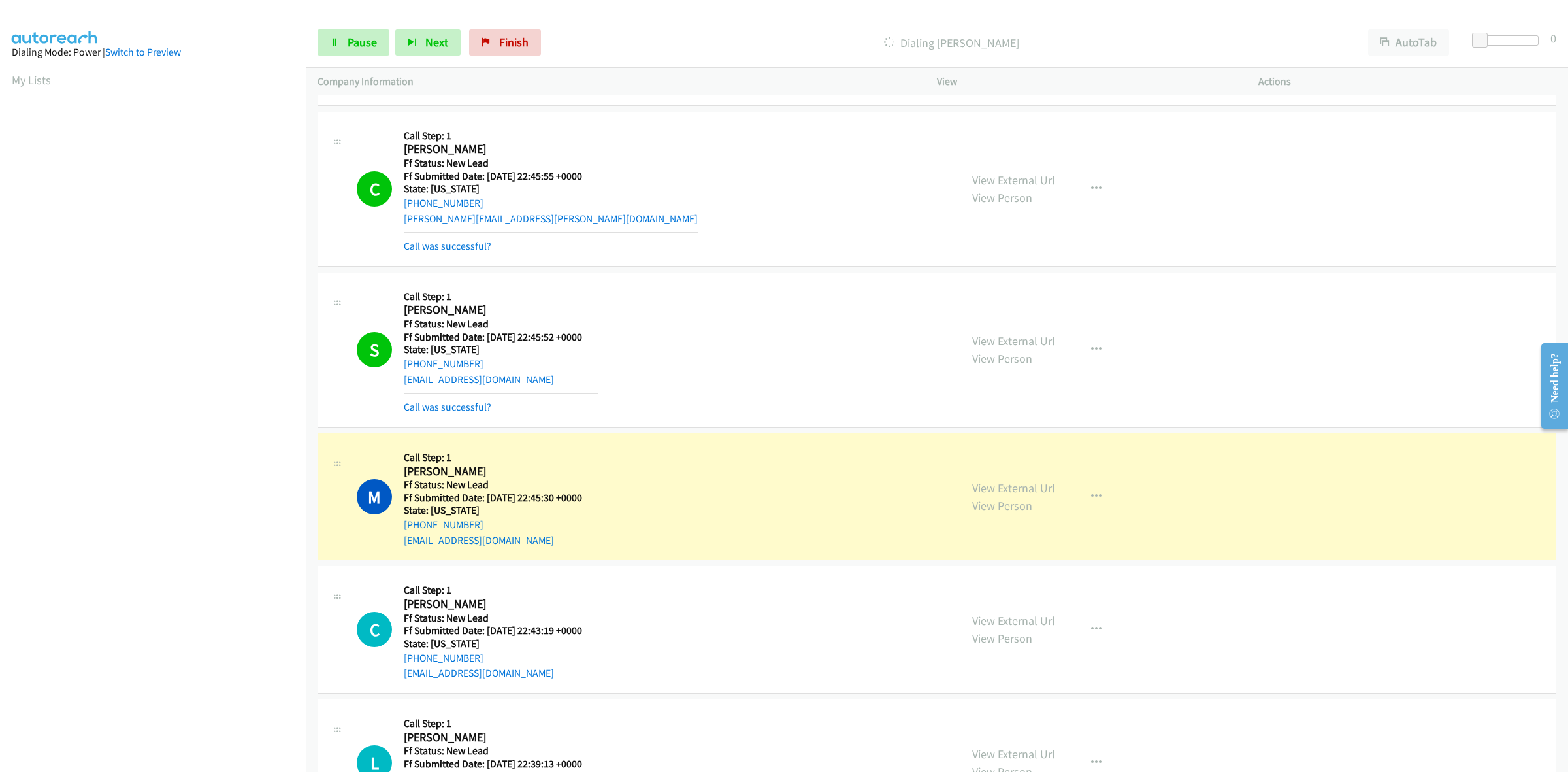
scroll to position [308, 0]
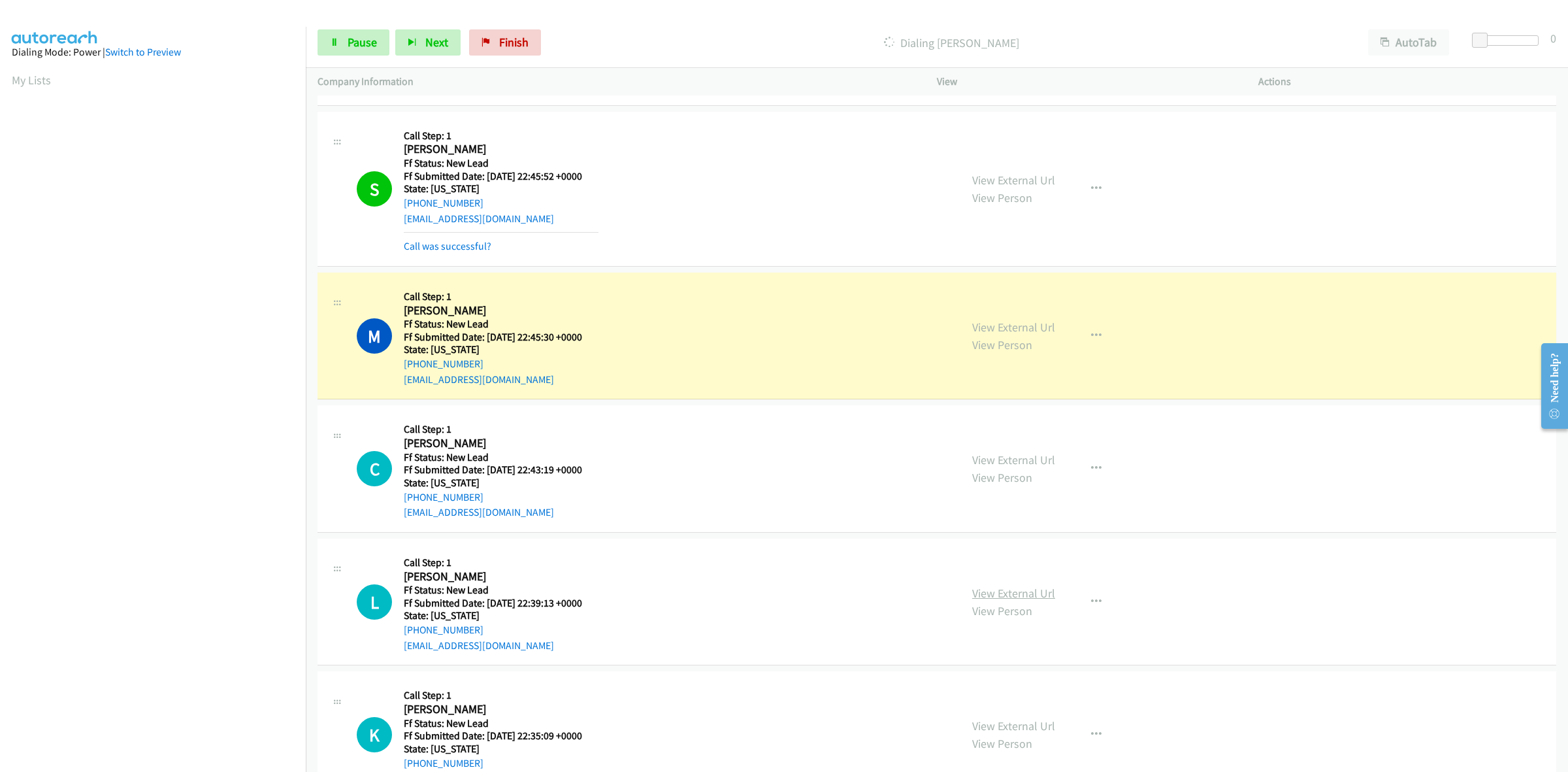
click at [998, 592] on link "View External Url" at bounding box center [1013, 593] width 83 height 15
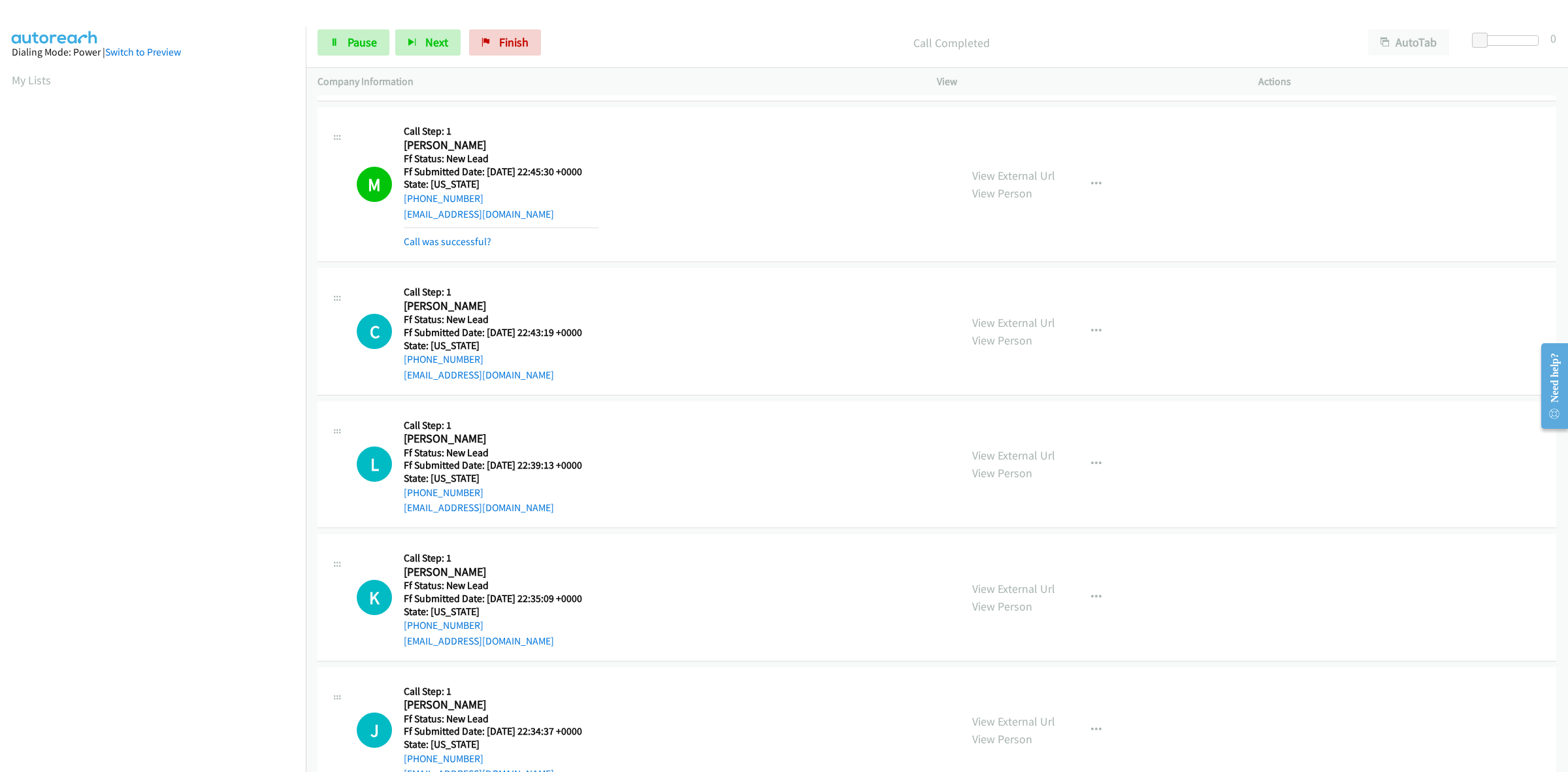
scroll to position [519, 0]
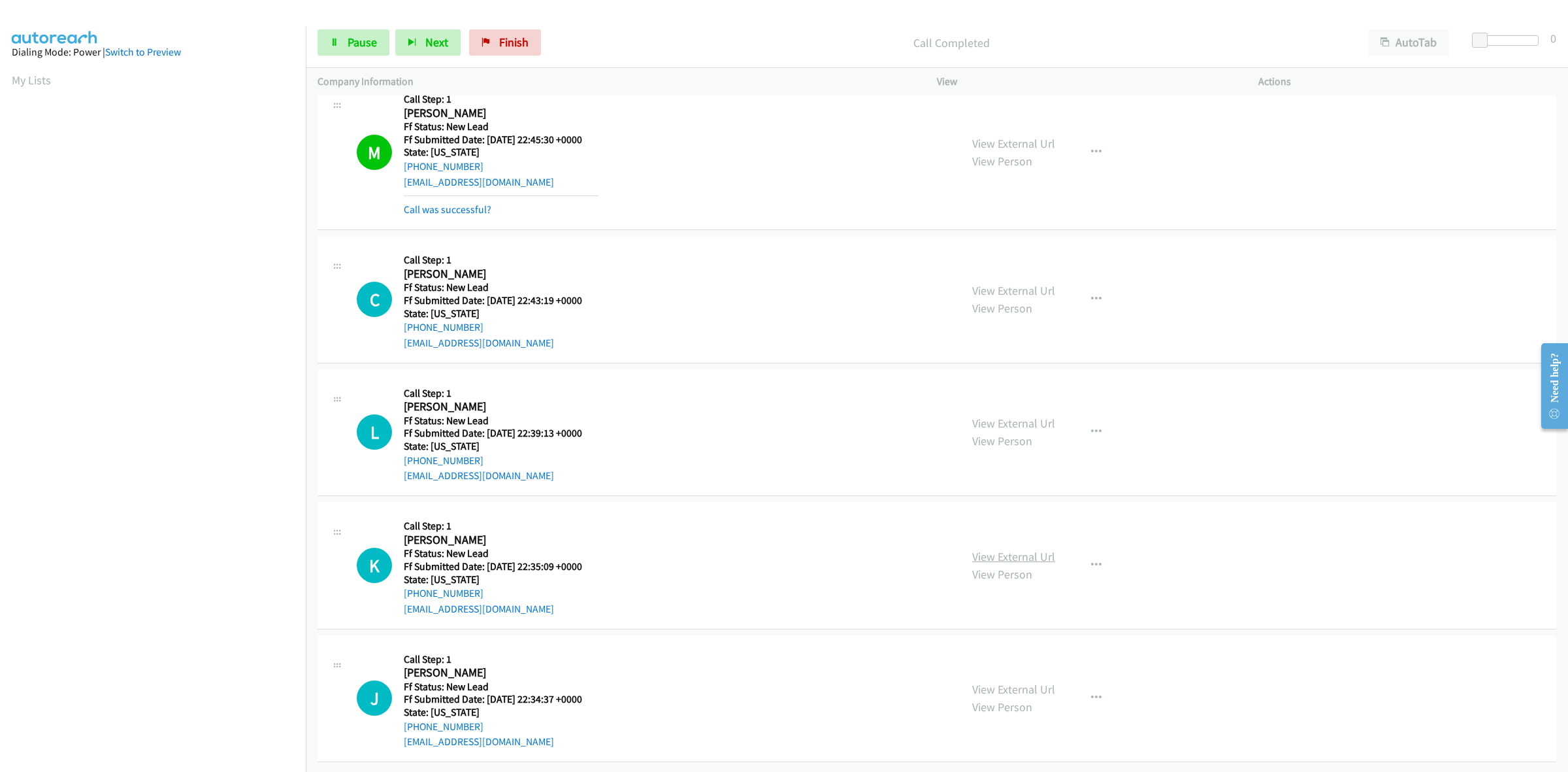
click at [993, 549] on link "View External Url" at bounding box center [1013, 557] width 83 height 15
click at [1007, 681] on link "View External Url" at bounding box center [1013, 689] width 83 height 15
click at [347, 43] on span "Pause" at bounding box center [361, 42] width 29 height 15
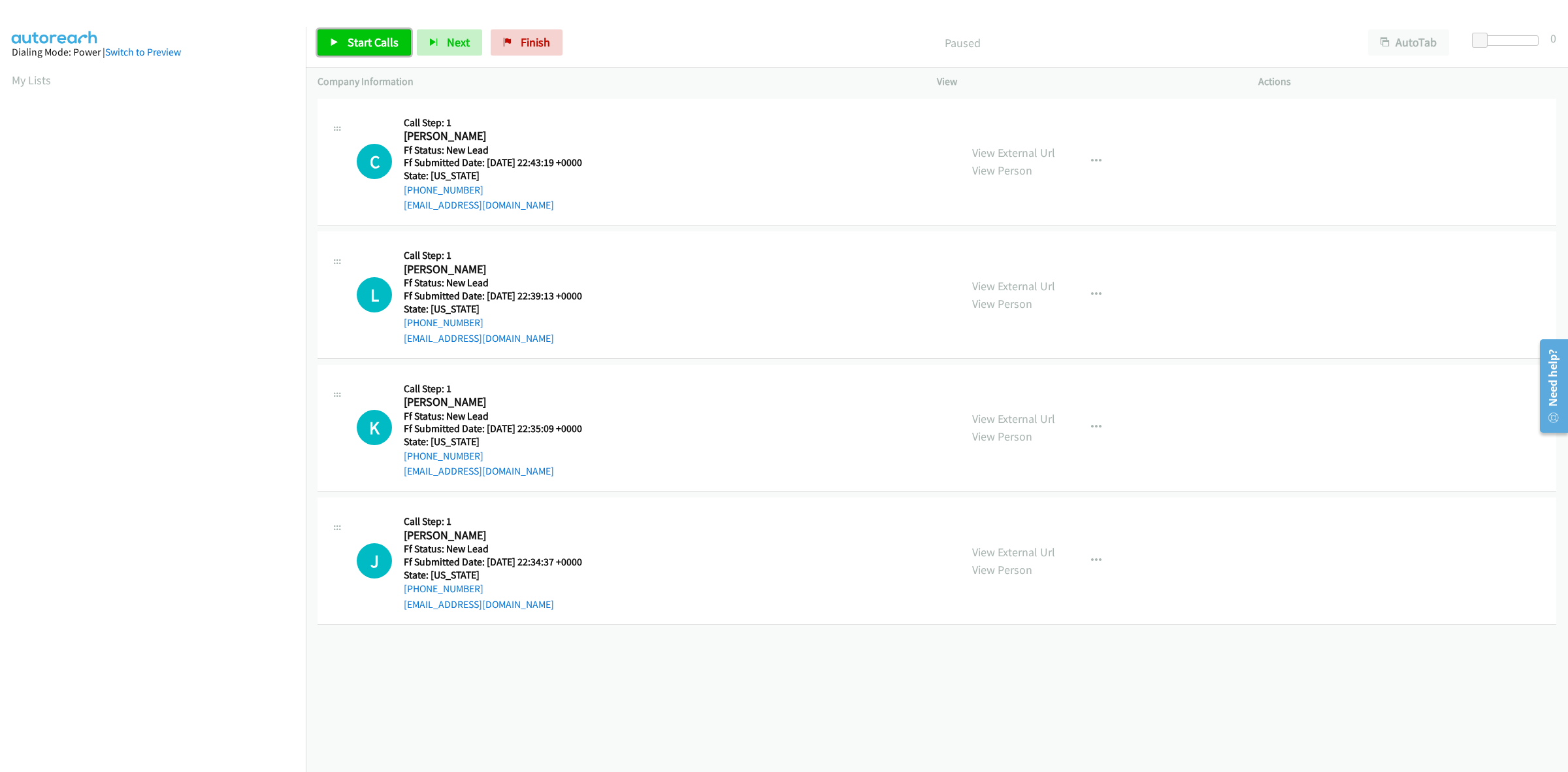
click at [341, 37] on link "Start Calls" at bounding box center [364, 42] width 93 height 26
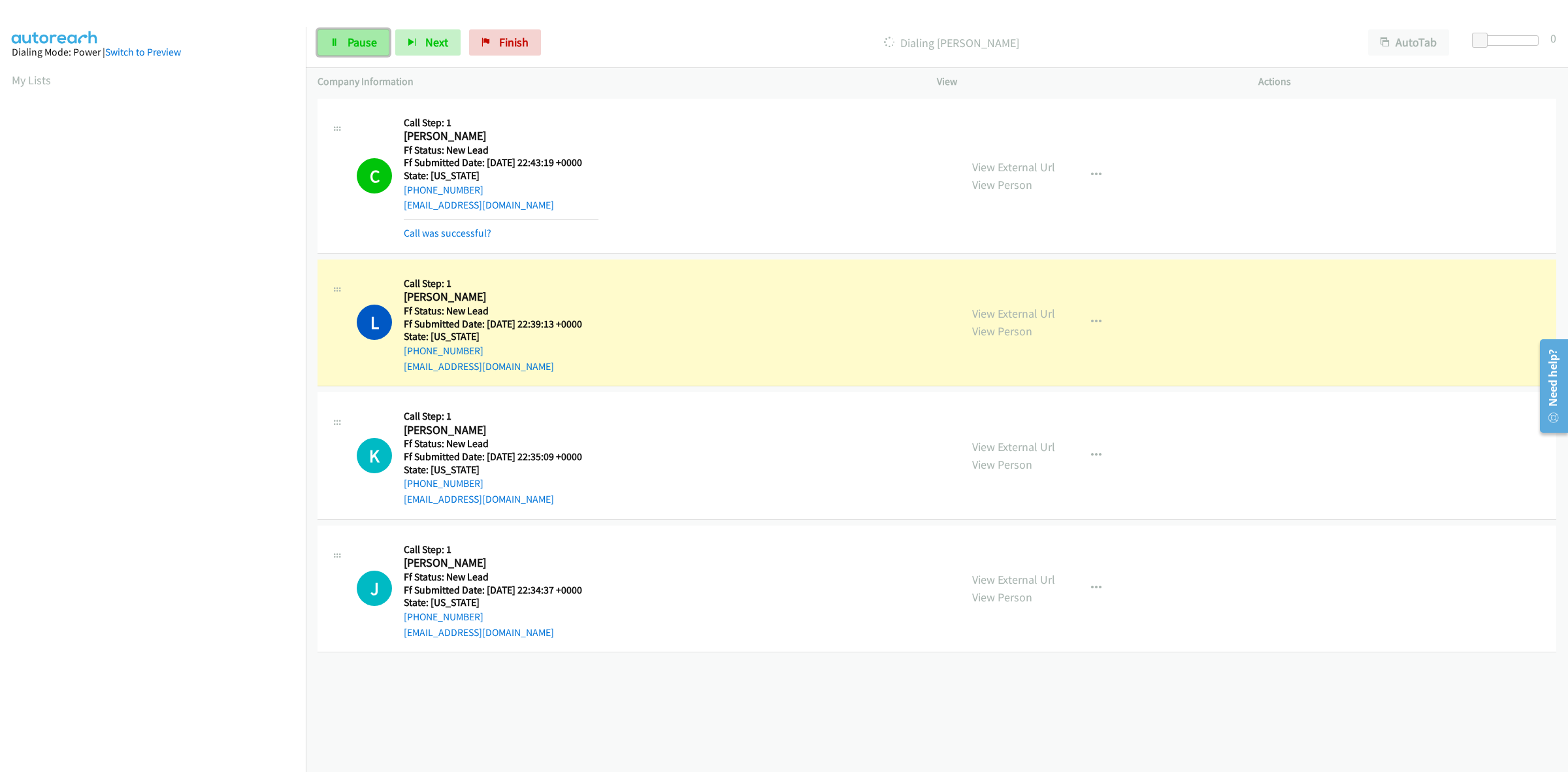
drag, startPoint x: 338, startPoint y: 46, endPoint x: 372, endPoint y: 50, distance: 34.2
click at [338, 46] on icon at bounding box center [334, 42] width 9 height 9
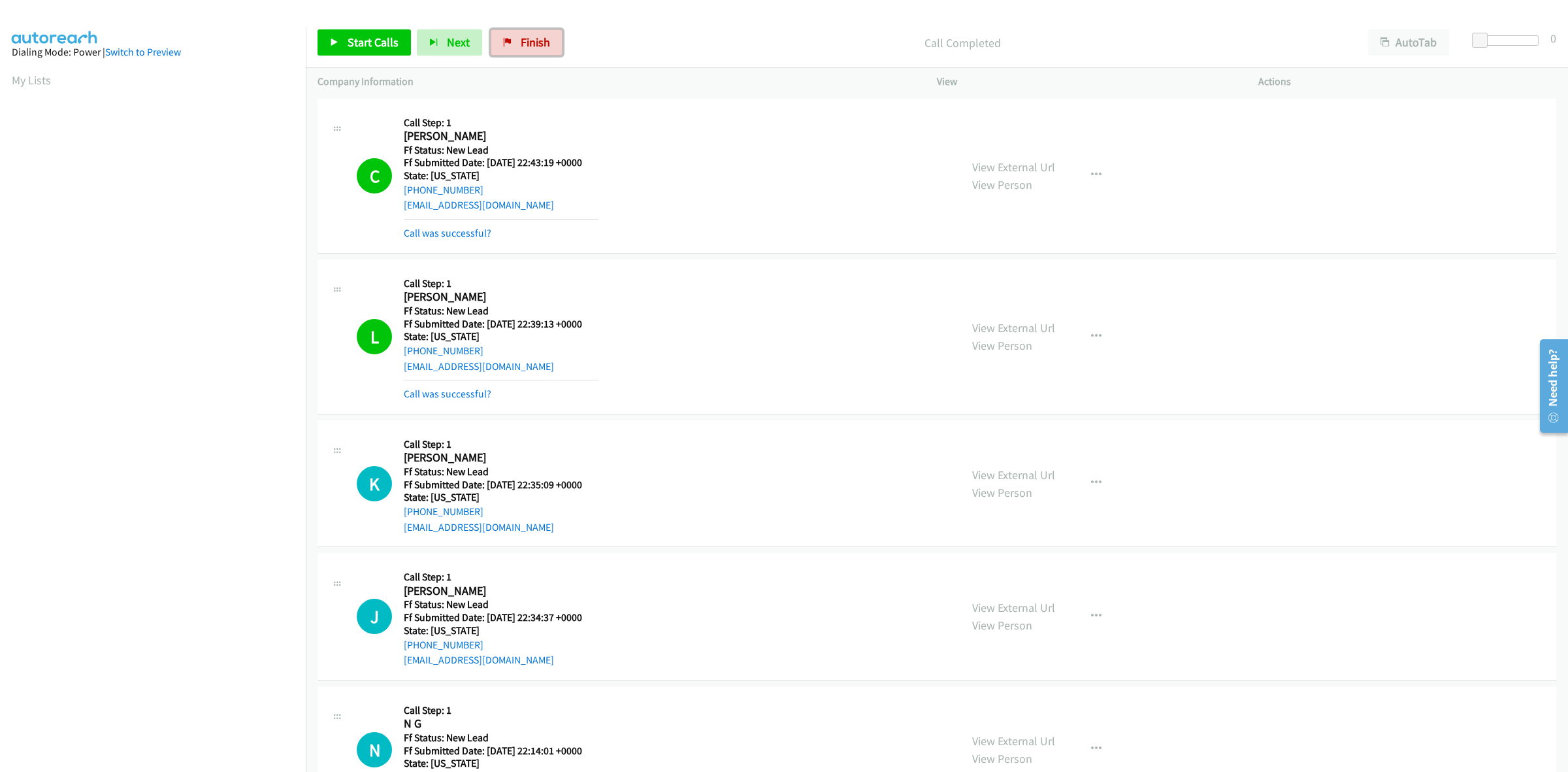
drag, startPoint x: 508, startPoint y: 43, endPoint x: 816, endPoint y: 81, distance: 310.3
click at [508, 43] on icon at bounding box center [507, 42] width 9 height 9
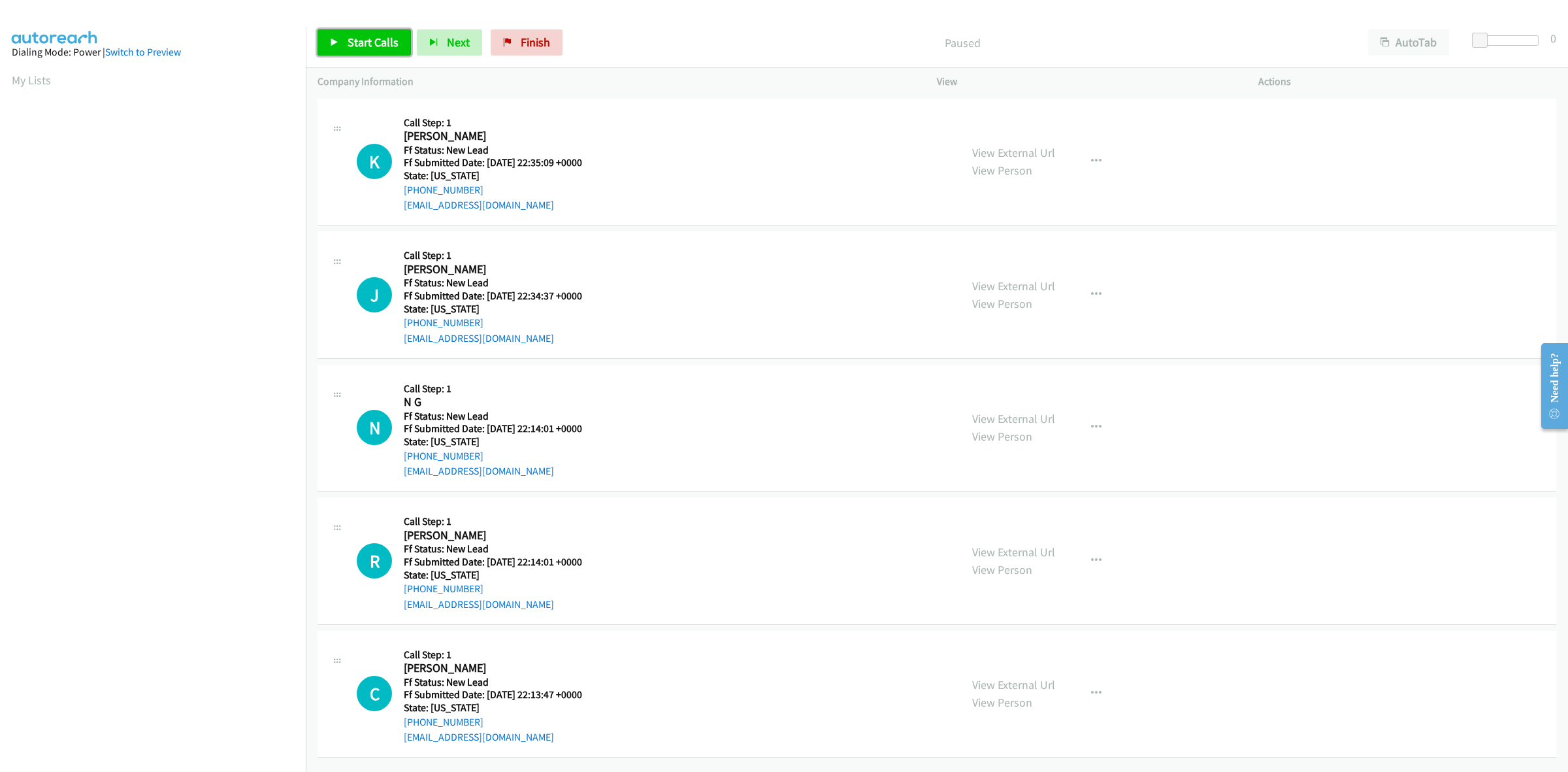
click at [355, 46] on span "Start Calls" at bounding box center [372, 42] width 51 height 15
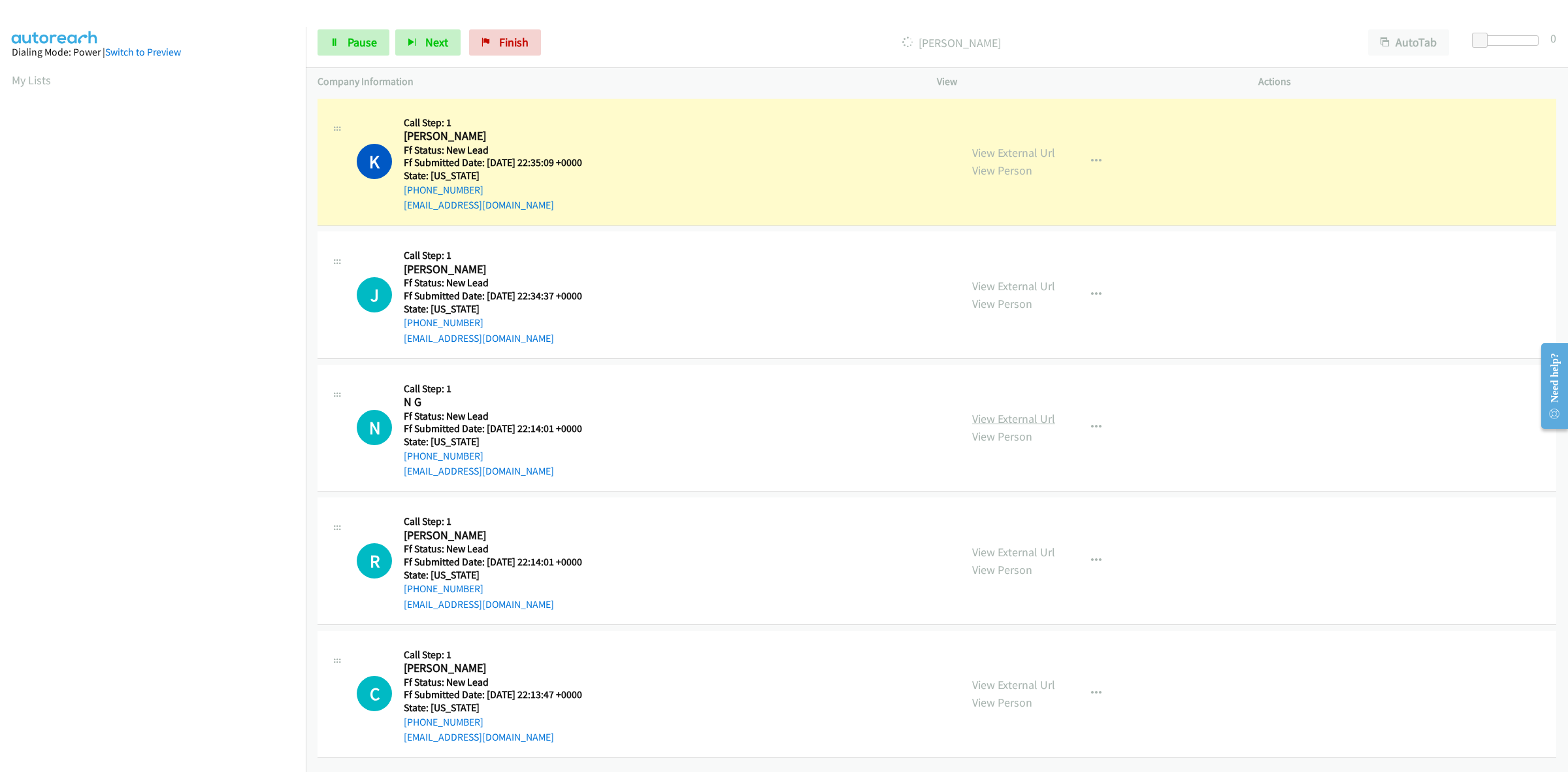
click at [1027, 420] on link "View External Url" at bounding box center [1013, 419] width 83 height 15
click at [1033, 549] on link "View External Url" at bounding box center [1013, 552] width 83 height 15
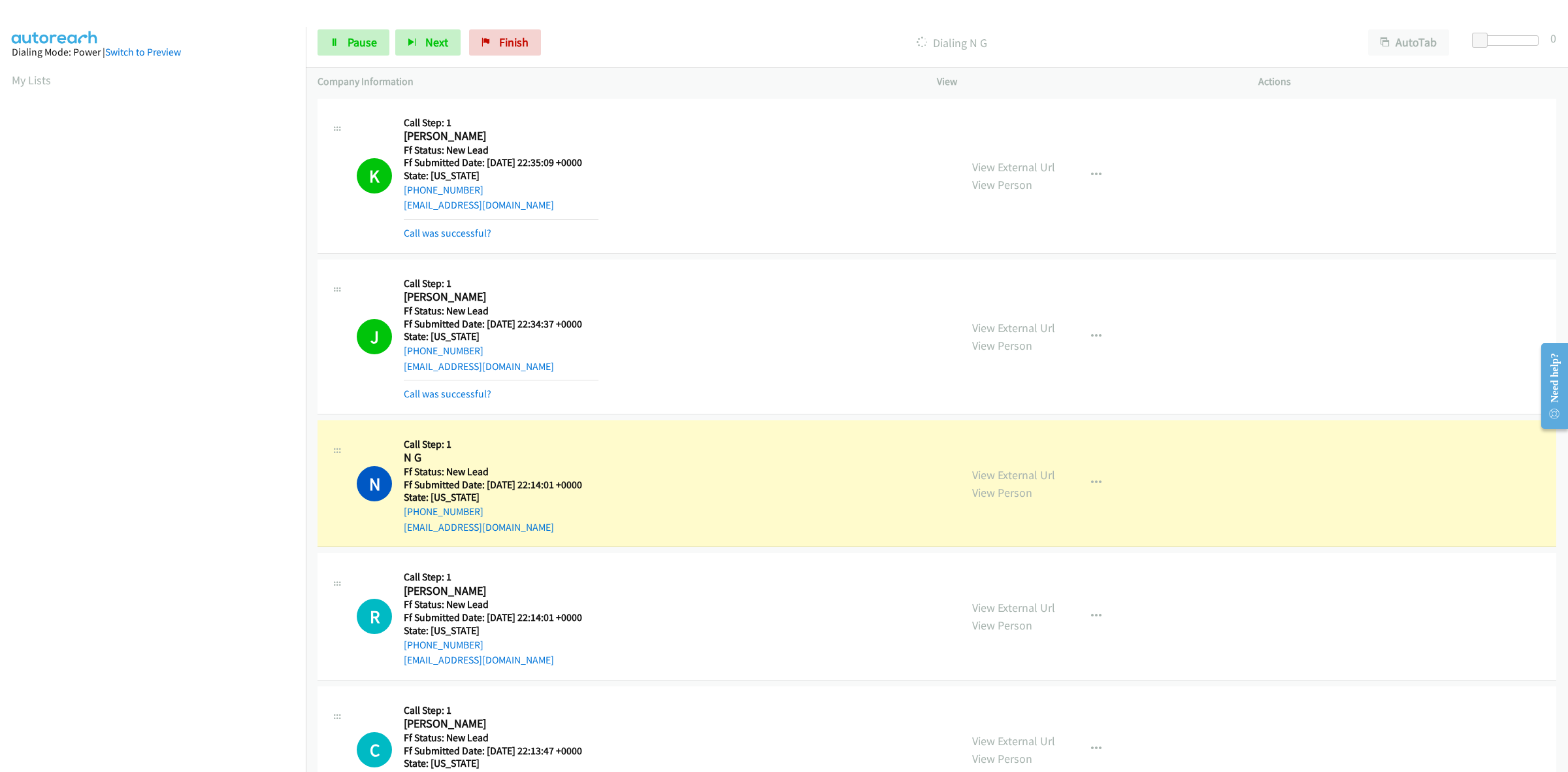
scroll to position [63, 0]
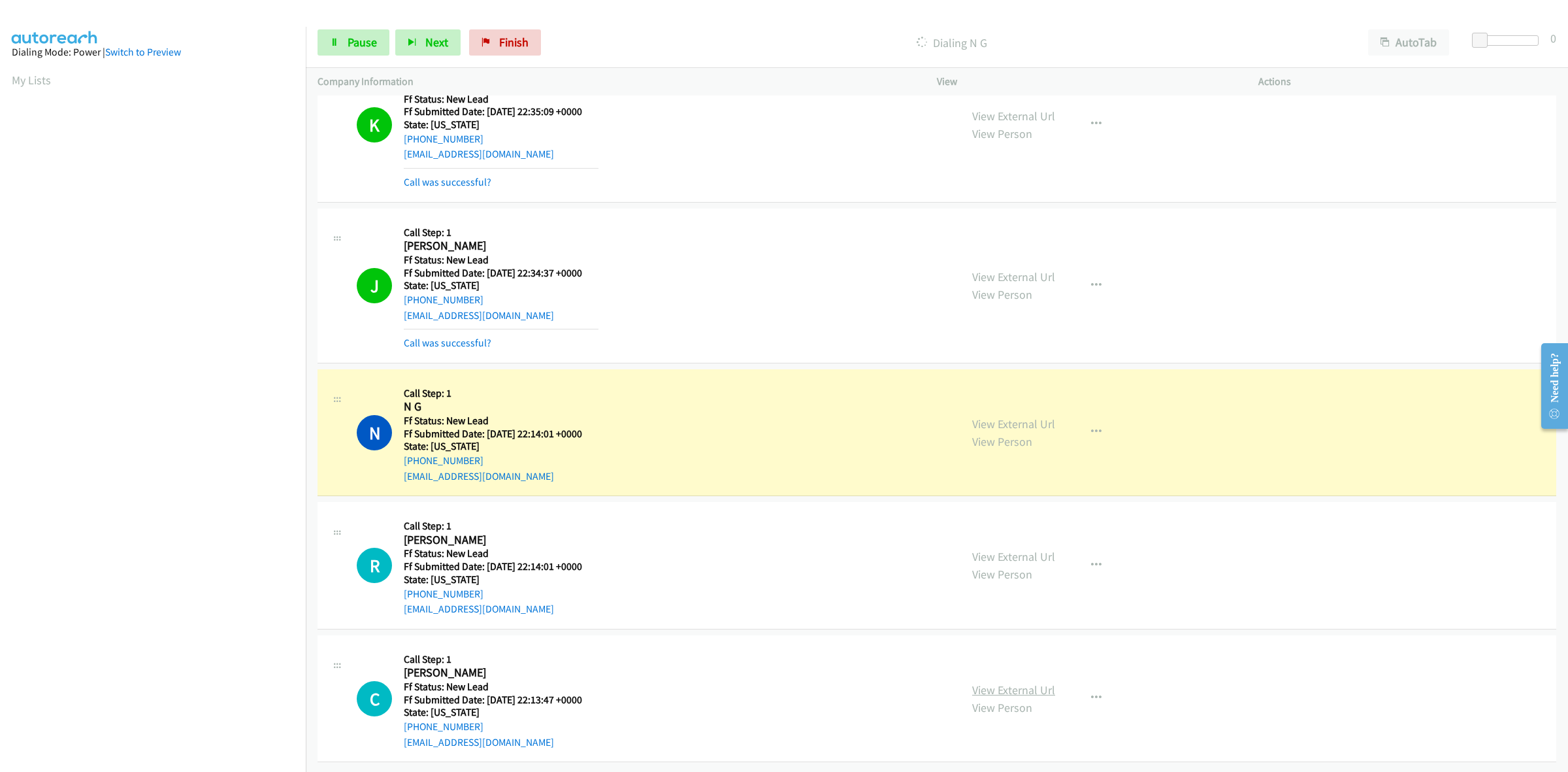
click at [1012, 682] on link "View External Url" at bounding box center [1013, 690] width 83 height 15
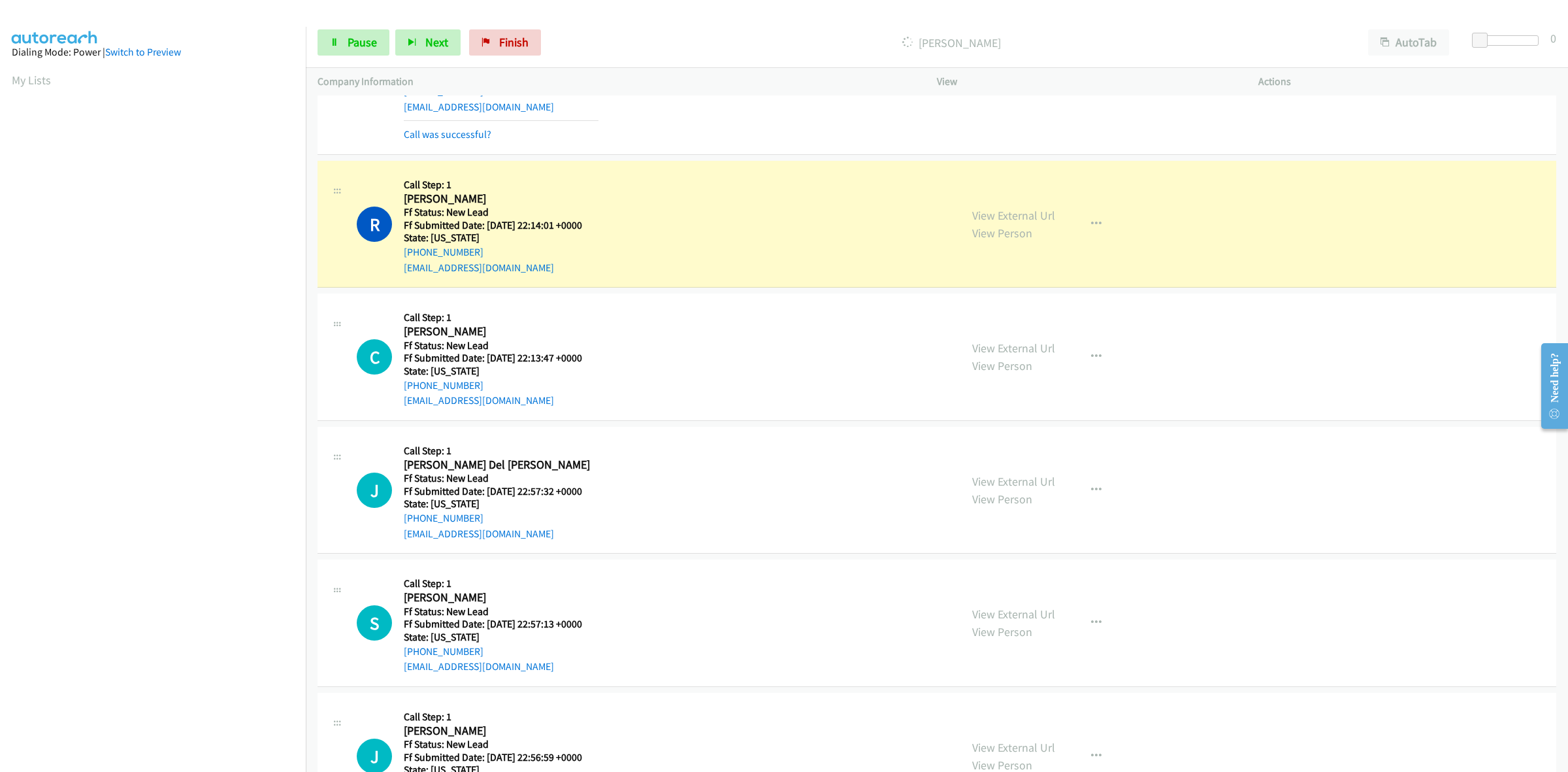
scroll to position [491, 0]
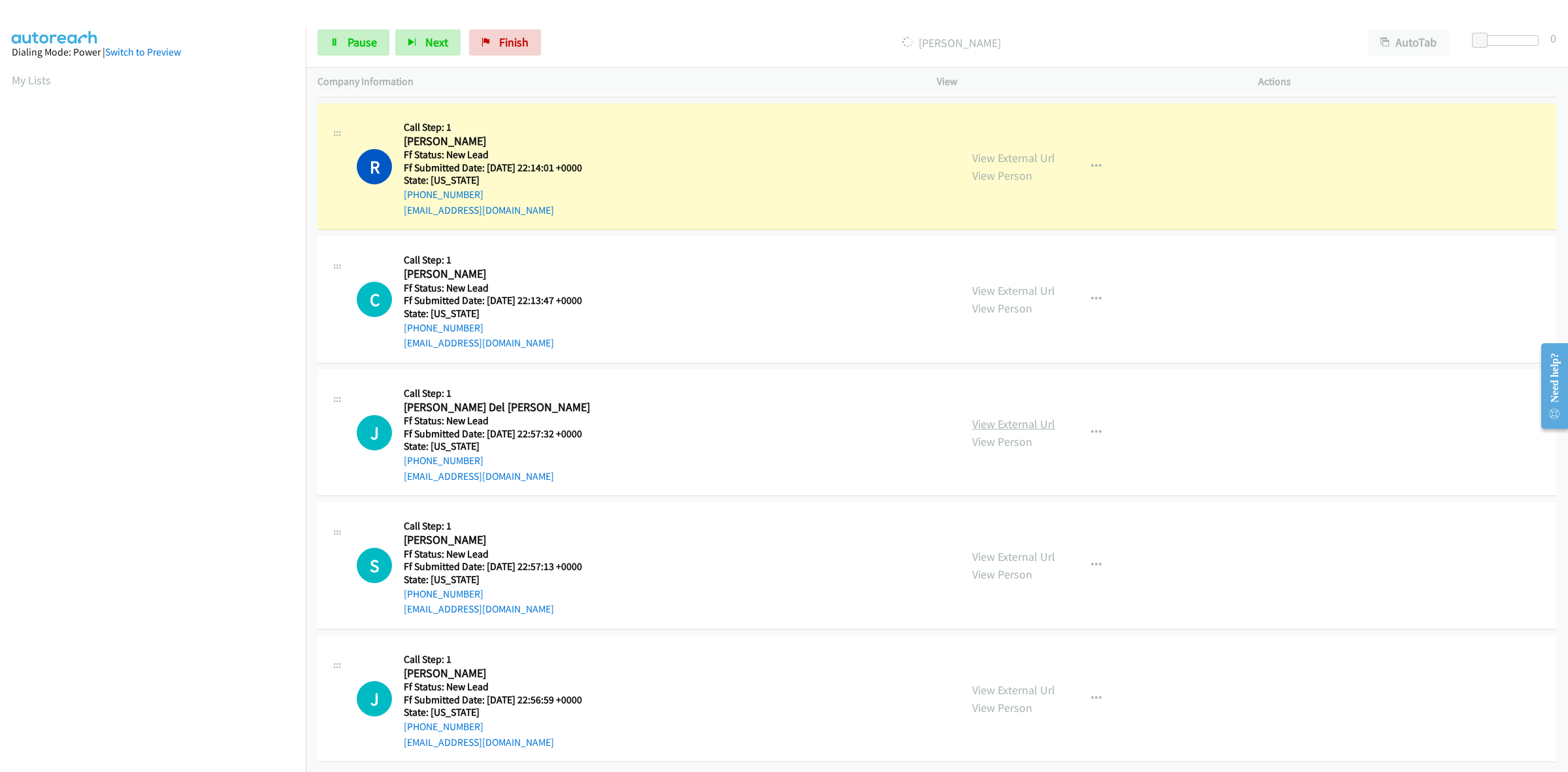
click at [1002, 416] on link "View External Url" at bounding box center [1013, 424] width 83 height 15
click at [1041, 549] on link "View External Url" at bounding box center [1013, 557] width 83 height 15
click at [1003, 682] on link "View External Url" at bounding box center [1013, 690] width 83 height 15
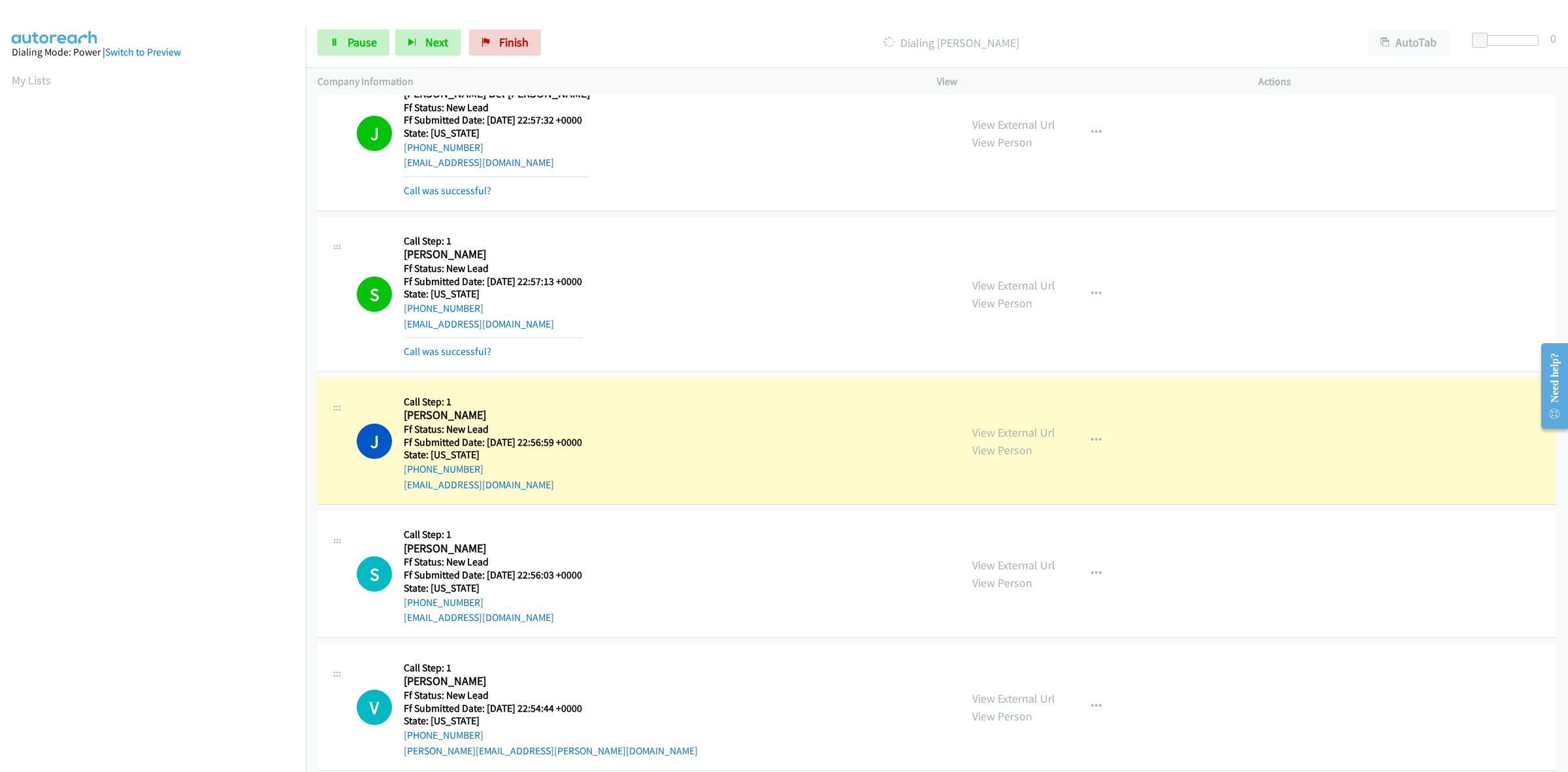
scroll to position [955, 0]
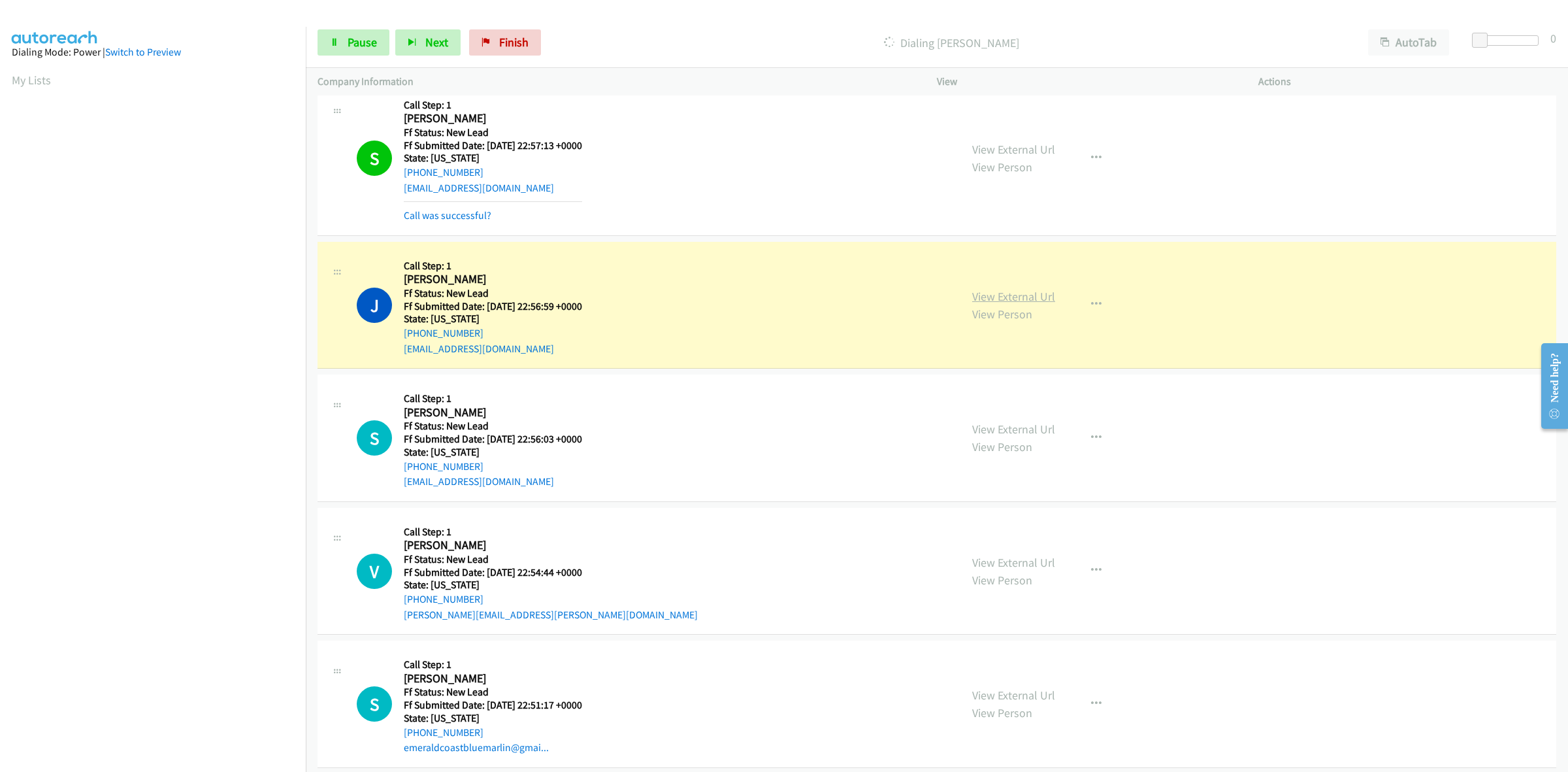
click at [1032, 302] on link "View External Url" at bounding box center [1013, 297] width 83 height 15
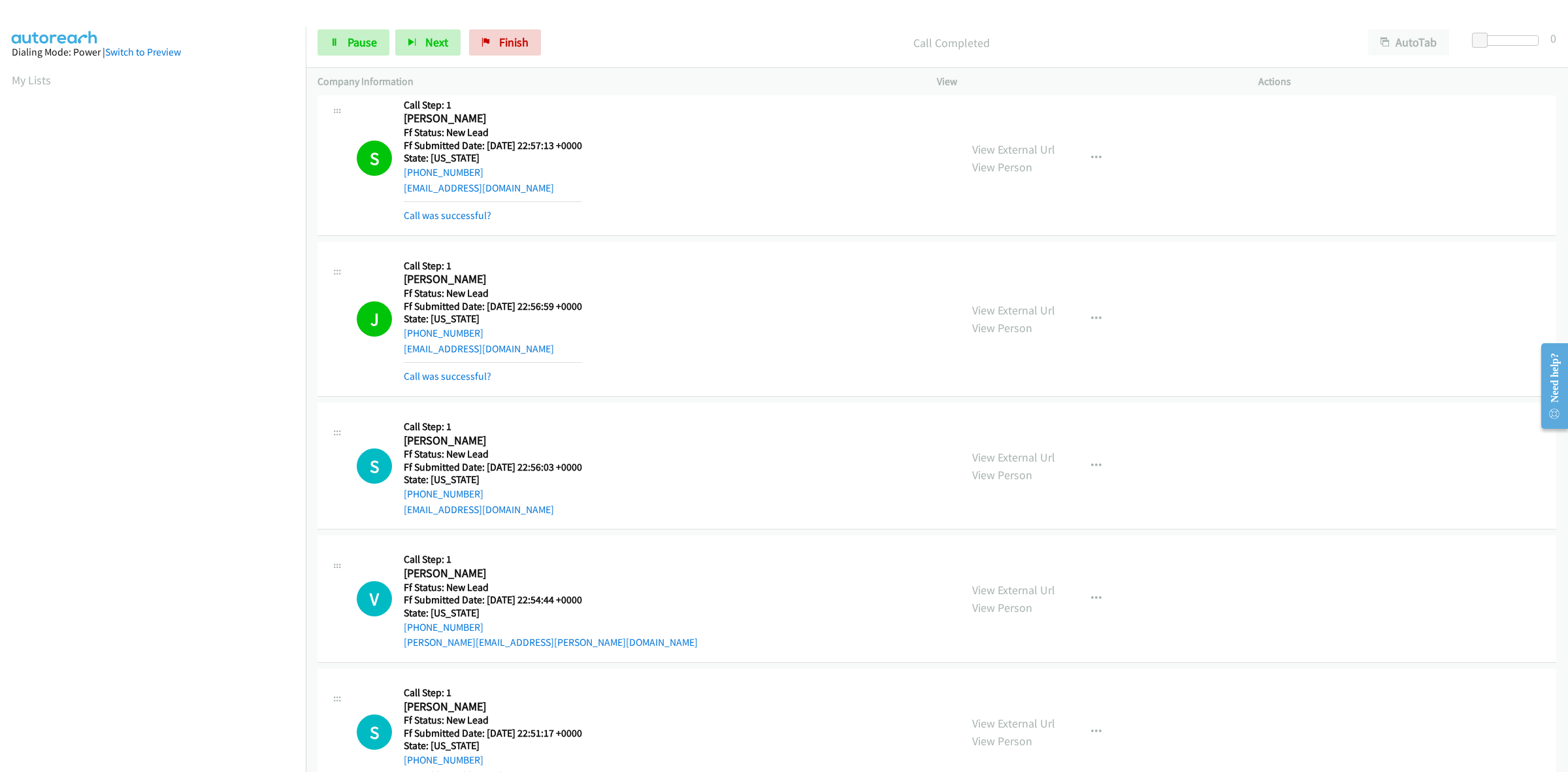
scroll to position [1001, 0]
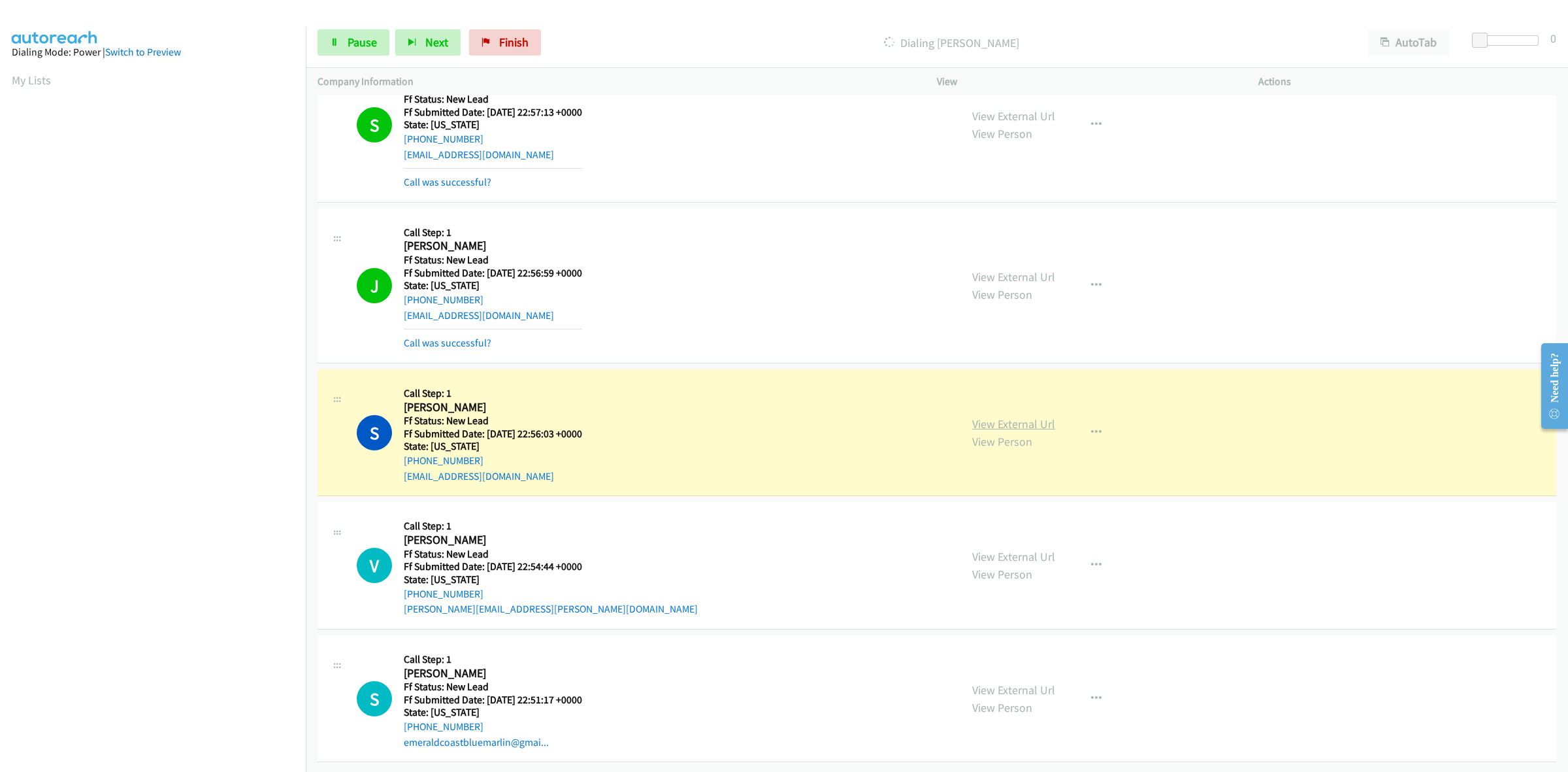
click at [1001, 416] on link "View External Url" at bounding box center [1013, 424] width 83 height 15
click at [1030, 549] on link "View External Url" at bounding box center [1013, 557] width 83 height 15
click at [1019, 682] on link "View External Url" at bounding box center [1013, 690] width 83 height 15
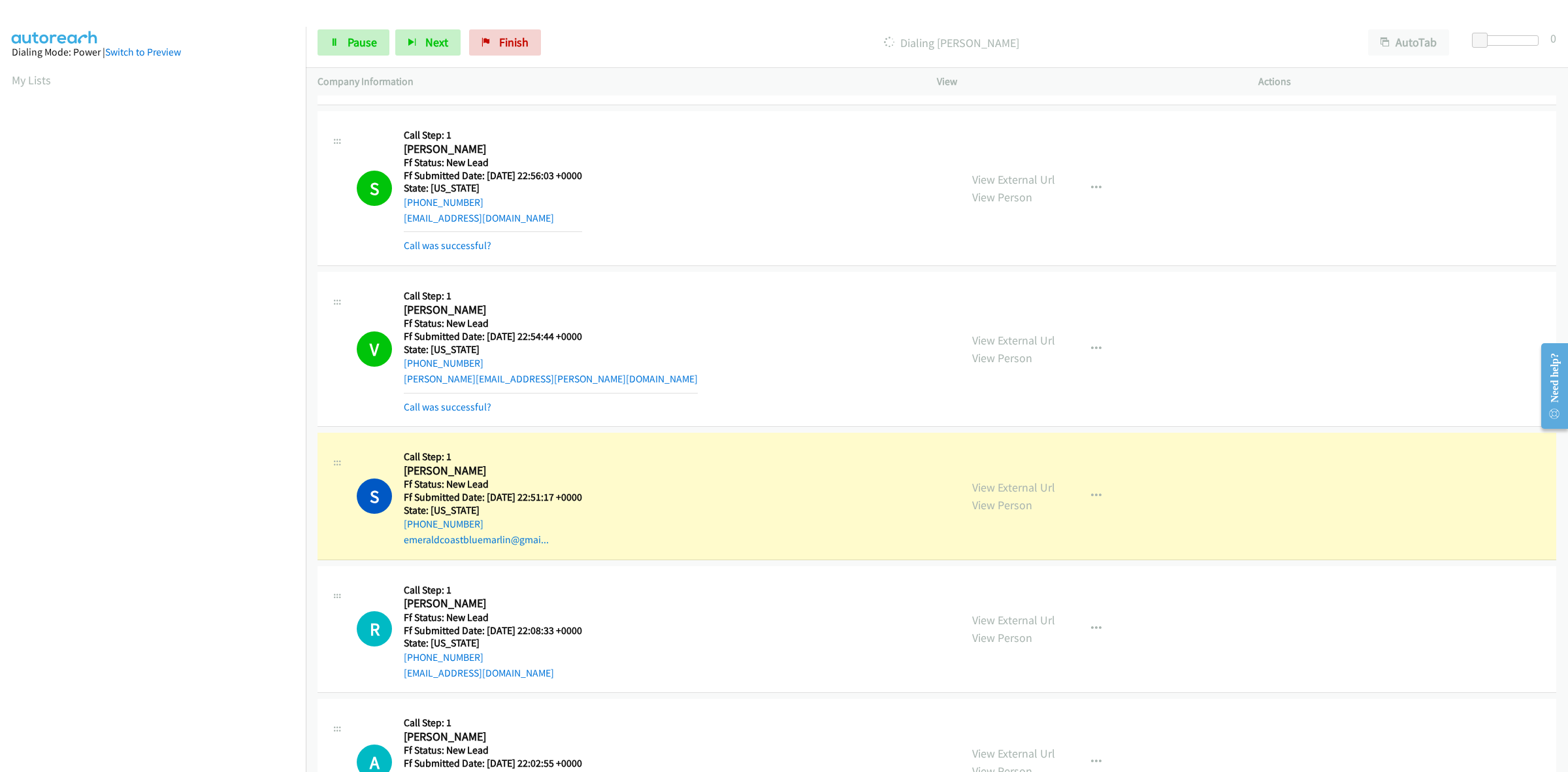
scroll to position [1374, 0]
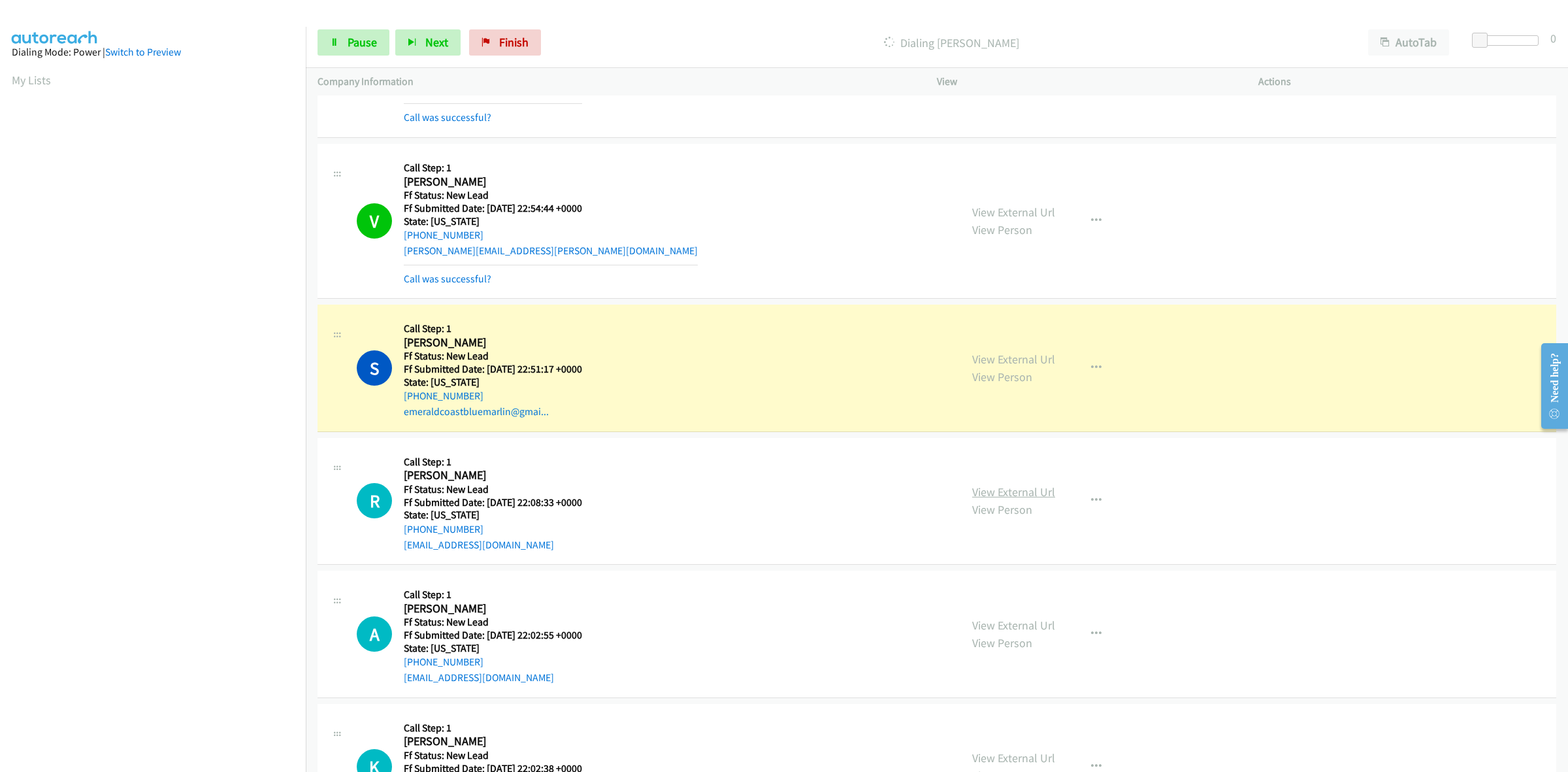
click at [1012, 485] on link "View External Url" at bounding box center [1013, 492] width 83 height 15
click at [1021, 631] on link "View External Url" at bounding box center [1013, 625] width 83 height 15
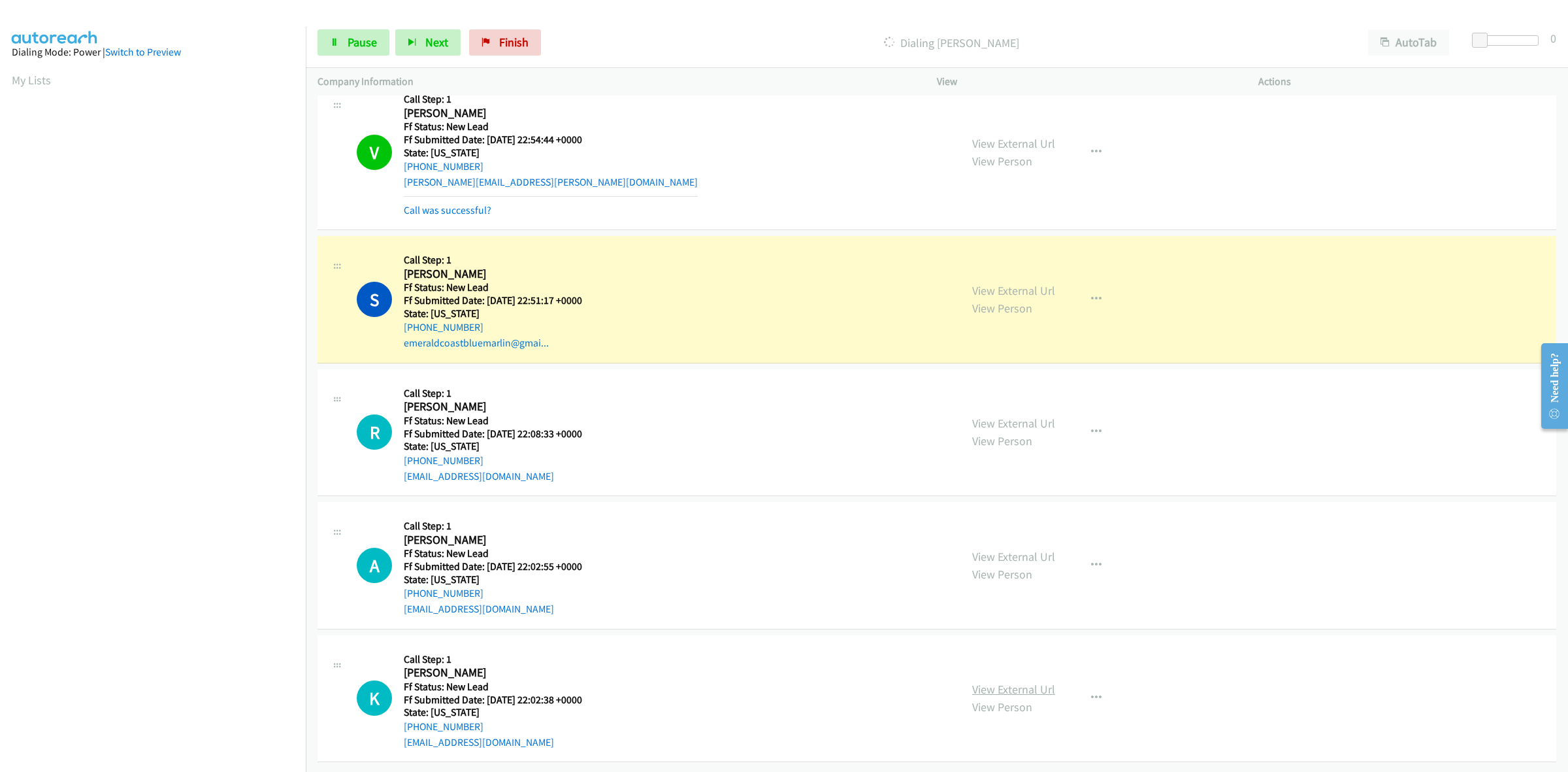
click at [1012, 681] on link "View External Url" at bounding box center [1013, 689] width 83 height 15
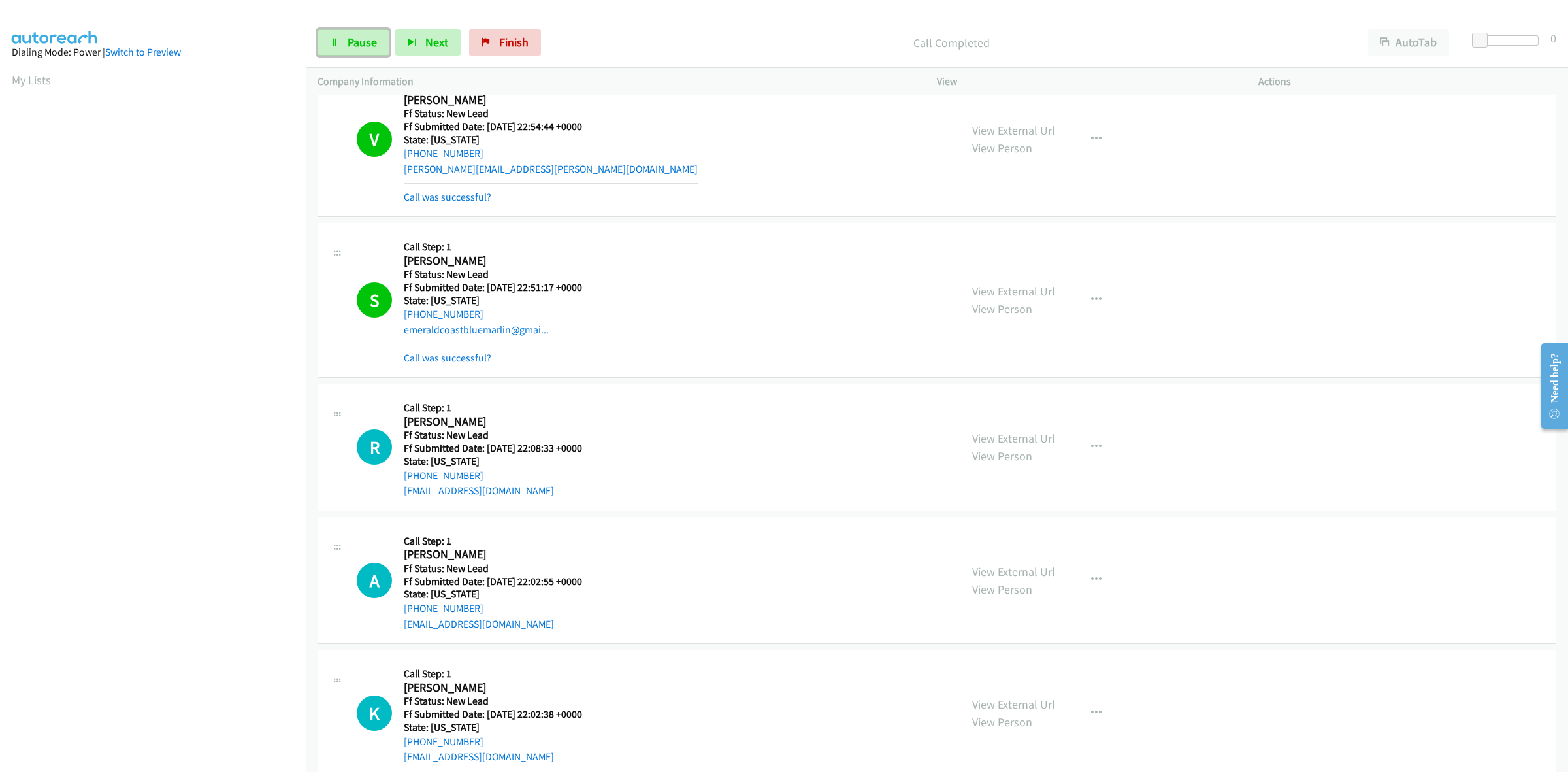
drag, startPoint x: 370, startPoint y: 34, endPoint x: 311, endPoint y: 56, distance: 63.0
click at [370, 34] on link "Pause" at bounding box center [353, 42] width 72 height 26
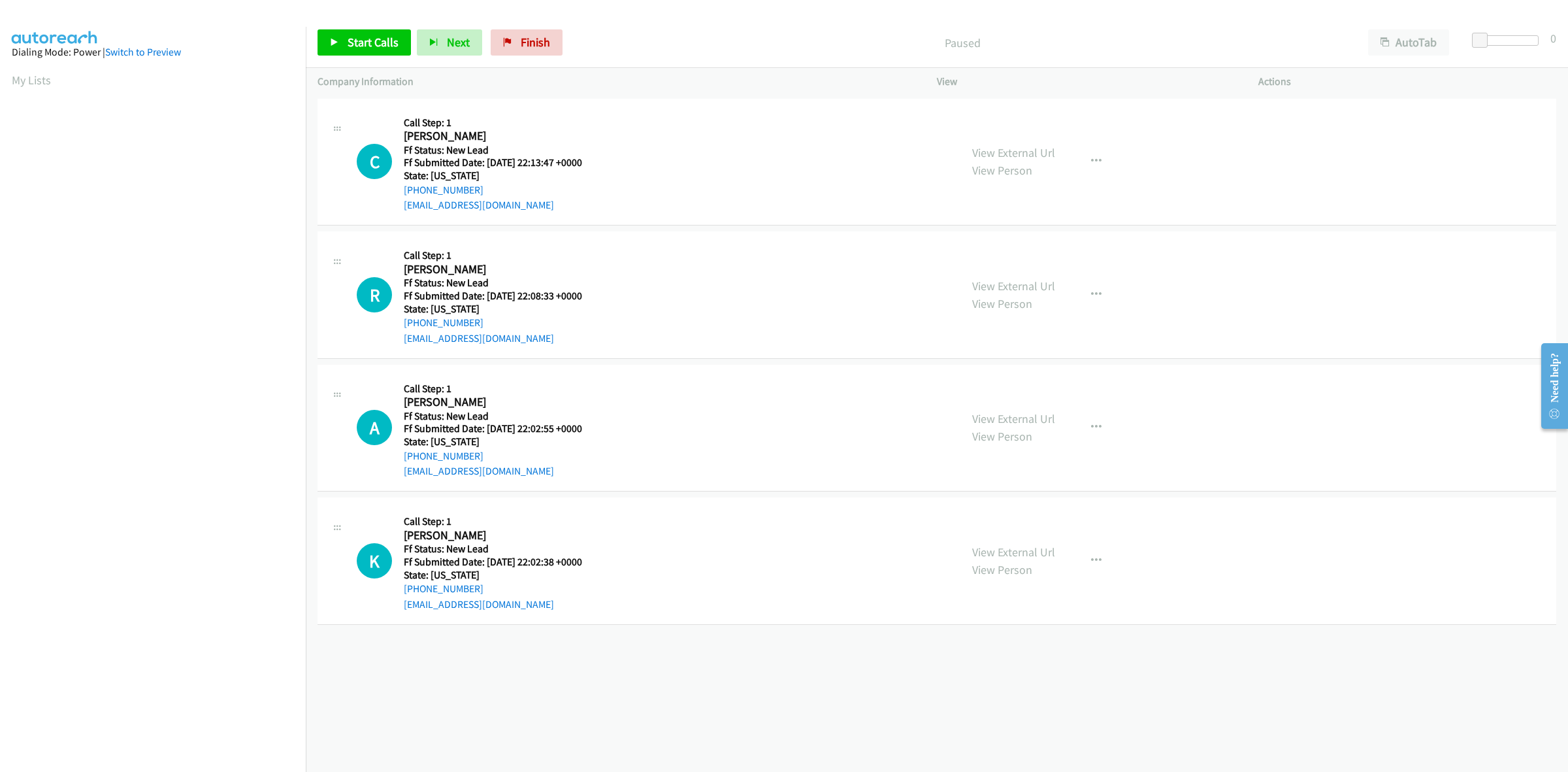
click at [354, 21] on div "Start Calls Pause Next Finish Paused AutoTab AutoTab 0" at bounding box center [937, 42] width 1262 height 51
click at [371, 39] on span "Start Calls" at bounding box center [372, 42] width 51 height 15
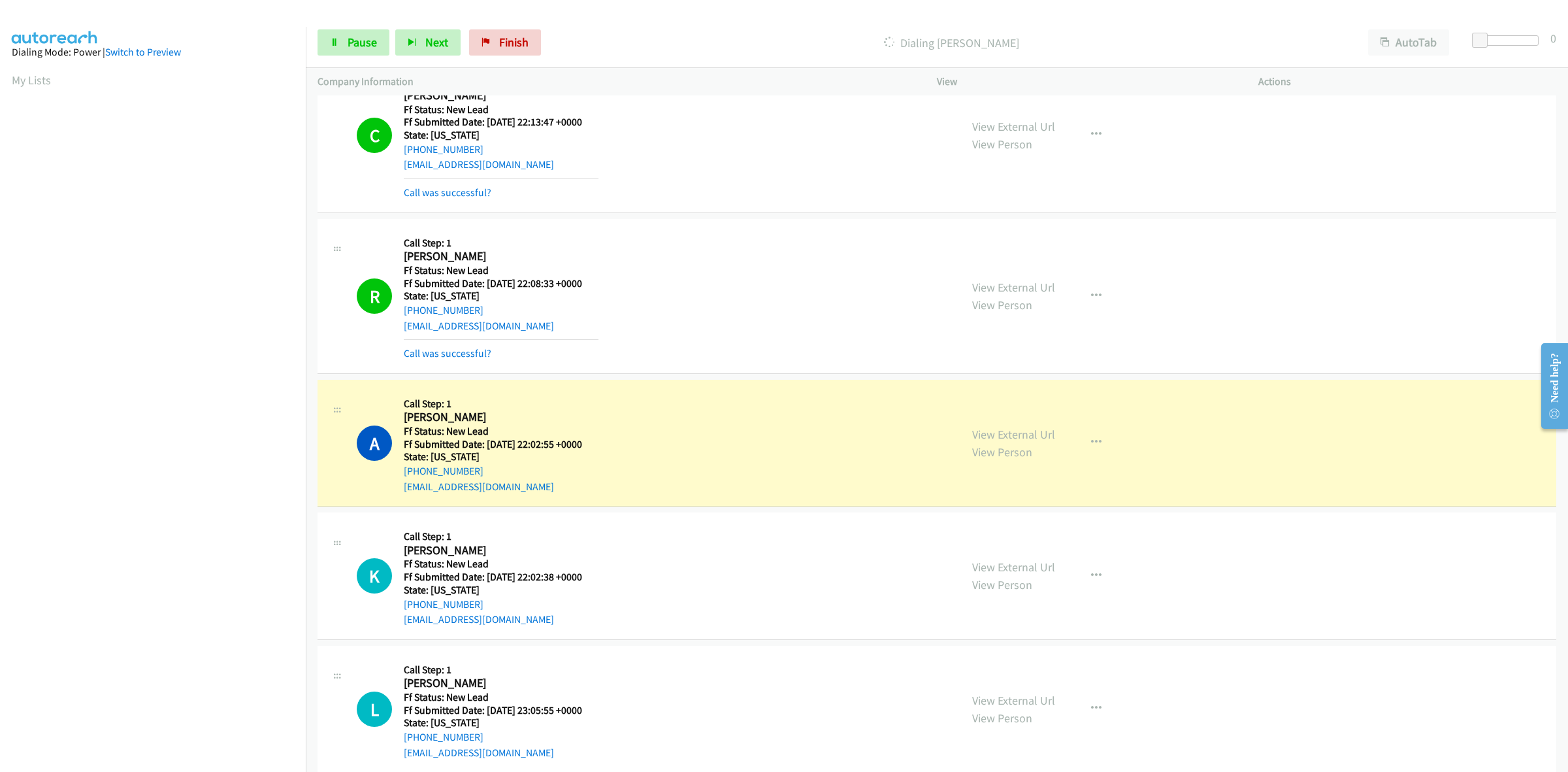
scroll to position [63, 0]
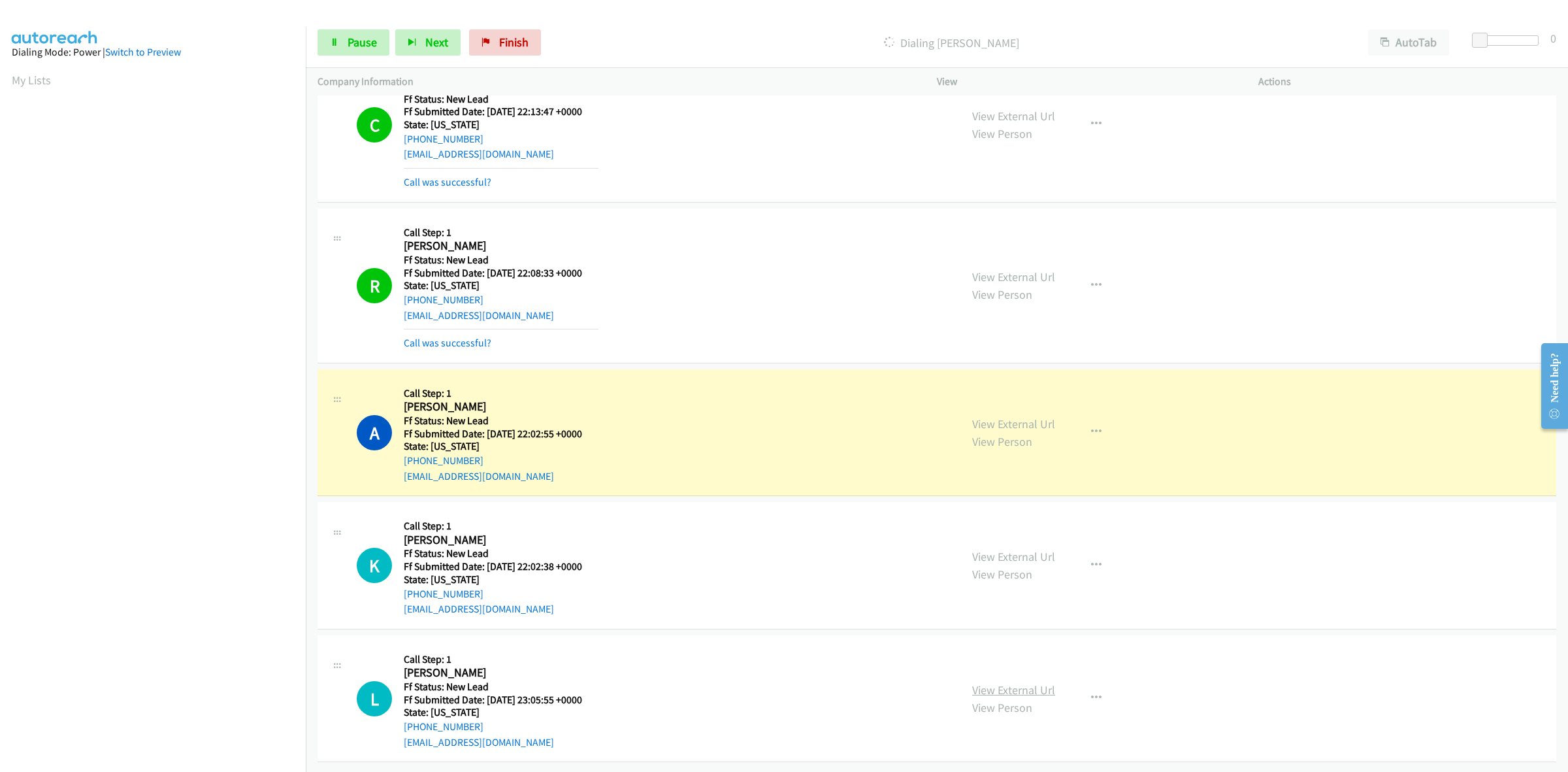
click at [1044, 682] on link "View External Url" at bounding box center [1013, 690] width 83 height 15
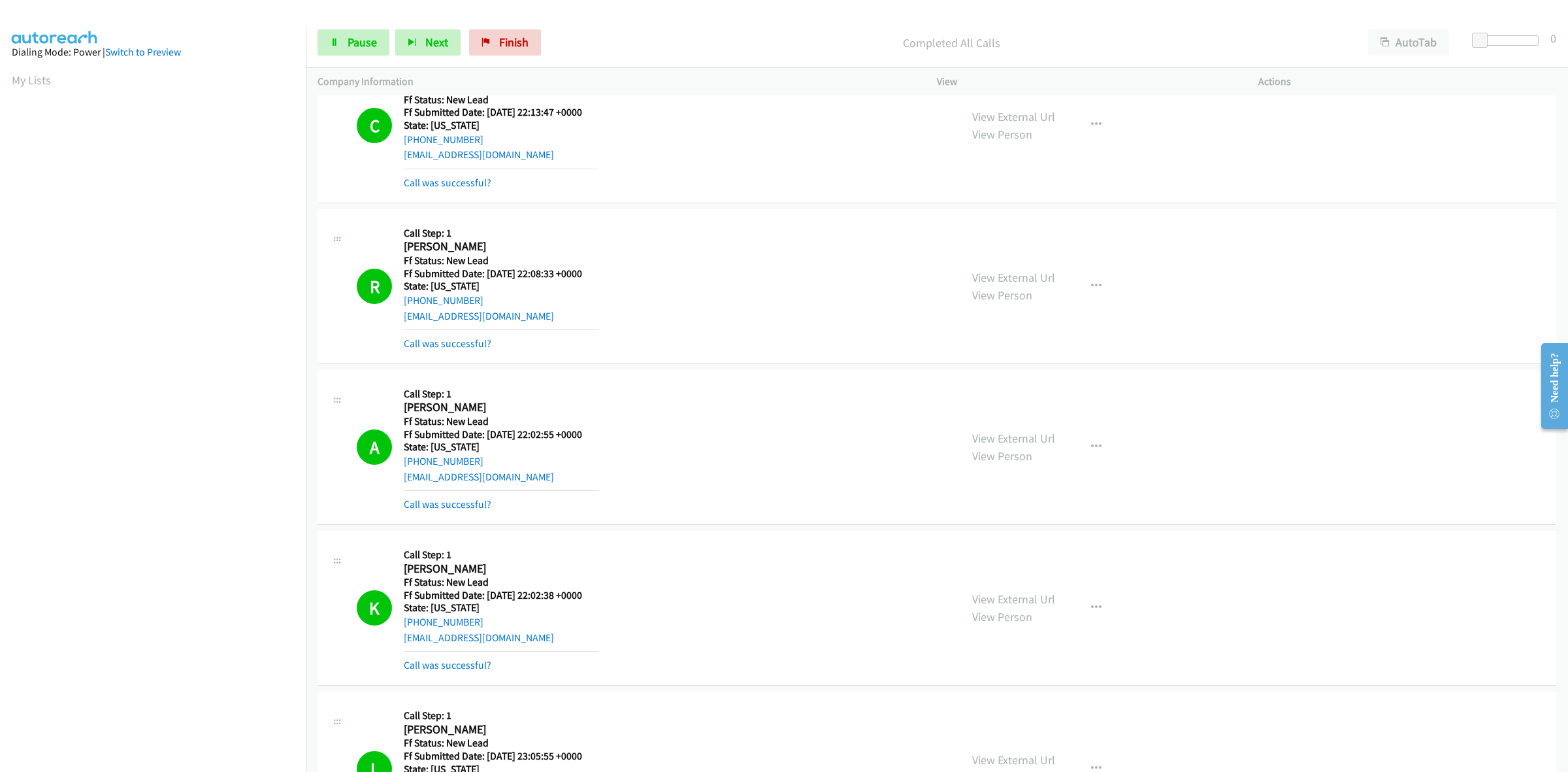
scroll to position [0, 0]
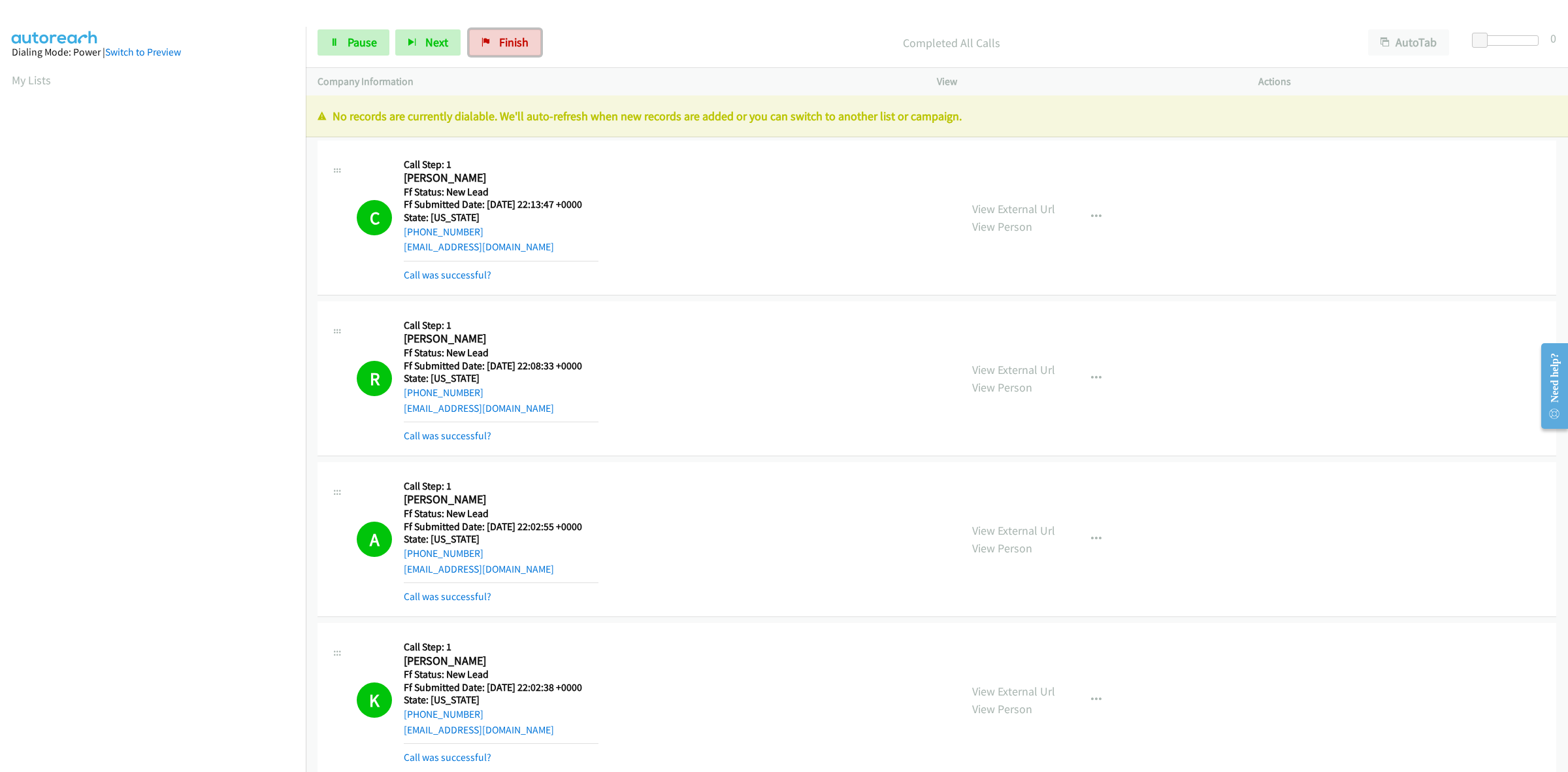
click at [517, 47] on span "Finish" at bounding box center [513, 42] width 29 height 15
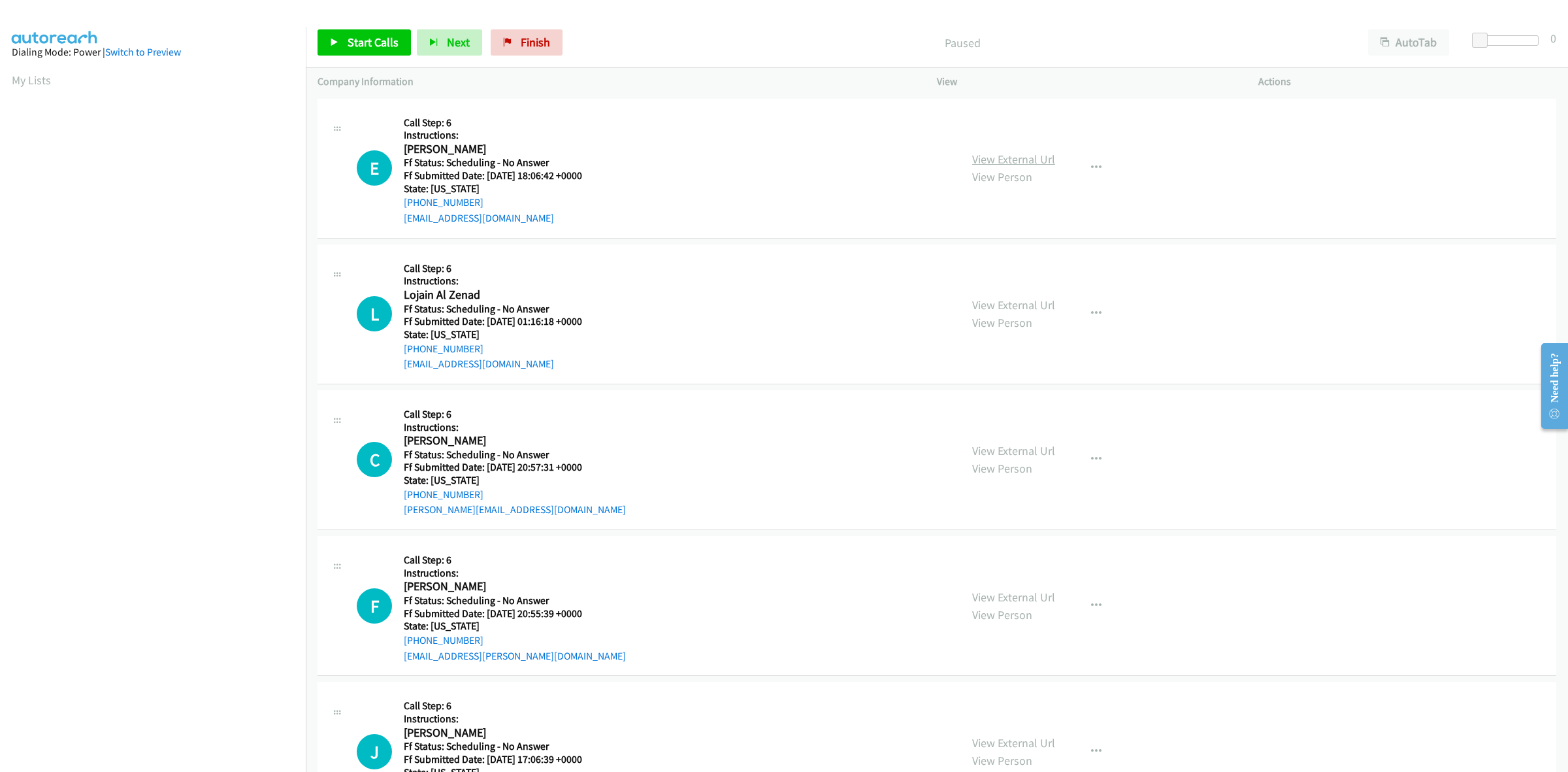
click at [1000, 158] on link "View External Url" at bounding box center [1013, 159] width 83 height 15
click at [1031, 302] on link "View External Url" at bounding box center [1013, 305] width 83 height 15
click at [1030, 449] on link "View External Url" at bounding box center [1013, 450] width 83 height 15
click at [1040, 593] on link "View External Url" at bounding box center [1013, 597] width 83 height 15
click at [987, 739] on link "View External Url" at bounding box center [1013, 743] width 83 height 15
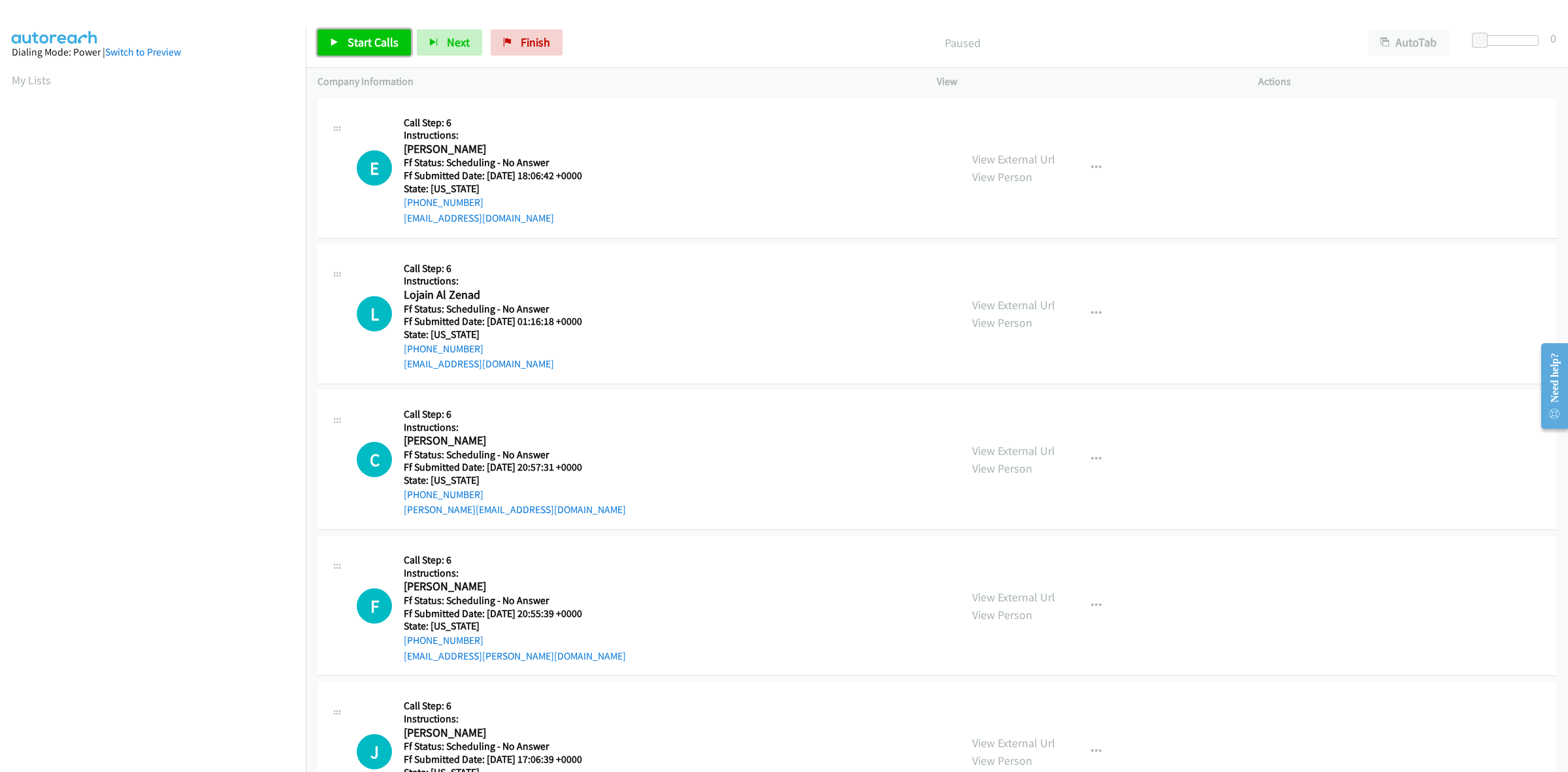
click at [370, 47] on span "Start Calls" at bounding box center [372, 42] width 51 height 15
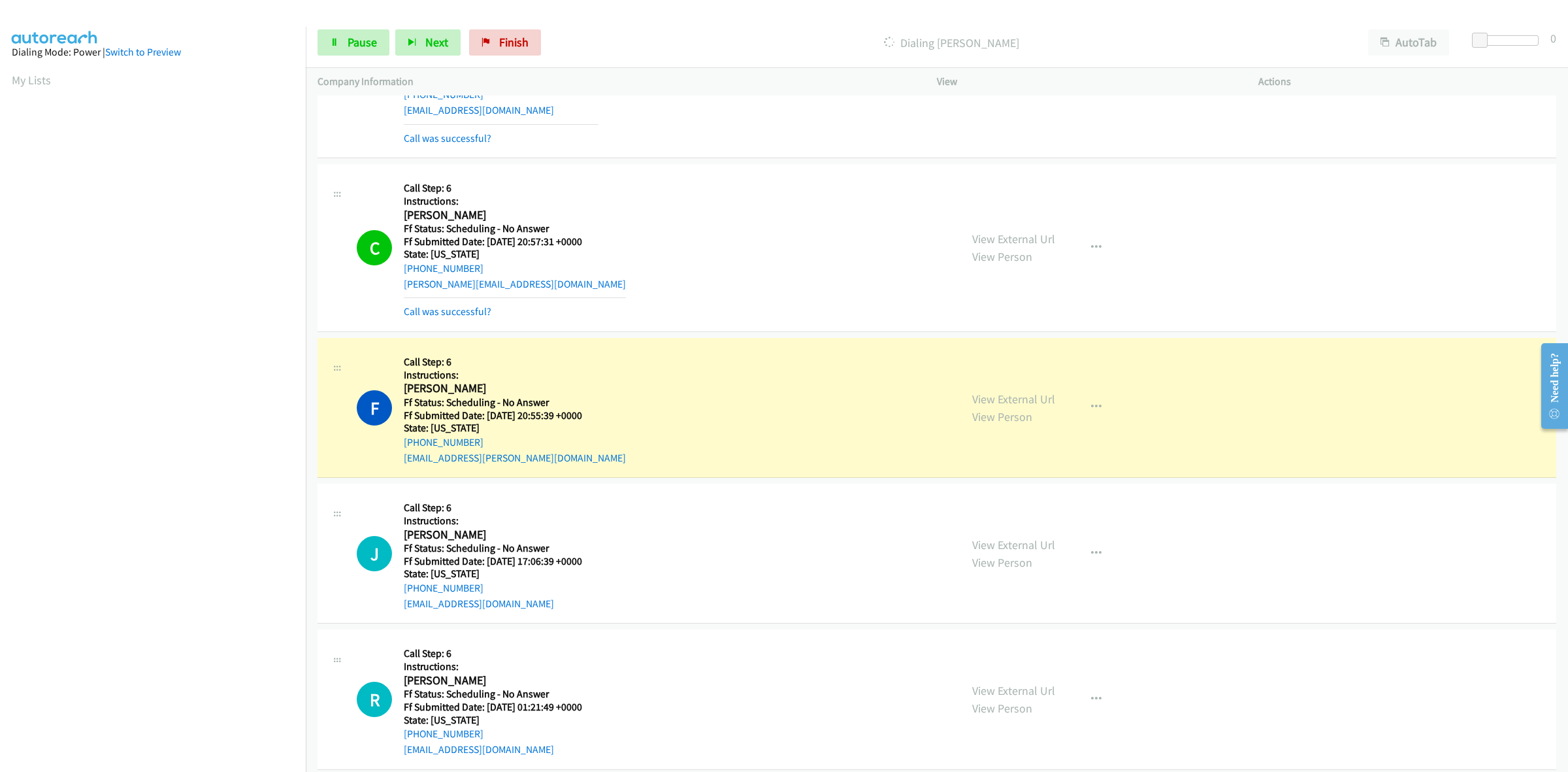
scroll to position [409, 0]
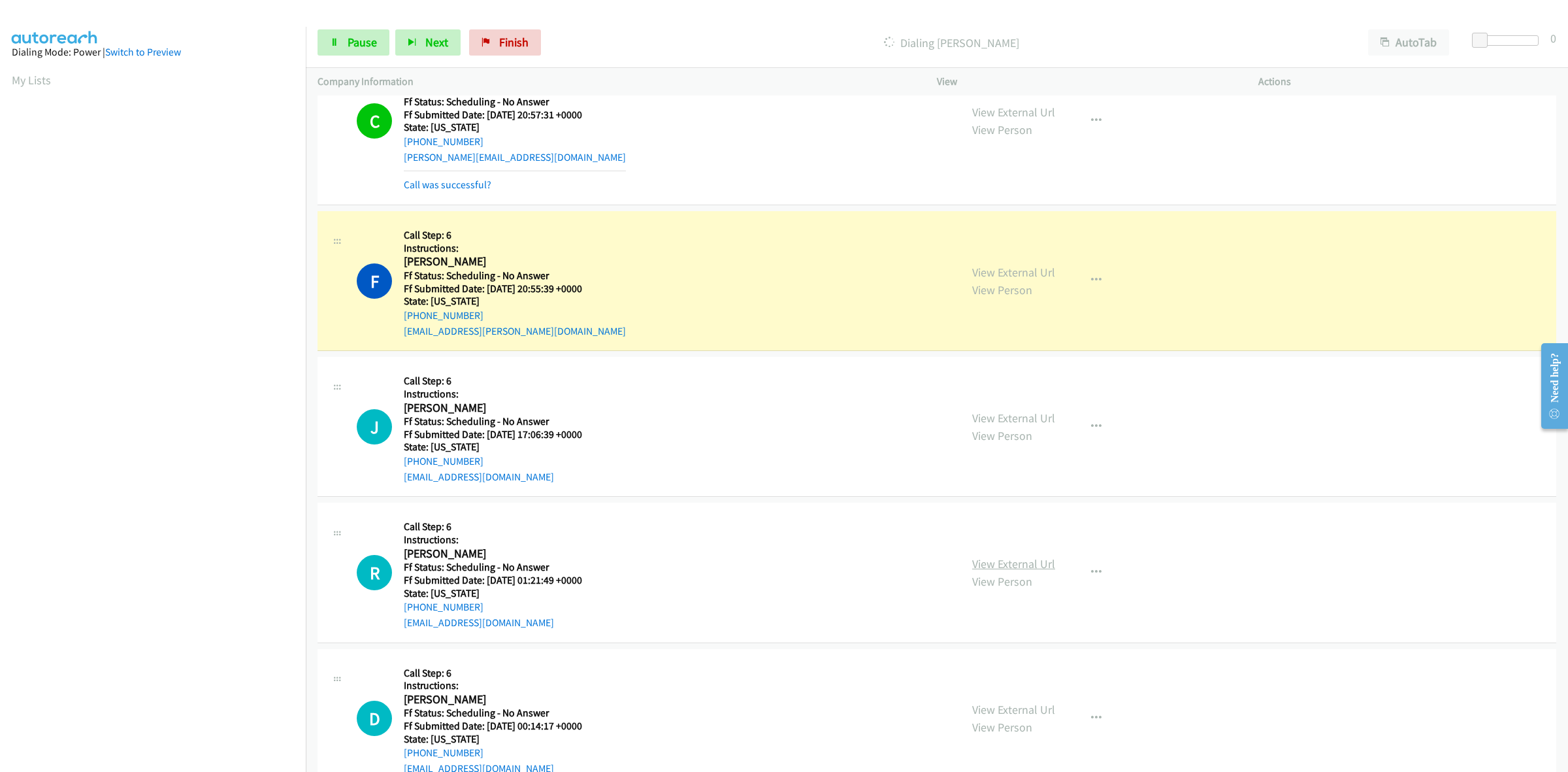
click at [996, 562] on link "View External Url" at bounding box center [1013, 563] width 83 height 15
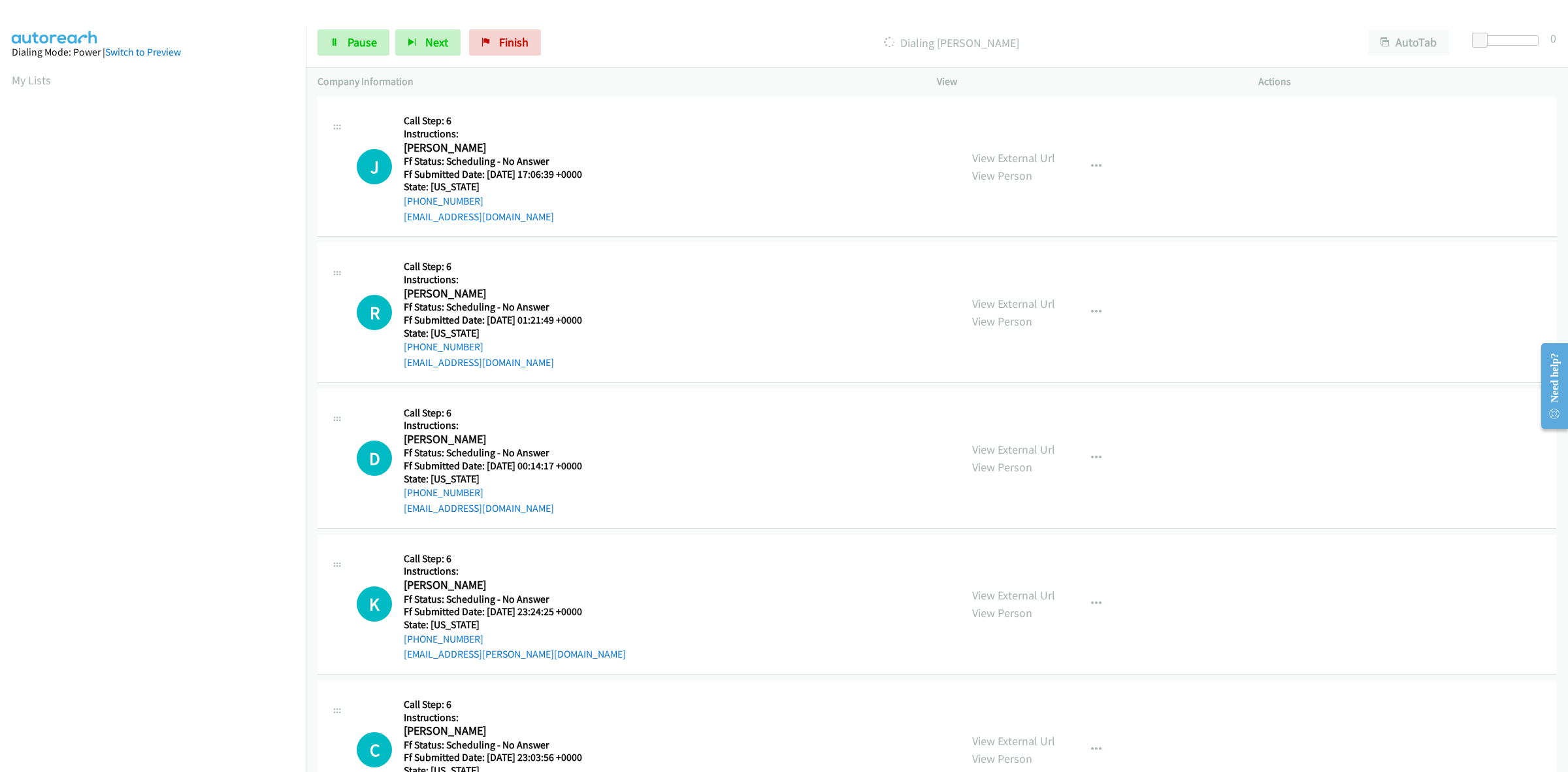
scroll to position [735, 0]
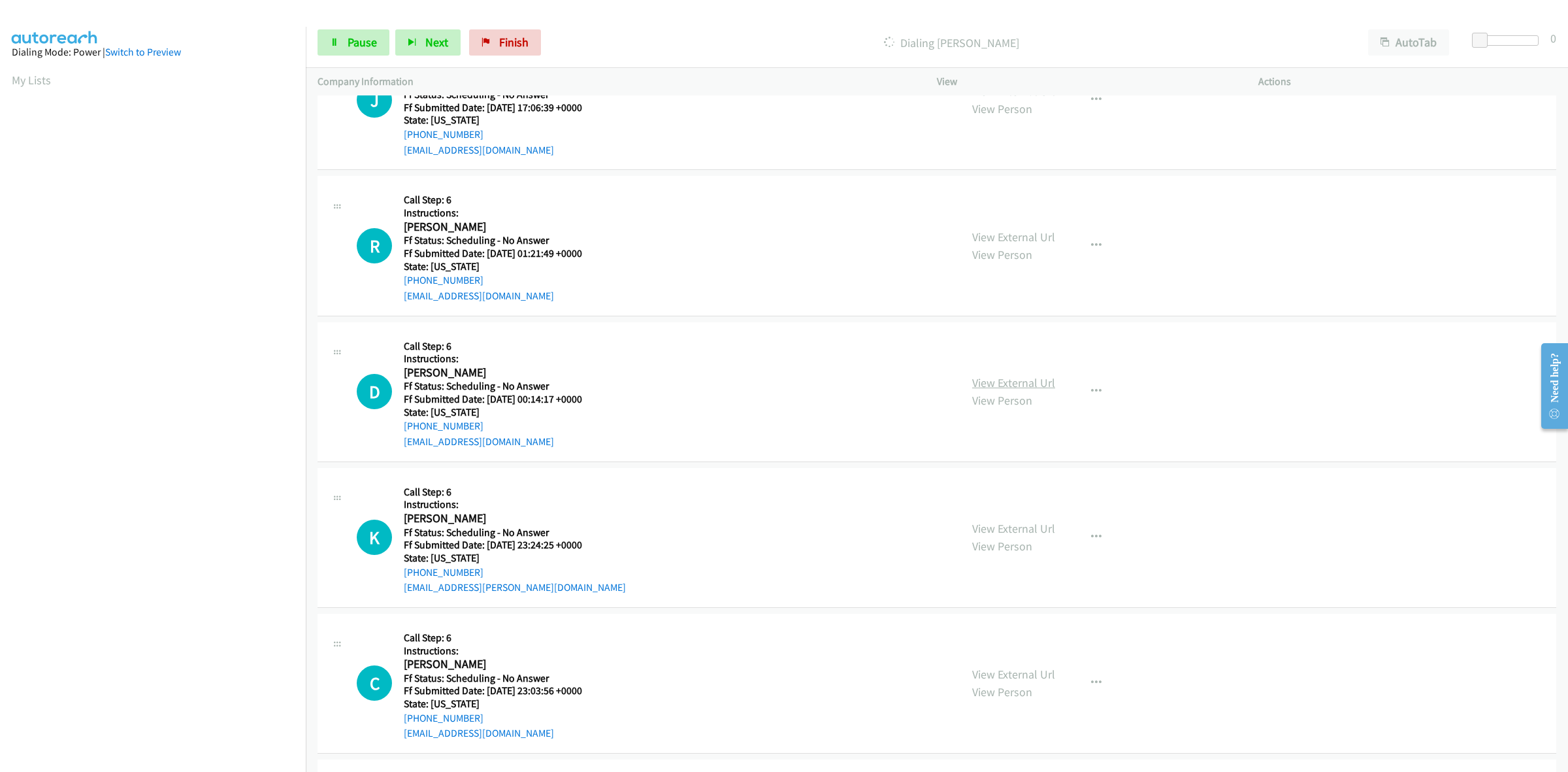
click at [993, 377] on link "View External Url" at bounding box center [1013, 382] width 83 height 15
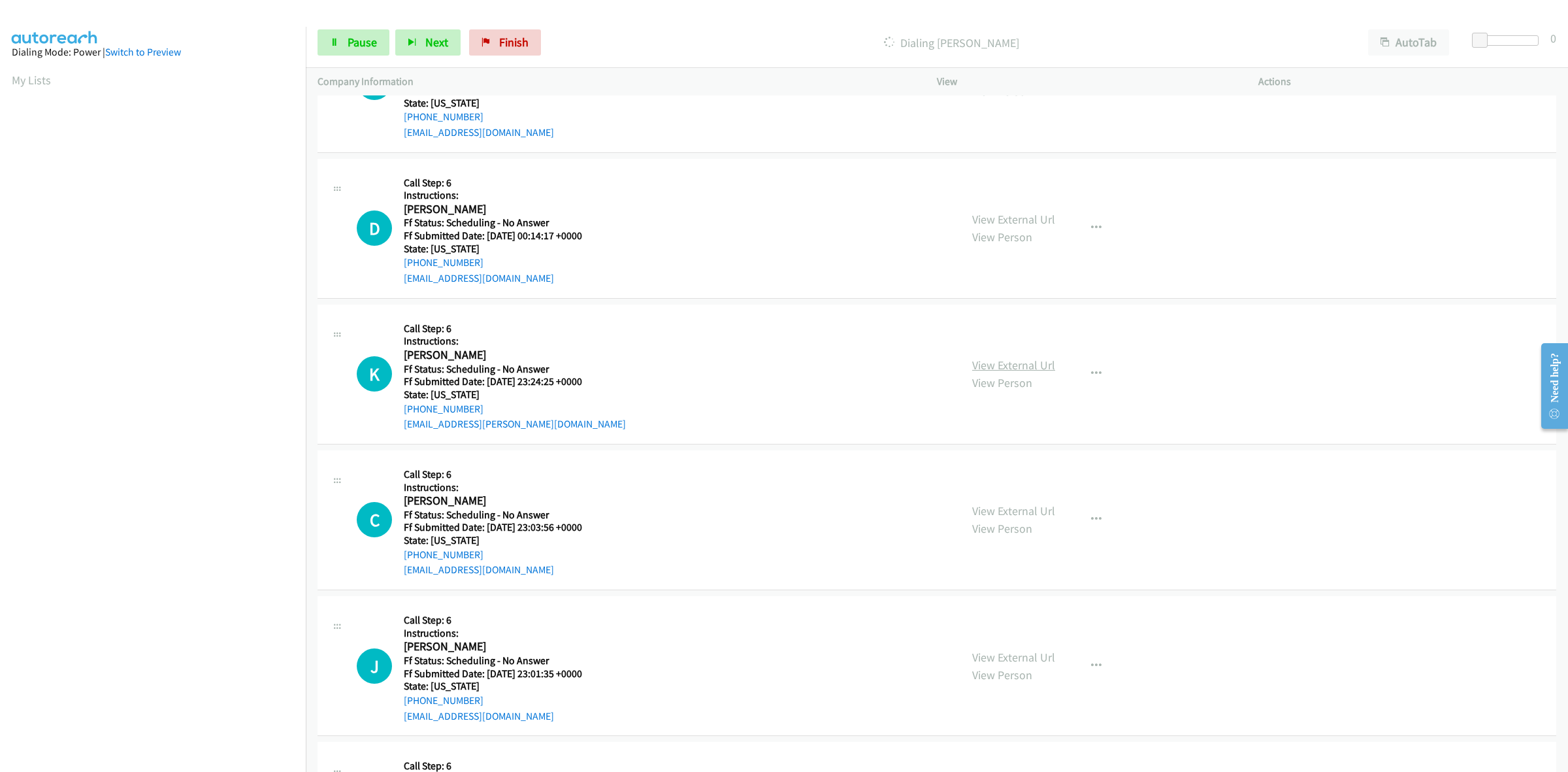
click at [978, 364] on link "View External Url" at bounding box center [1013, 365] width 83 height 15
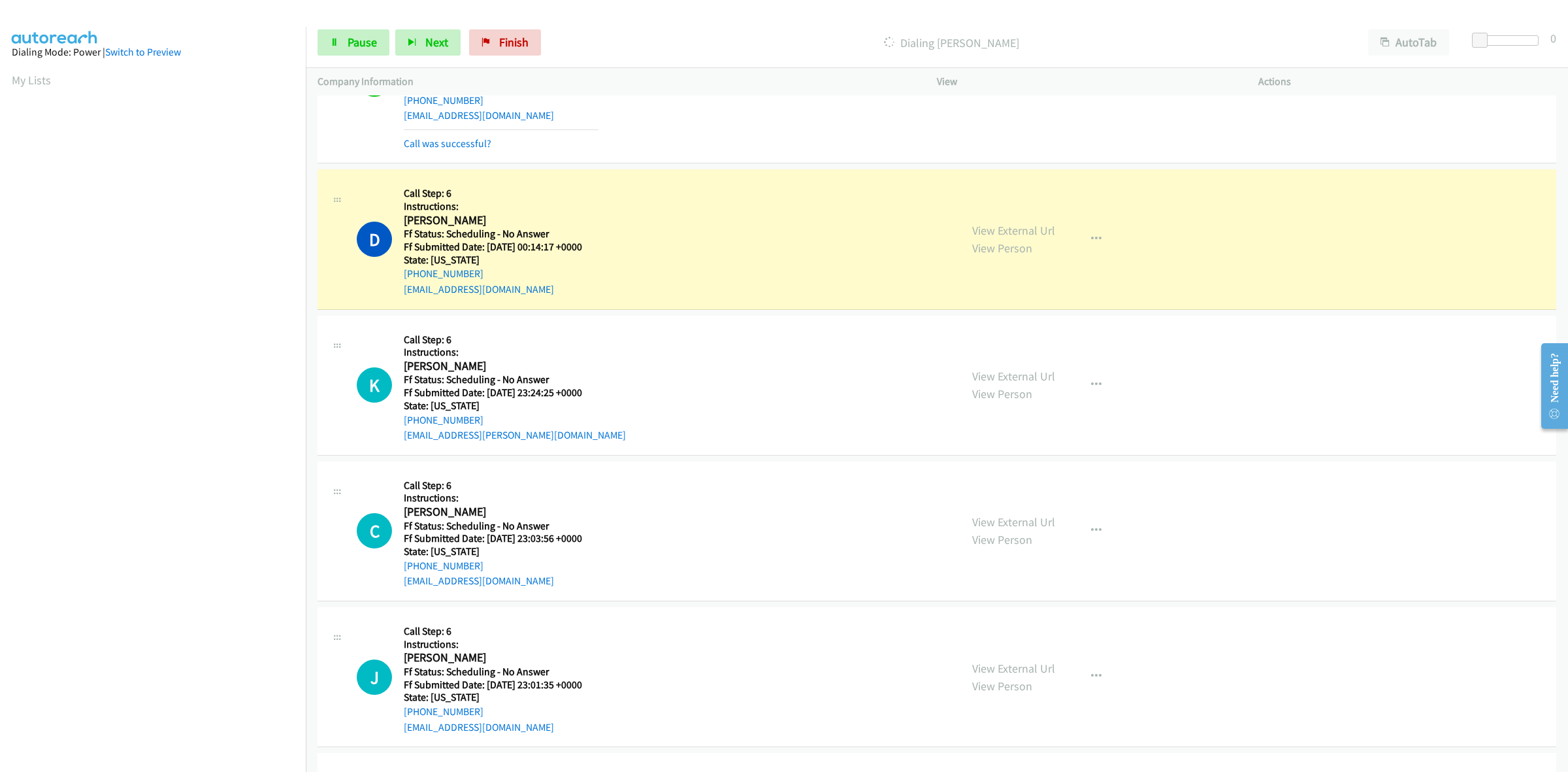
scroll to position [981, 0]
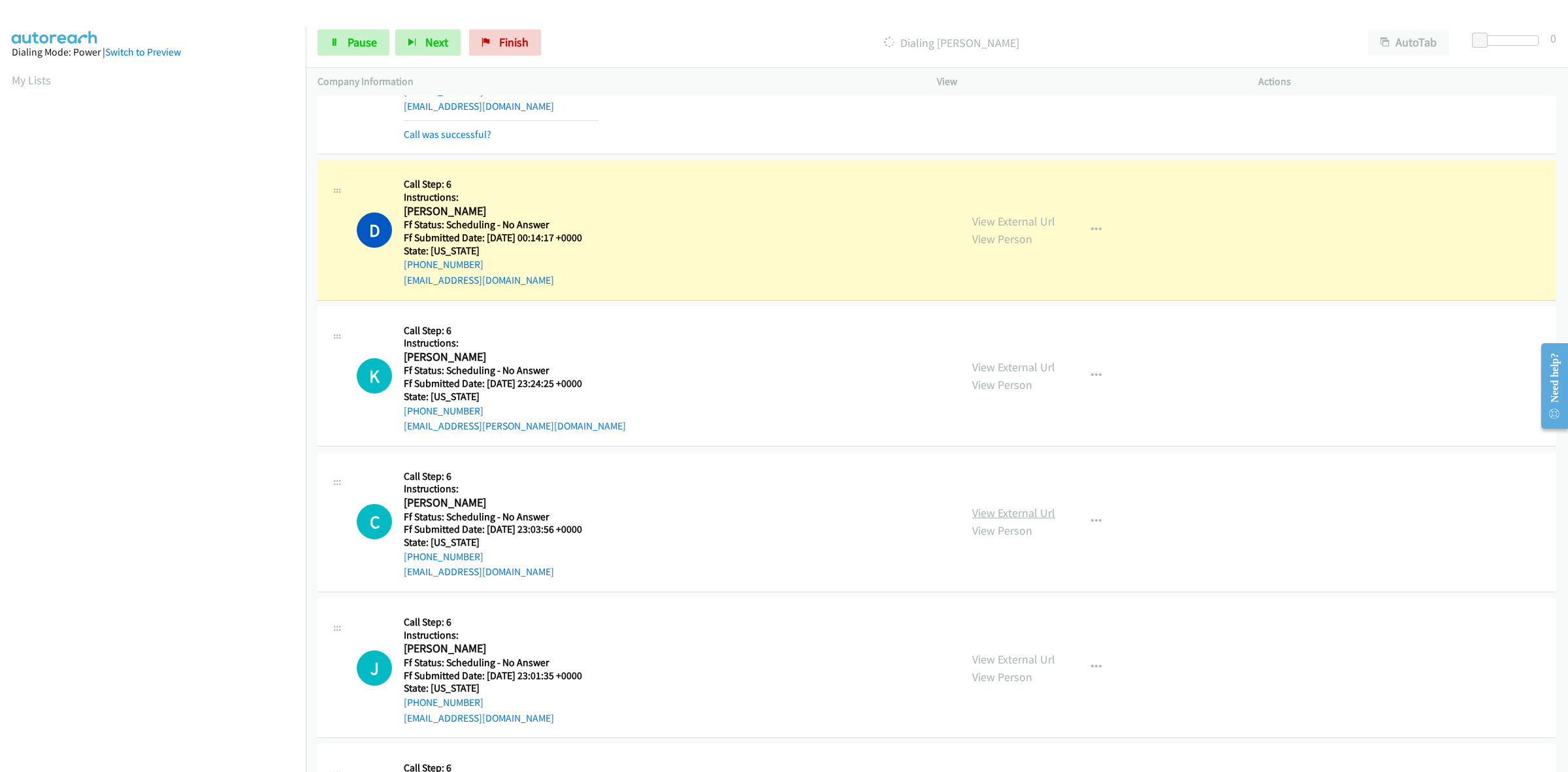
click at [1004, 518] on link "View External Url" at bounding box center [1013, 513] width 83 height 15
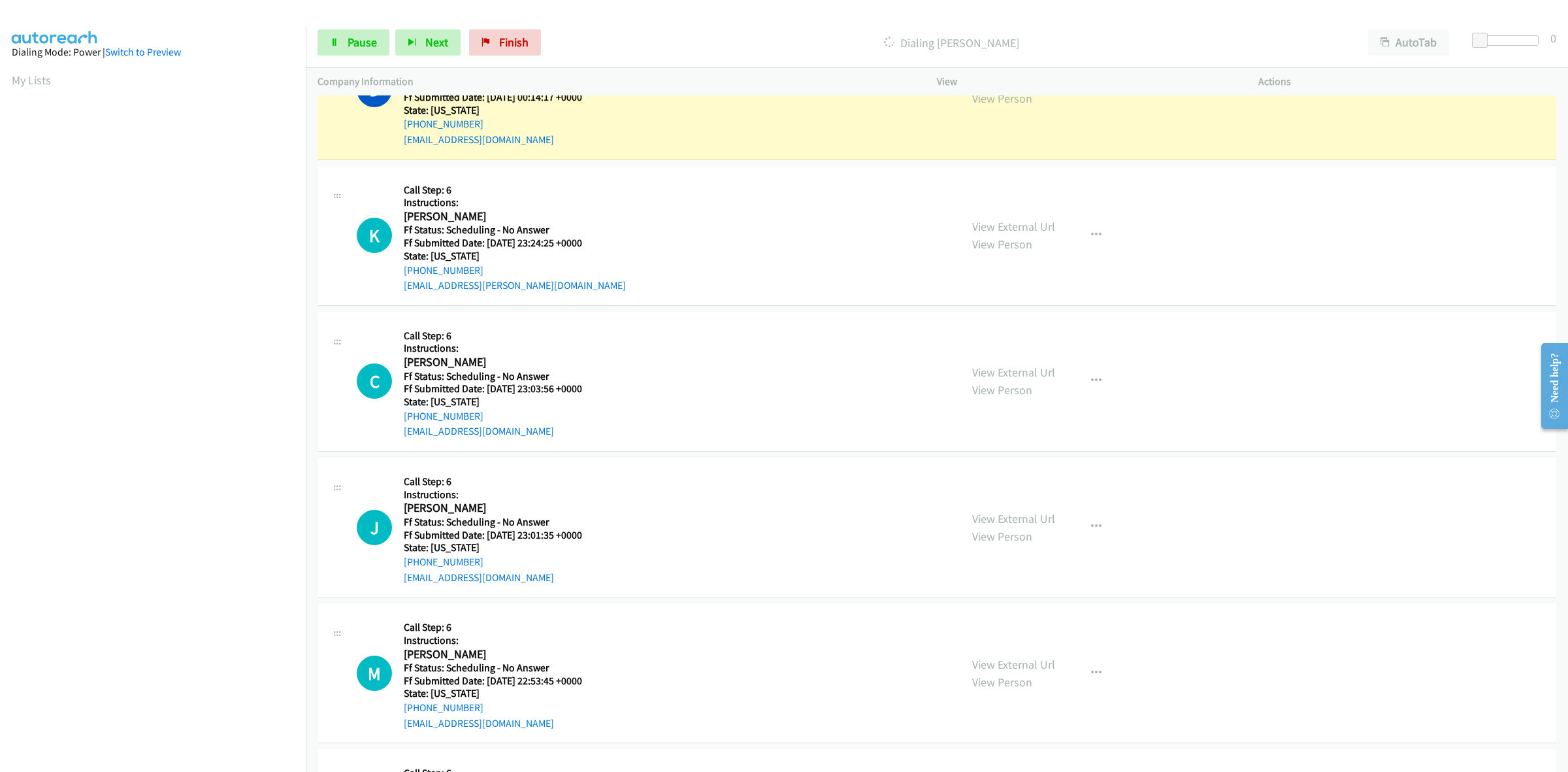
scroll to position [1143, 0]
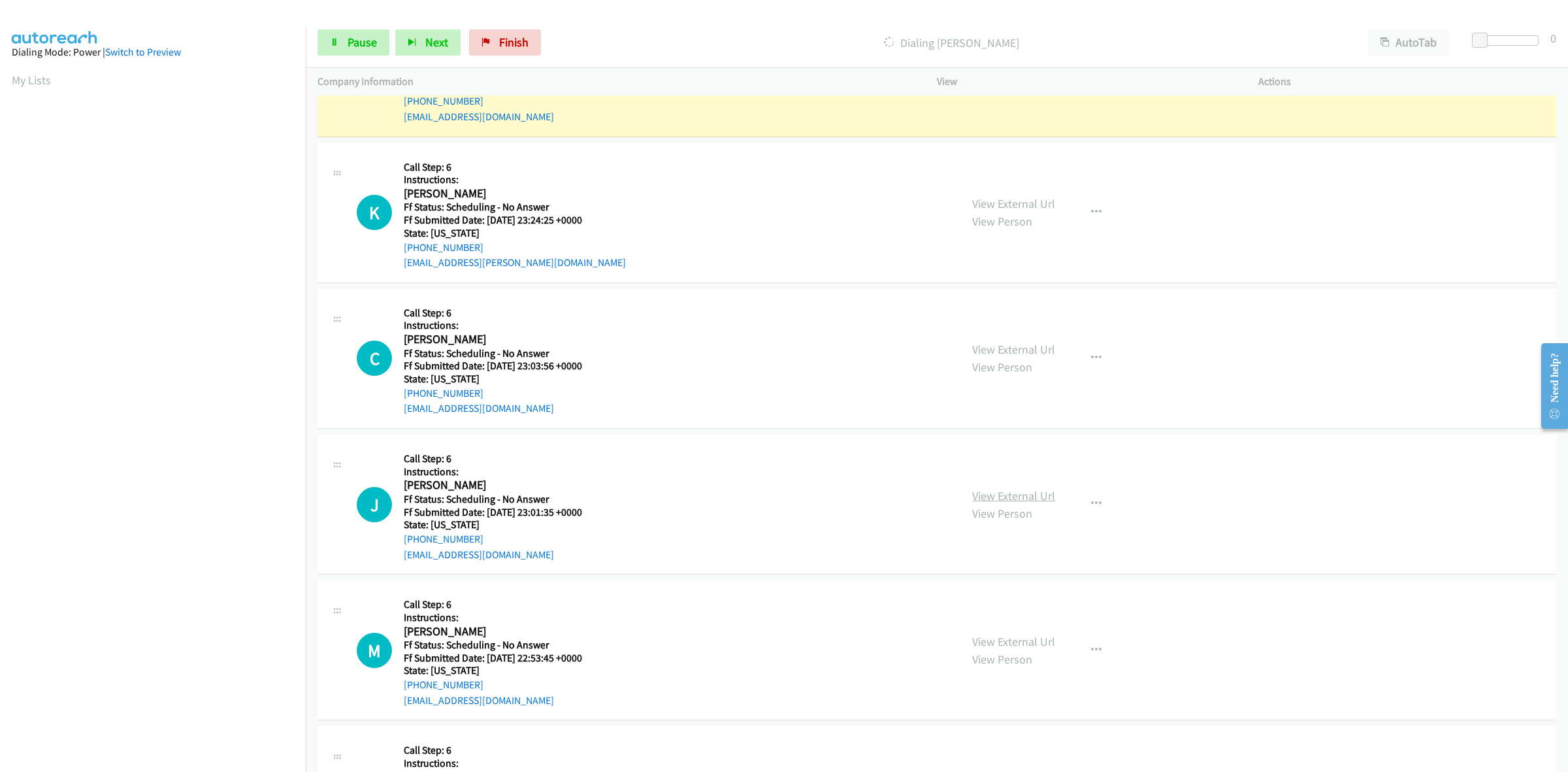
click at [1006, 495] on link "View External Url" at bounding box center [1013, 496] width 83 height 15
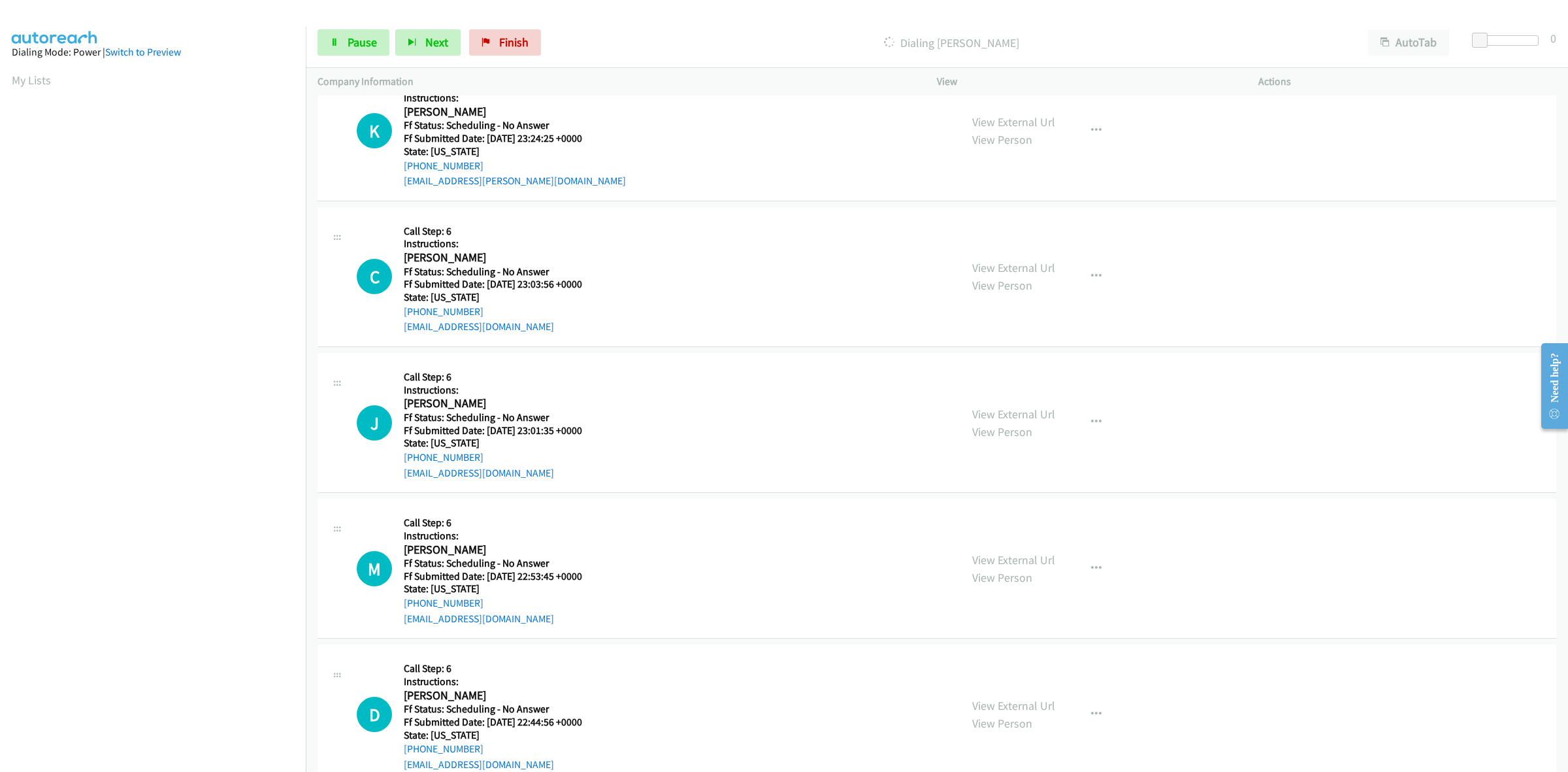
scroll to position [1307, 0]
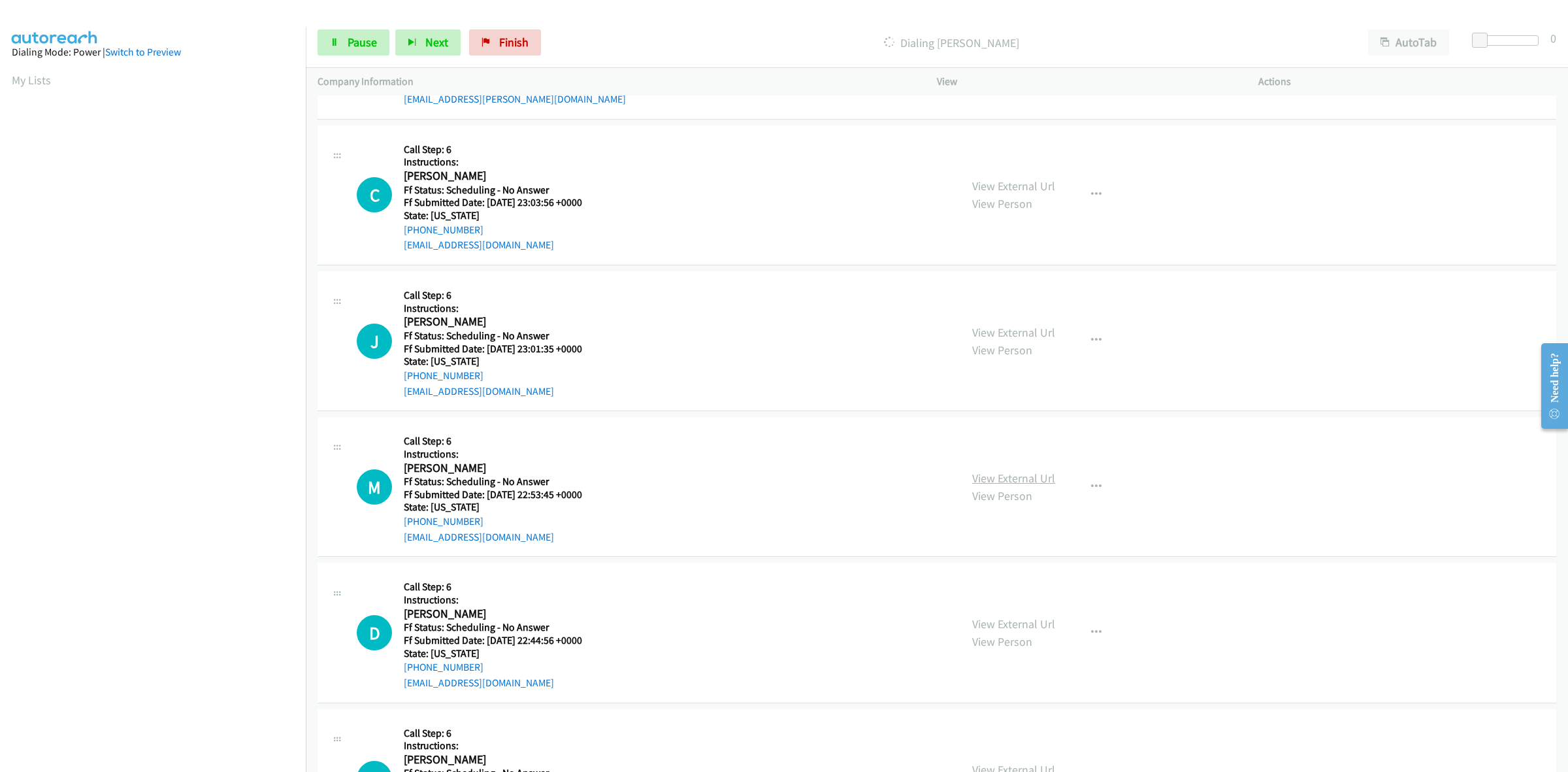
click at [1021, 475] on link "View External Url" at bounding box center [1013, 478] width 83 height 15
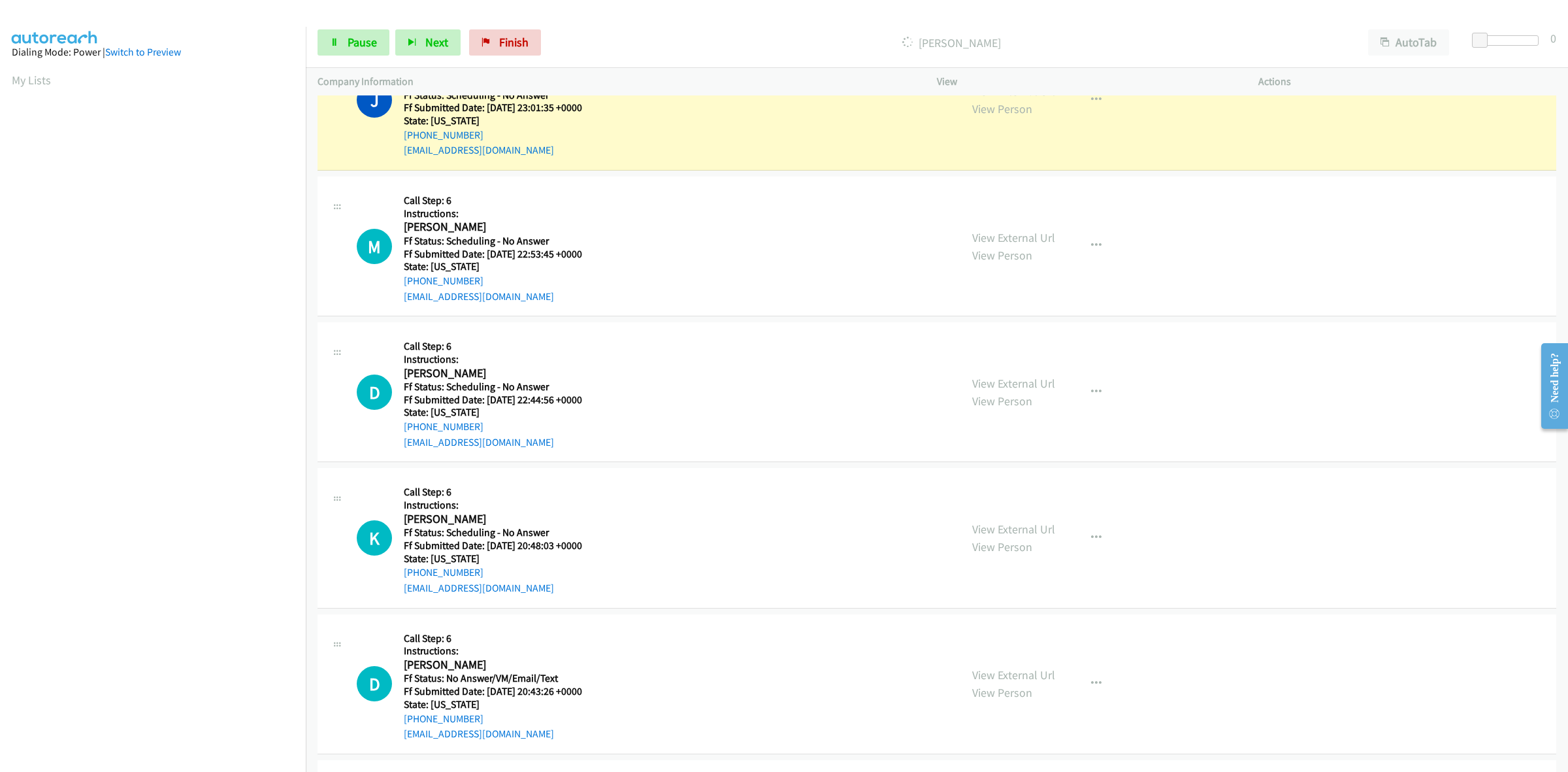
scroll to position [1661, 0]
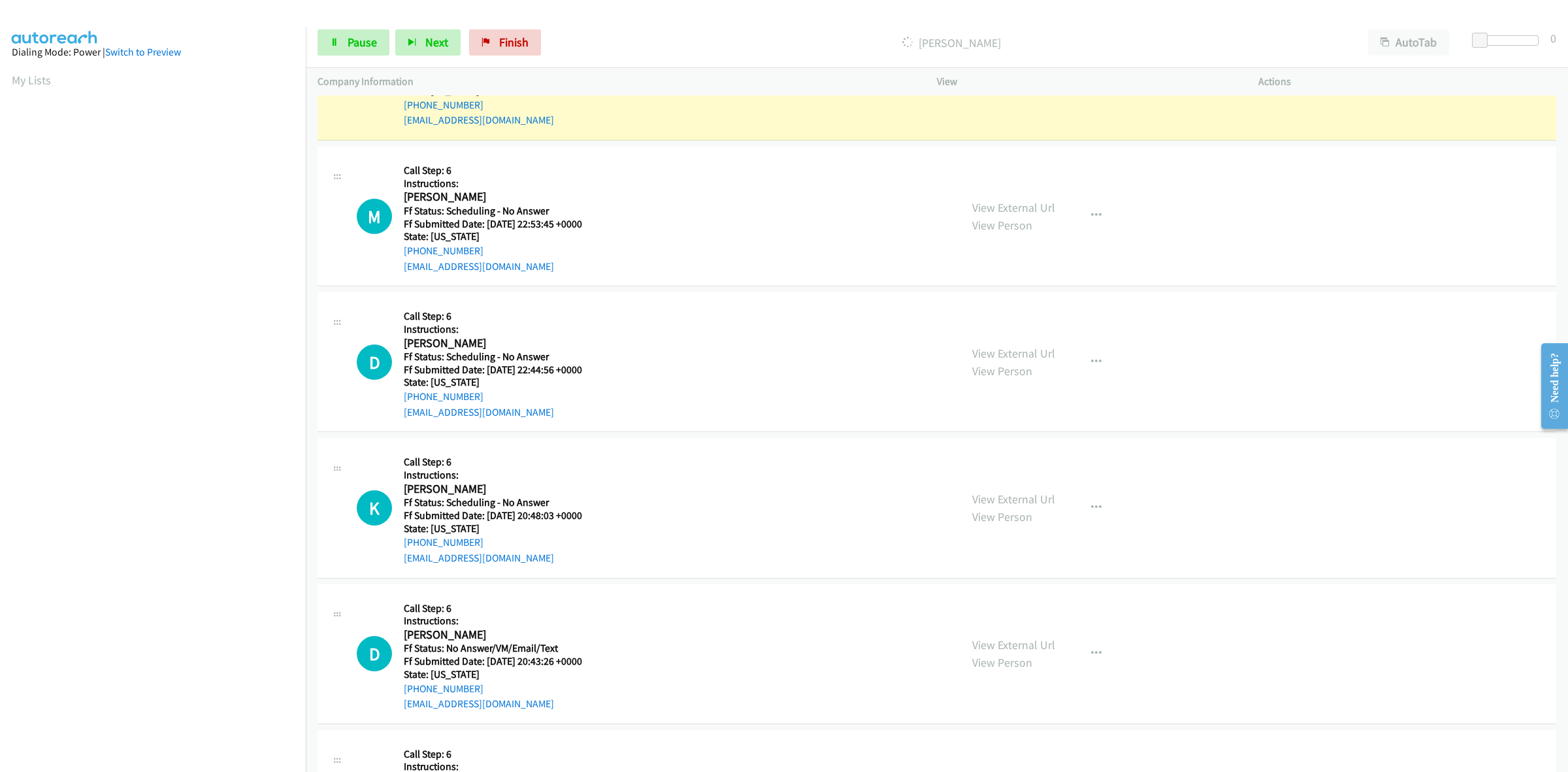
click at [1006, 345] on div "View External Url View Person View External Url Email Schedule/Manage Callback …" at bounding box center [1126, 361] width 333 height 116
click at [1008, 347] on link "View External Url" at bounding box center [1013, 353] width 83 height 15
click at [1010, 504] on link "View External Url" at bounding box center [1013, 499] width 83 height 15
click at [983, 647] on link "View External Url" at bounding box center [1013, 645] width 83 height 15
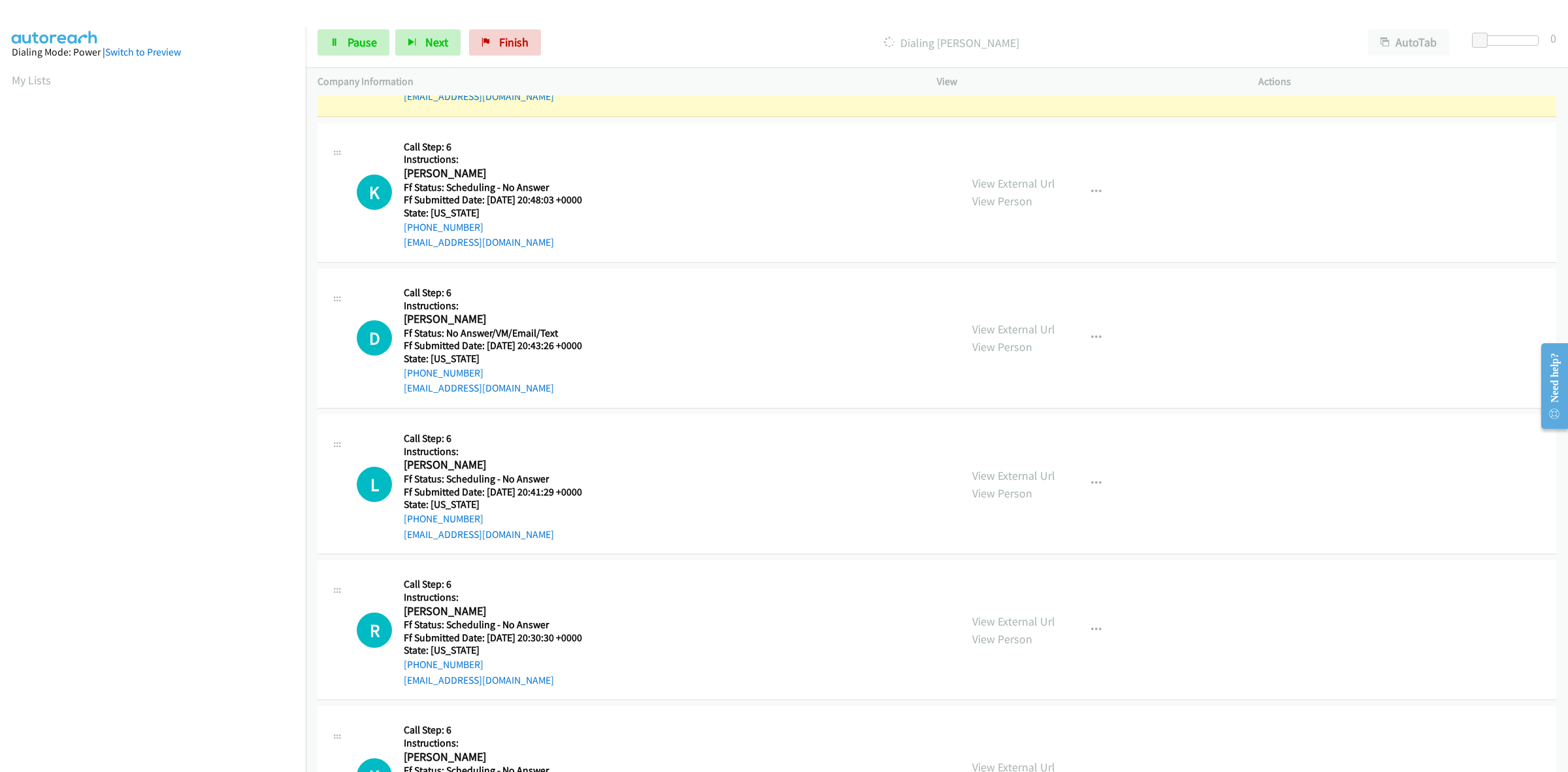
scroll to position [2070, 0]
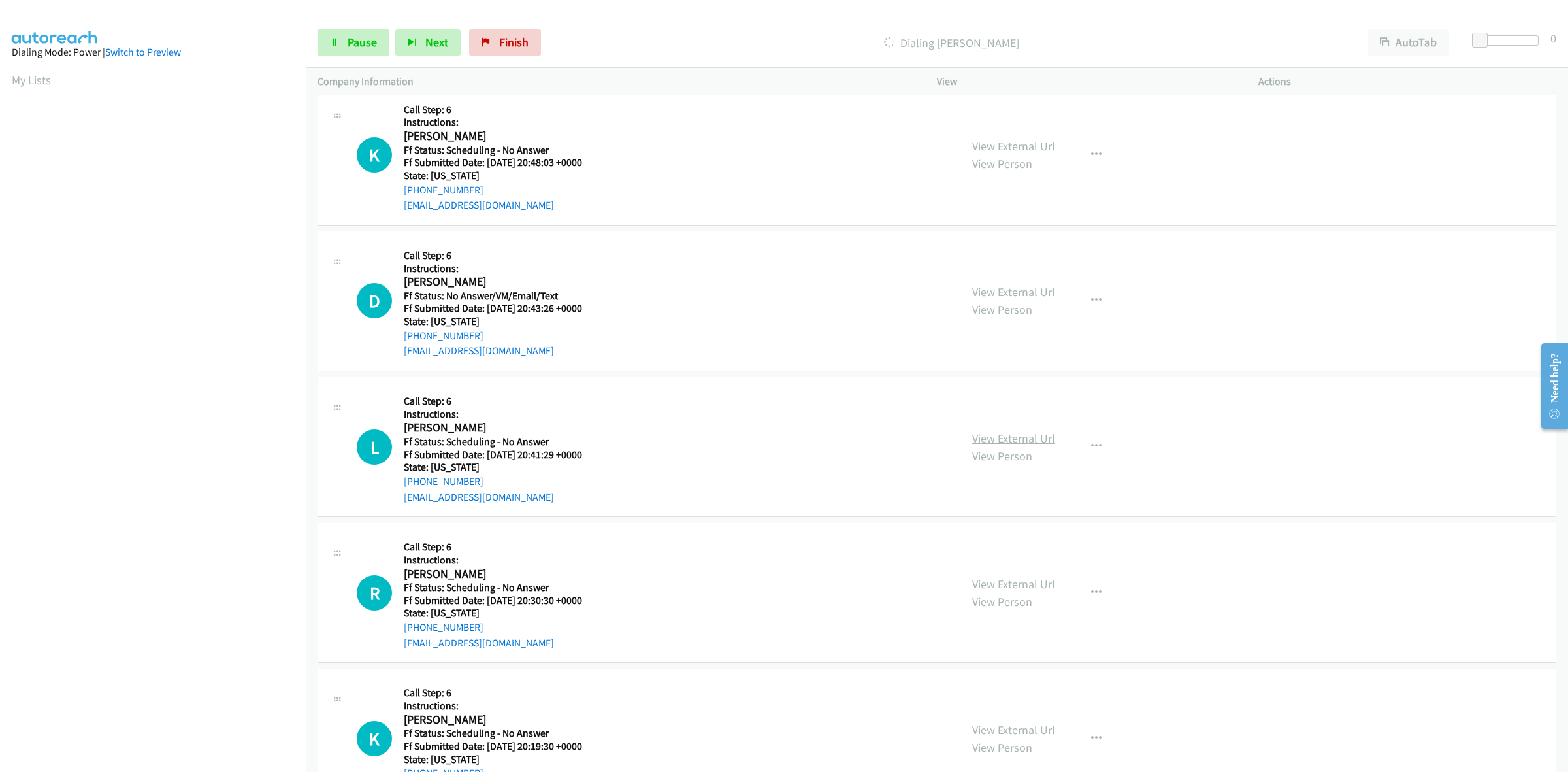
click at [1032, 440] on link "View External Url" at bounding box center [1013, 438] width 83 height 15
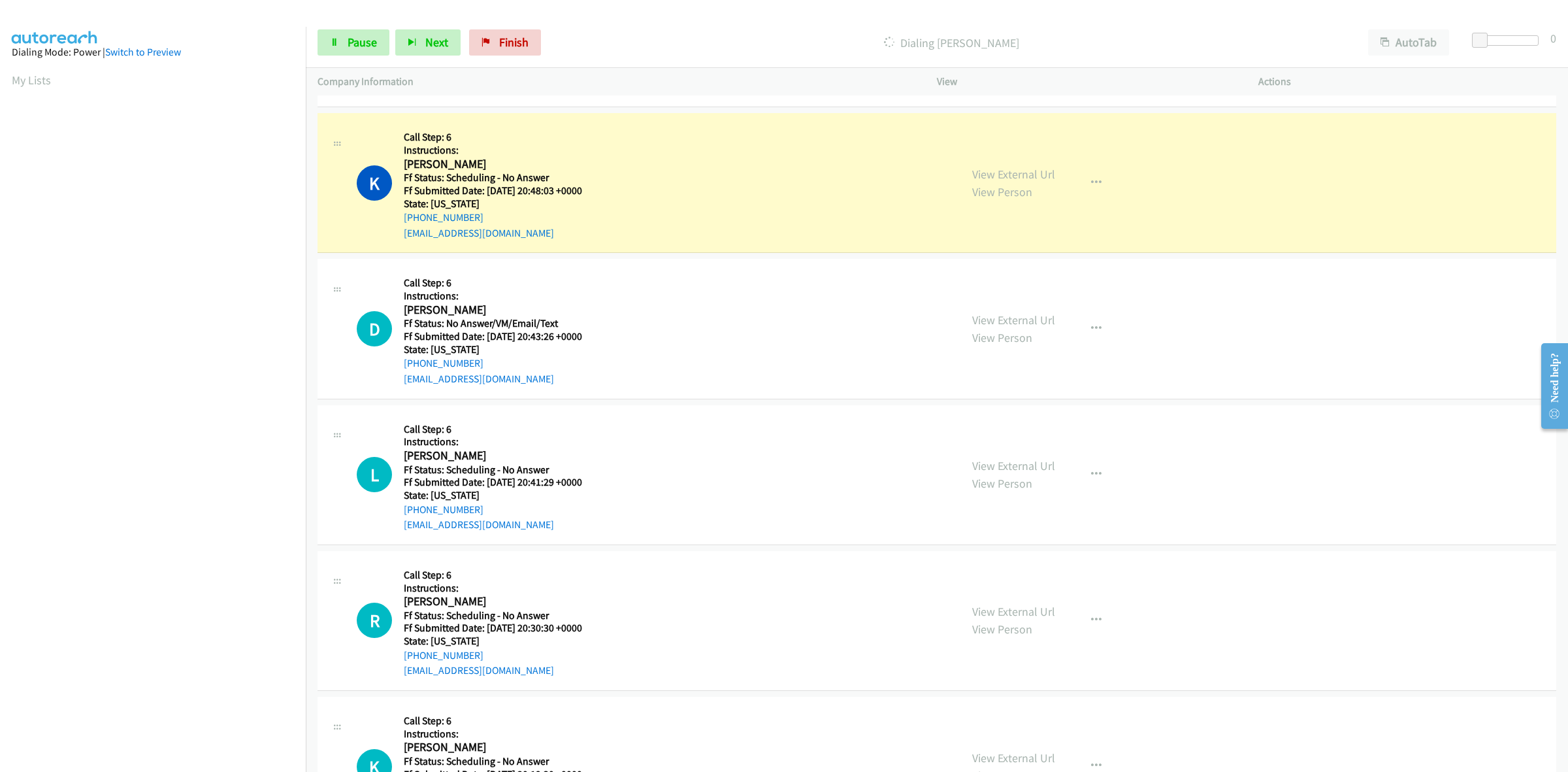
scroll to position [2098, 0]
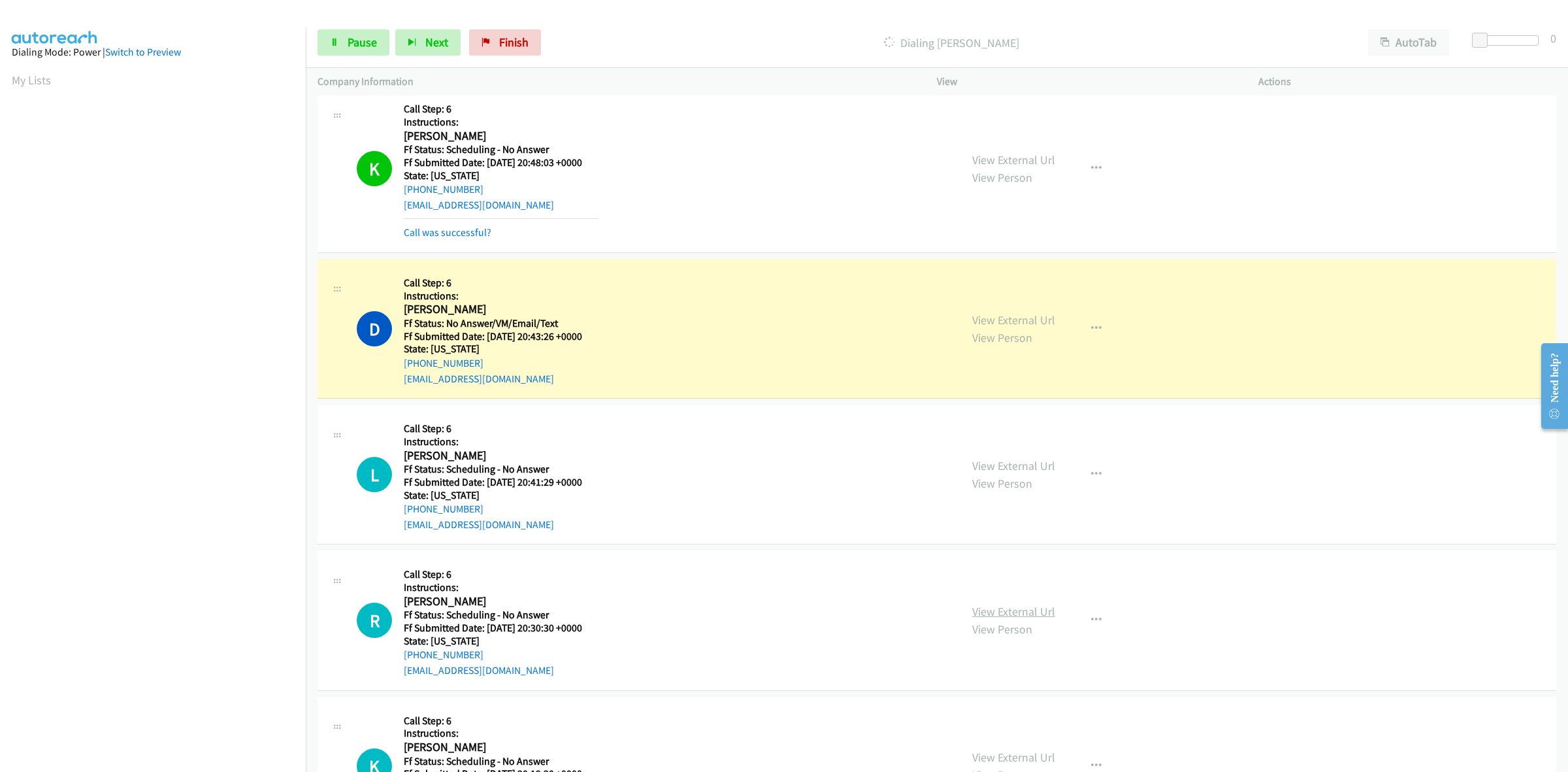
click at [1004, 615] on link "View External Url" at bounding box center [1013, 612] width 83 height 15
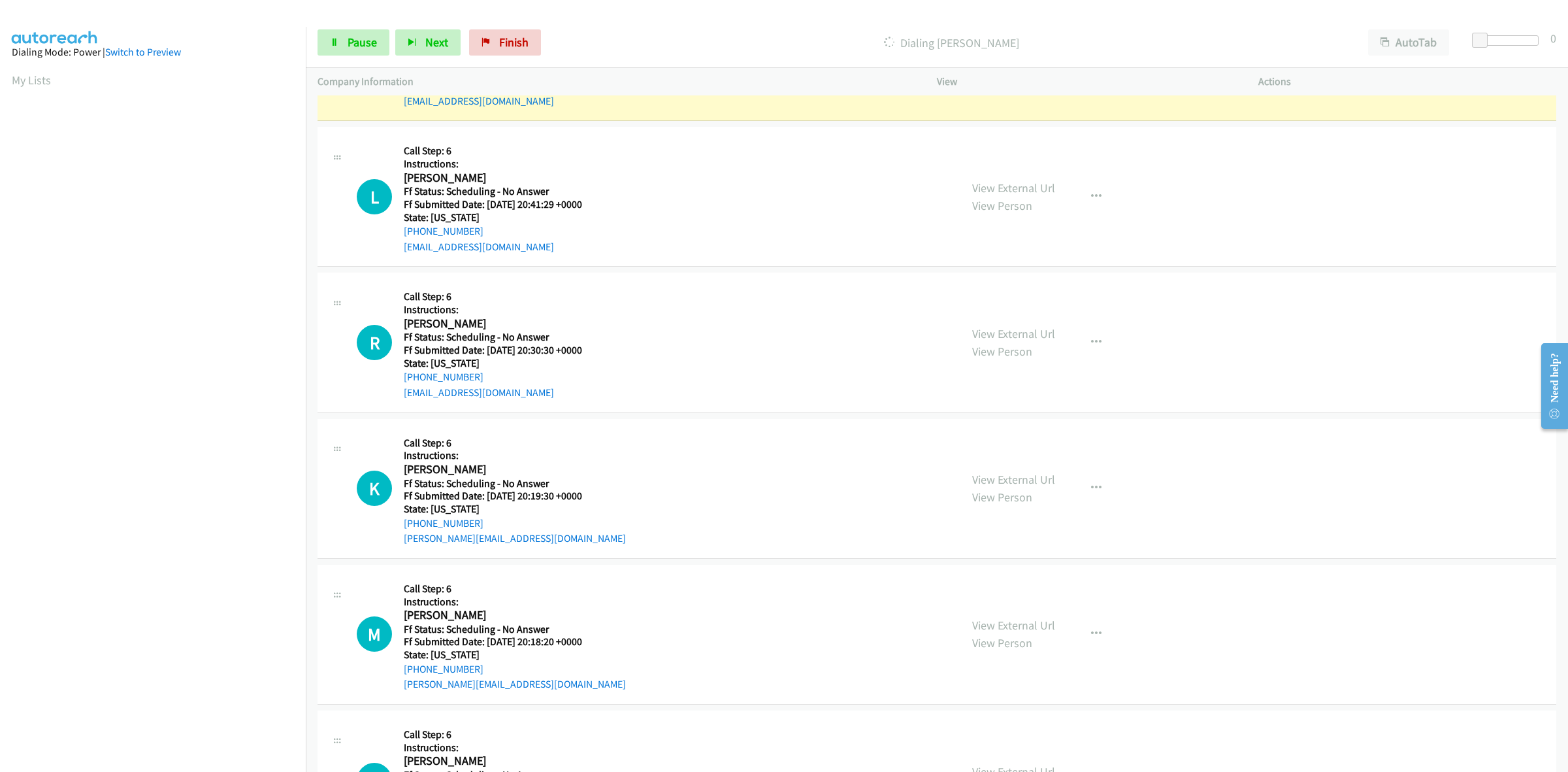
scroll to position [2425, 0]
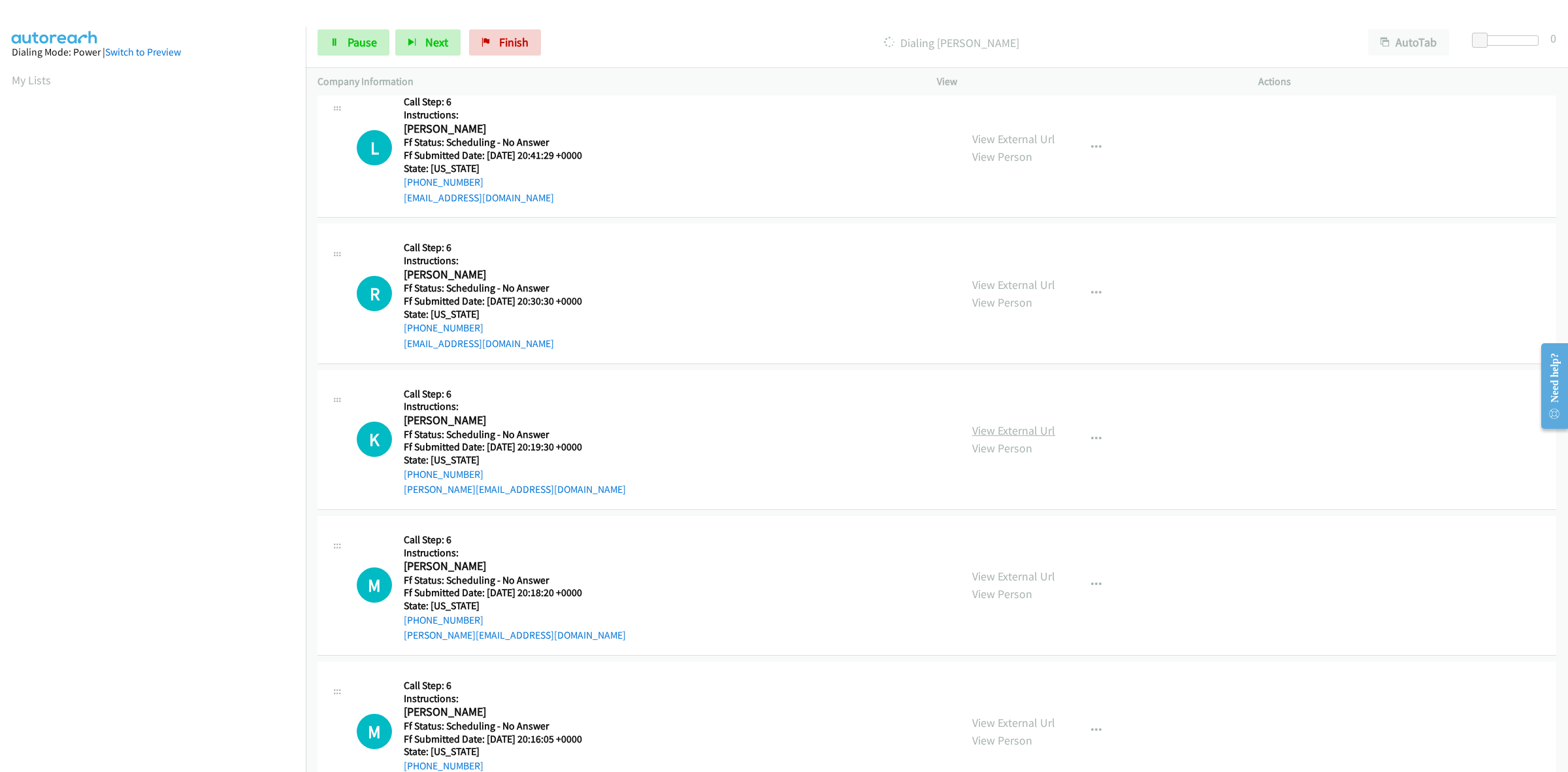
click at [1024, 429] on link "View External Url" at bounding box center [1013, 430] width 83 height 15
click at [1026, 578] on link "View External Url" at bounding box center [1013, 576] width 83 height 15
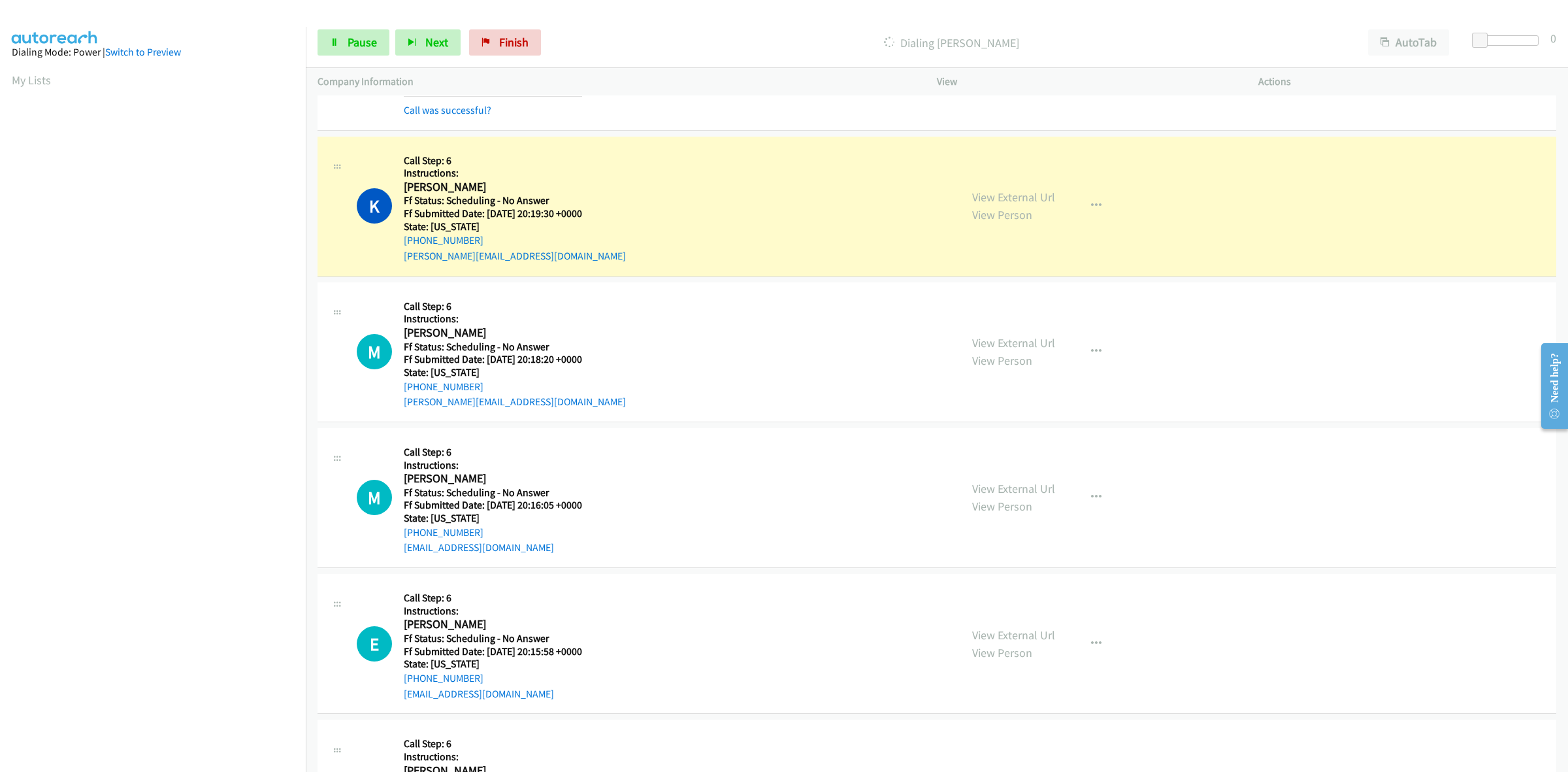
scroll to position [2670, 0]
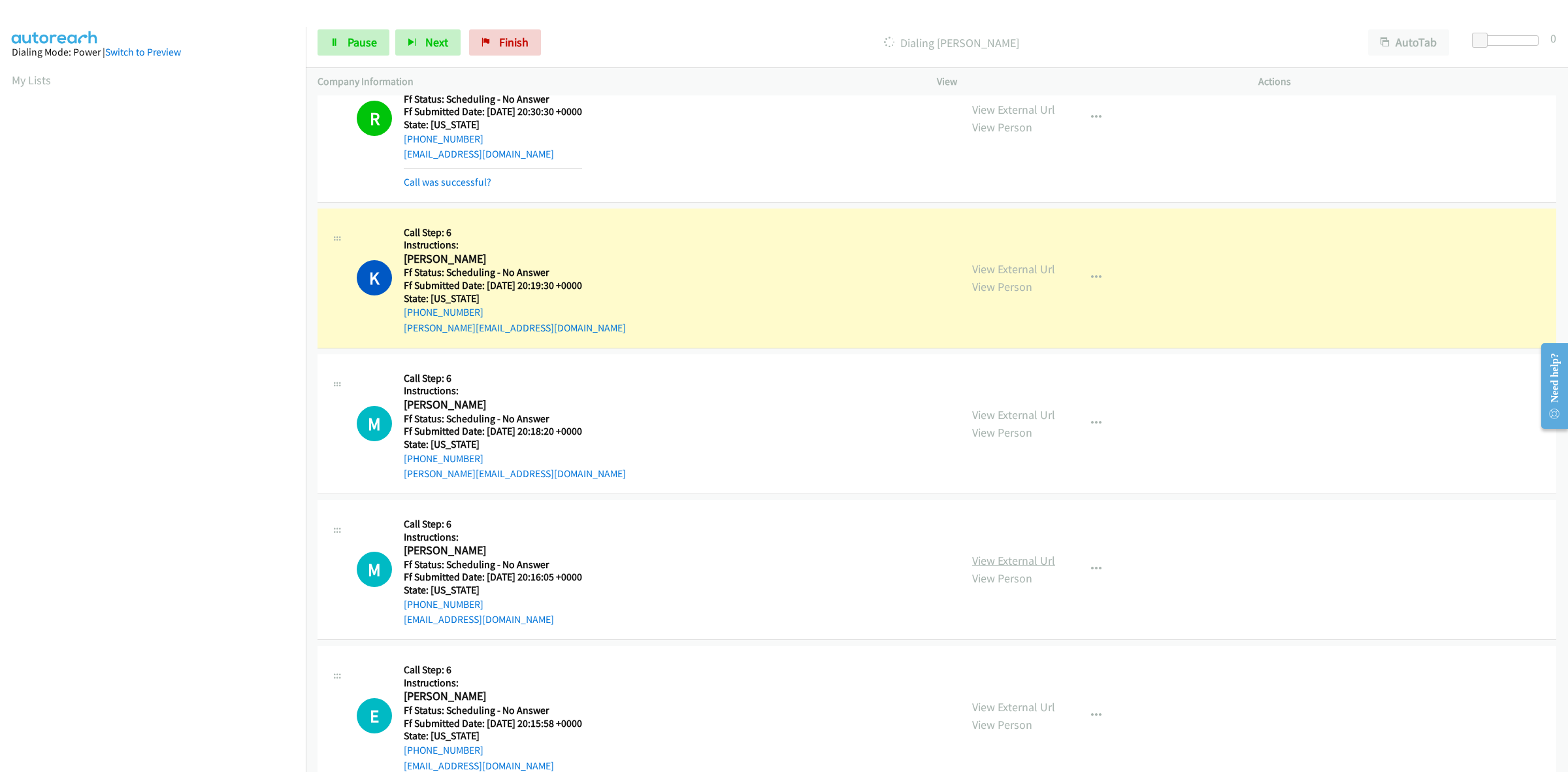
click at [990, 565] on link "View External Url" at bounding box center [1013, 560] width 83 height 15
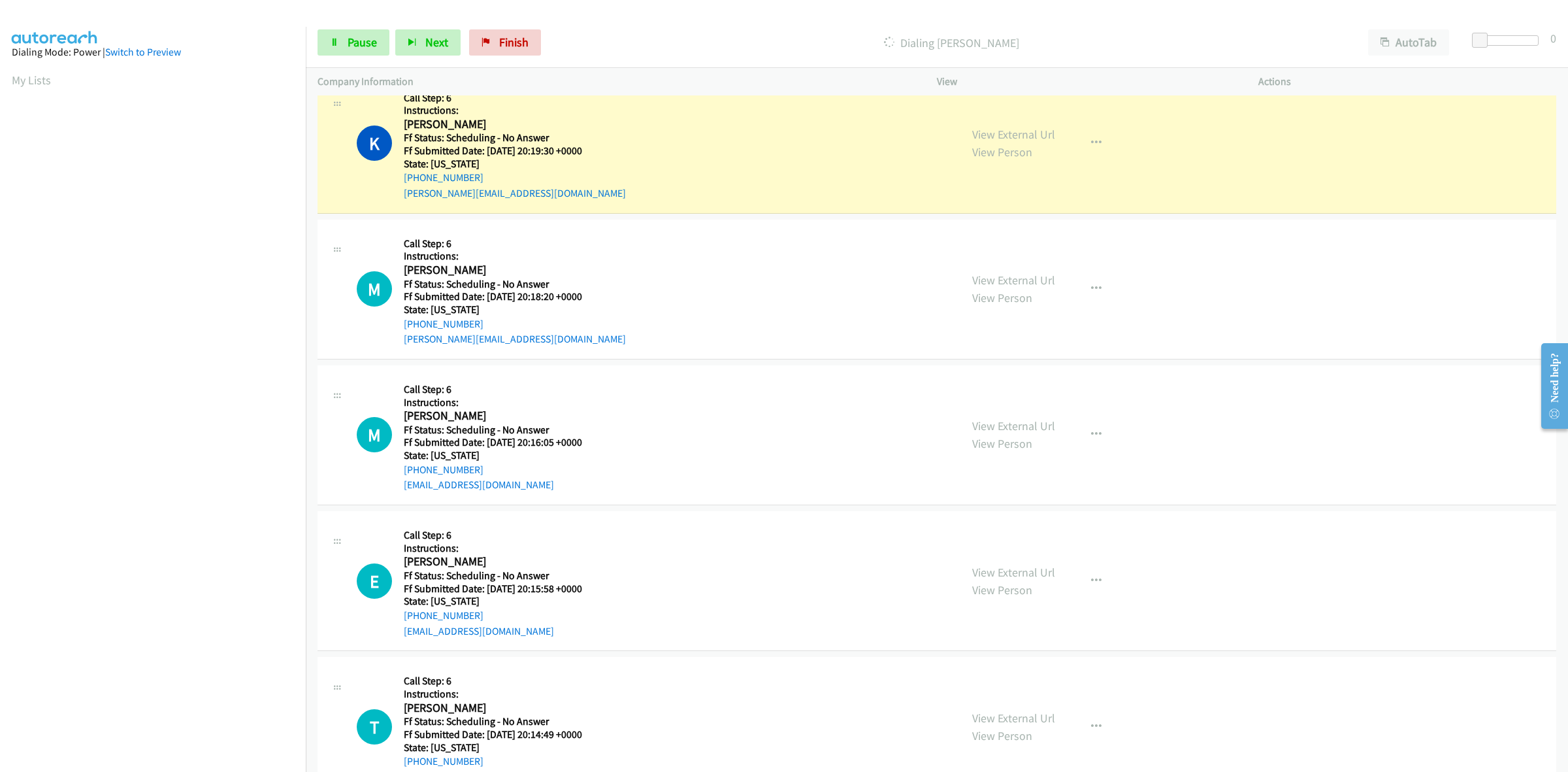
scroll to position [2834, 0]
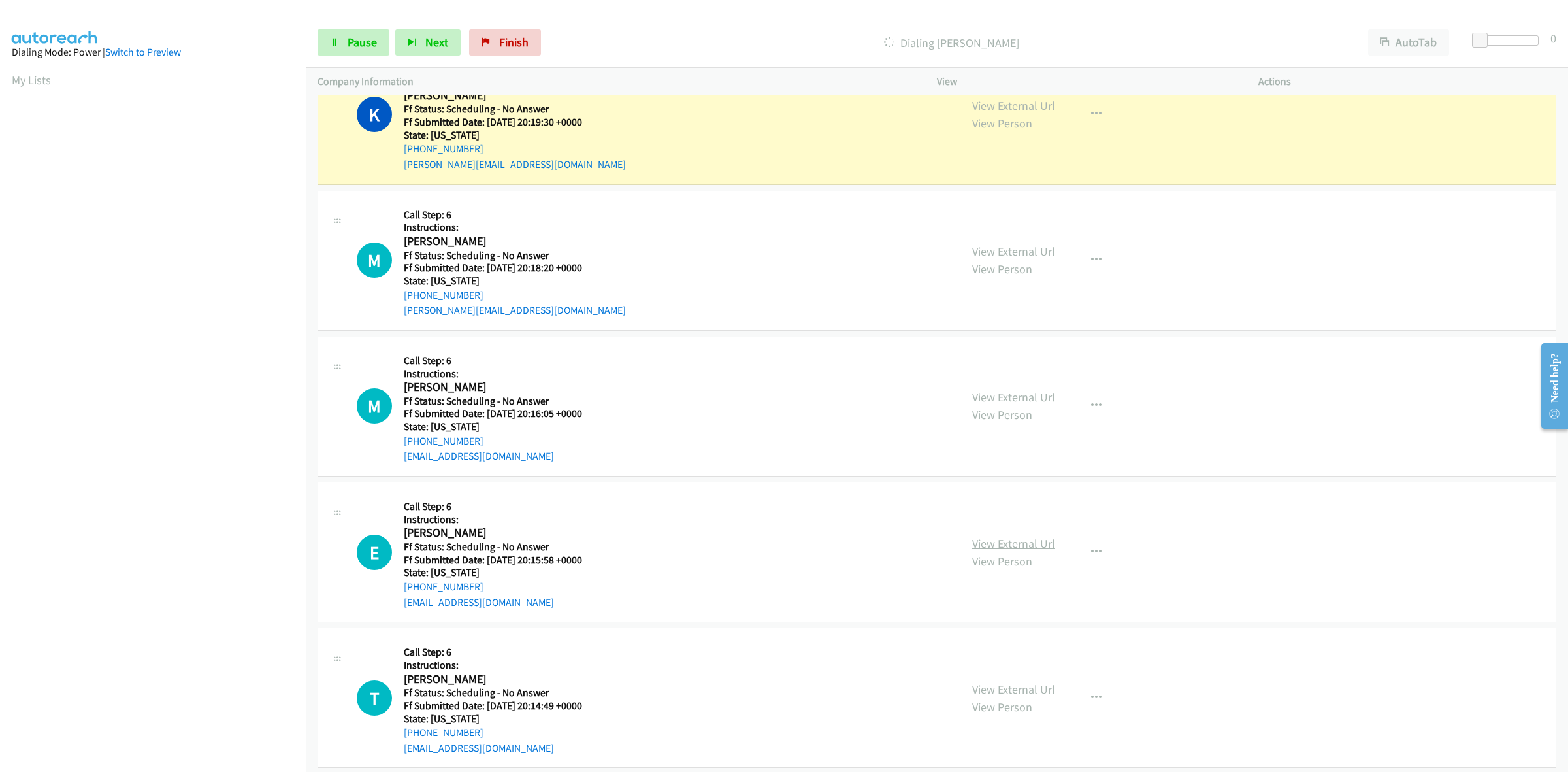
click at [985, 546] on link "View External Url" at bounding box center [1013, 543] width 83 height 15
click at [1036, 695] on link "View External Url" at bounding box center [1013, 689] width 83 height 15
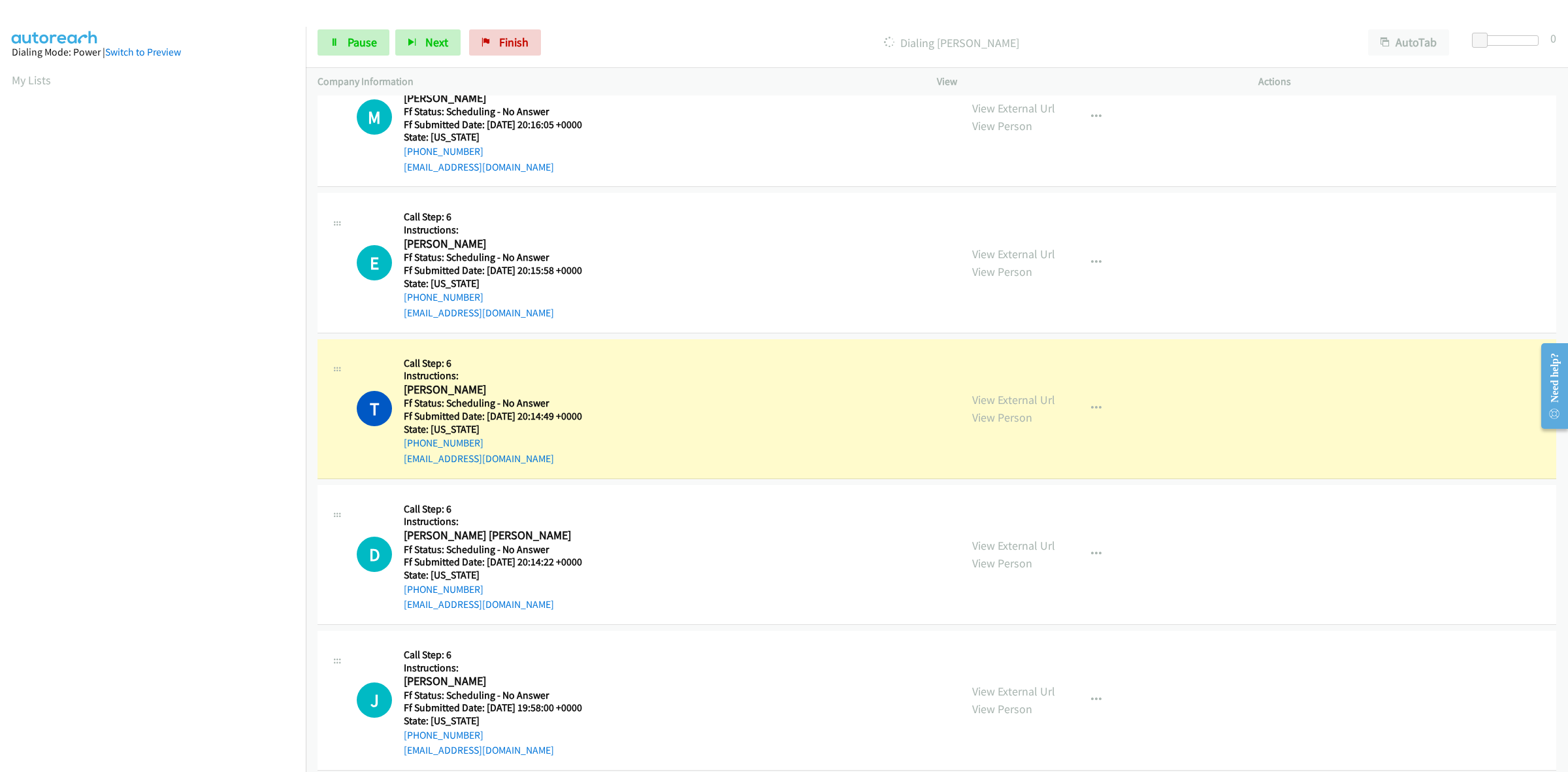
scroll to position [3188, 0]
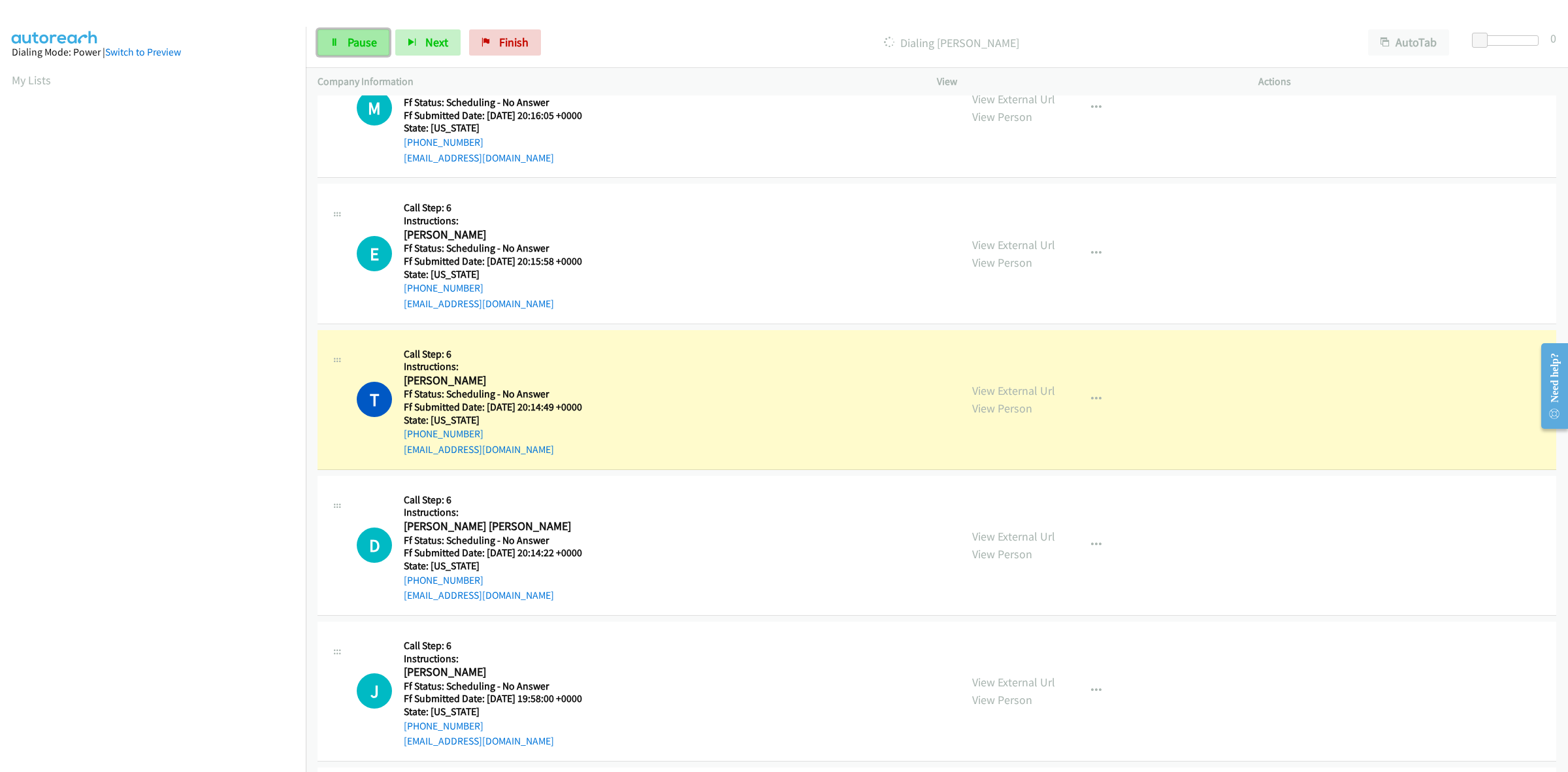
click at [345, 44] on link "Pause" at bounding box center [353, 42] width 72 height 26
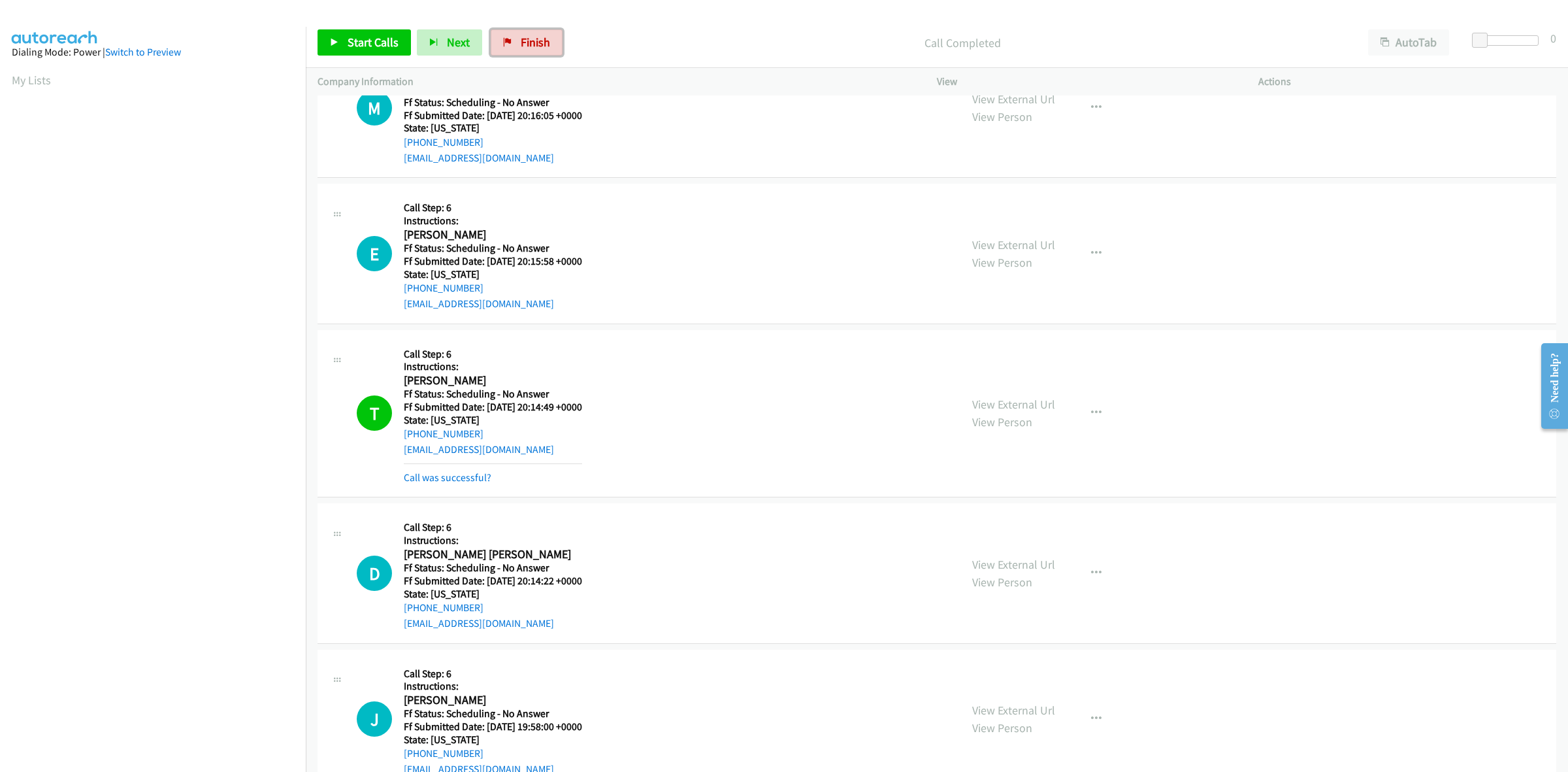
drag, startPoint x: 529, startPoint y: 36, endPoint x: 1177, endPoint y: 176, distance: 663.0
click at [528, 36] on span "Finish" at bounding box center [535, 42] width 29 height 15
